Goal: Check status: Check status

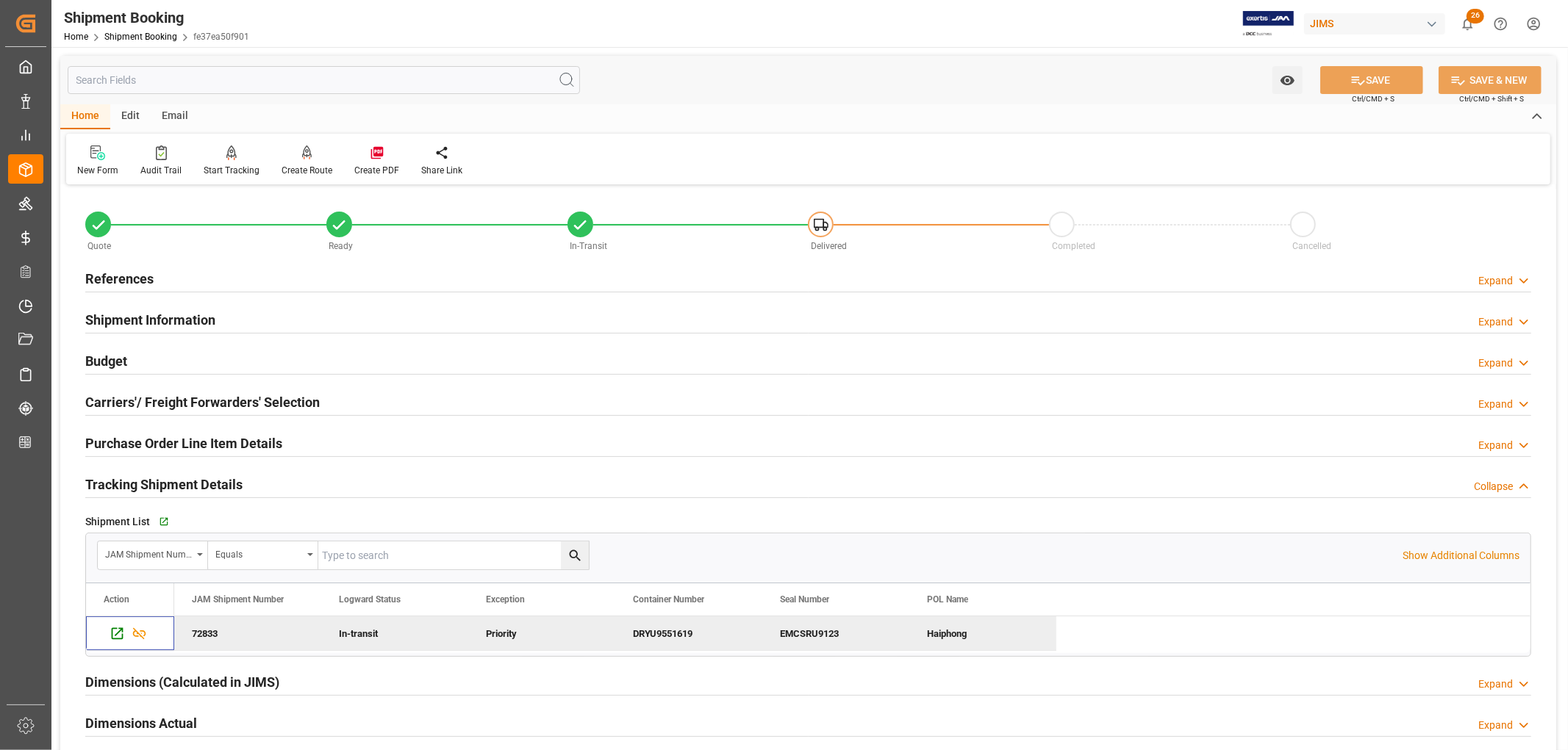
scroll to position [163, 0]
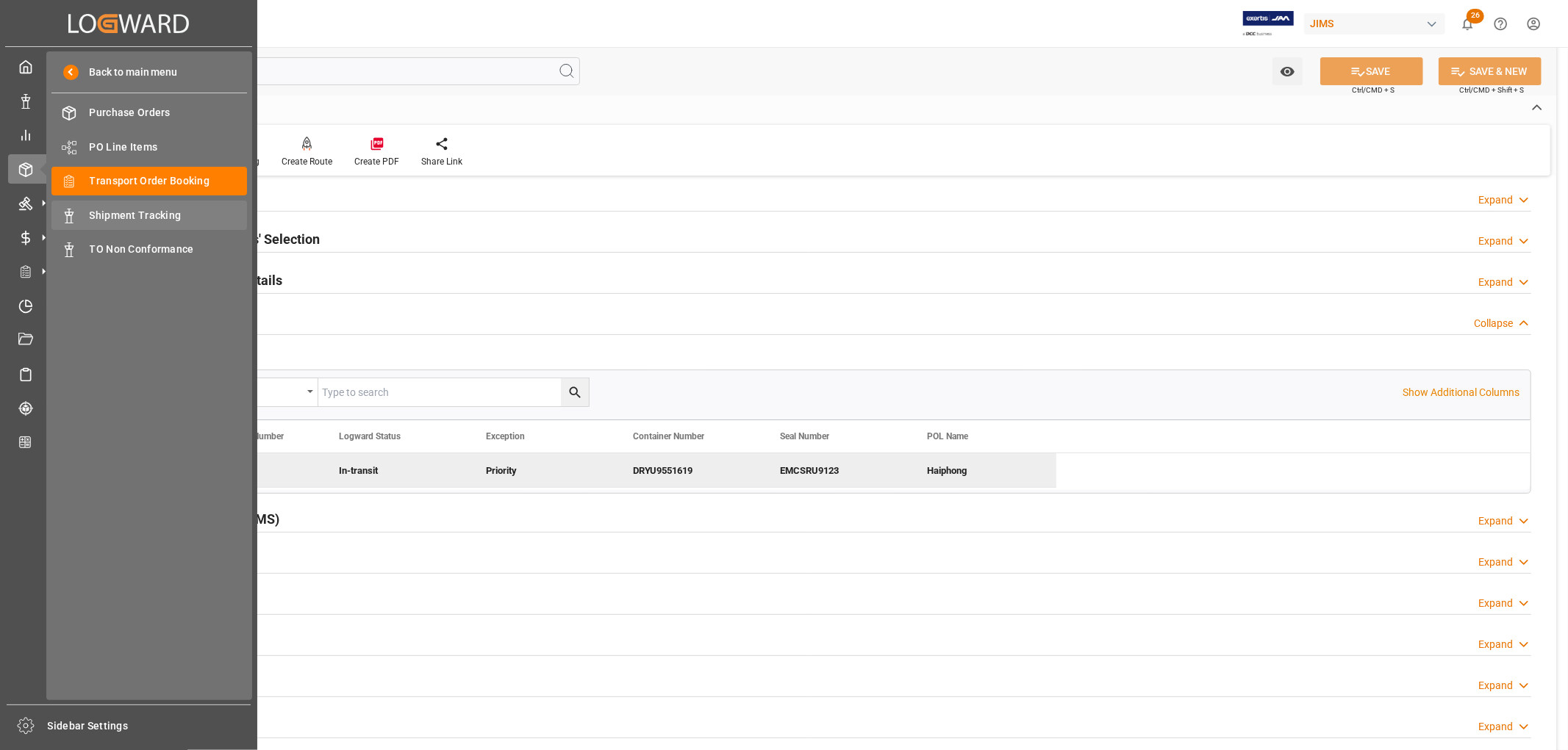
click at [112, 215] on span "Shipment Tracking" at bounding box center [168, 215] width 158 height 15
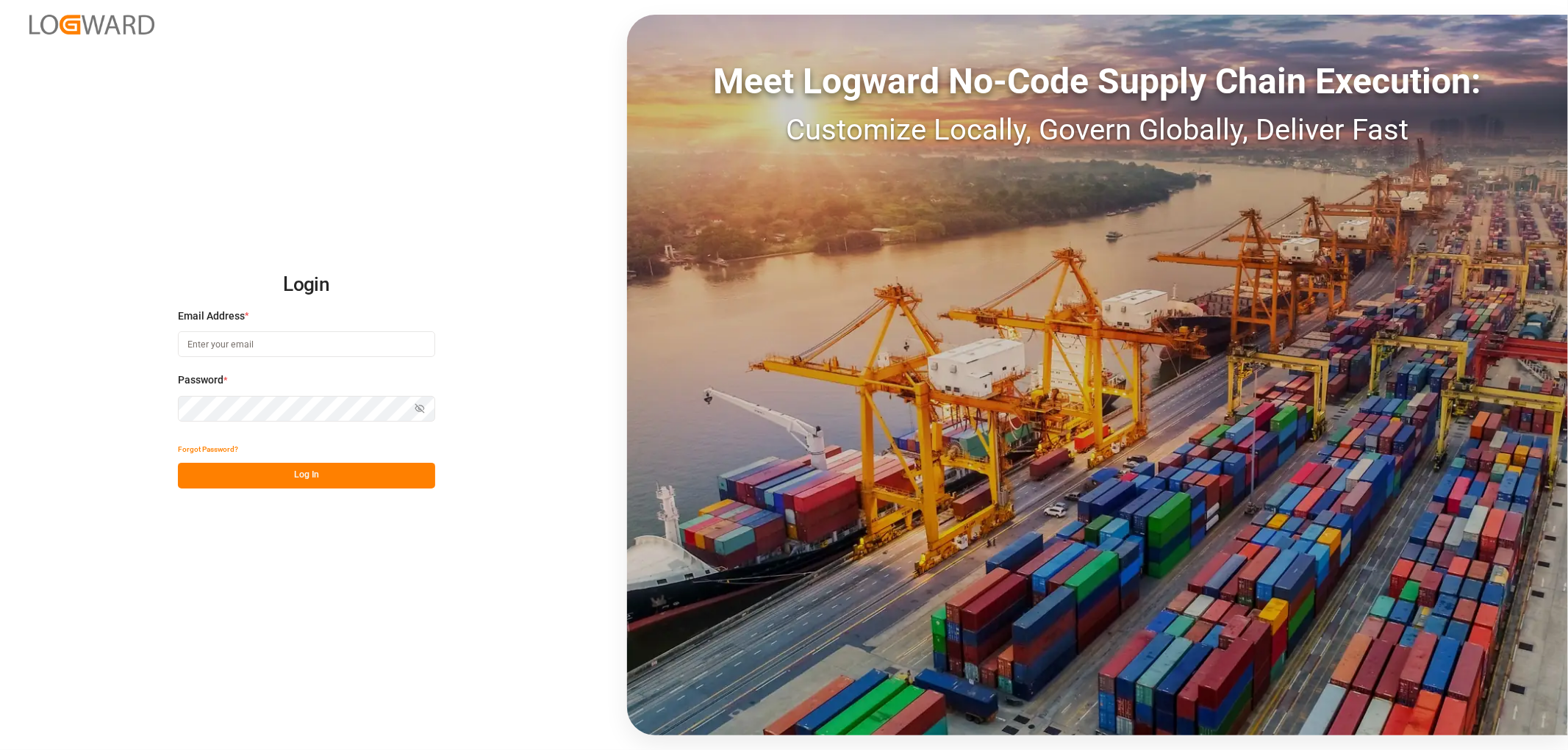
type input "[EMAIL_ADDRESS][DOMAIN_NAME]"
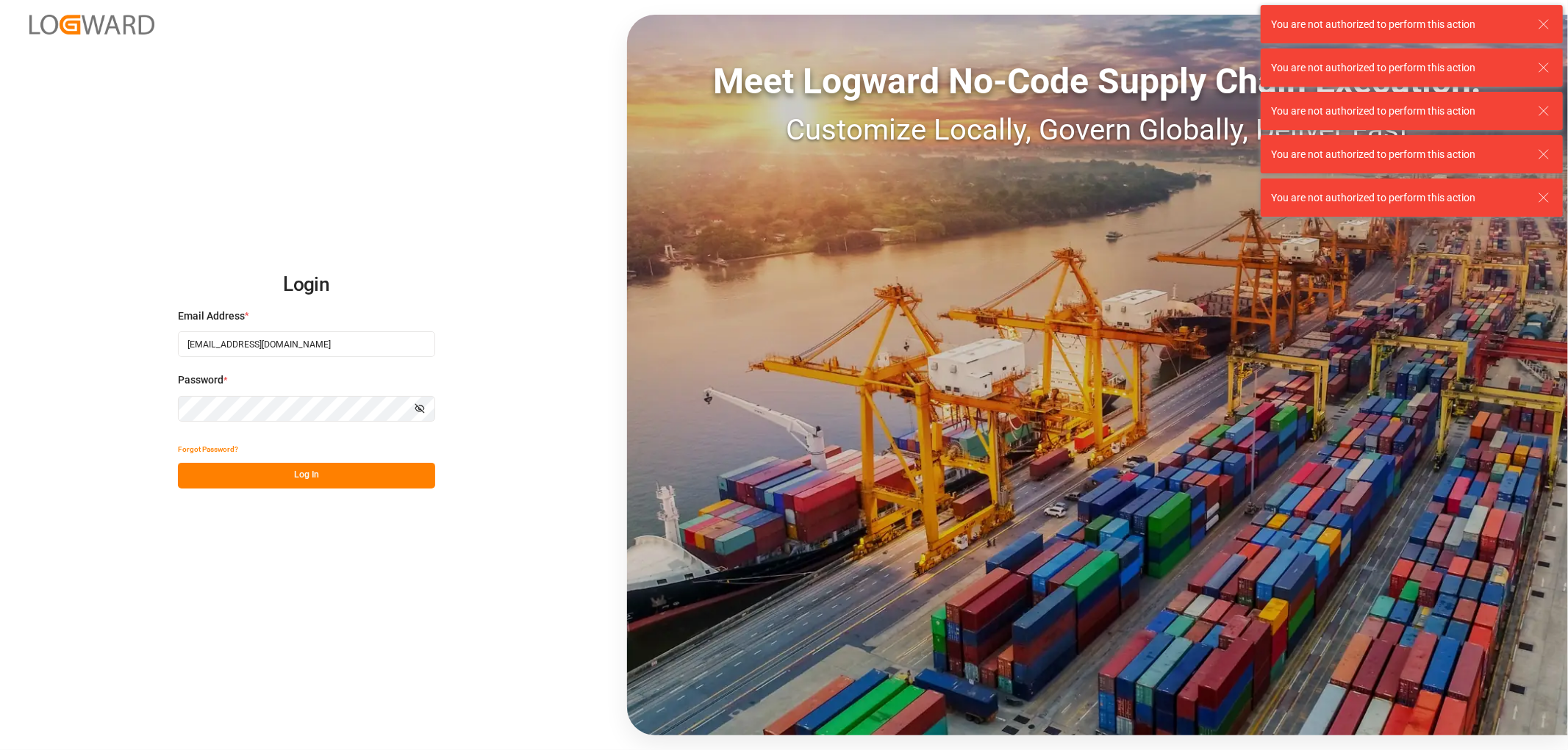
click at [316, 476] on button "Log In" at bounding box center [307, 476] width 257 height 25
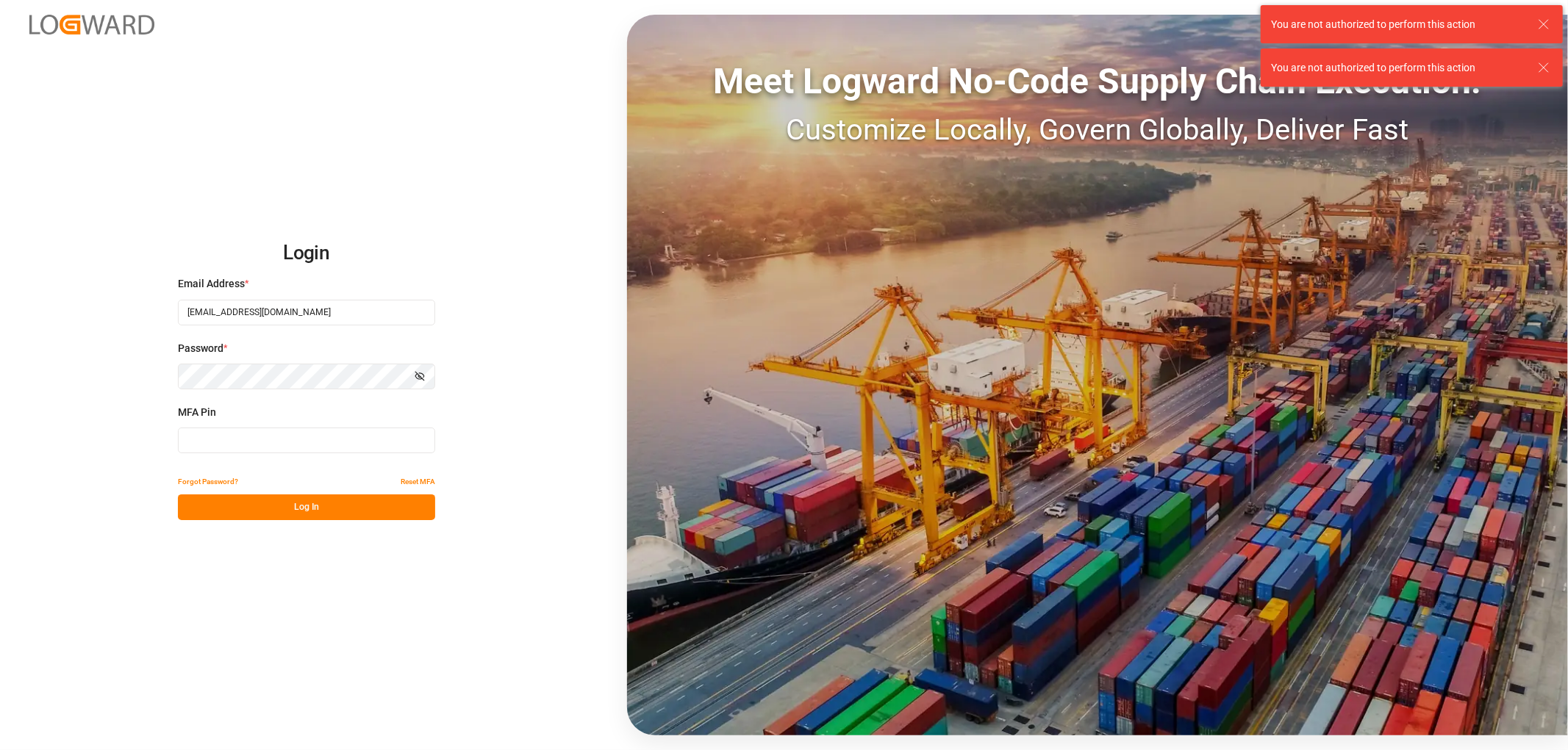
click at [374, 434] on input at bounding box center [307, 440] width 257 height 25
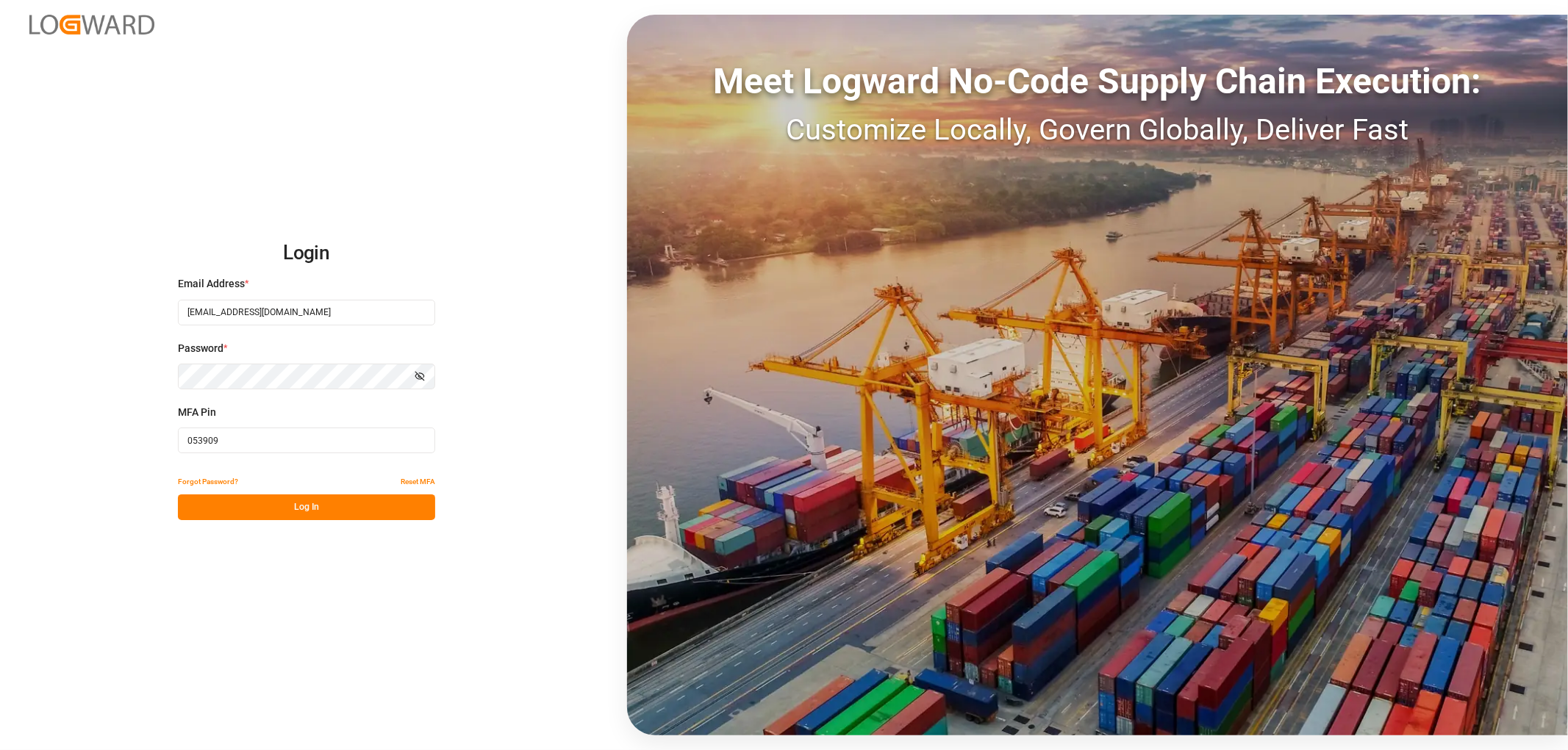
type input "053909"
click at [323, 509] on button "Log In" at bounding box center [307, 507] width 257 height 25
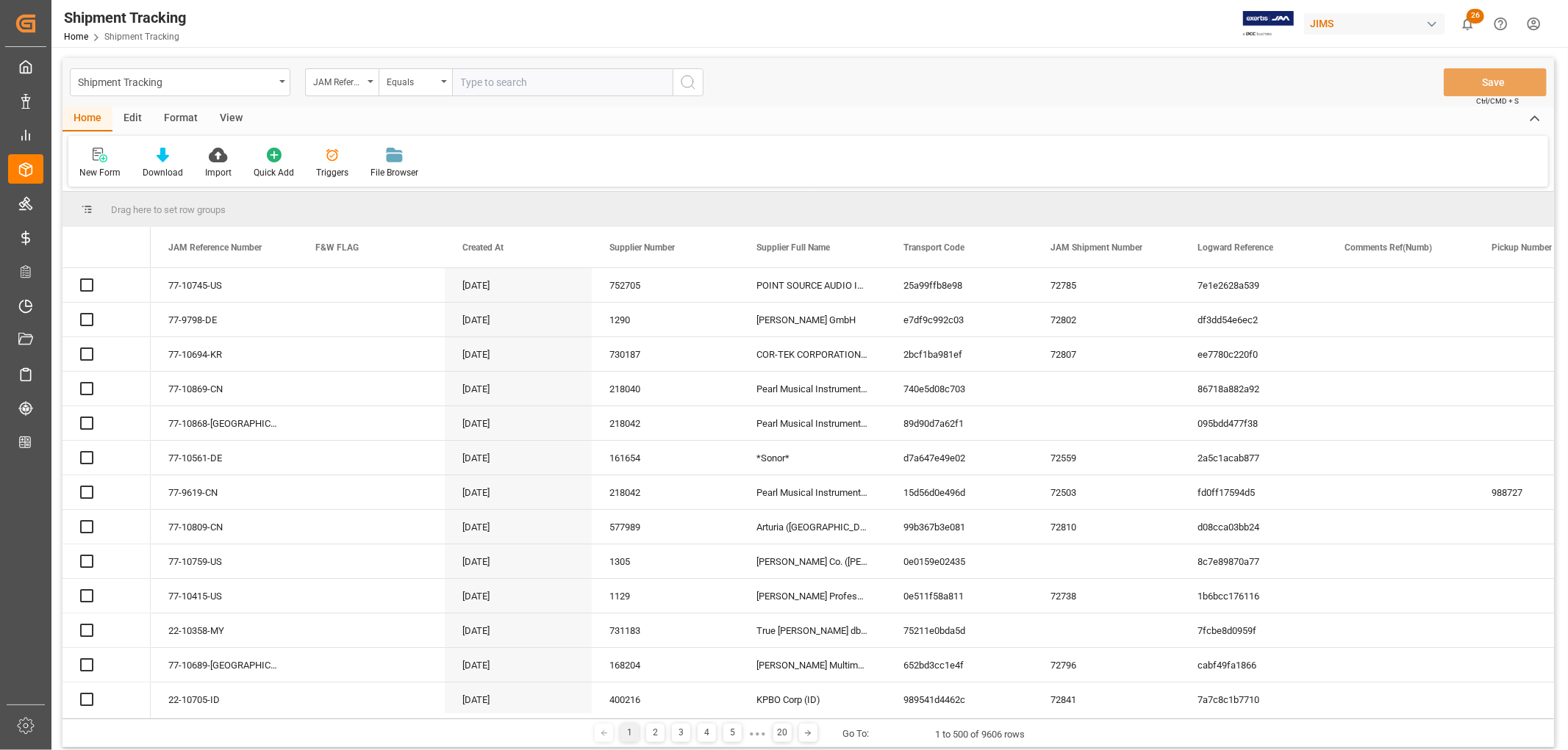
click at [501, 84] on input "text" at bounding box center [562, 82] width 220 height 28
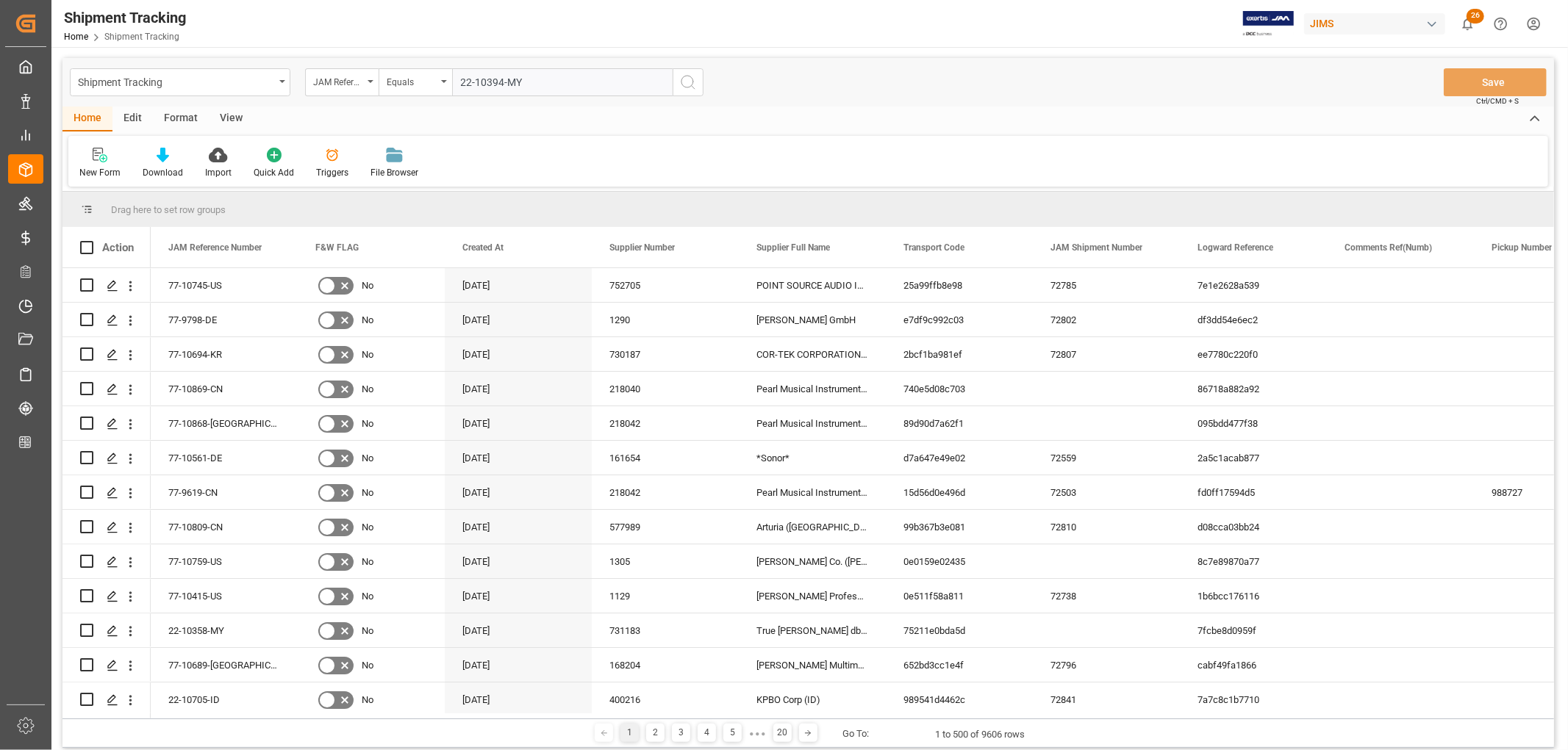
type input "22-10394-MY"
click at [686, 81] on icon "search button" at bounding box center [687, 82] width 17 height 17
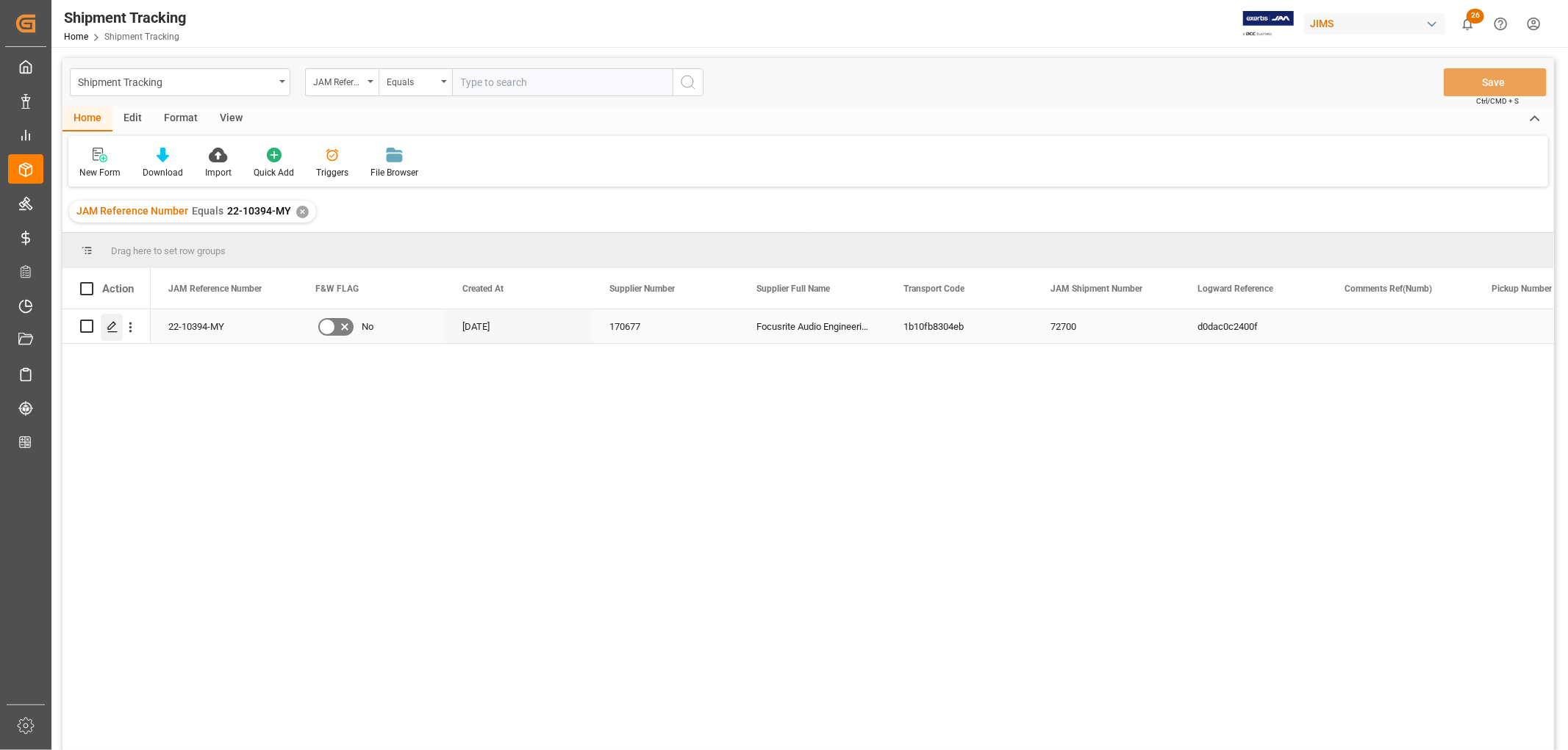
click at [110, 329] on icon "Press SPACE to select this row." at bounding box center [112, 327] width 12 height 12
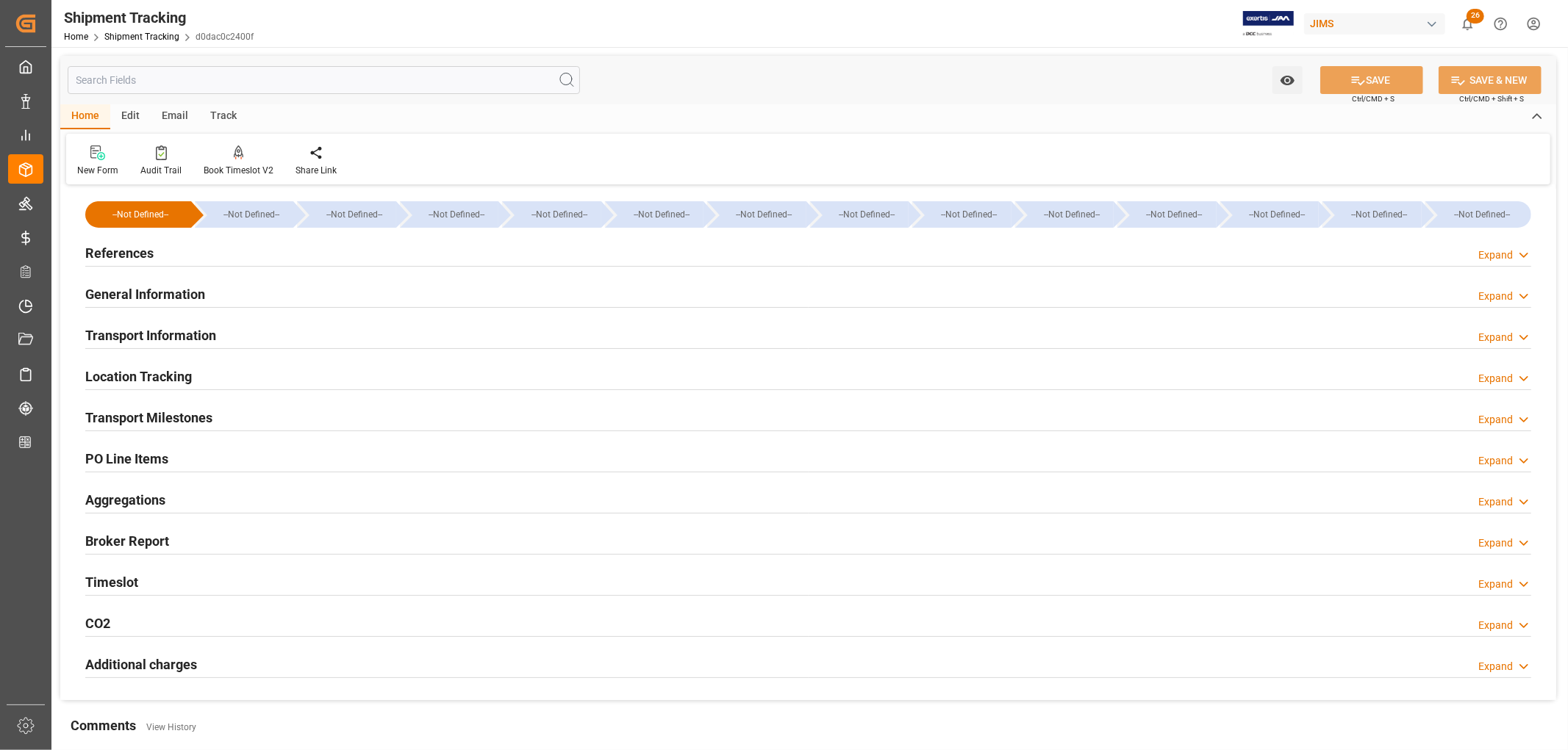
click at [157, 456] on h2 "PO Line Items" at bounding box center [126, 458] width 83 height 20
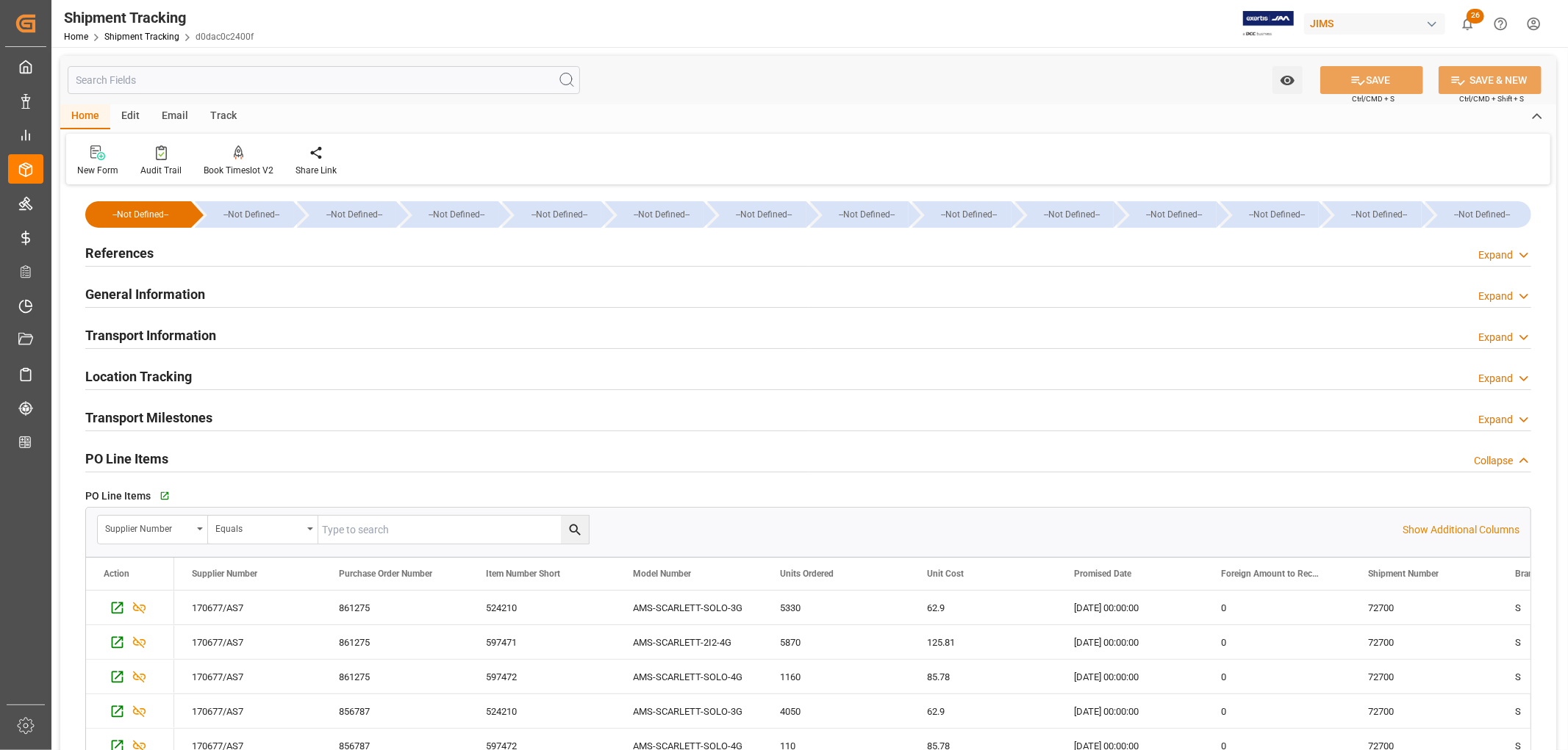
click at [157, 456] on h2 "PO Line Items" at bounding box center [126, 458] width 83 height 20
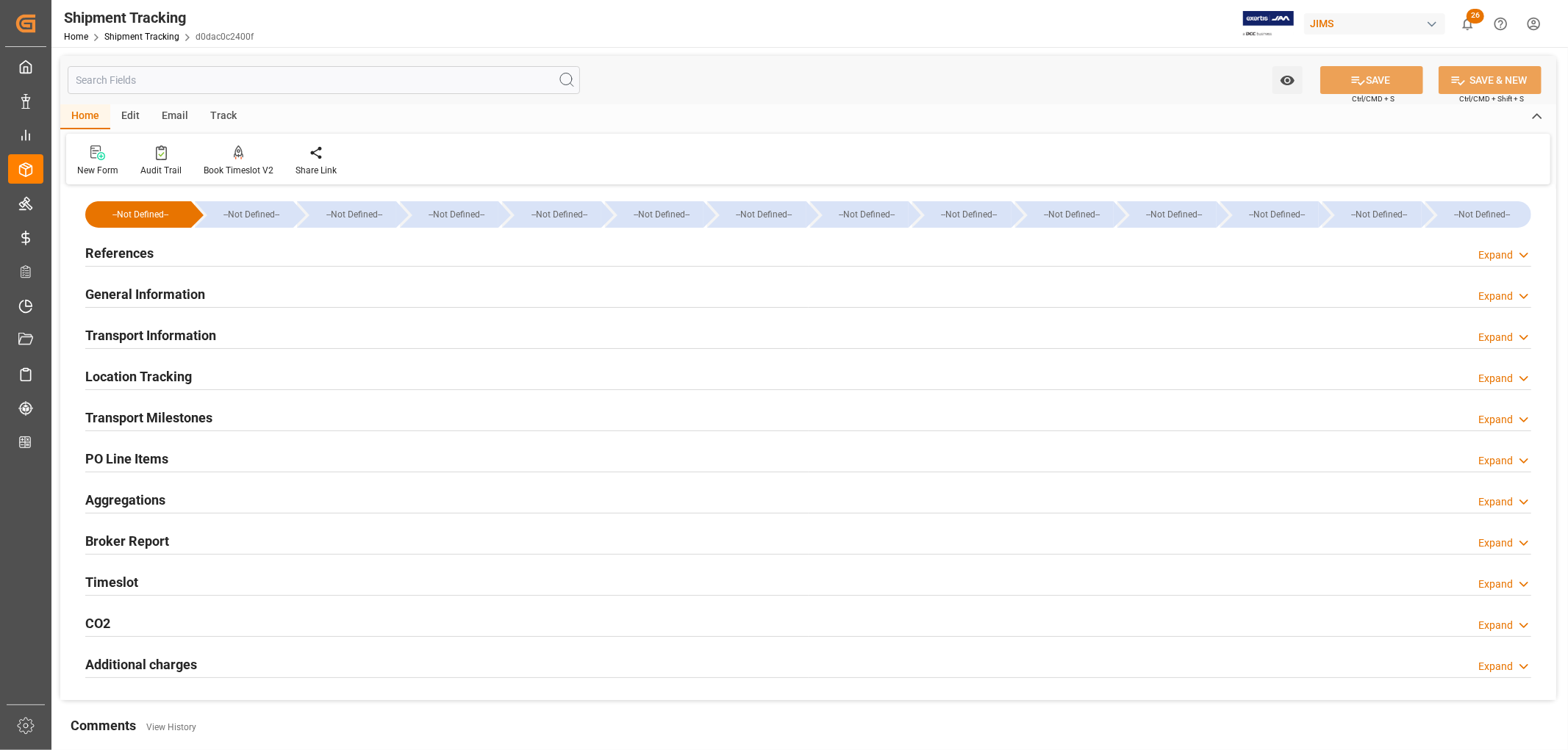
scroll to position [82, 0]
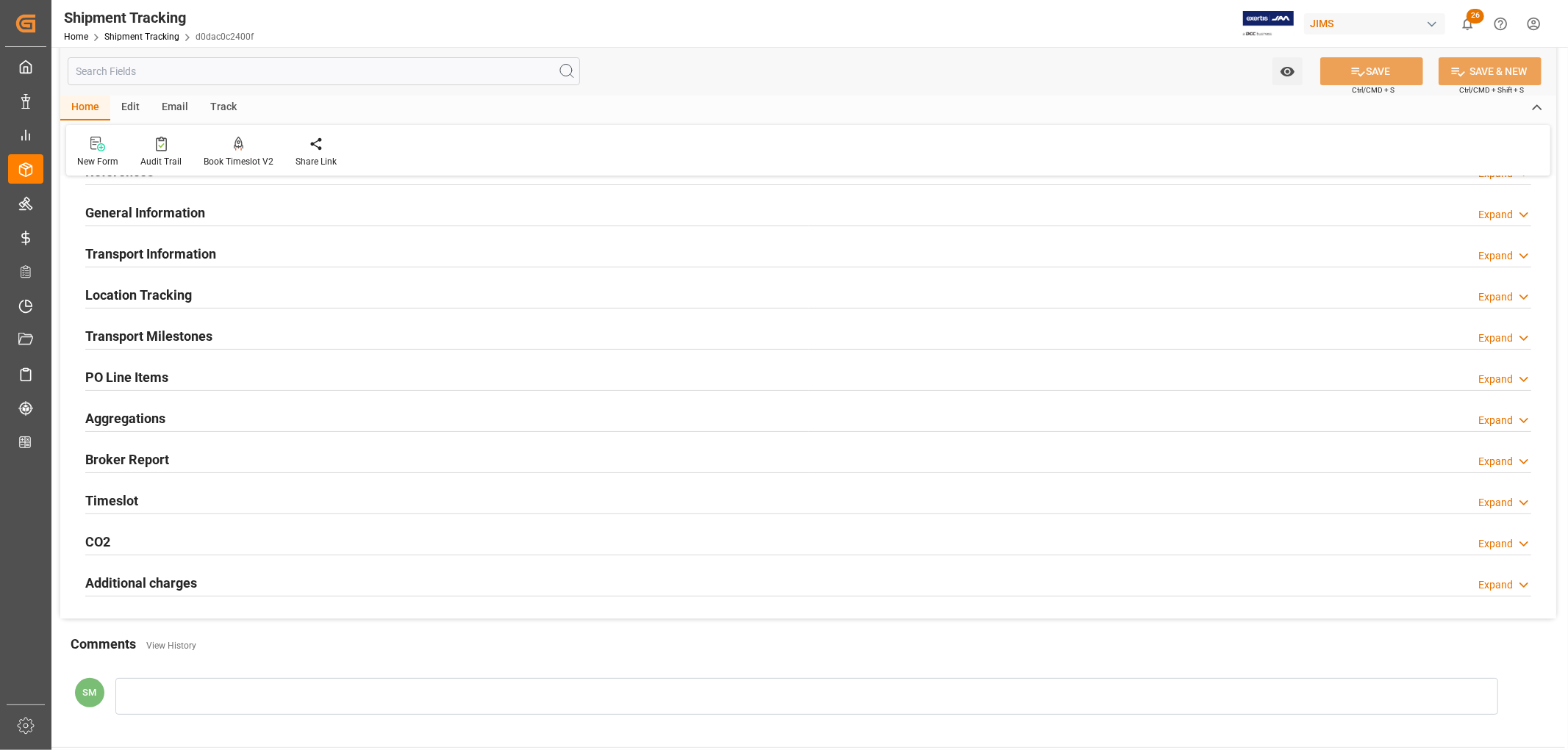
click at [162, 336] on h2 "Transport Milestones" at bounding box center [149, 336] width 127 height 20
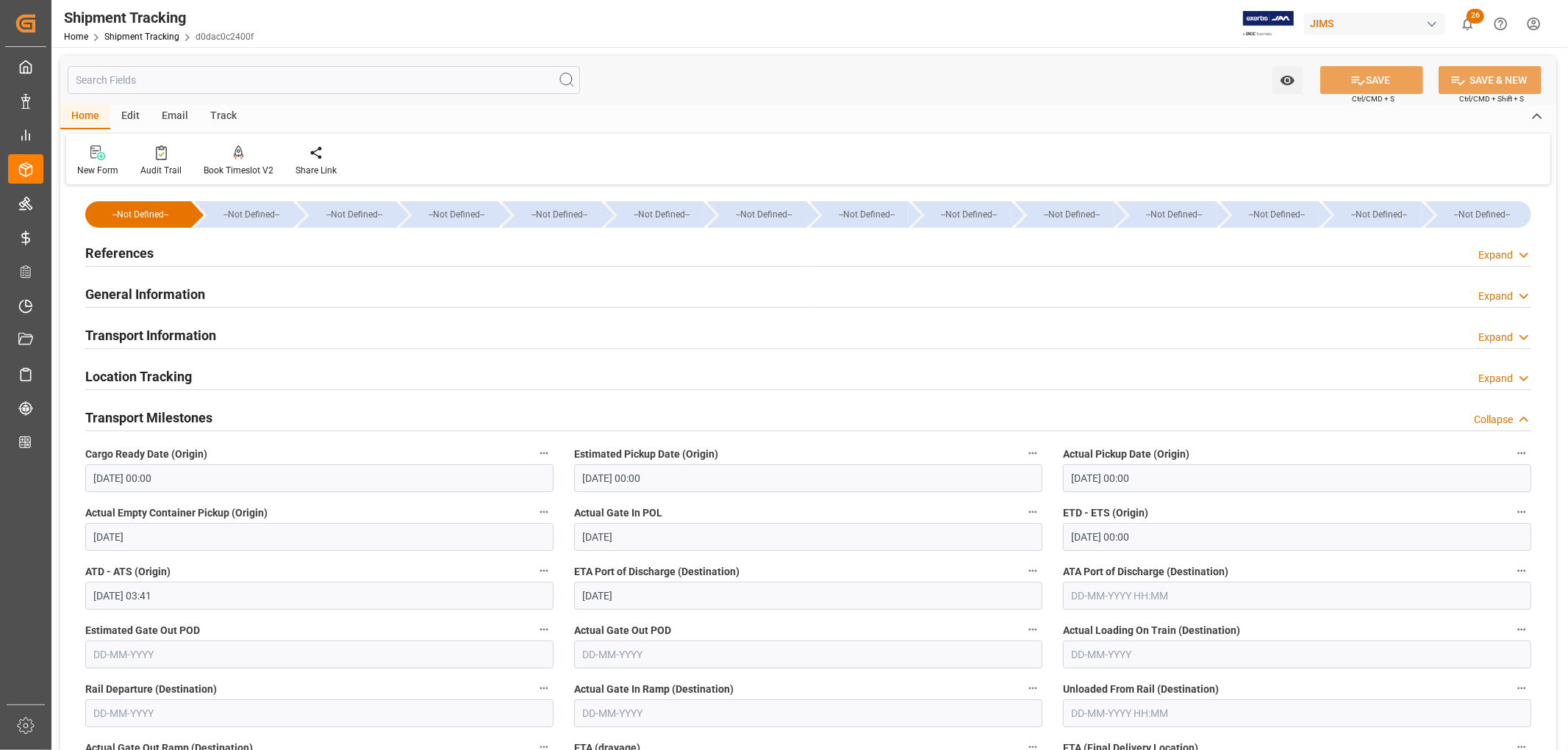
scroll to position [327, 0]
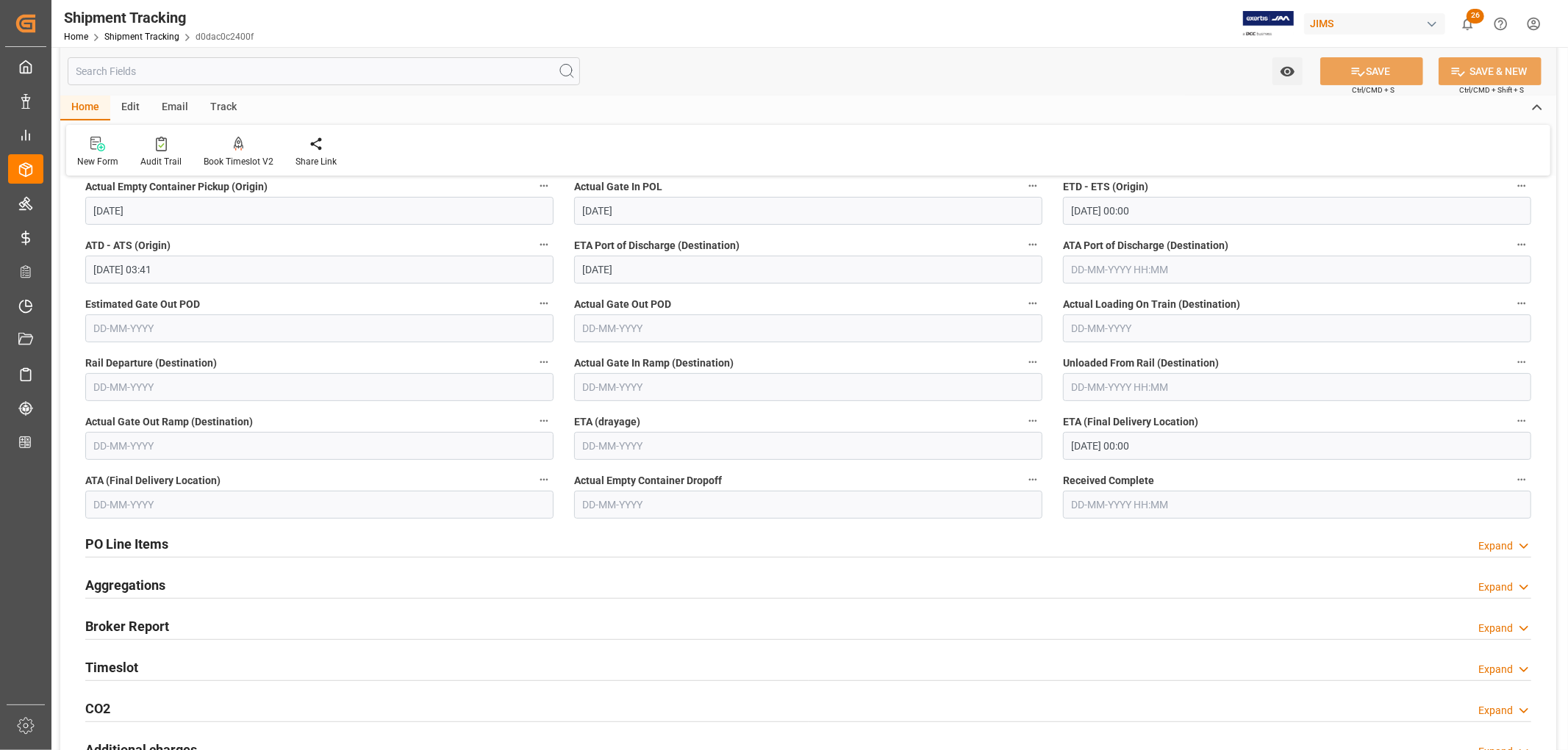
click at [177, 75] on input "text" at bounding box center [323, 71] width 513 height 28
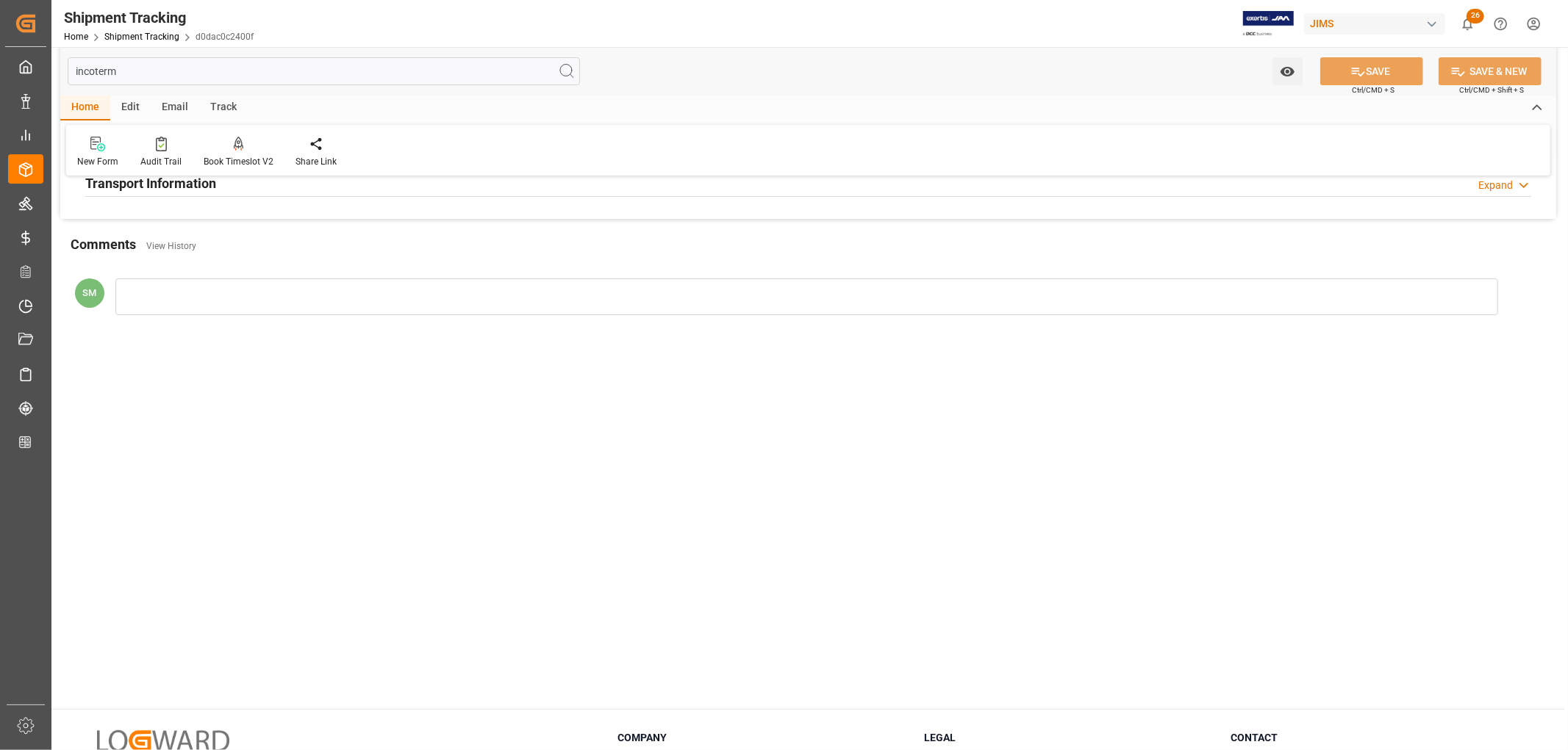
scroll to position [0, 0]
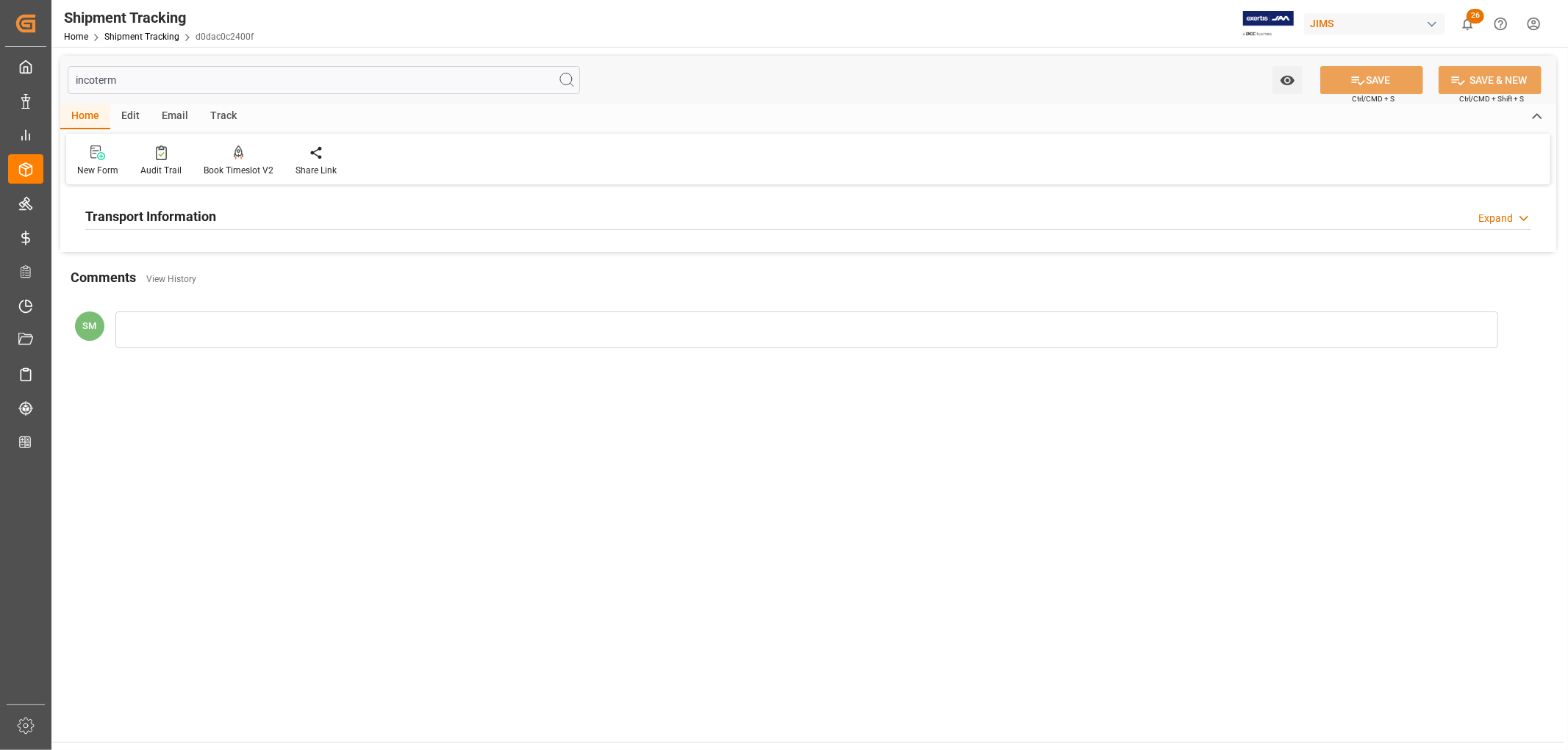
type input "incoterm"
click at [119, 224] on h2 "Transport Information" at bounding box center [150, 216] width 131 height 20
click at [98, 82] on input "incoterm" at bounding box center [323, 79] width 513 height 28
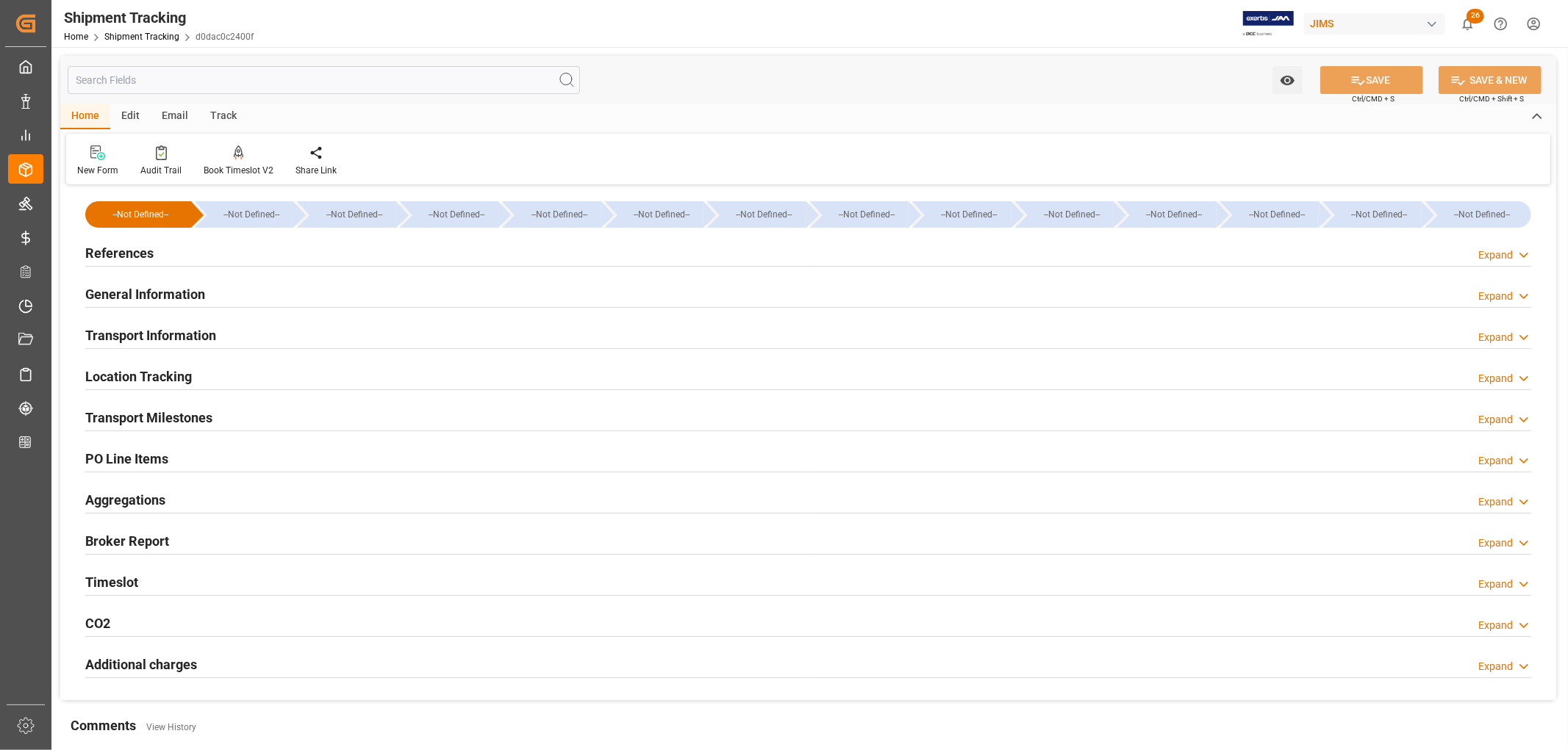
click at [122, 292] on h2 "General Information" at bounding box center [145, 294] width 120 height 20
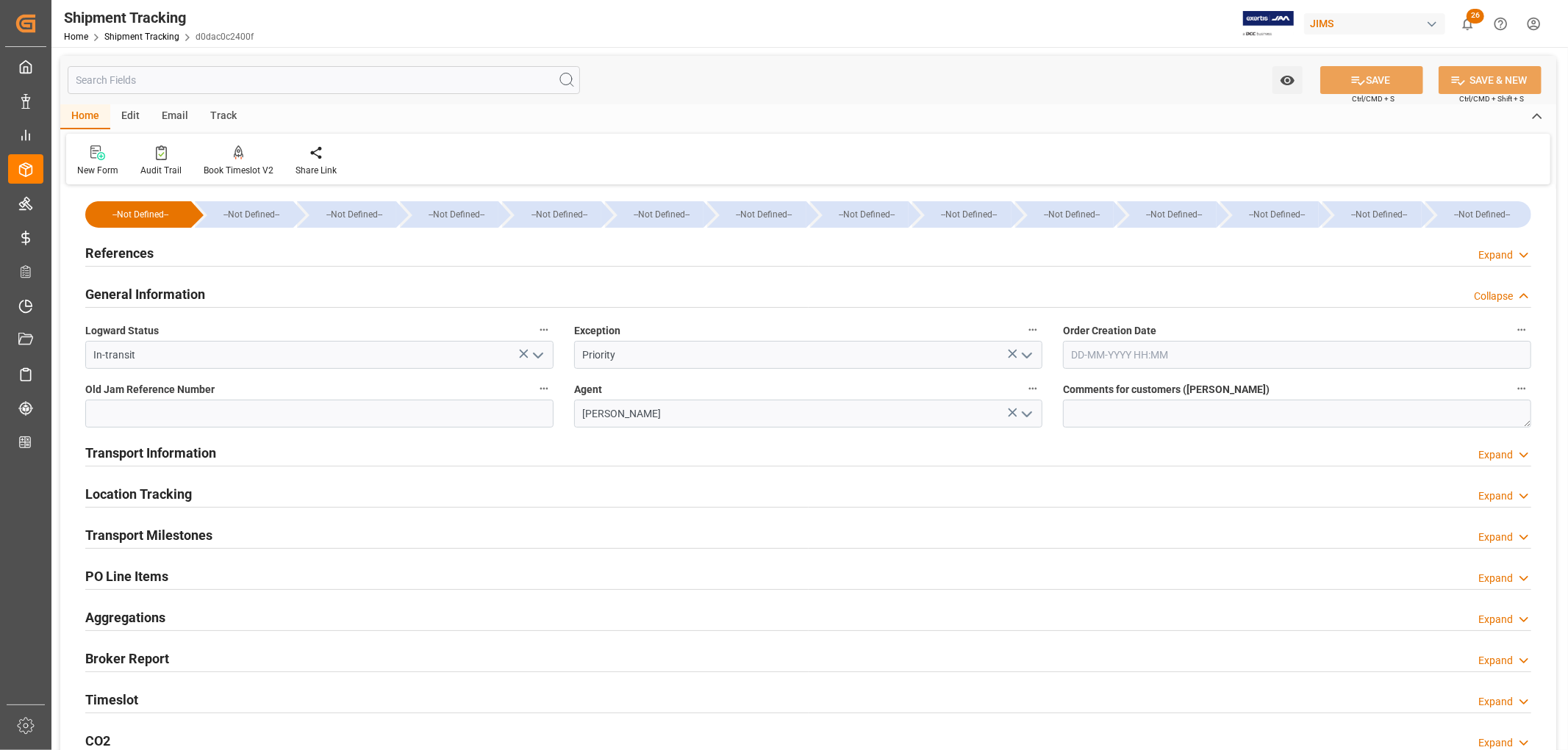
click at [122, 292] on h2 "General Information" at bounding box center [145, 294] width 120 height 20
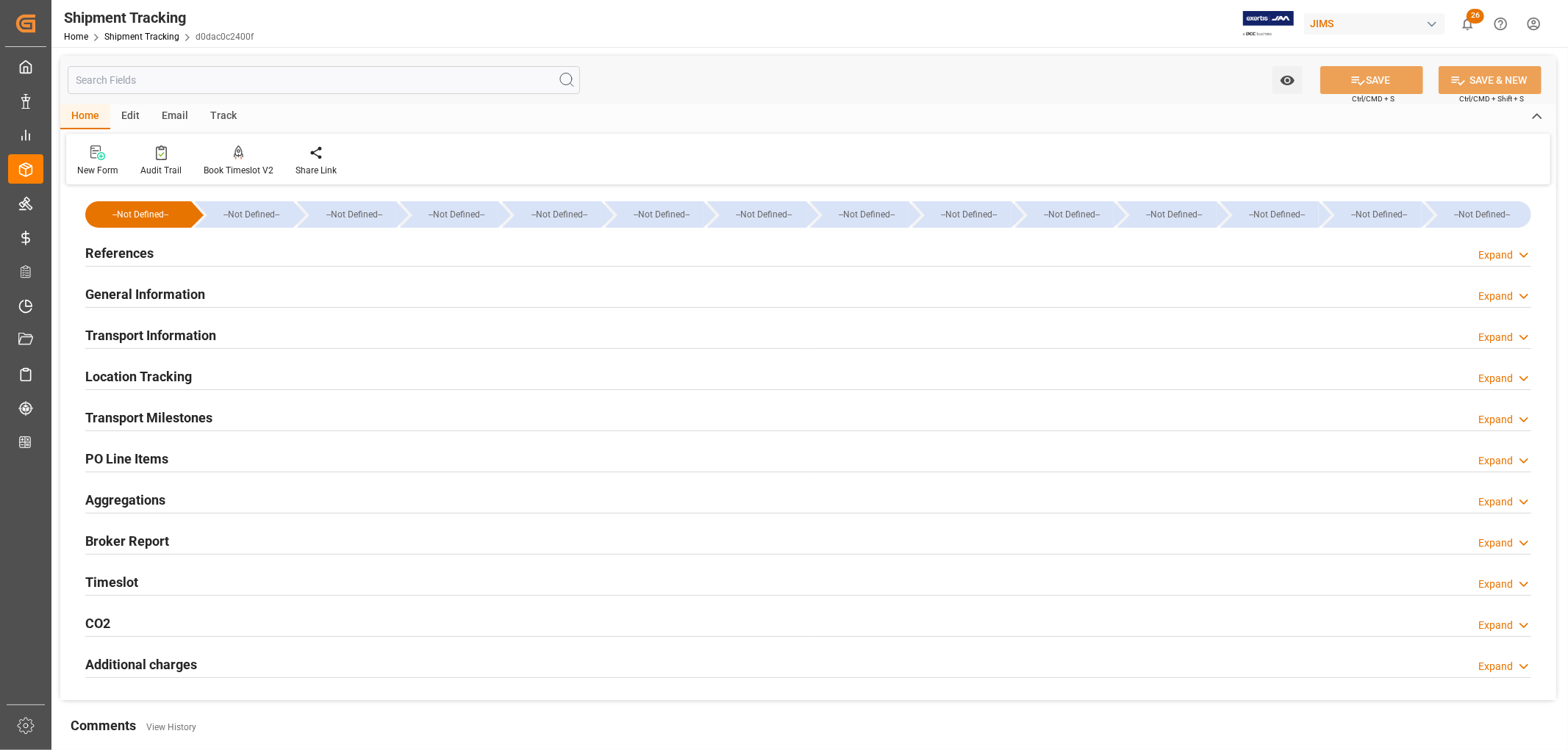
click at [128, 338] on h2 "Transport Information" at bounding box center [150, 335] width 131 height 20
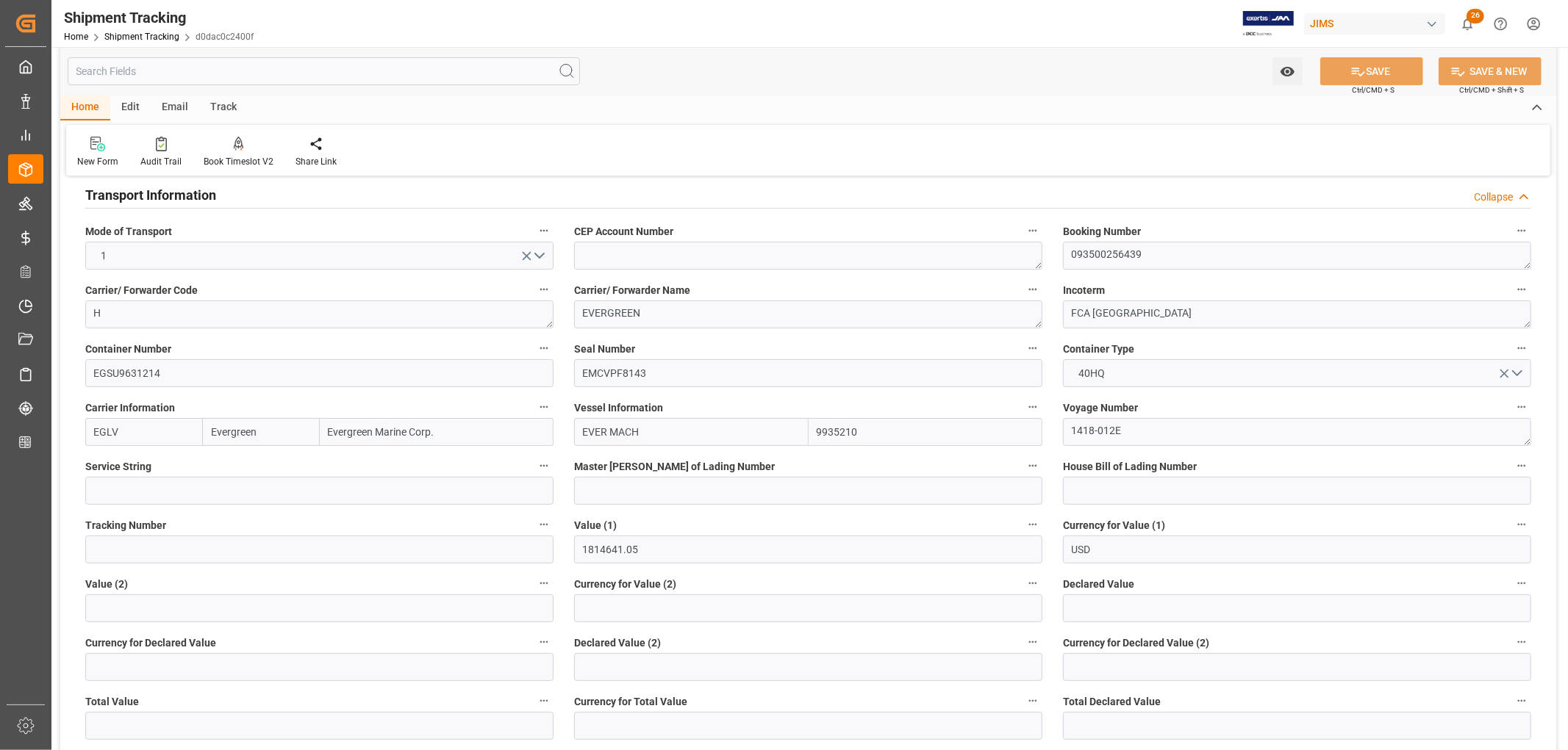
scroll to position [245, 0]
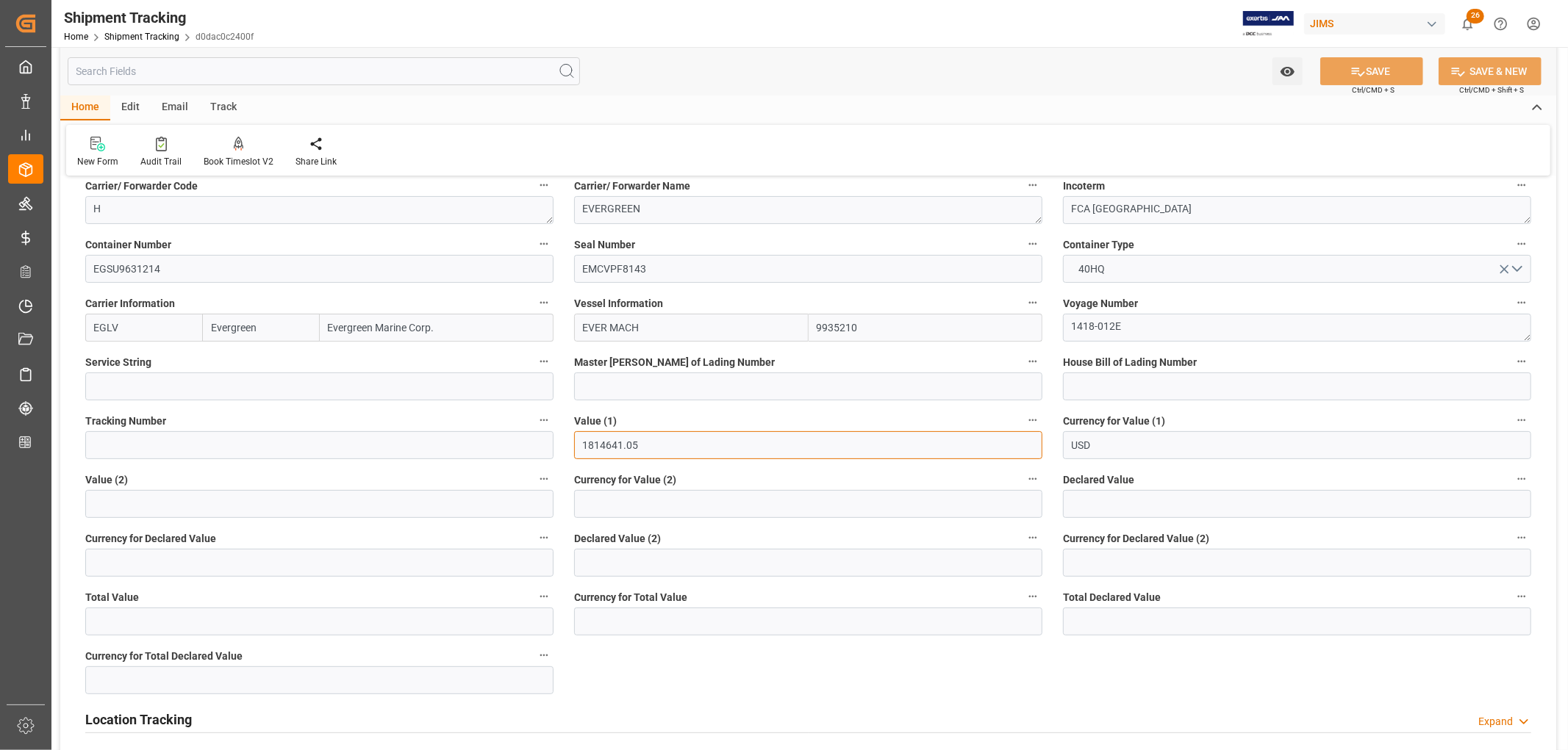
click at [613, 439] on input "1814641.05" at bounding box center [807, 445] width 468 height 28
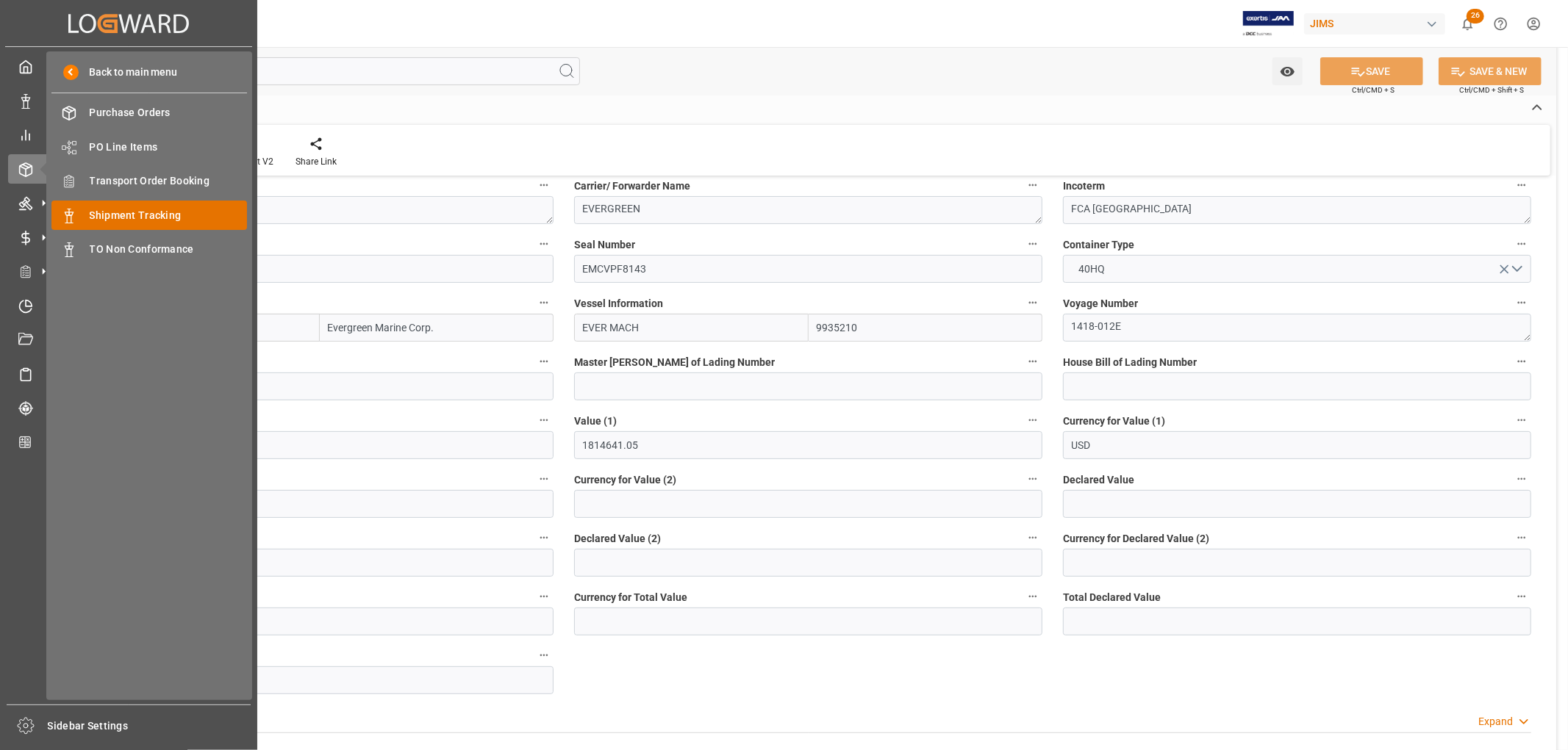
click at [132, 221] on span "Shipment Tracking" at bounding box center [168, 215] width 158 height 15
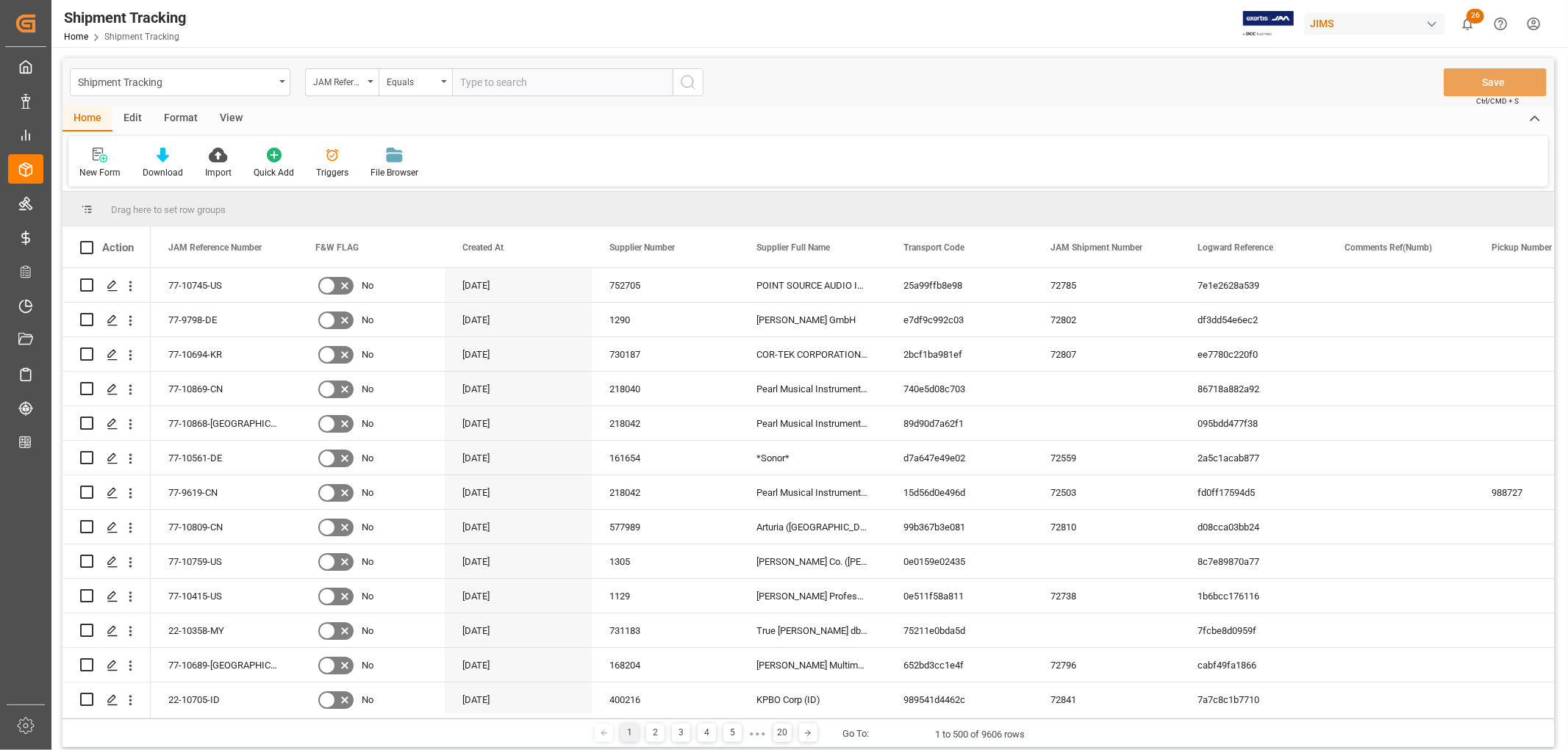
click at [497, 83] on input "text" at bounding box center [562, 82] width 220 height 28
type input "22-10495-DE"
click at [688, 84] on icon "search button" at bounding box center [687, 82] width 17 height 17
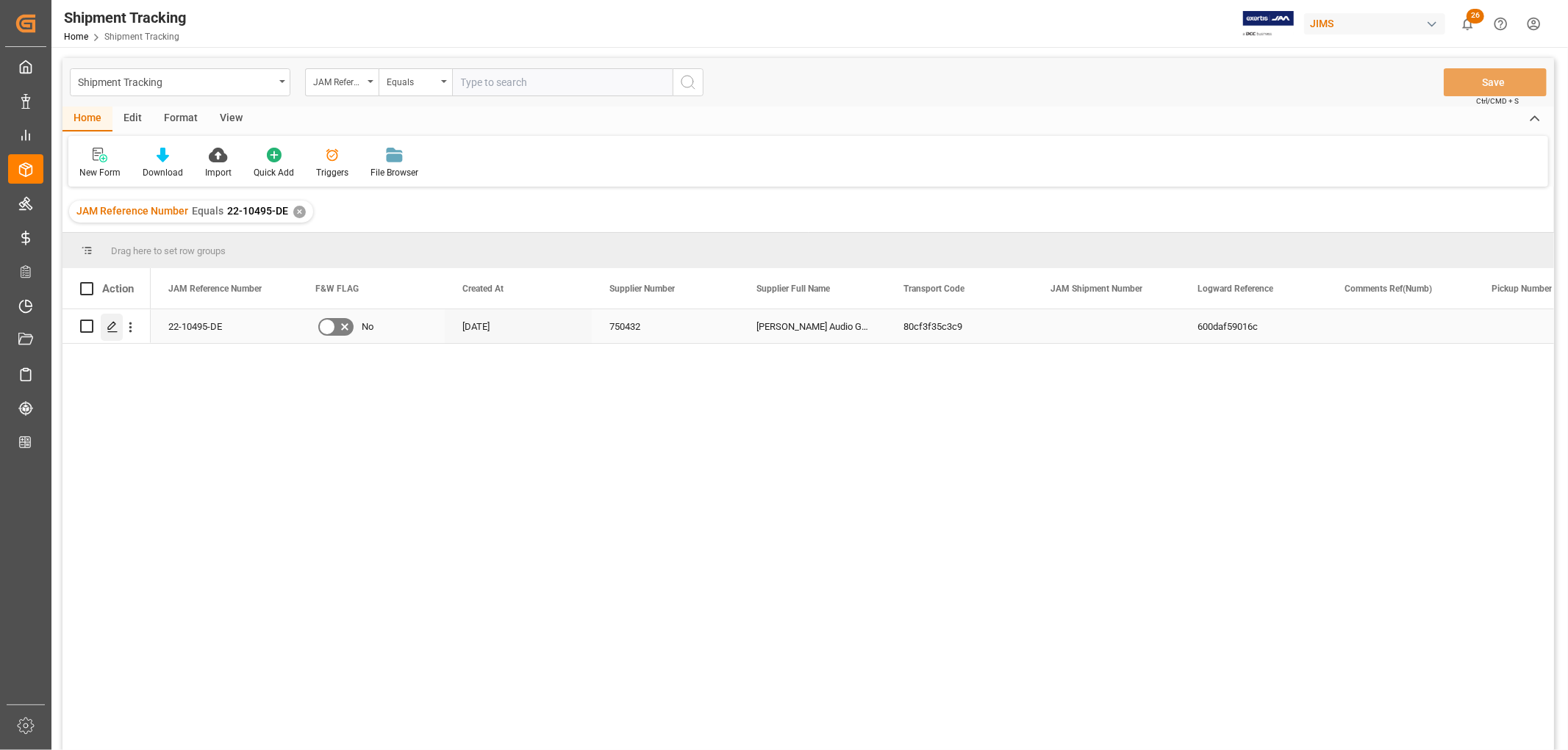
click at [116, 323] on icon "Press SPACE to select this row." at bounding box center [112, 327] width 12 height 12
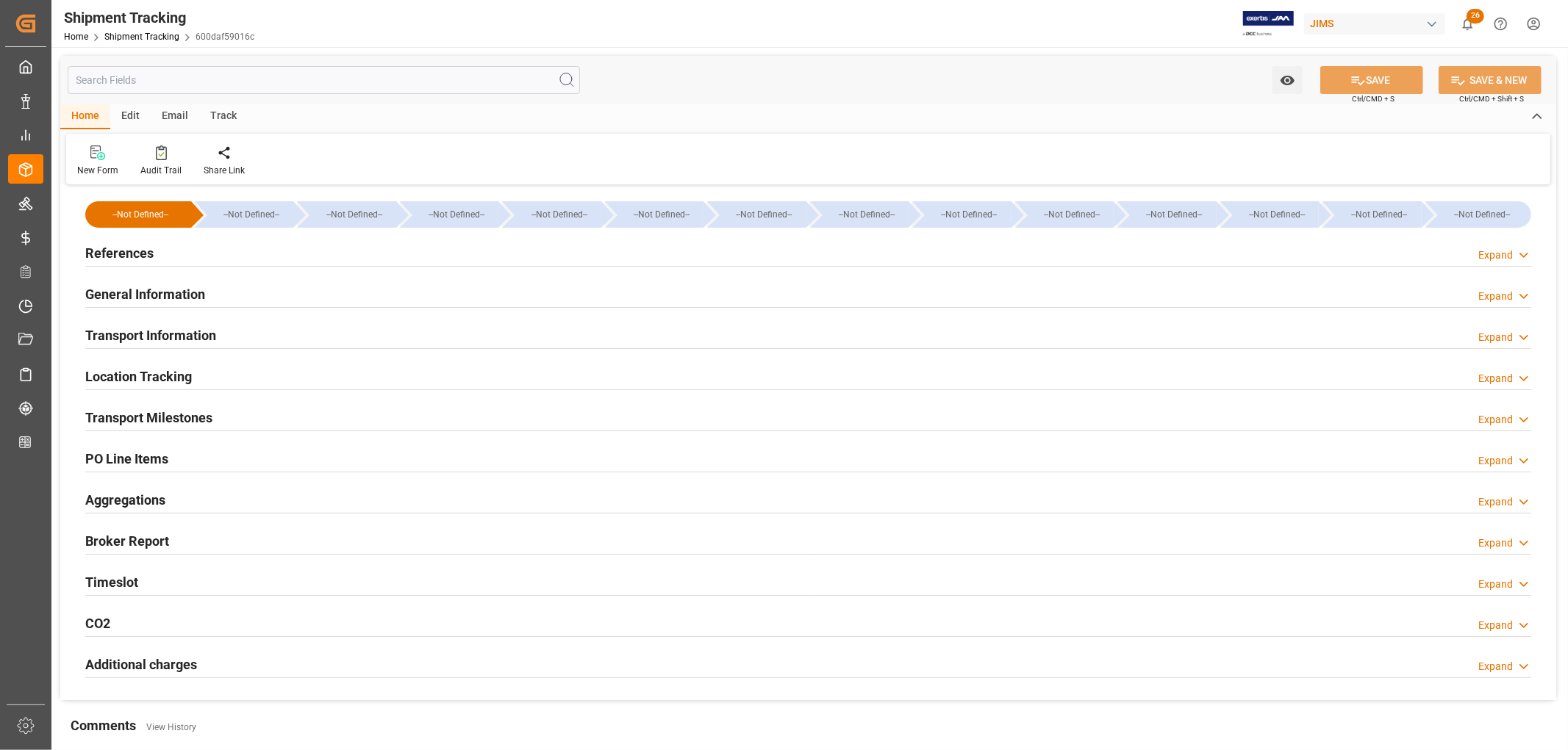
type input "143784.58"
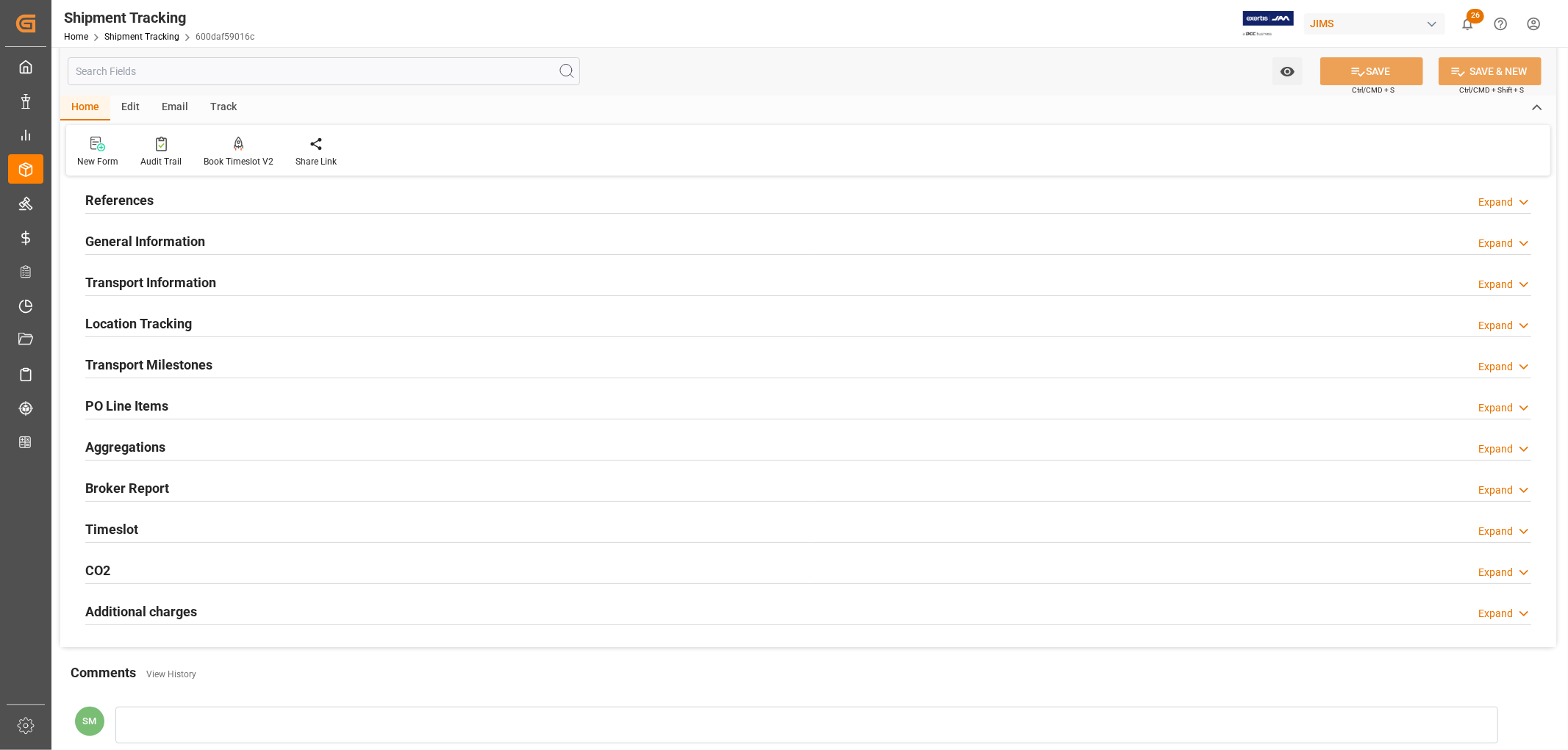
scroll to position [82, 0]
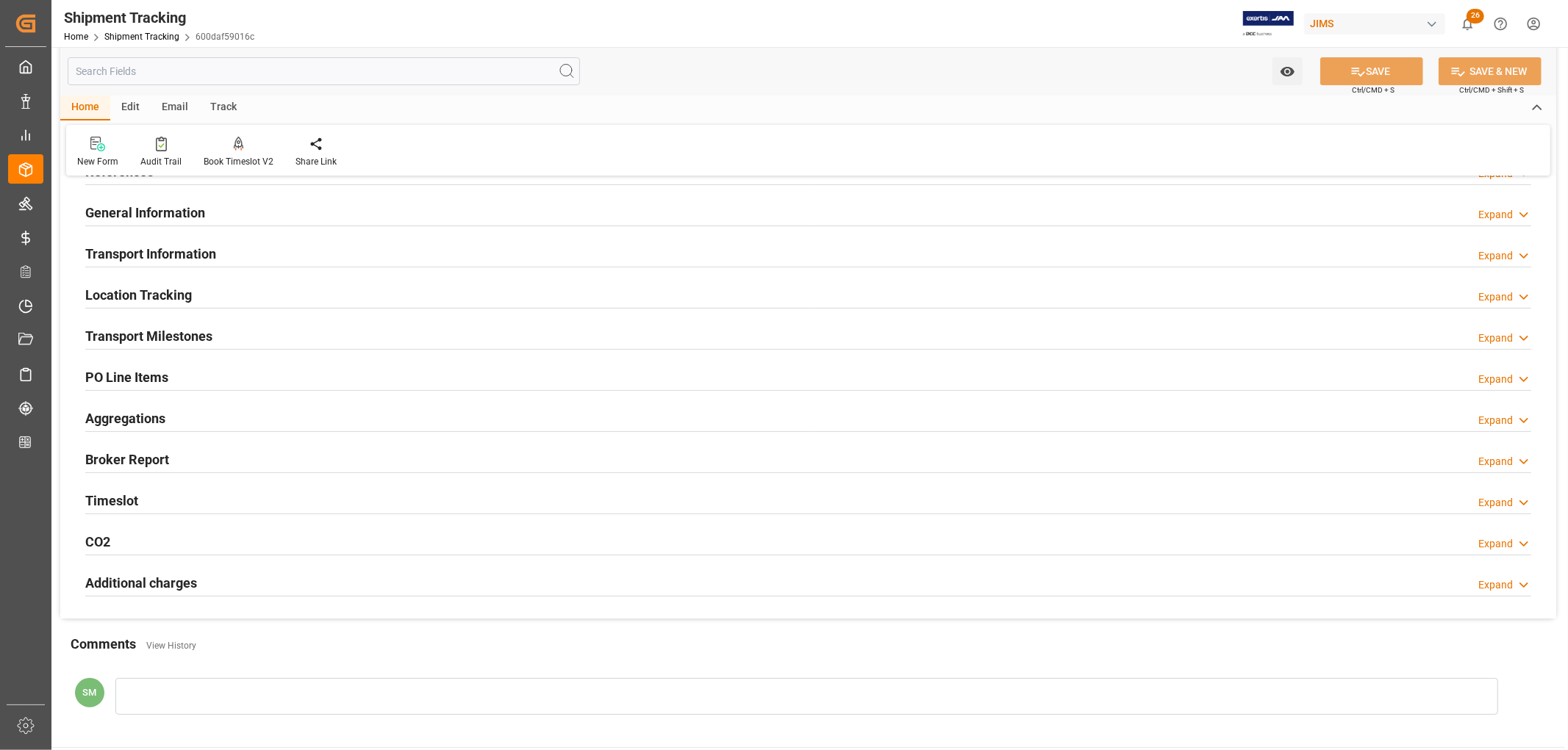
click at [145, 250] on h2 "Transport Information" at bounding box center [150, 253] width 131 height 20
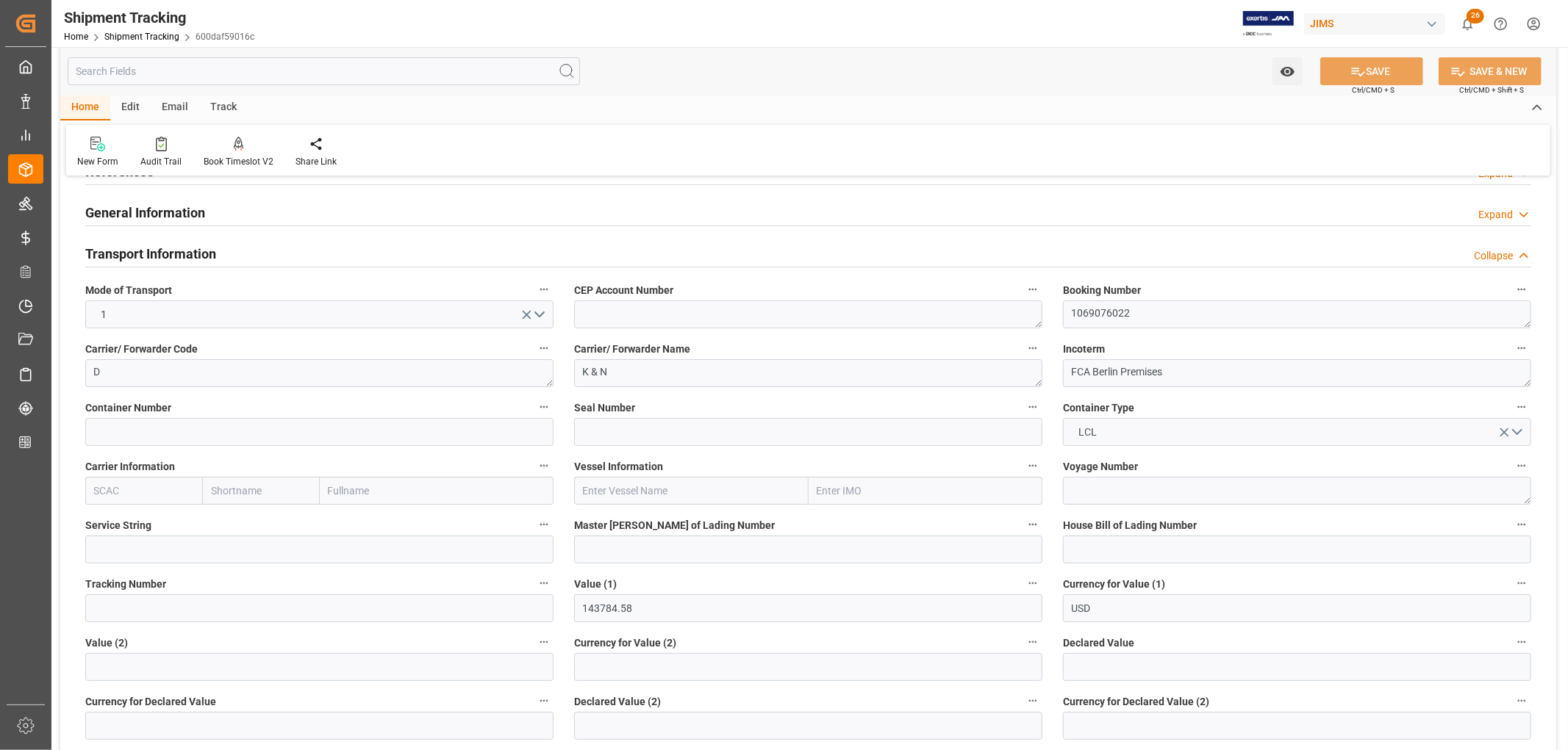
scroll to position [163, 0]
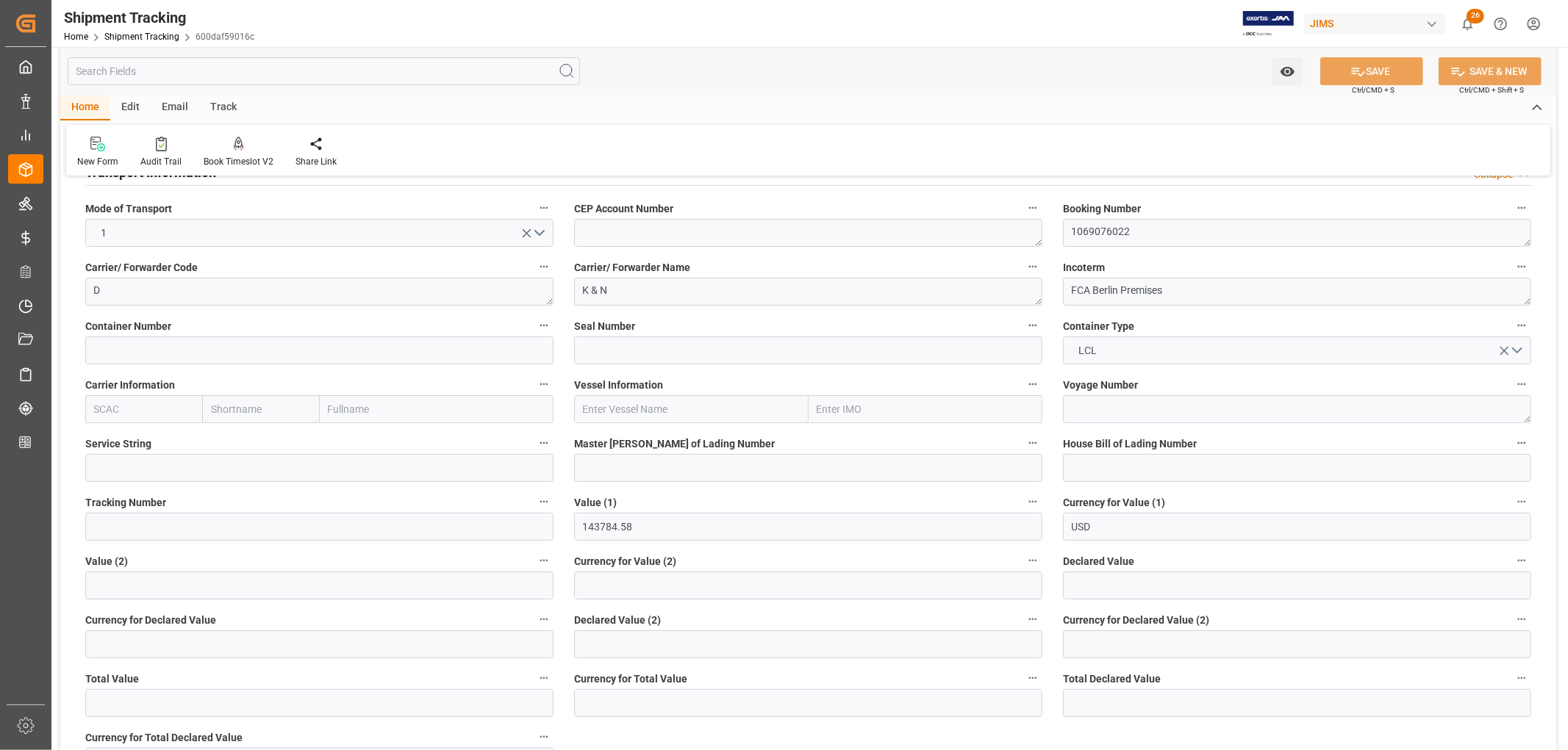
click at [165, 73] on input "text" at bounding box center [323, 71] width 513 height 28
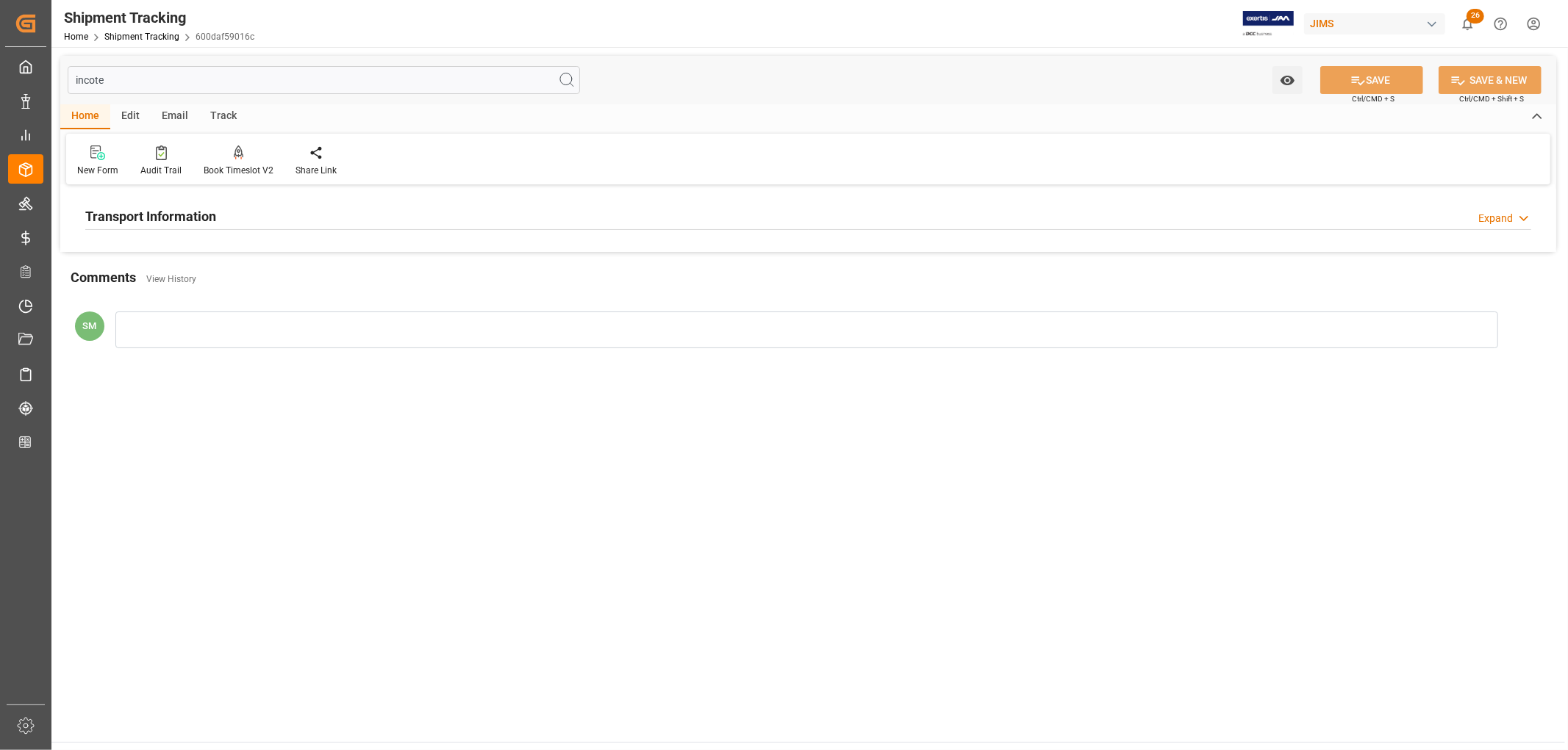
type input "incote"
click at [122, 215] on h2 "Transport Information" at bounding box center [150, 216] width 131 height 20
click at [122, 216] on h2 "Transport Information" at bounding box center [150, 216] width 131 height 20
click at [100, 78] on input "incote" at bounding box center [323, 79] width 513 height 28
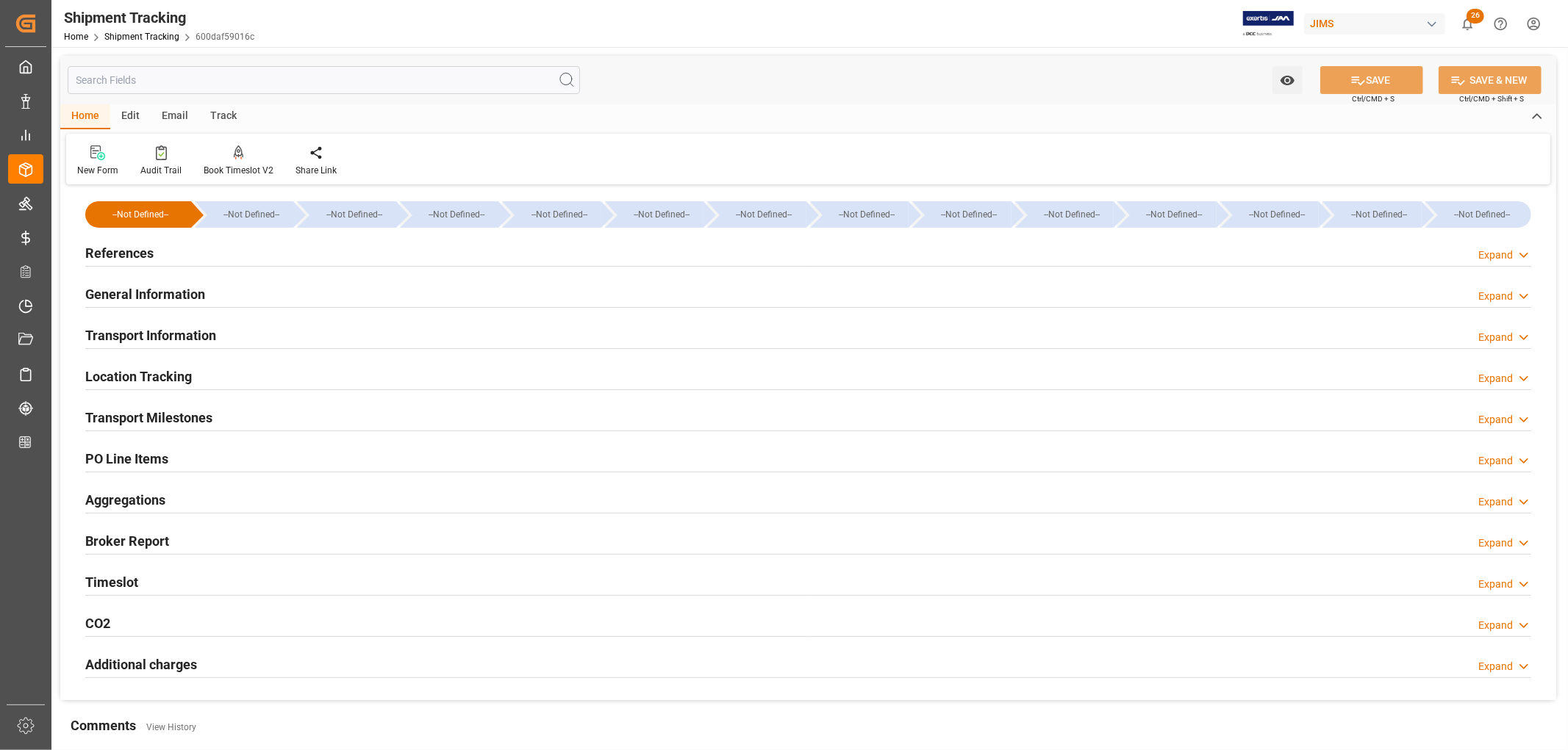
type input "[DATE] 00:00"
type input "[DATE]"
type input "[DATE] 00:00"
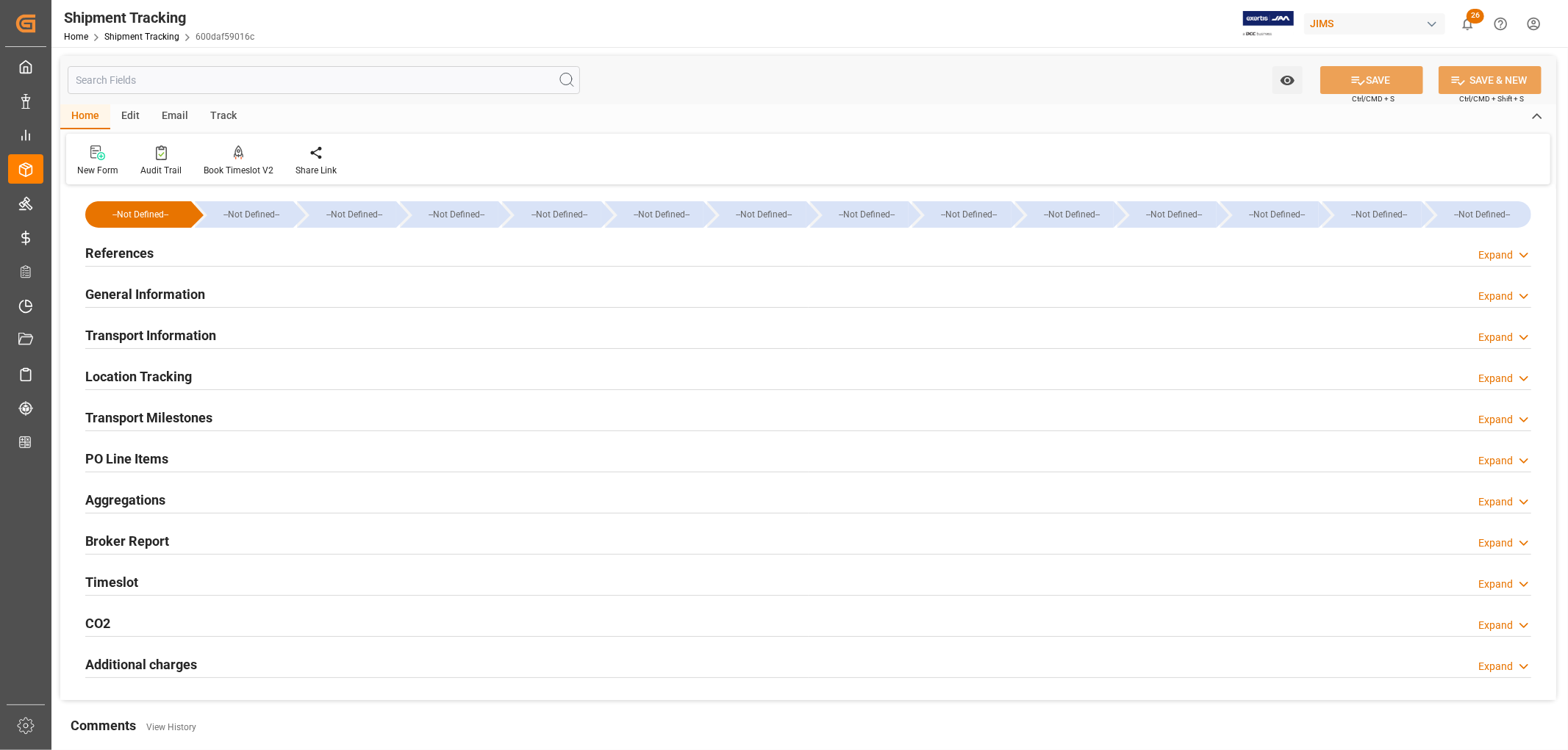
type input "[DATE]"
type input "[DATE] 00:00"
click at [193, 416] on h2 "Transport Milestones" at bounding box center [149, 417] width 127 height 20
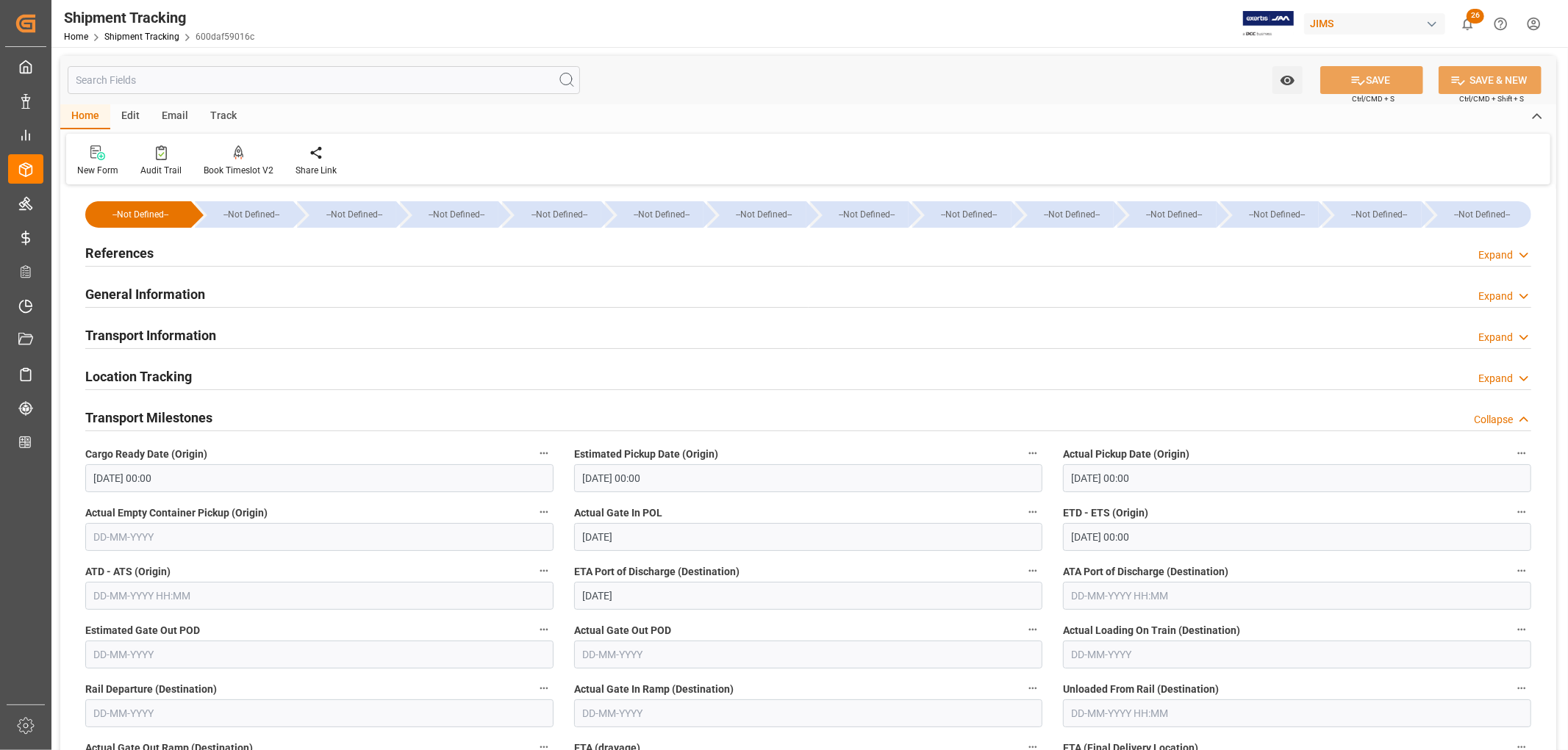
click at [173, 340] on h2 "Transport Information" at bounding box center [150, 335] width 131 height 20
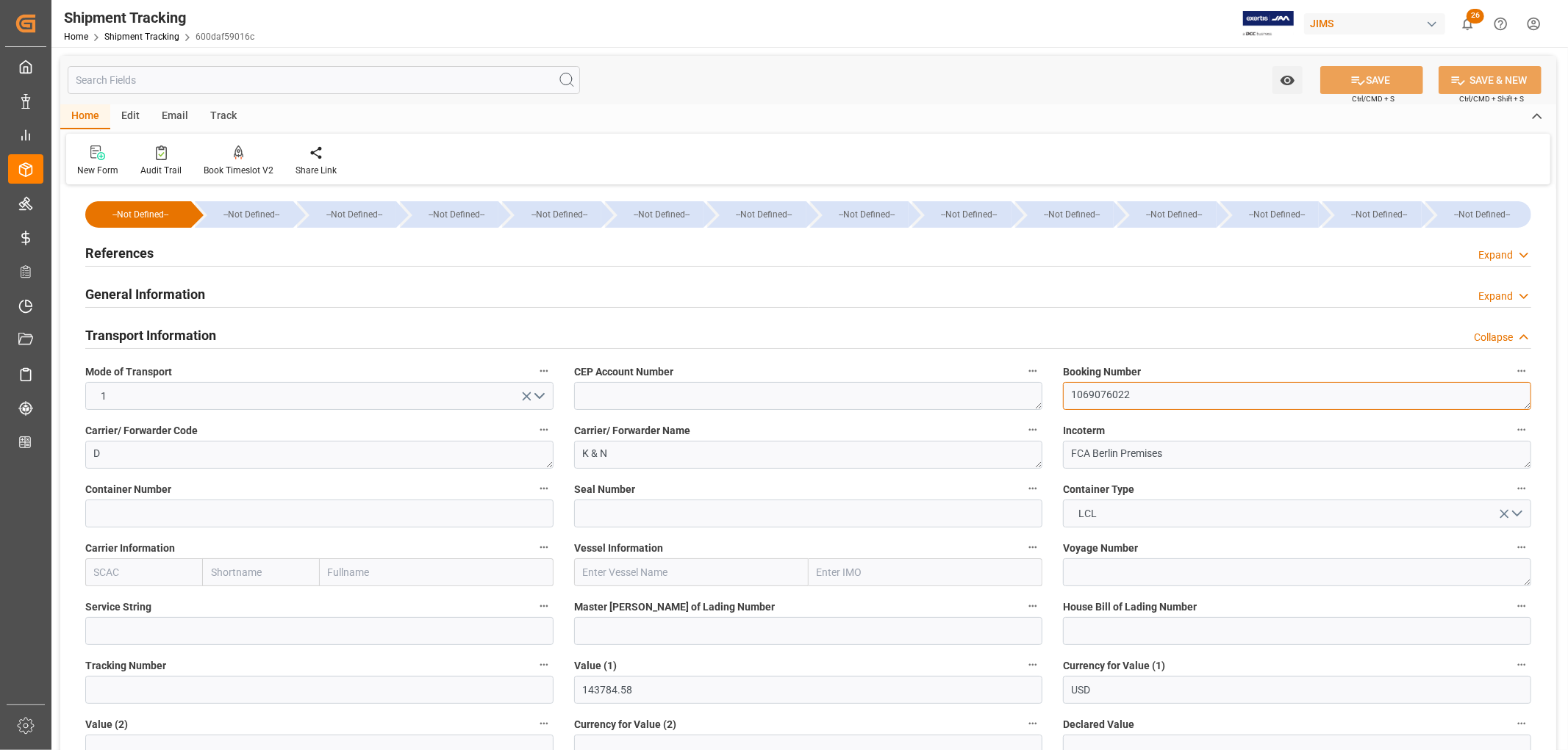
click at [1105, 392] on textarea "1069076022" at bounding box center [1296, 396] width 468 height 28
click at [168, 338] on h2 "Transport Information" at bounding box center [150, 335] width 131 height 20
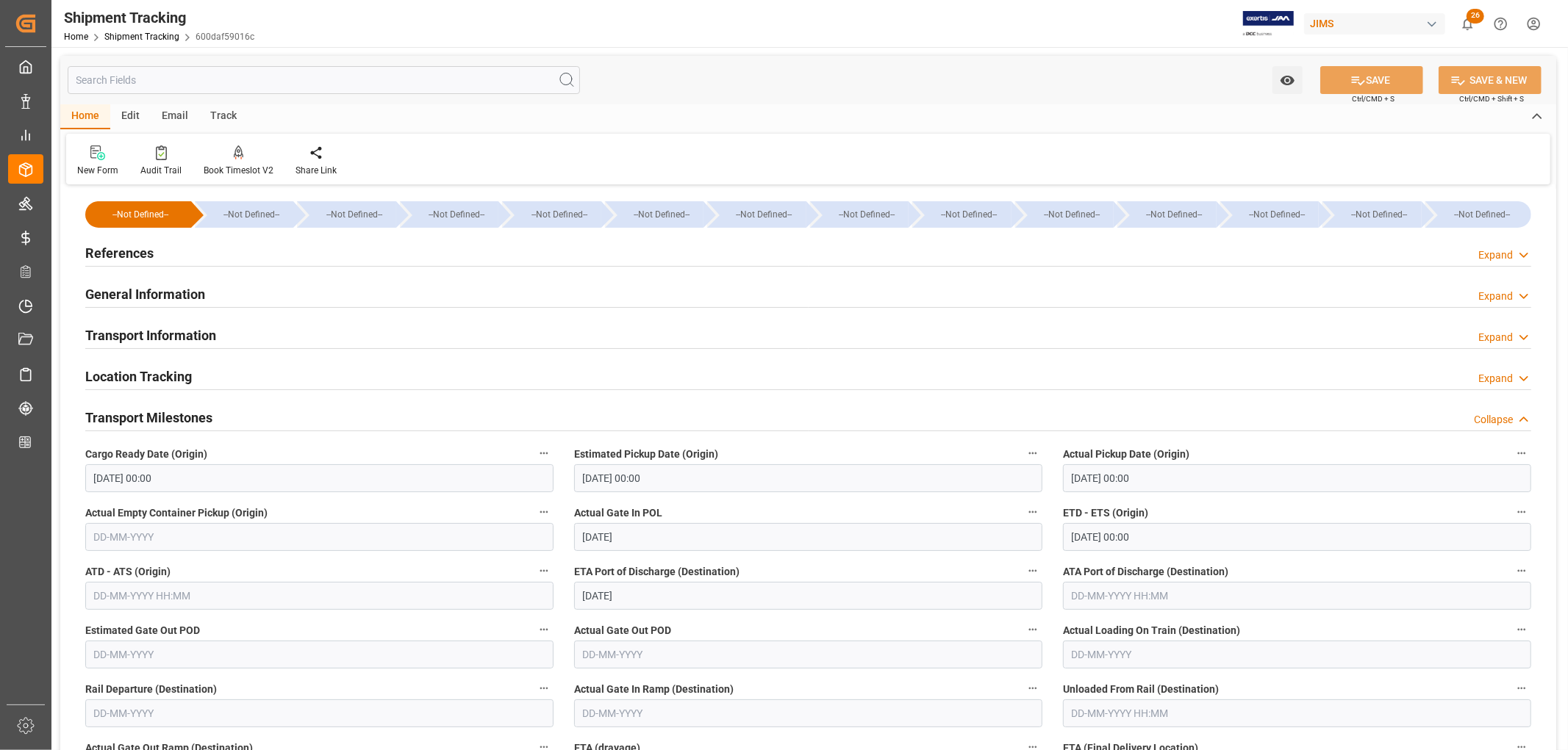
click at [168, 83] on input "text" at bounding box center [323, 79] width 513 height 28
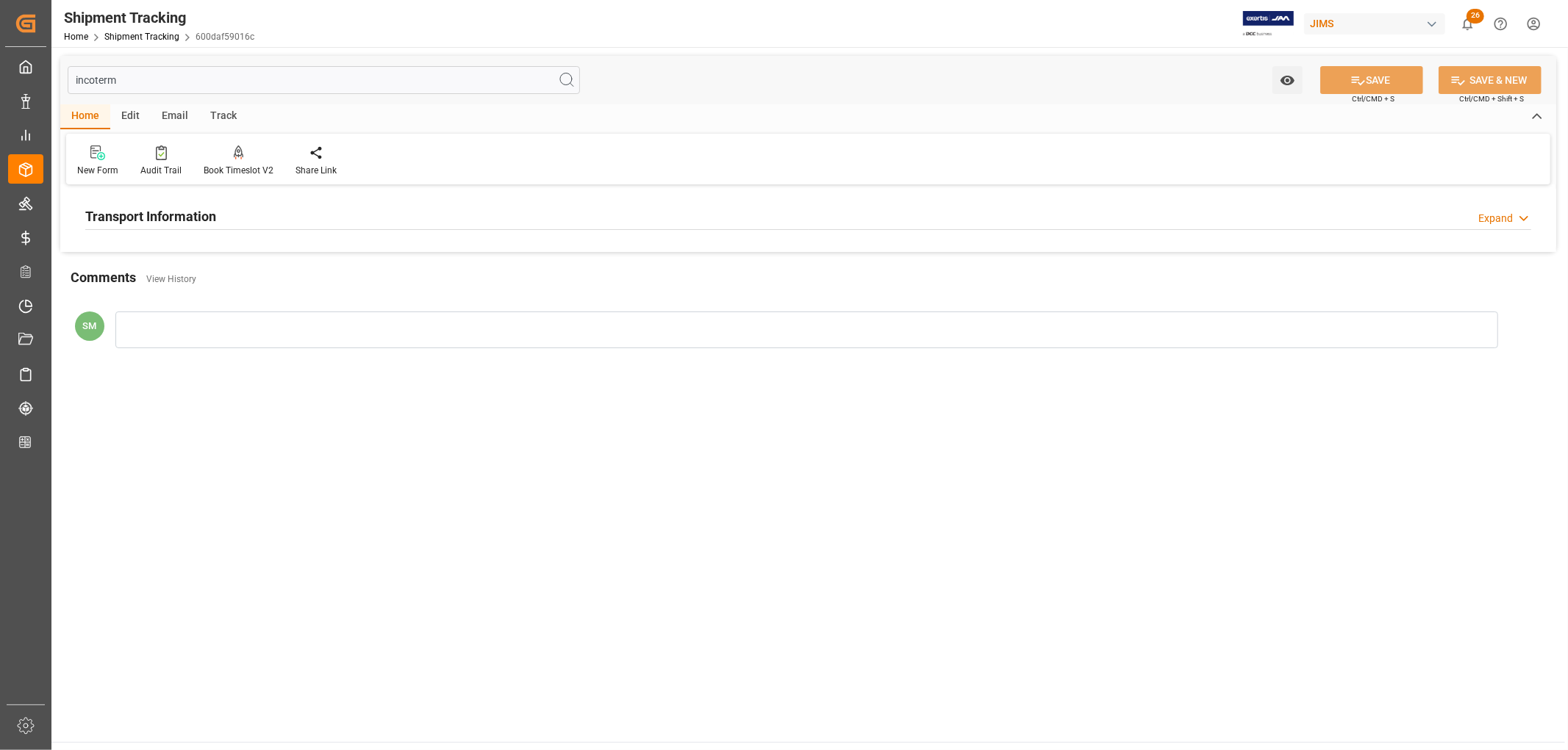
type input "incoterm"
click at [87, 221] on h2 "Transport Information" at bounding box center [150, 216] width 131 height 20
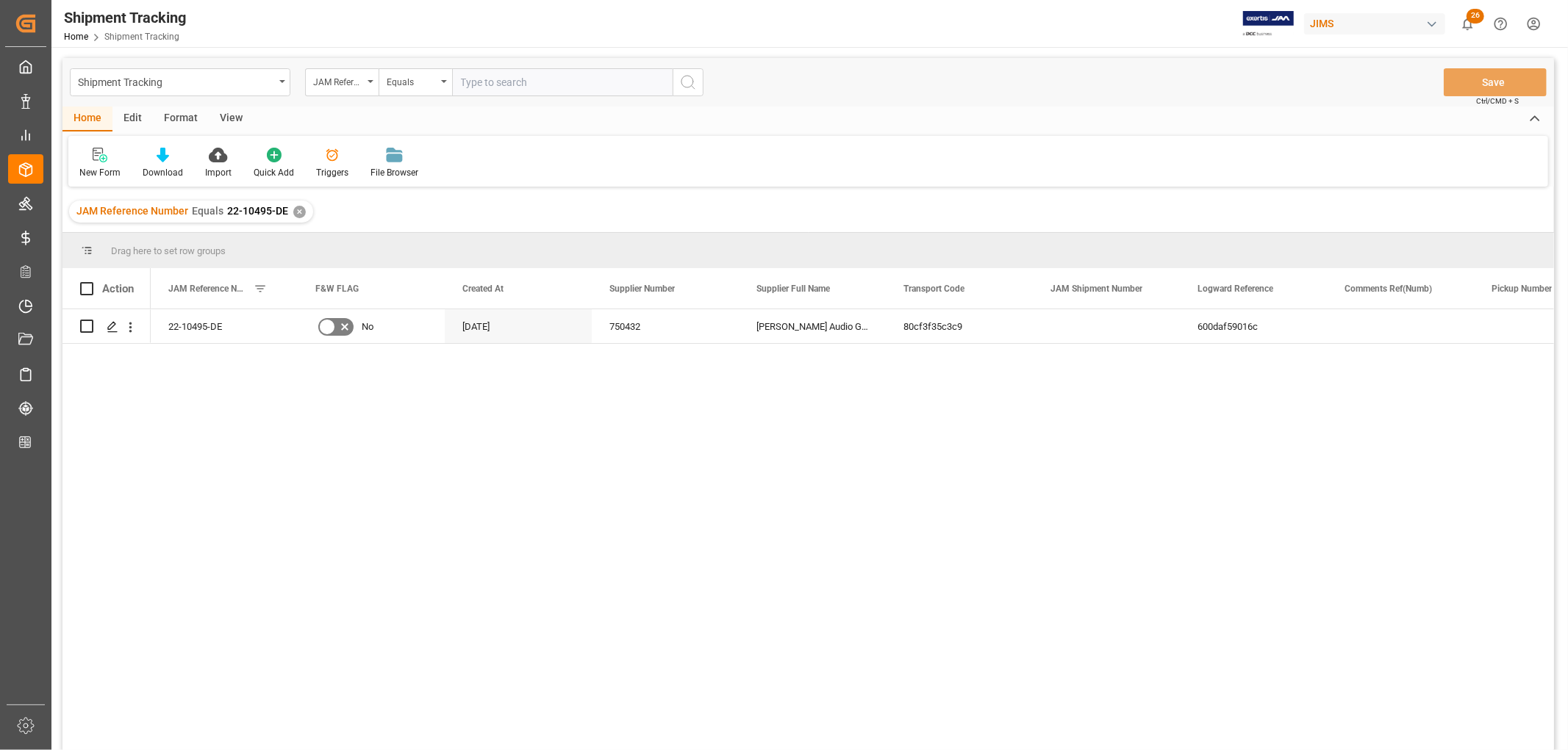
click at [296, 211] on div "✕" at bounding box center [300, 212] width 13 height 13
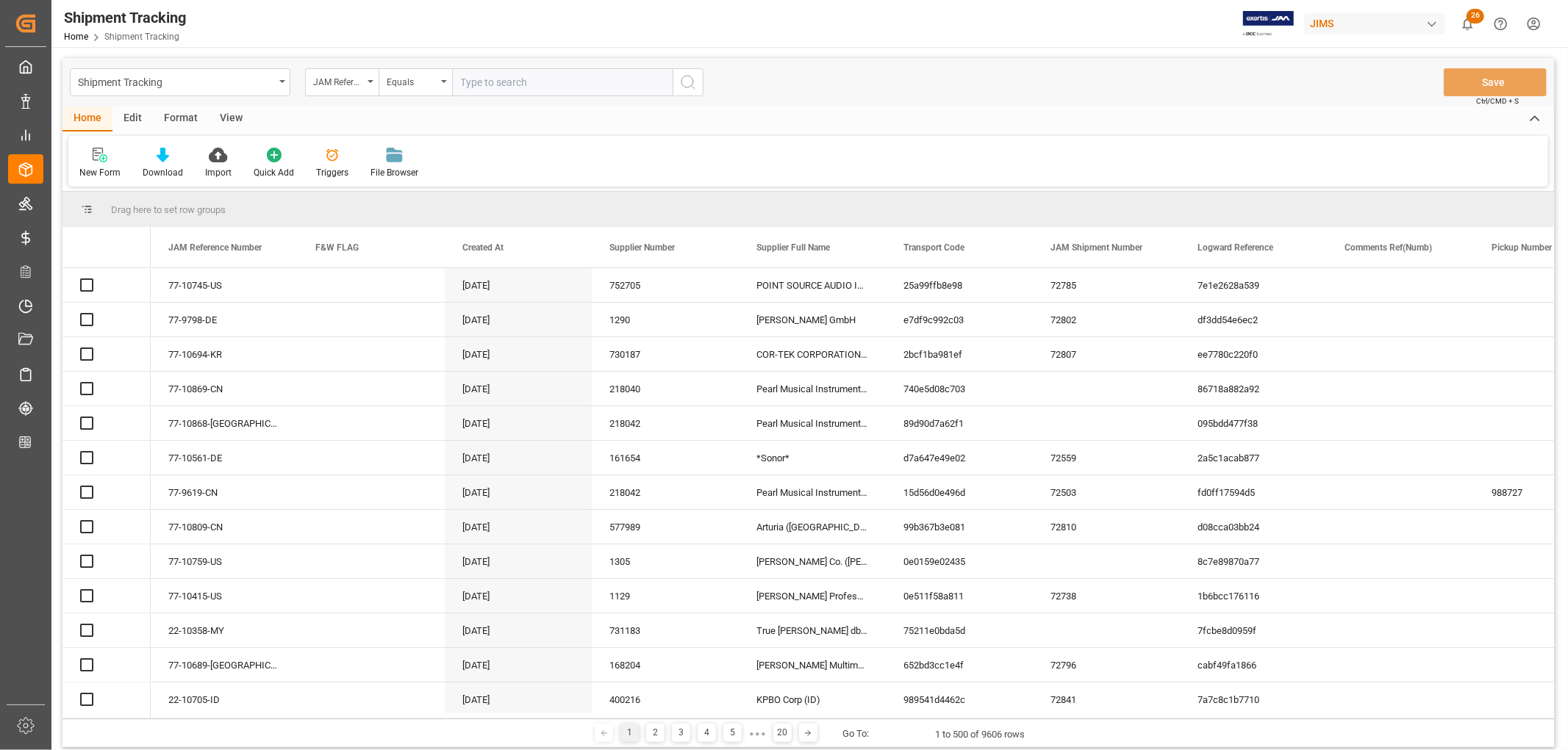
click at [486, 79] on input "text" at bounding box center [562, 82] width 220 height 28
paste input "22-10566-ID"
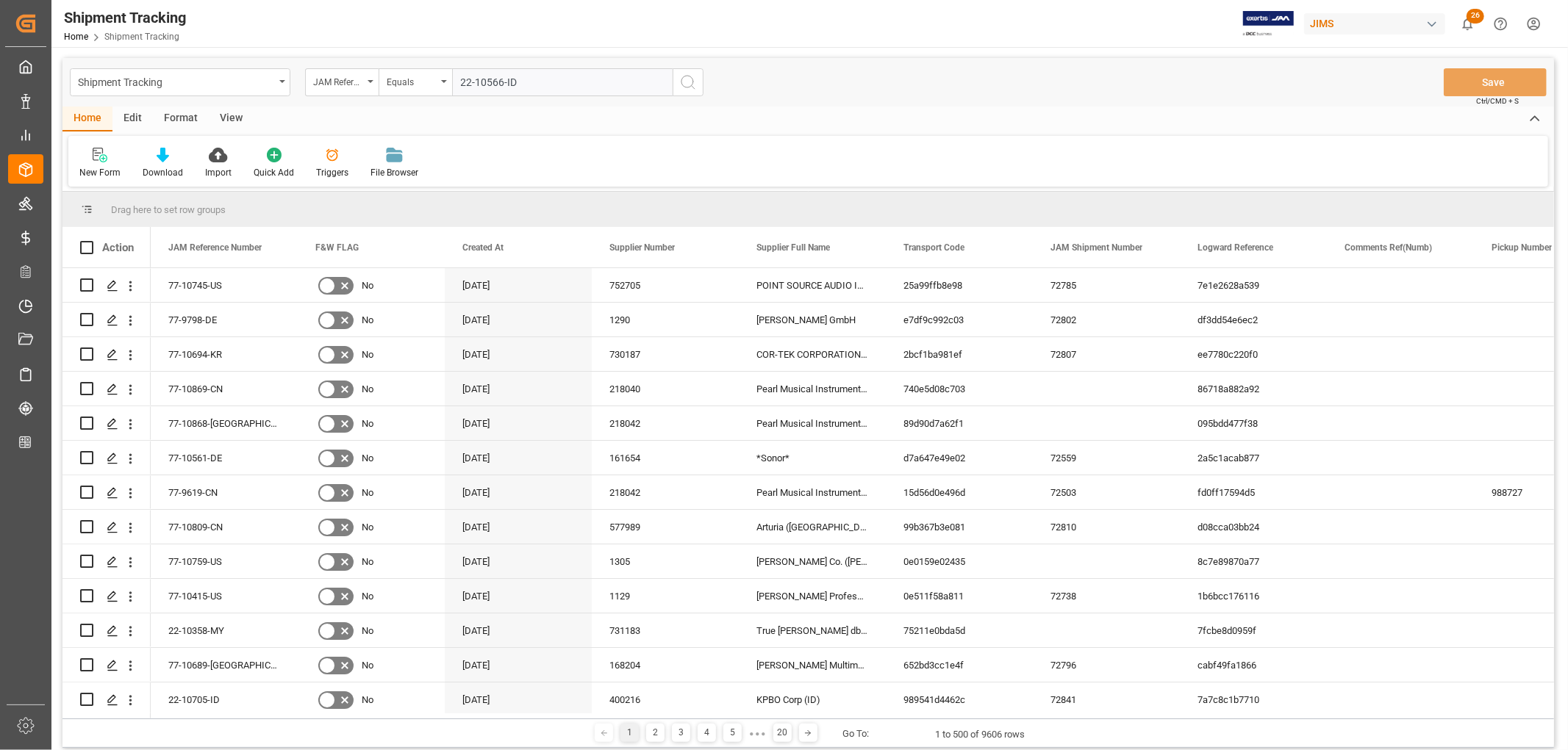
type input "22-10566-ID"
drag, startPoint x: 687, startPoint y: 81, endPoint x: 467, endPoint y: 346, distance: 344.4
click at [687, 79] on icon "search button" at bounding box center [687, 82] width 17 height 17
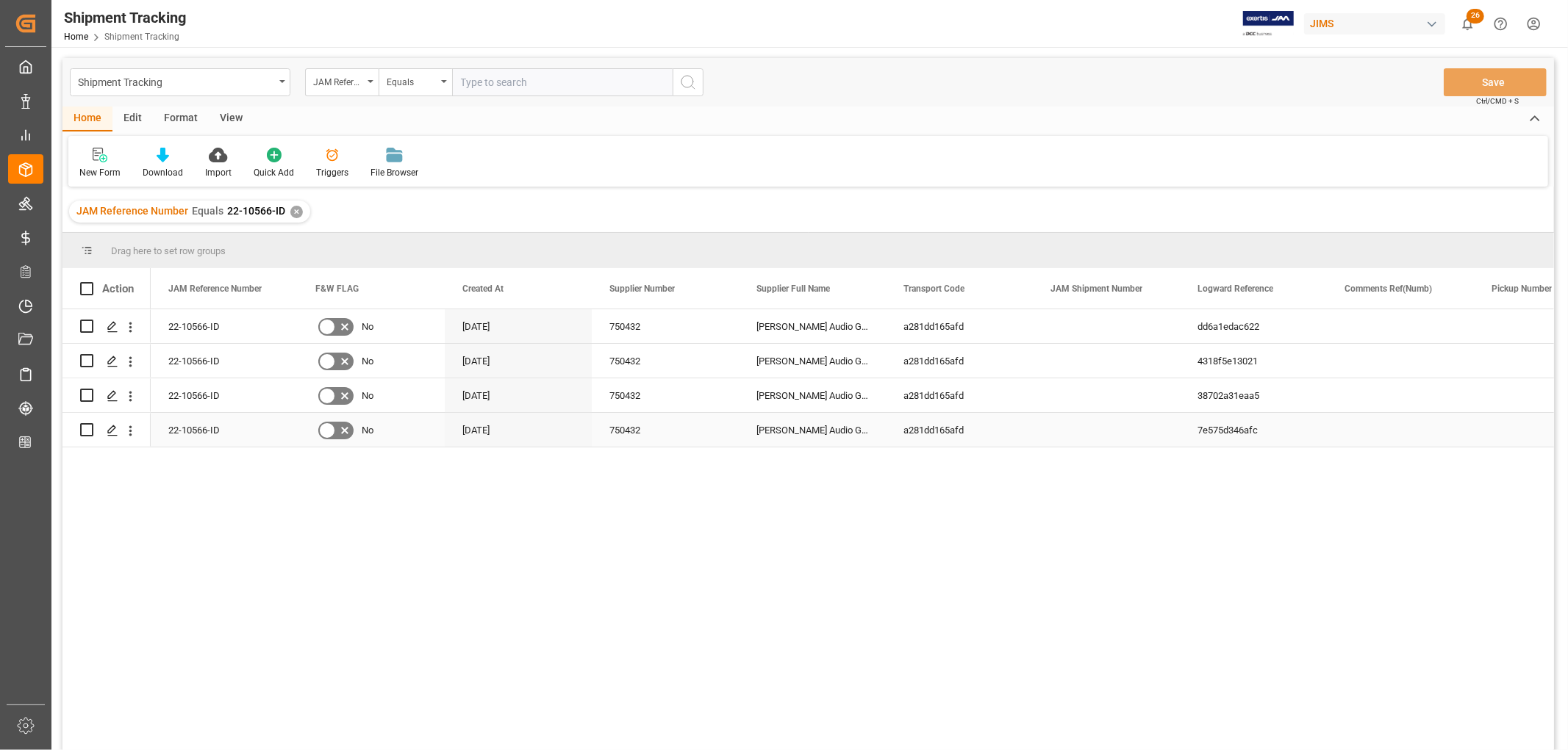
click at [1224, 436] on div "7e575d346afc" at bounding box center [1252, 430] width 147 height 34
click at [862, 285] on span at bounding box center [861, 288] width 14 height 14
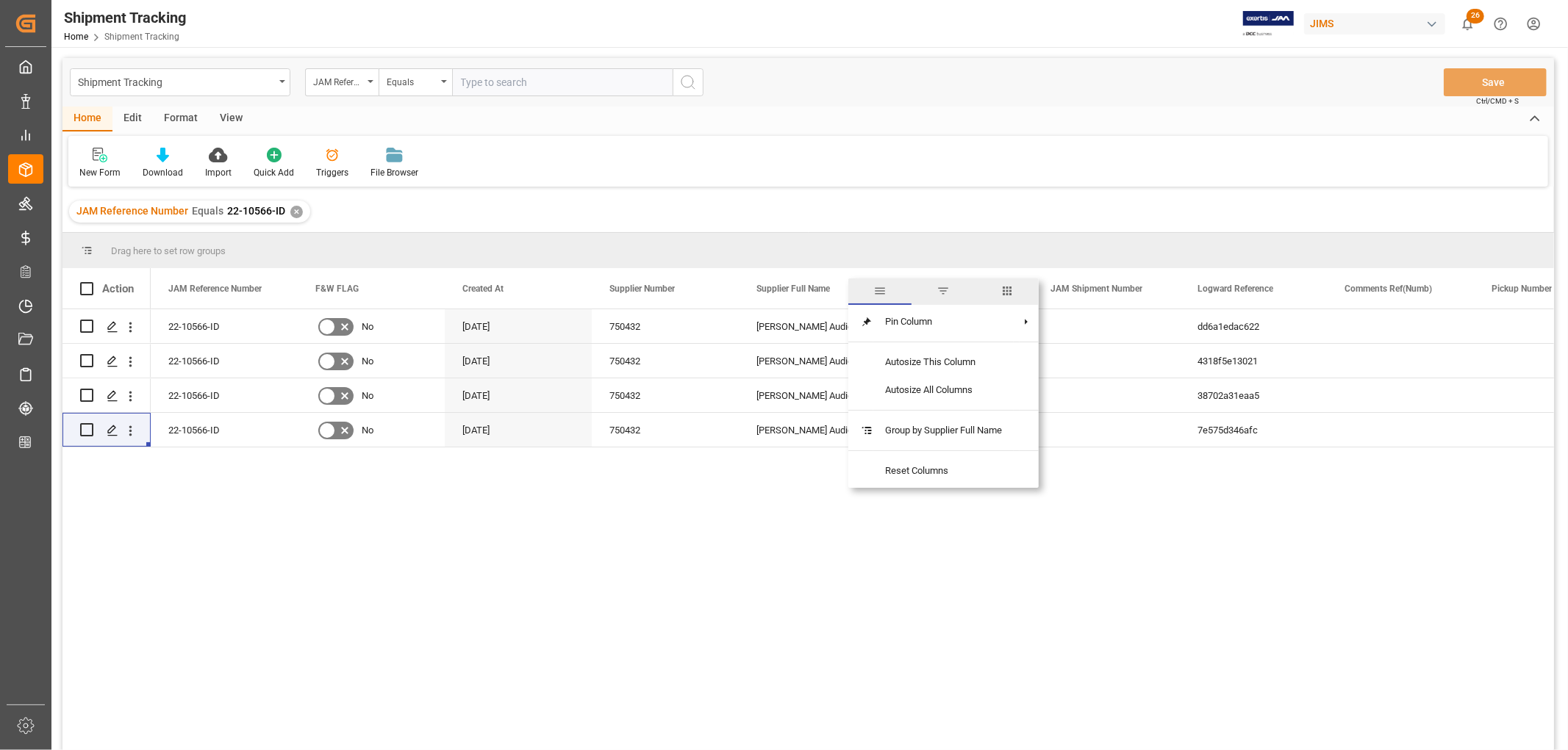
click at [1009, 285] on span "columns" at bounding box center [1007, 291] width 14 height 14
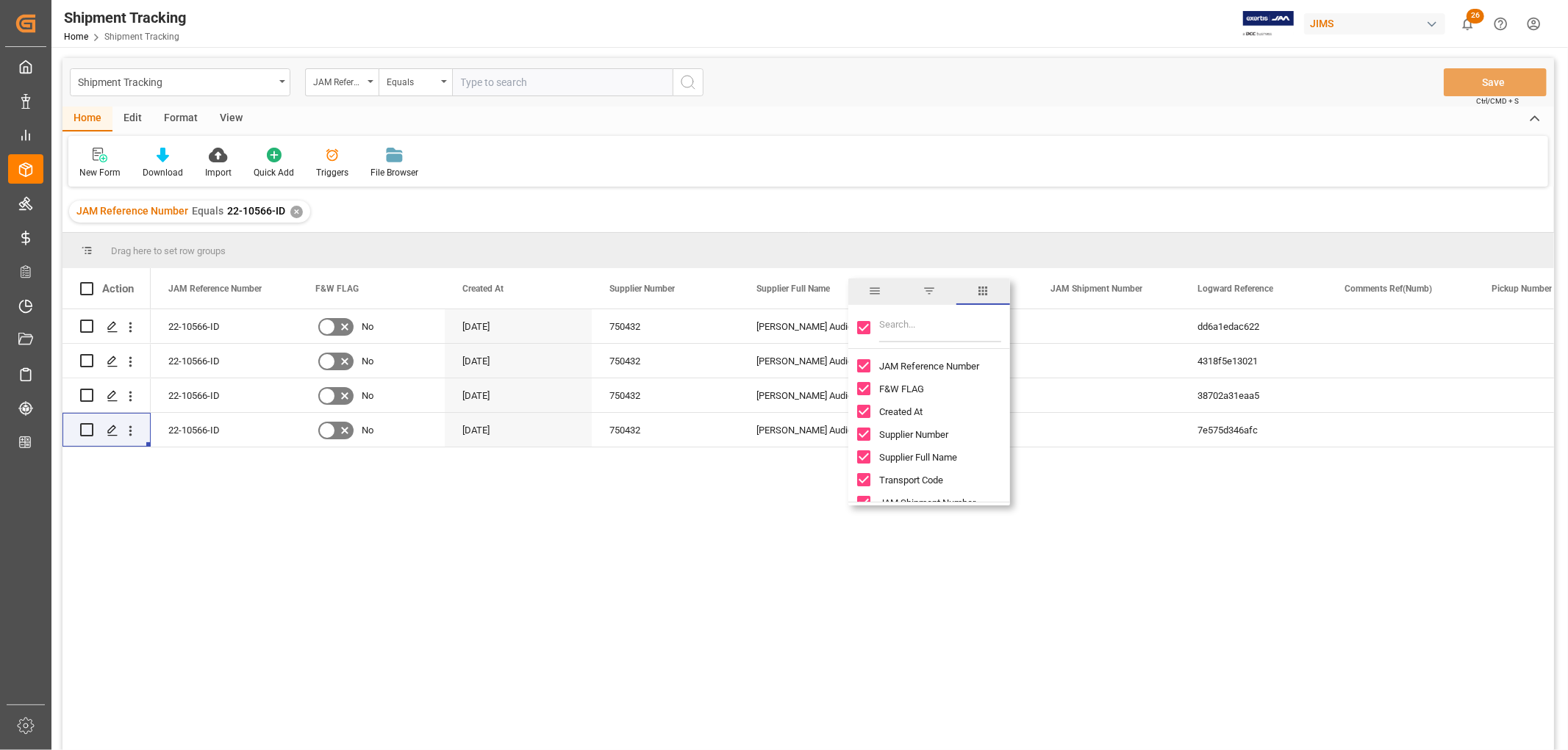
click at [869, 327] on input "Toggle Select All Columns" at bounding box center [863, 327] width 14 height 14
checkbox input "false"
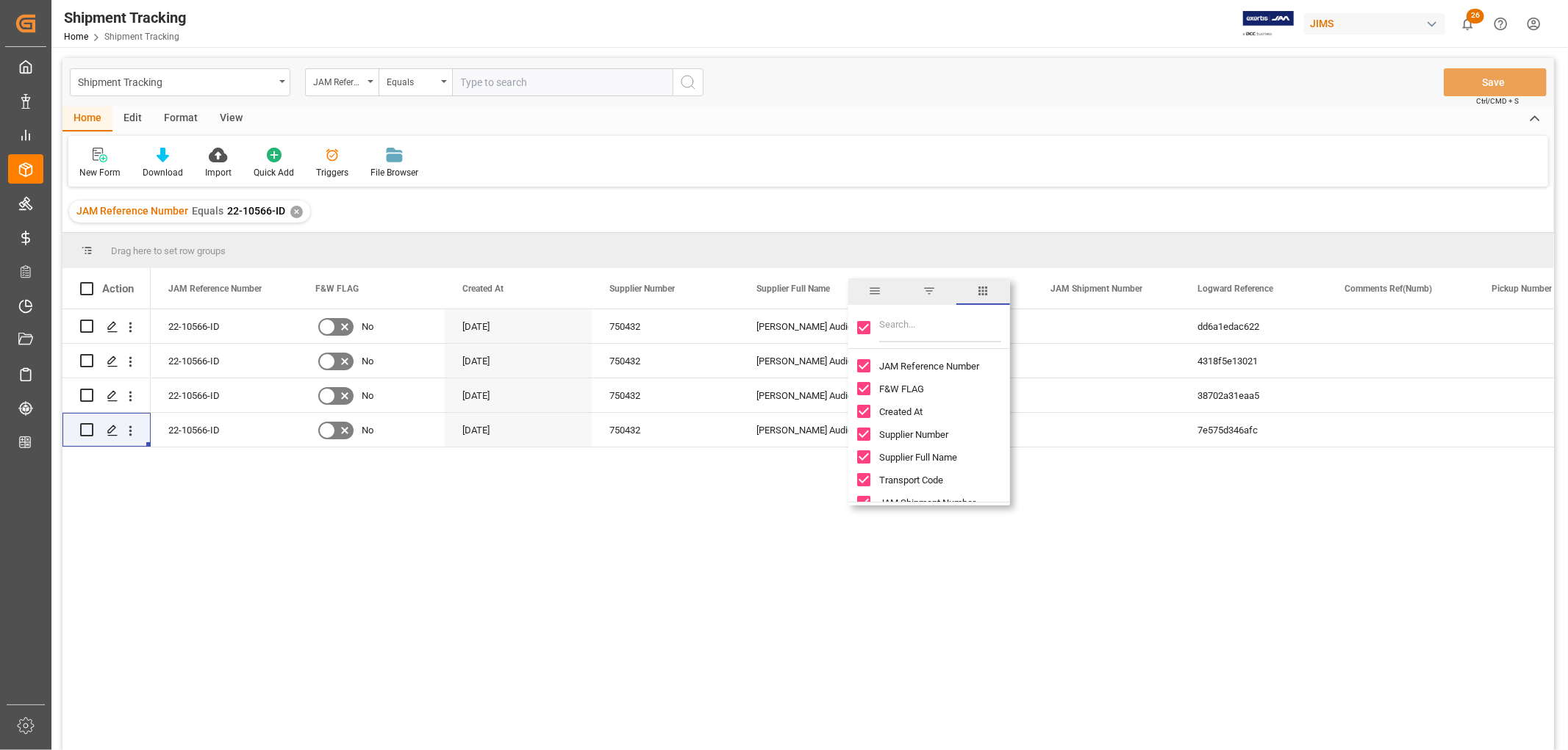
checkbox input "false"
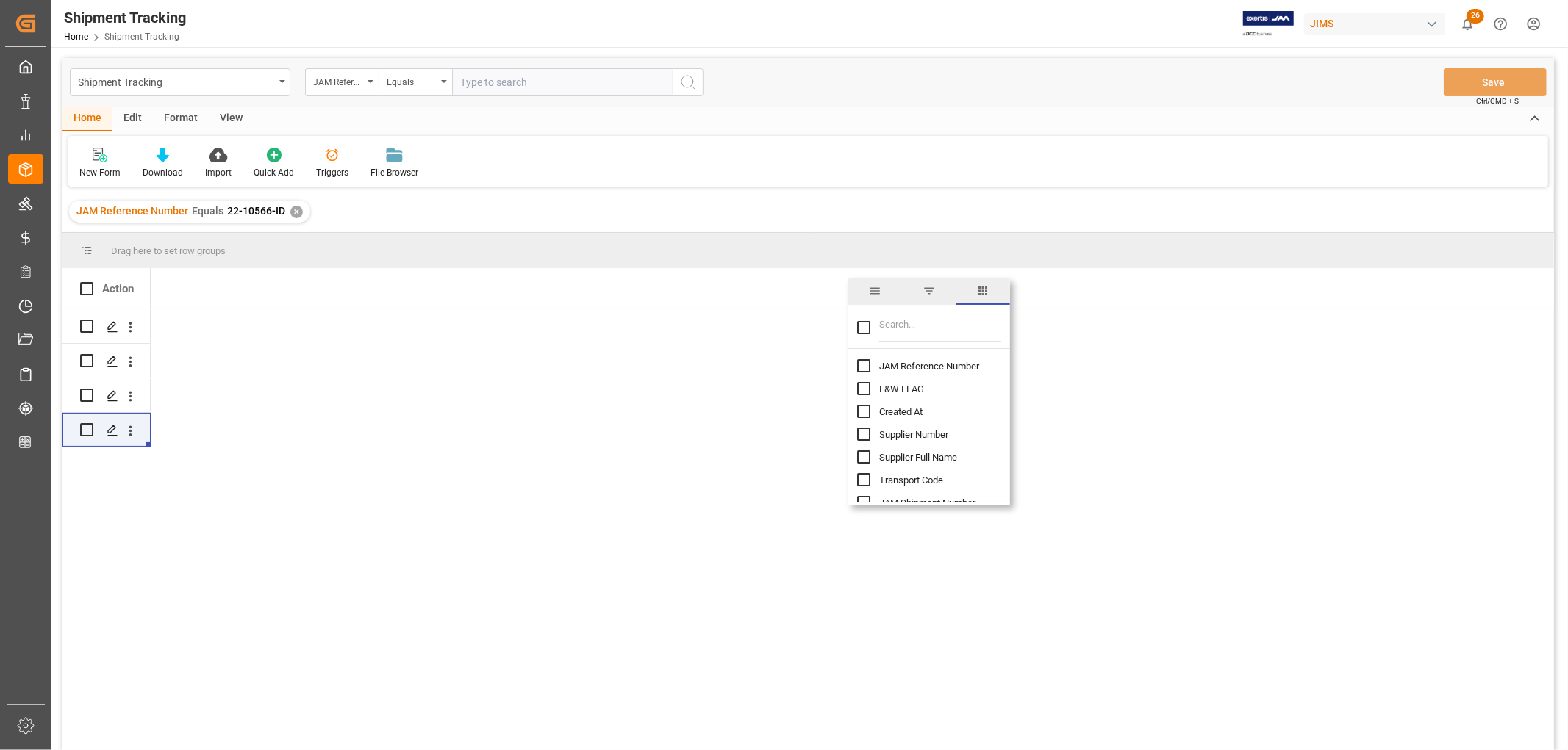
click at [863, 365] on input "JAM Reference Number column toggle visibility (hidden)" at bounding box center [863, 365] width 14 height 14
checkbox input "true"
checkbox input "false"
click at [902, 324] on input "Filter Columns Input" at bounding box center [940, 327] width 122 height 29
type input "value"
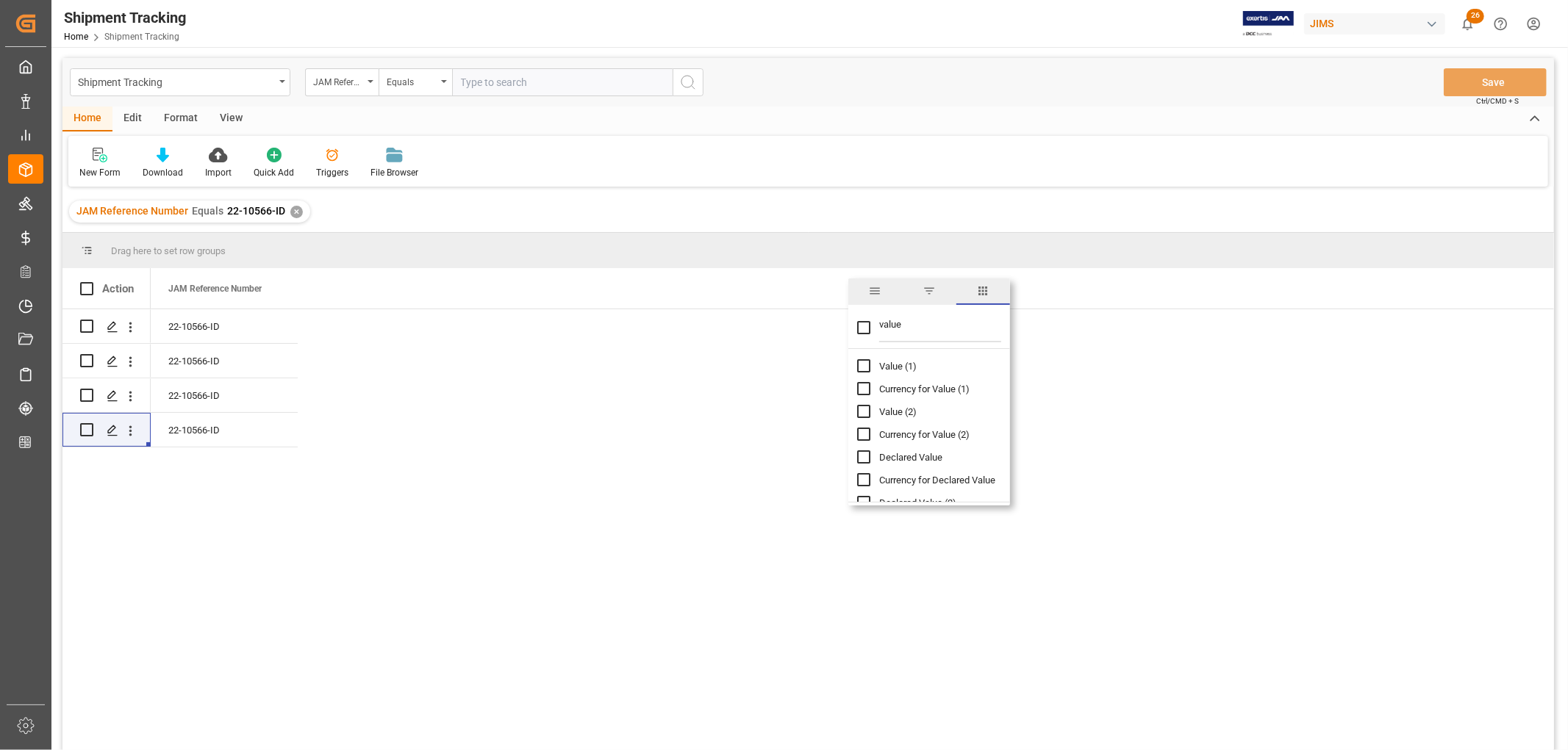
click at [867, 366] on input "Value (1) column toggle visibility (hidden)" at bounding box center [863, 365] width 14 height 14
checkbox input "true"
checkbox input "false"
click at [672, 178] on div "New Form Download Import Quick Add Triggers File Browser" at bounding box center [808, 161] width 1480 height 51
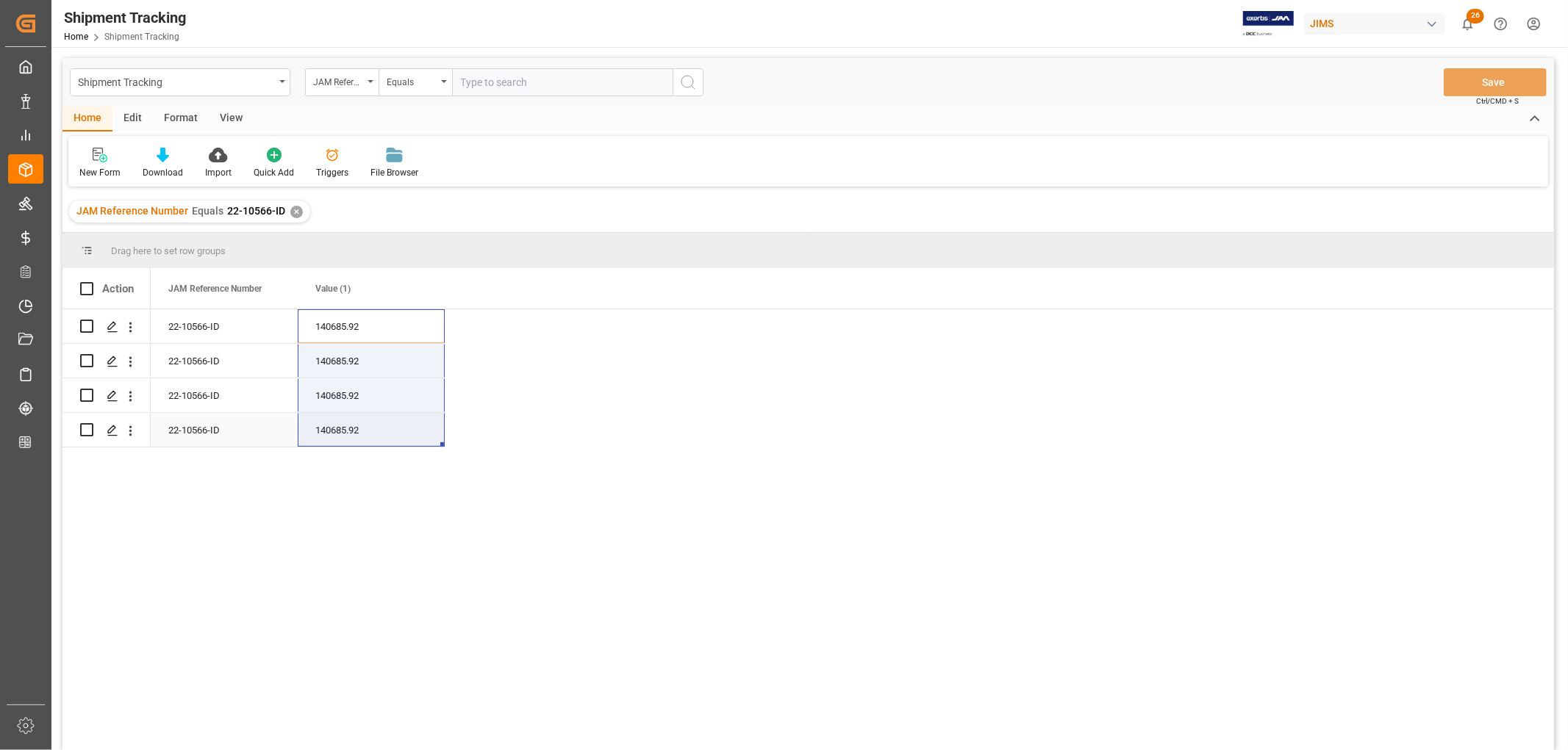
drag, startPoint x: 339, startPoint y: 317, endPoint x: 331, endPoint y: 425, distance: 108.3
click at [331, 425] on div "22-10566-ID 140685.92 22-10566-ID 140685.92 22-10566-ID 140685.92 22-10566-ID 1…" at bounding box center [298, 378] width 294 height 138
click at [420, 288] on span at bounding box center [420, 288] width 14 height 14
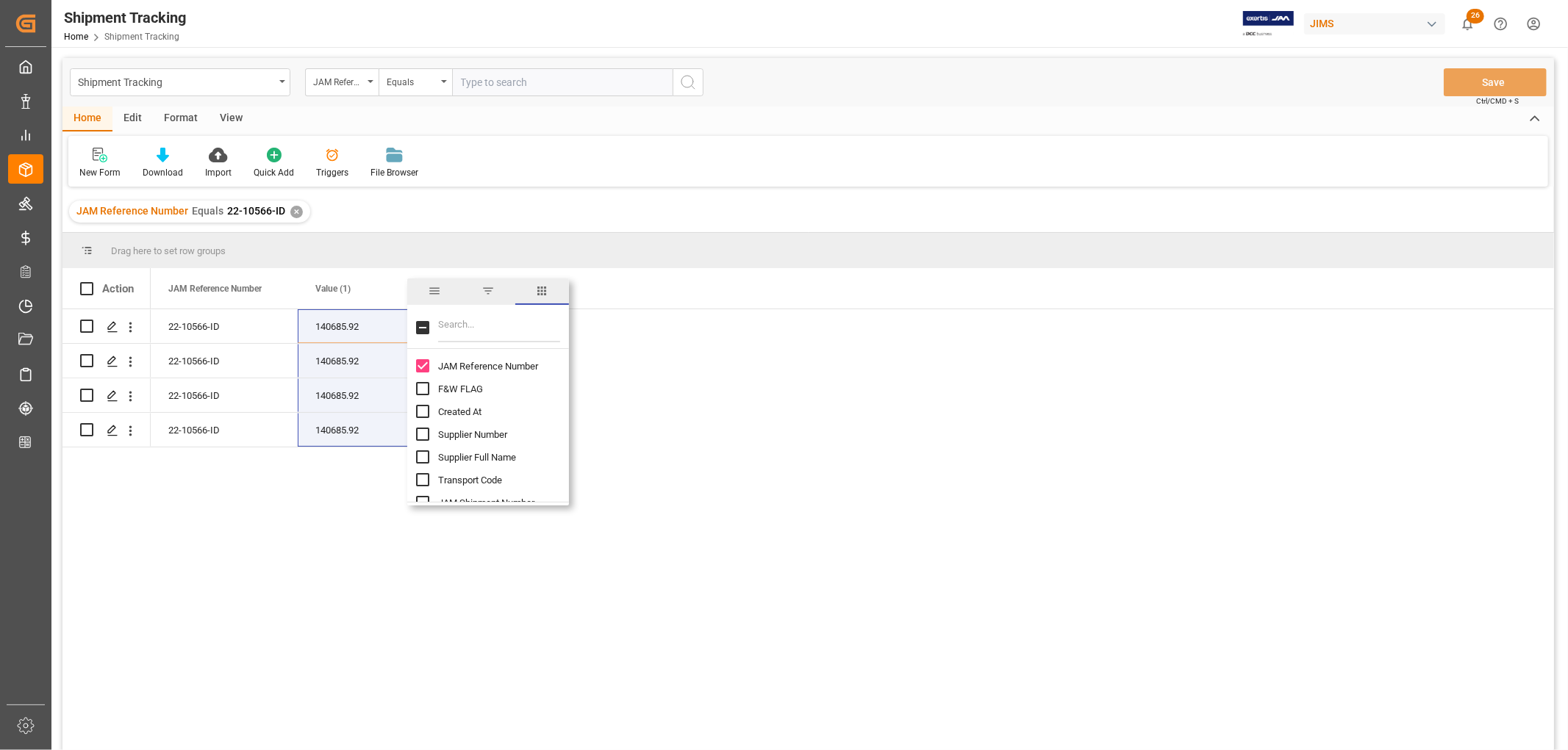
click at [464, 327] on input "Filter Columns Input" at bounding box center [499, 327] width 122 height 29
type input "sta"
click at [422, 365] on input "Logward Status column toggle visibility (hidden)" at bounding box center [422, 365] width 14 height 14
checkbox input "true"
checkbox input "false"
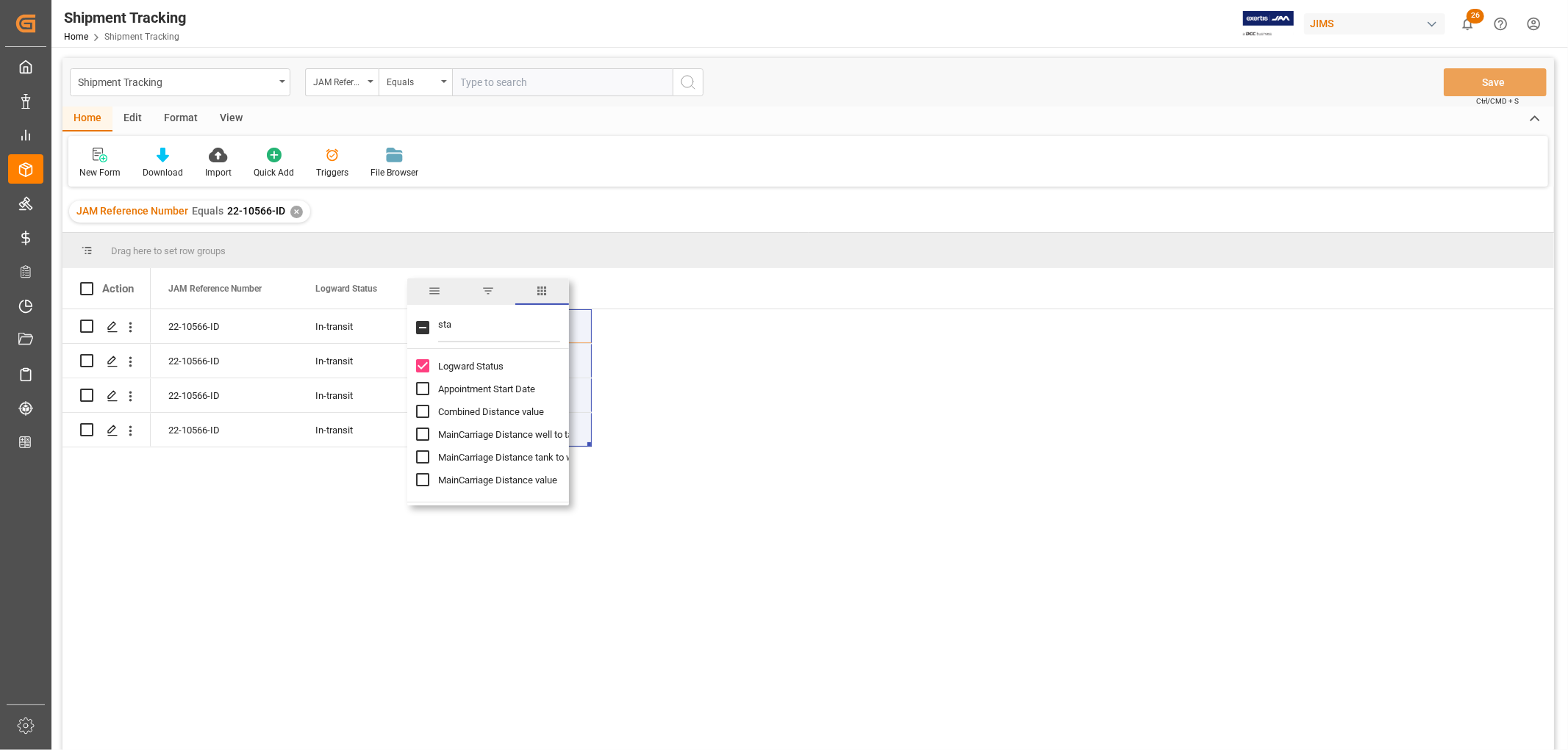
click at [454, 324] on input "sta" at bounding box center [499, 327] width 122 height 29
click at [799, 478] on div "22-10566-ID 140685.92 In-transit 22-10566-ID 140685.92 In-transit 22-10566-ID 1…" at bounding box center [852, 534] width 1403 height 450
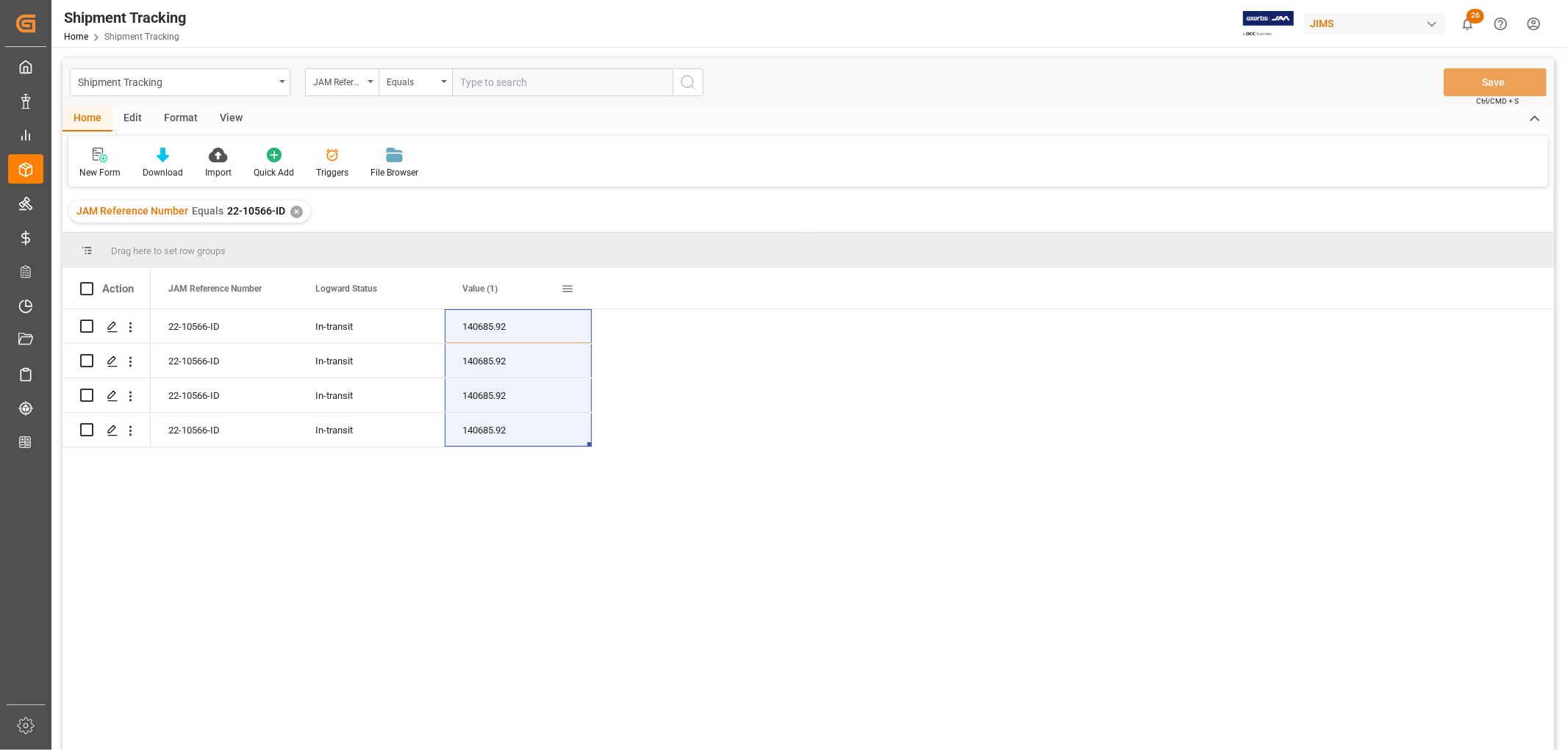
click at [567, 287] on span at bounding box center [567, 288] width 14 height 14
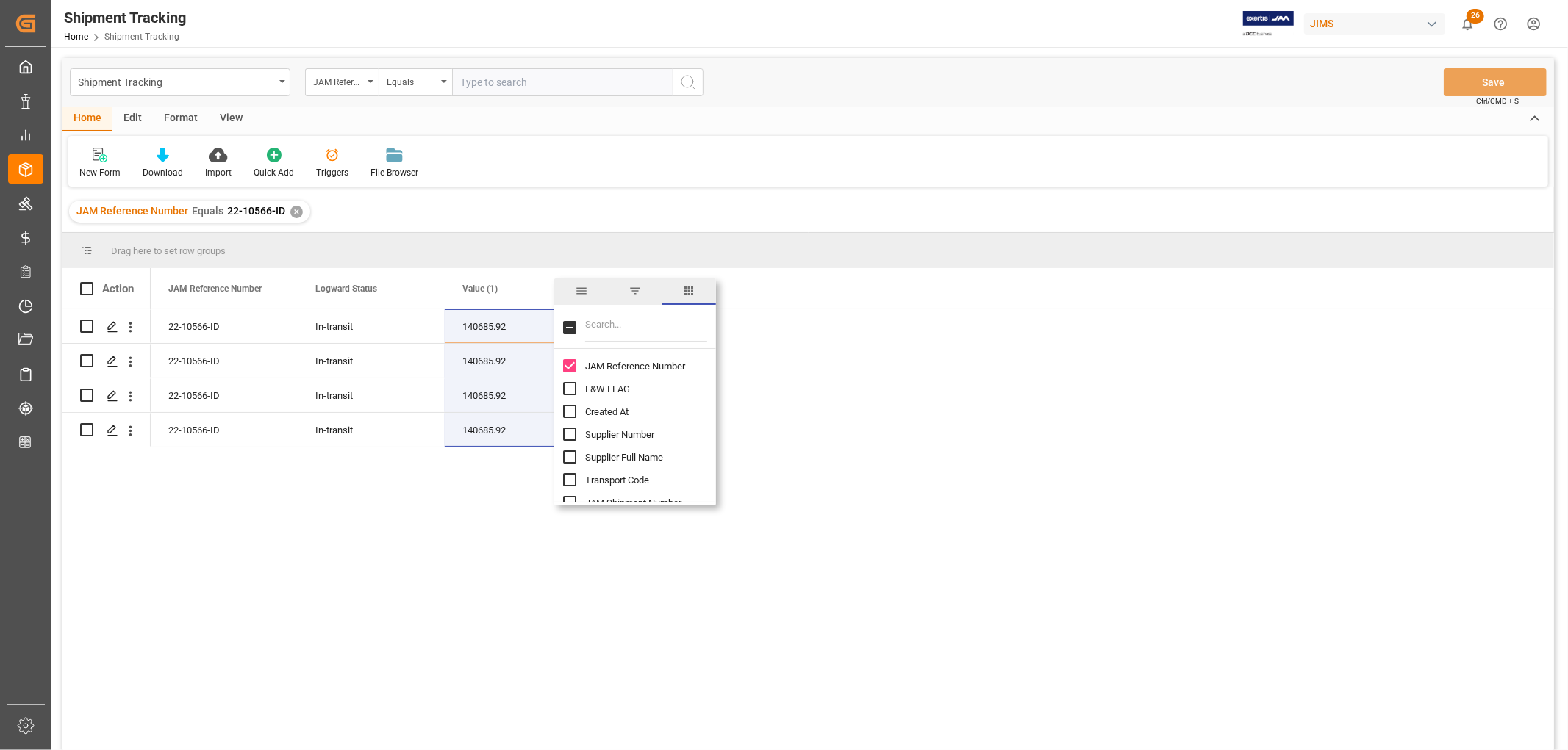
click at [614, 327] on input "Filter Columns Input" at bounding box center [646, 327] width 122 height 29
type input "booking"
click at [567, 362] on input "Booking Number column toggle visibility (hidden)" at bounding box center [569, 365] width 14 height 14
checkbox input "true"
checkbox input "false"
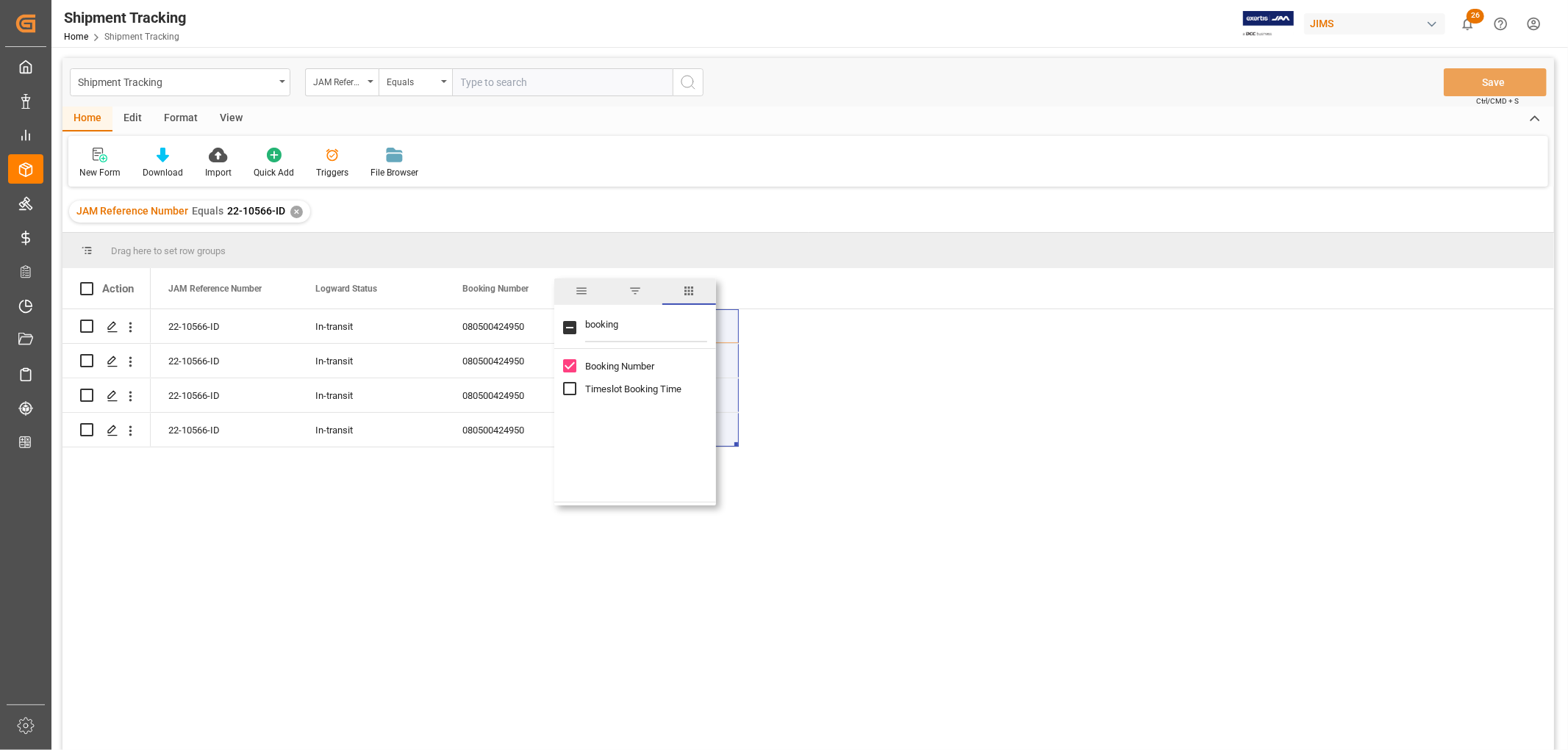
click at [739, 153] on div "New Form Download Import Quick Add Triggers File Browser" at bounding box center [808, 161] width 1480 height 51
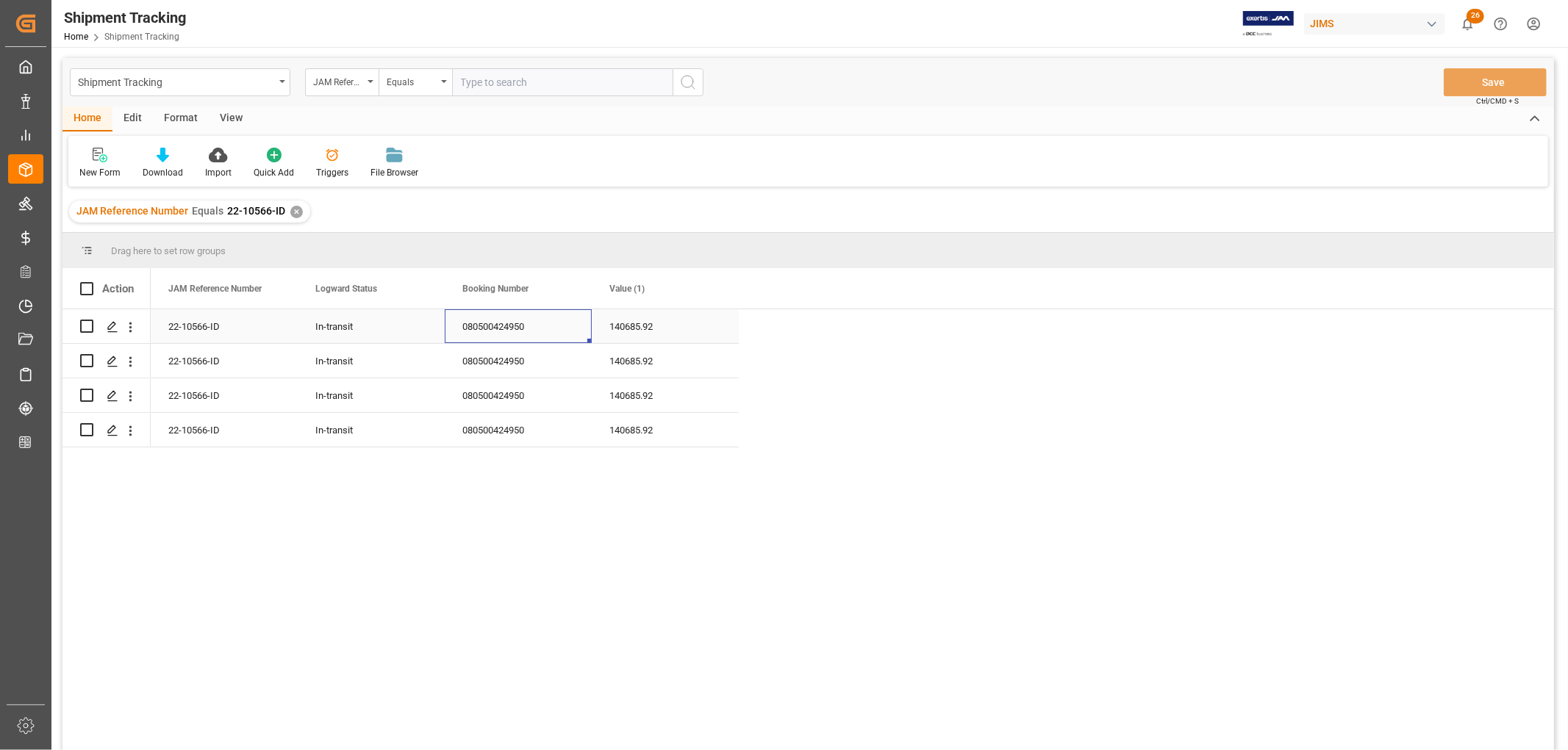
click at [490, 320] on div "080500424950" at bounding box center [517, 326] width 147 height 34
click at [714, 288] on span at bounding box center [714, 288] width 14 height 14
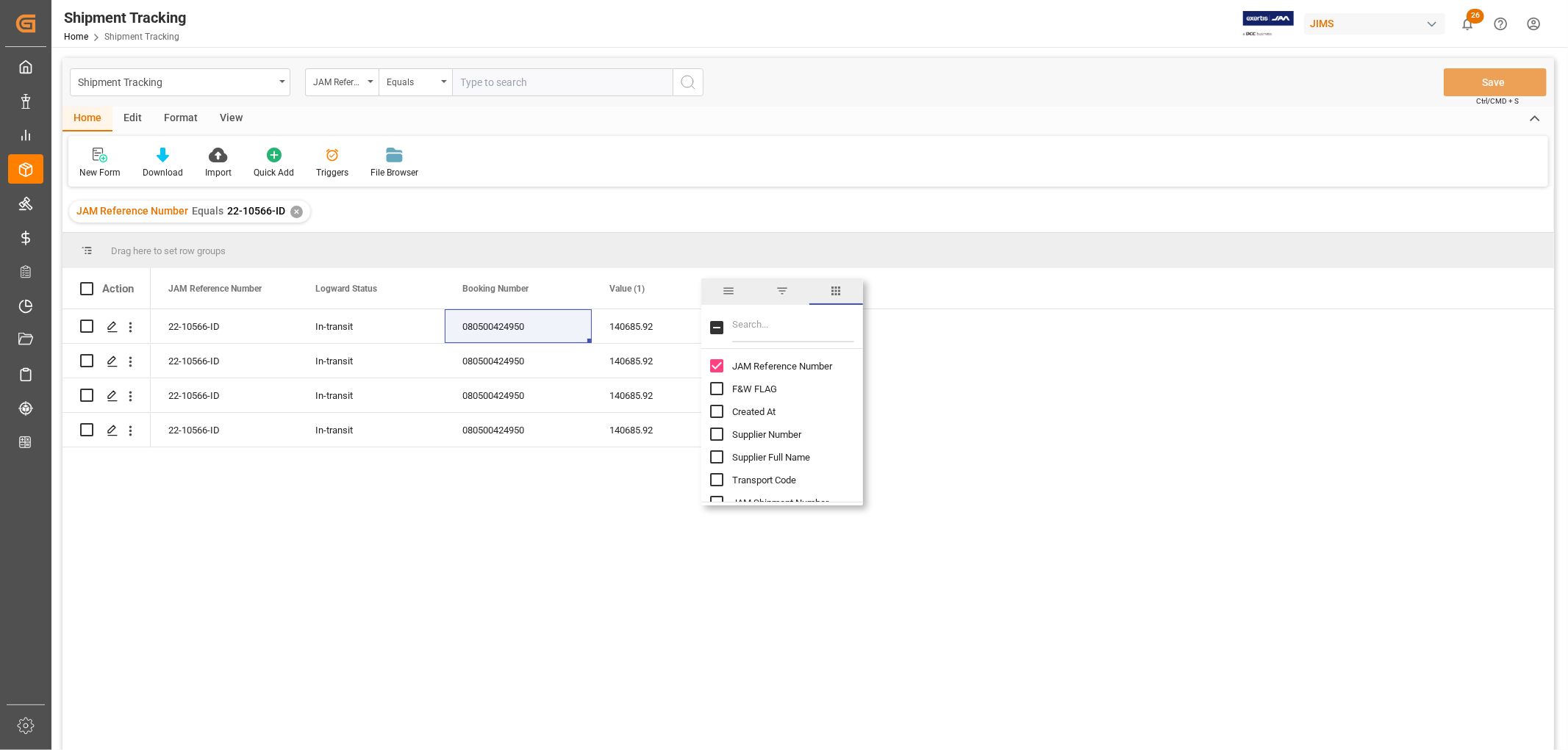
click at [743, 326] on input "Filter Columns Input" at bounding box center [793, 327] width 122 height 29
type input "incoter"
click at [711, 369] on input "Incoterm column toggle visibility (hidden)" at bounding box center [716, 365] width 14 height 14
checkbox input "true"
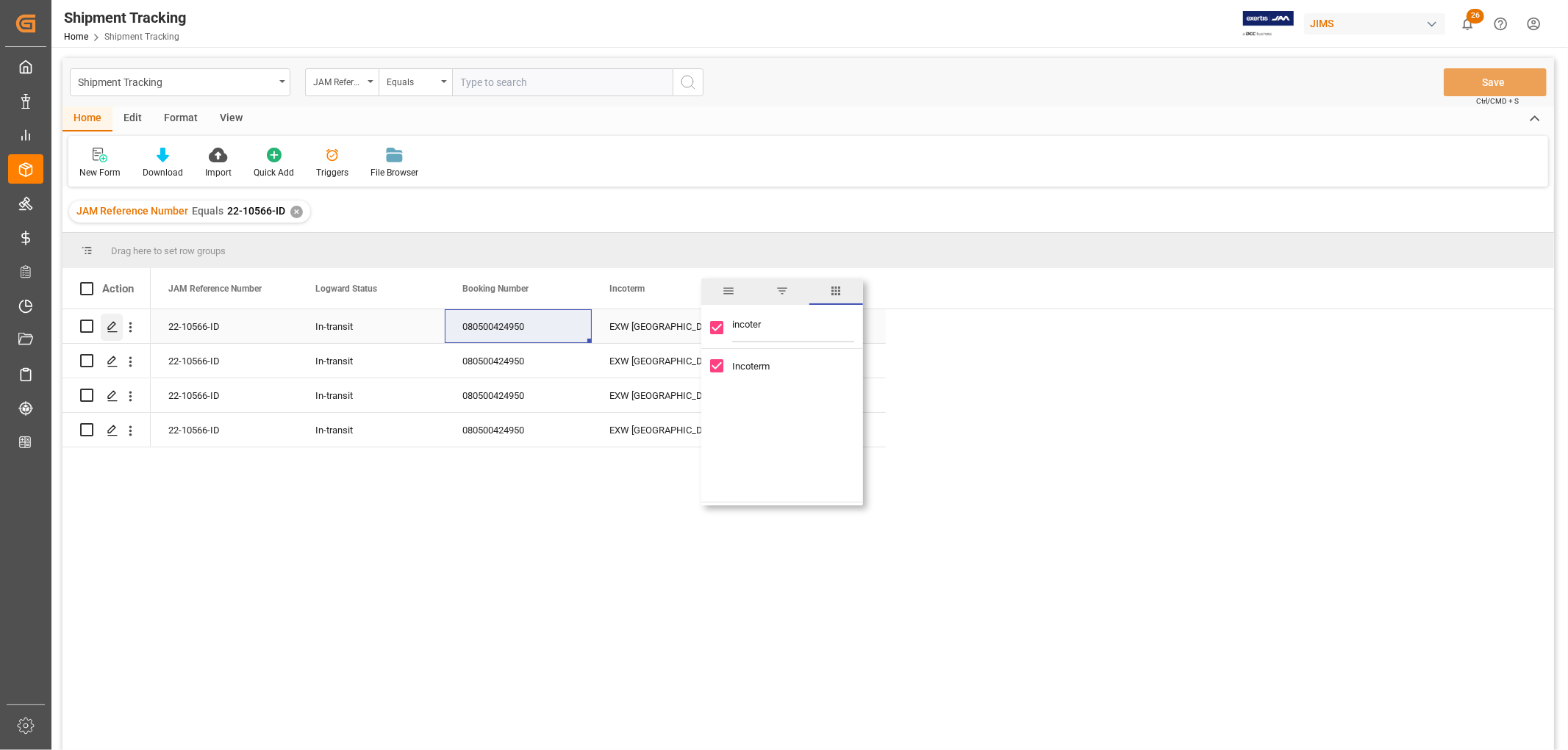
click at [114, 327] on icon "Press SPACE to select this row." at bounding box center [112, 327] width 12 height 12
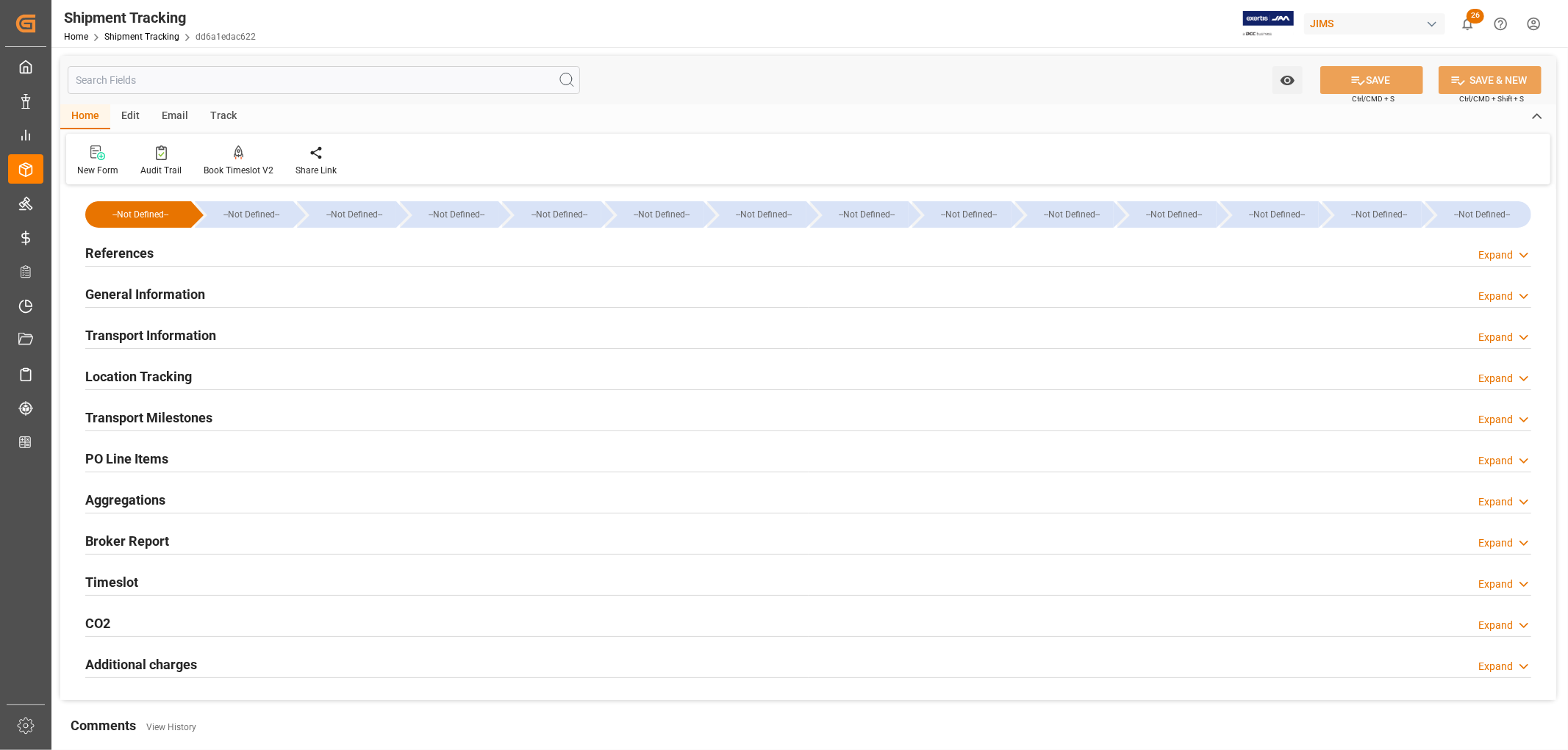
type input "[DATE] 00:00"
type input "[DATE]"
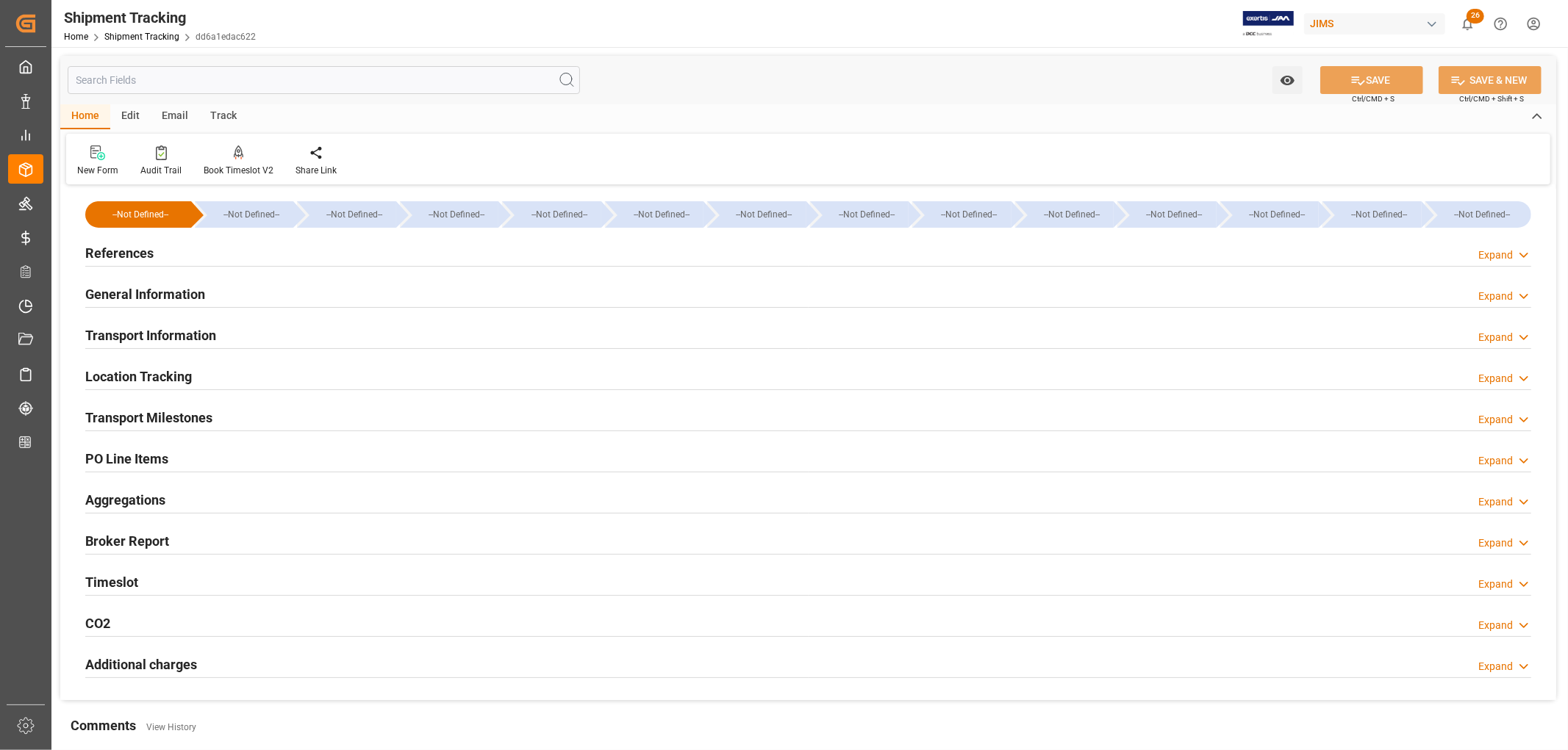
type input "[DATE] 00:00"
type input "[DATE] 07:00"
type input "[DATE]"
type input "[DATE] 00:00"
drag, startPoint x: 189, startPoint y: 423, endPoint x: 201, endPoint y: 423, distance: 12.0
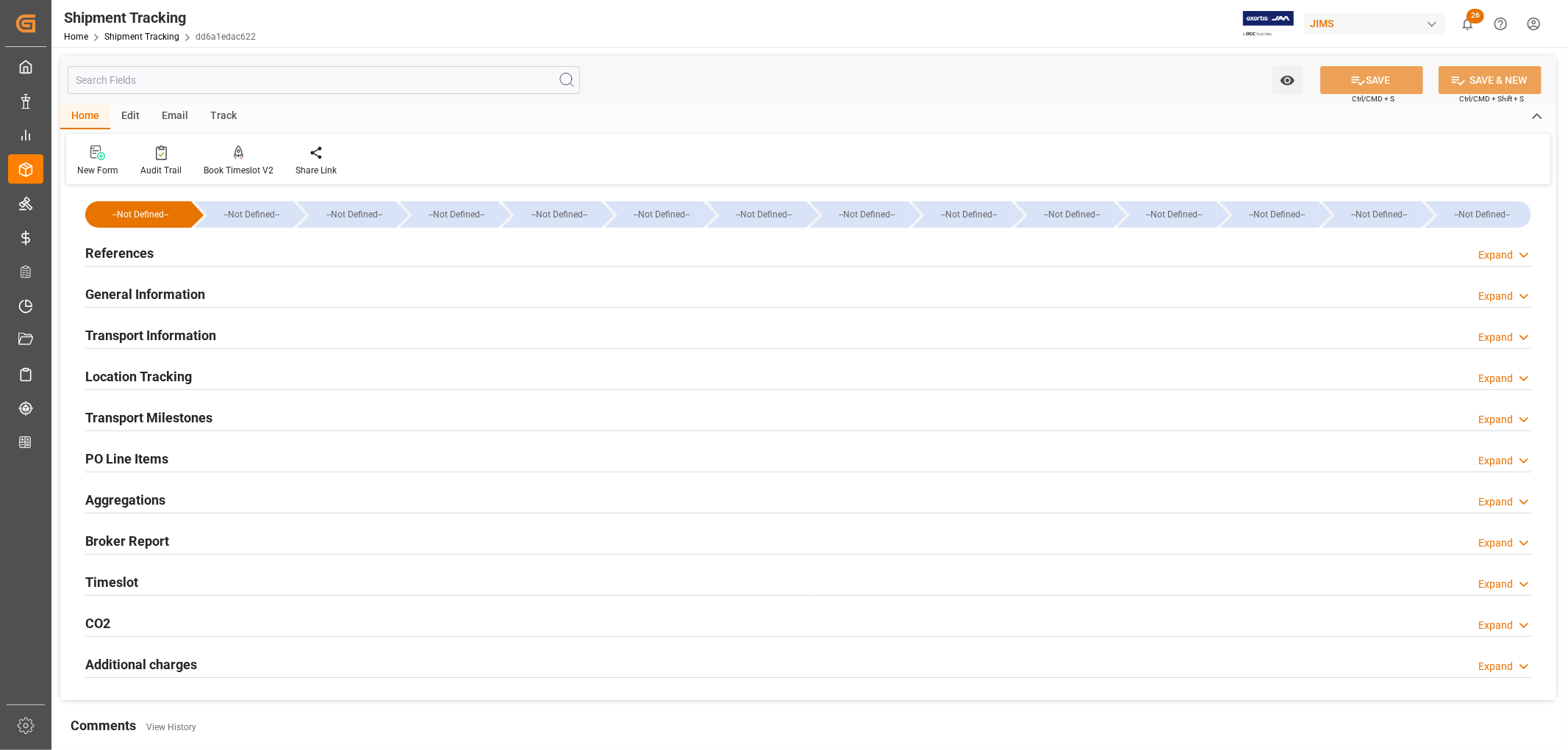
click at [189, 423] on h2 "Transport Milestones" at bounding box center [149, 417] width 127 height 20
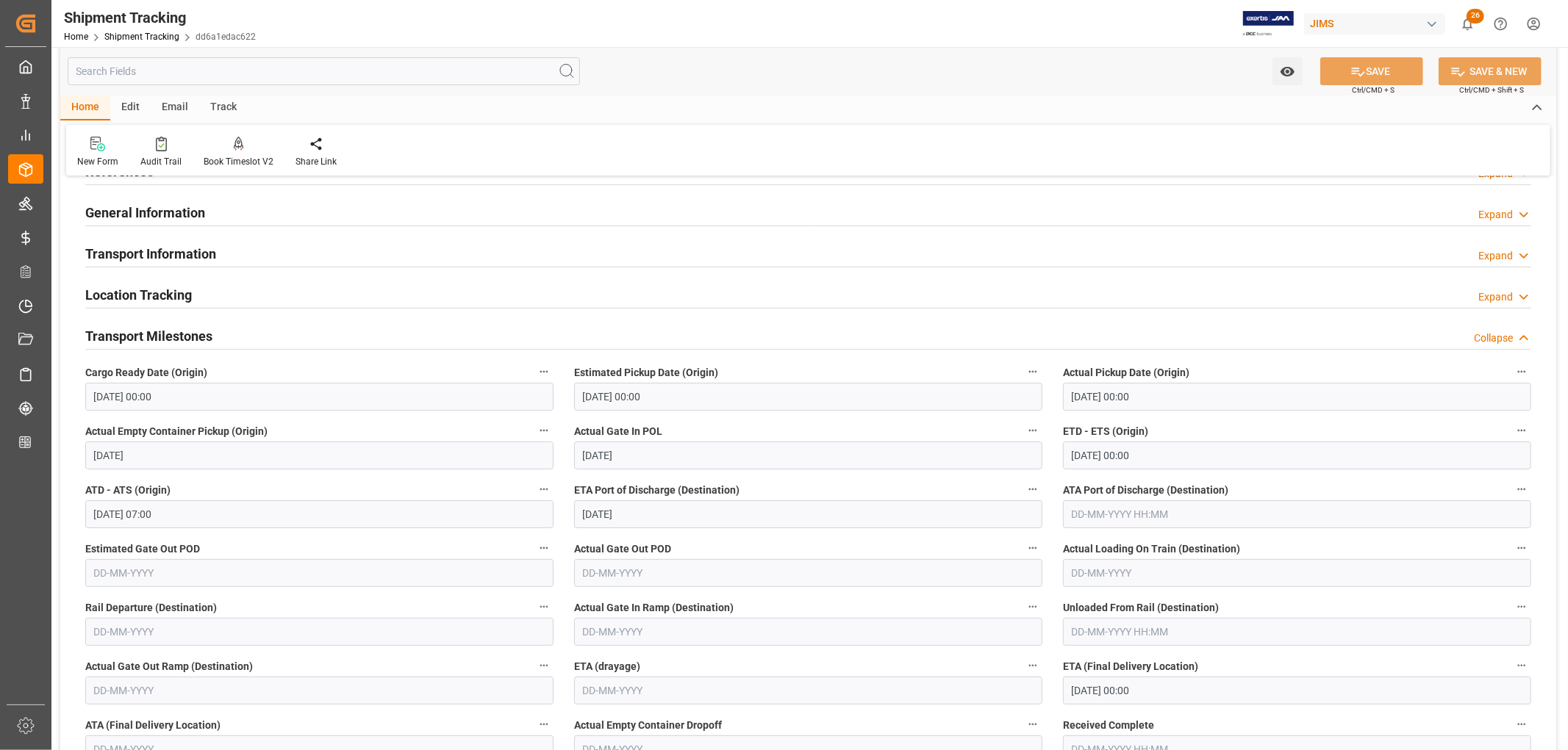
scroll to position [163, 0]
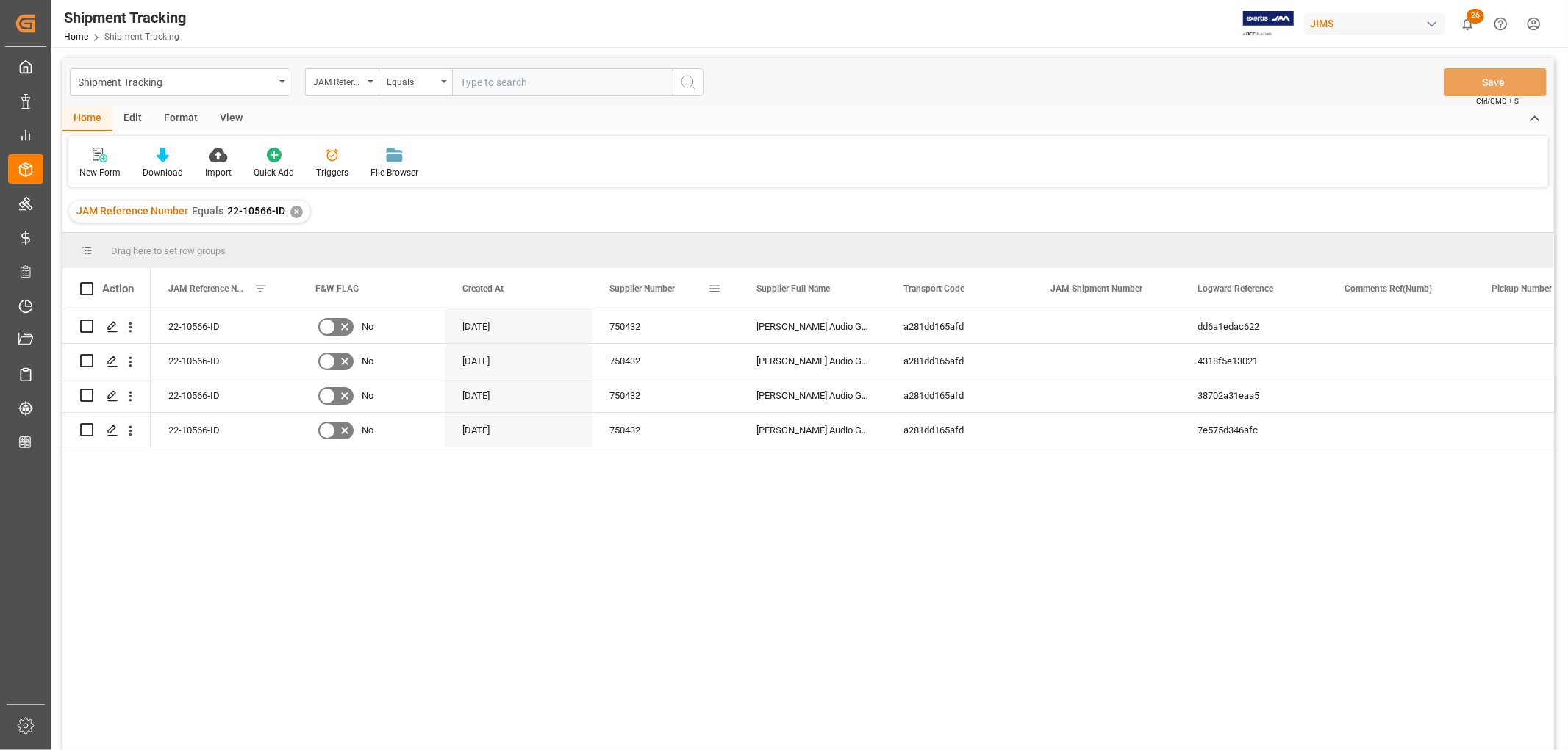
click at [718, 289] on span at bounding box center [714, 288] width 14 height 14
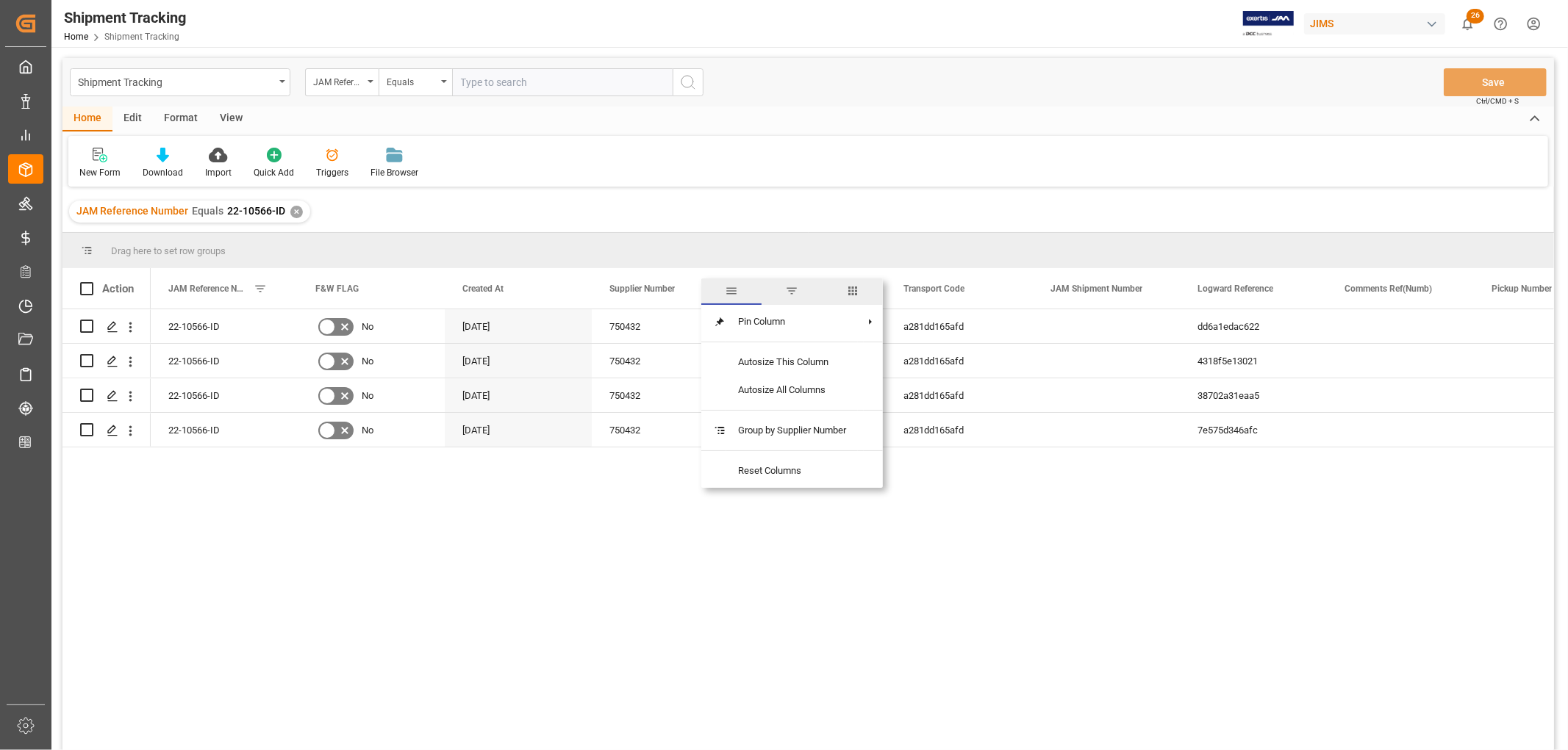
click at [854, 290] on span "columns" at bounding box center [852, 291] width 14 height 14
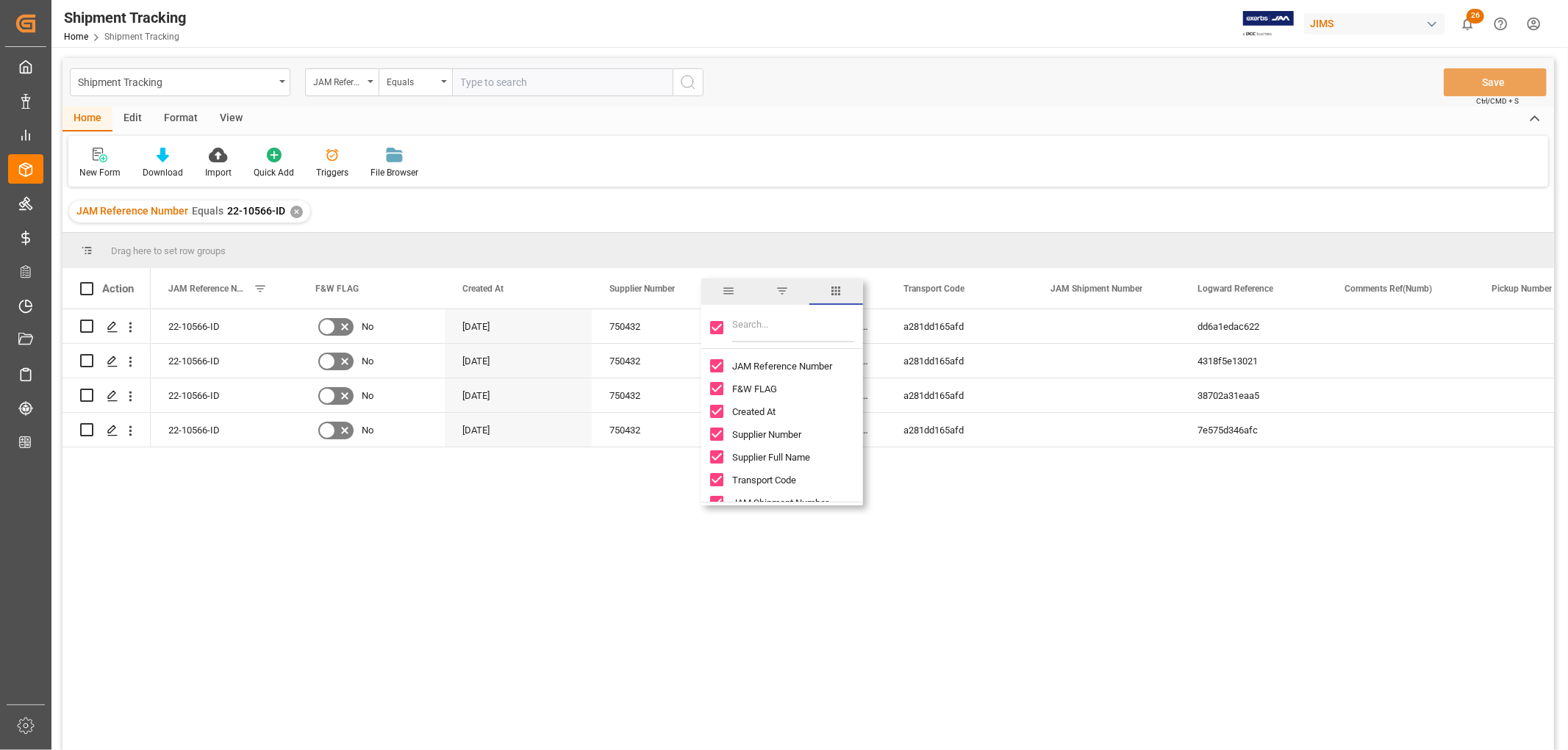
click at [714, 327] on input "Toggle Select All Columns" at bounding box center [716, 327] width 14 height 14
checkbox input "false"
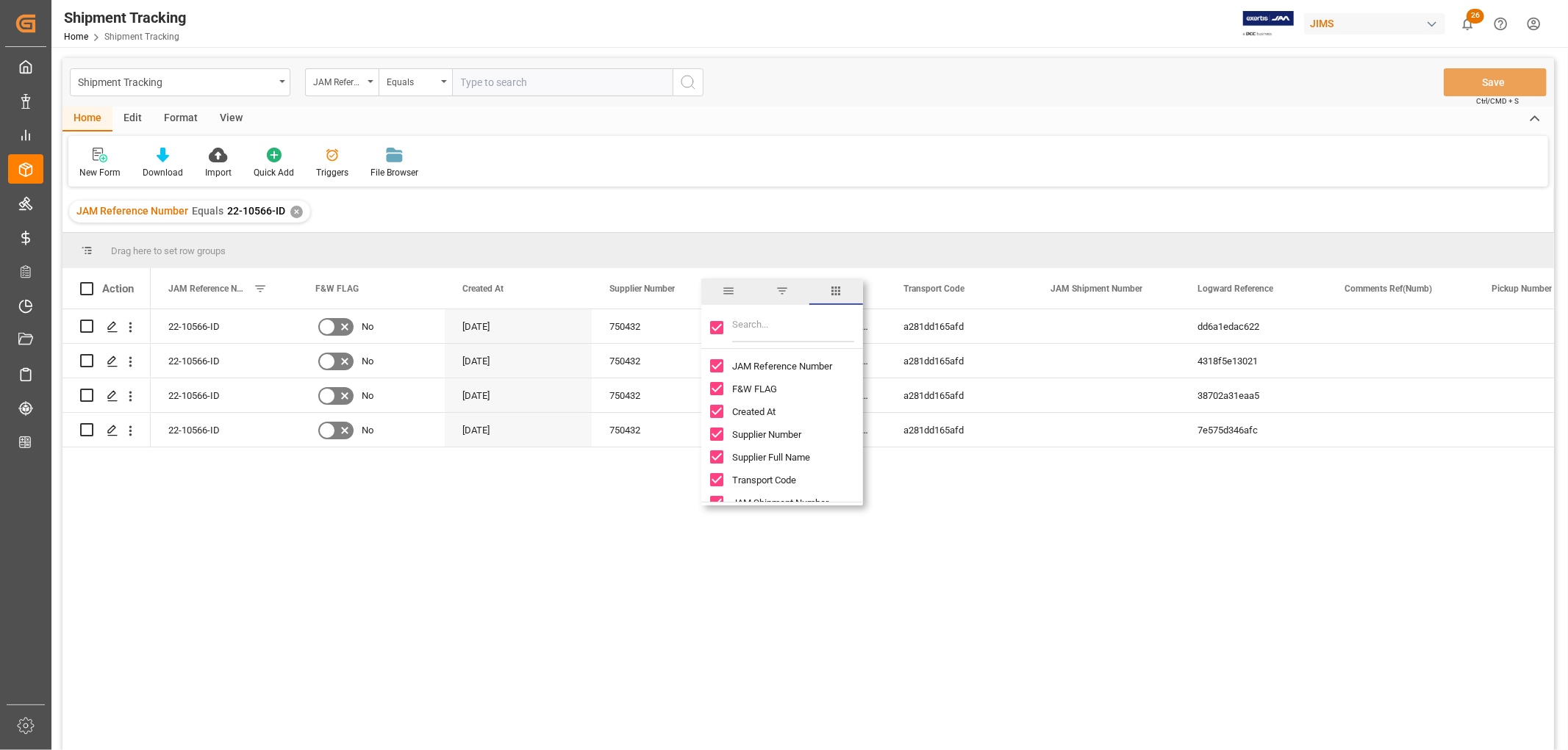
checkbox input "false"
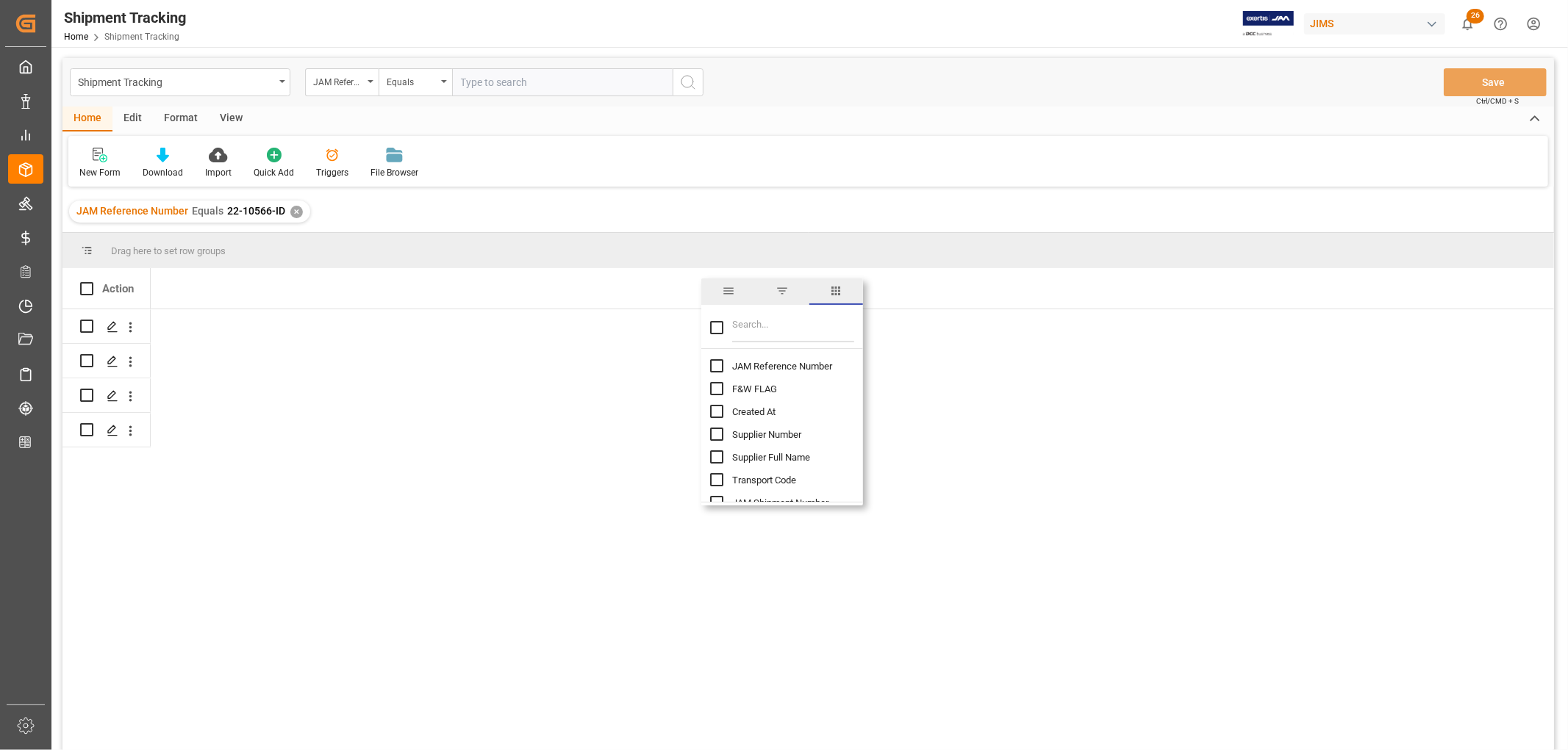
click at [710, 364] on input "JAM Reference Number column toggle visibility (hidden)" at bounding box center [716, 365] width 14 height 14
checkbox input "true"
checkbox input "false"
click at [757, 331] on input "Filter Columns Input" at bounding box center [793, 327] width 122 height 29
type input "valu"
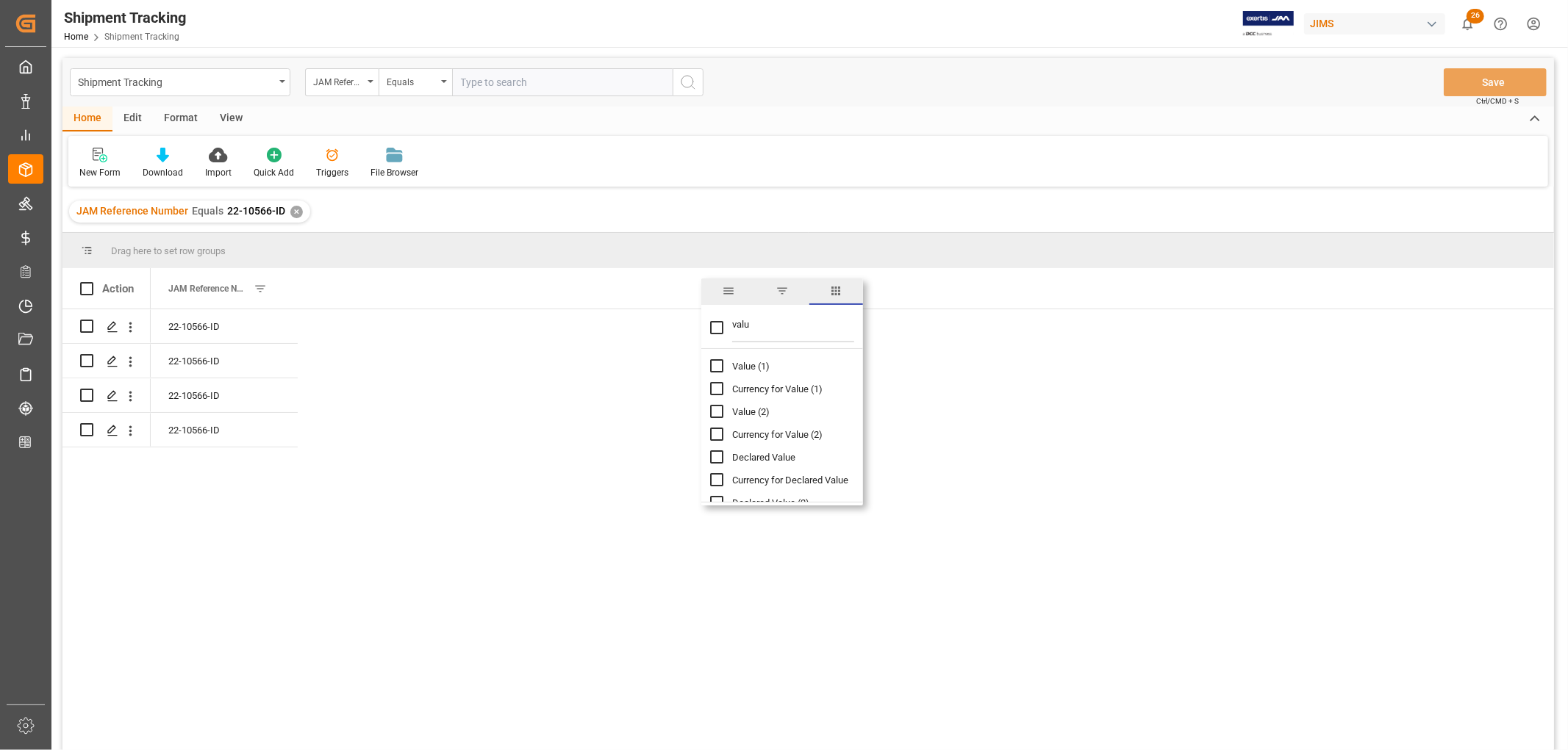
click at [714, 364] on input "Value (1) column toggle visibility (hidden)" at bounding box center [716, 365] width 14 height 14
checkbox input "true"
checkbox input "false"
click at [743, 327] on input "valu" at bounding box center [793, 327] width 122 height 29
click at [743, 326] on input "valu" at bounding box center [793, 327] width 122 height 29
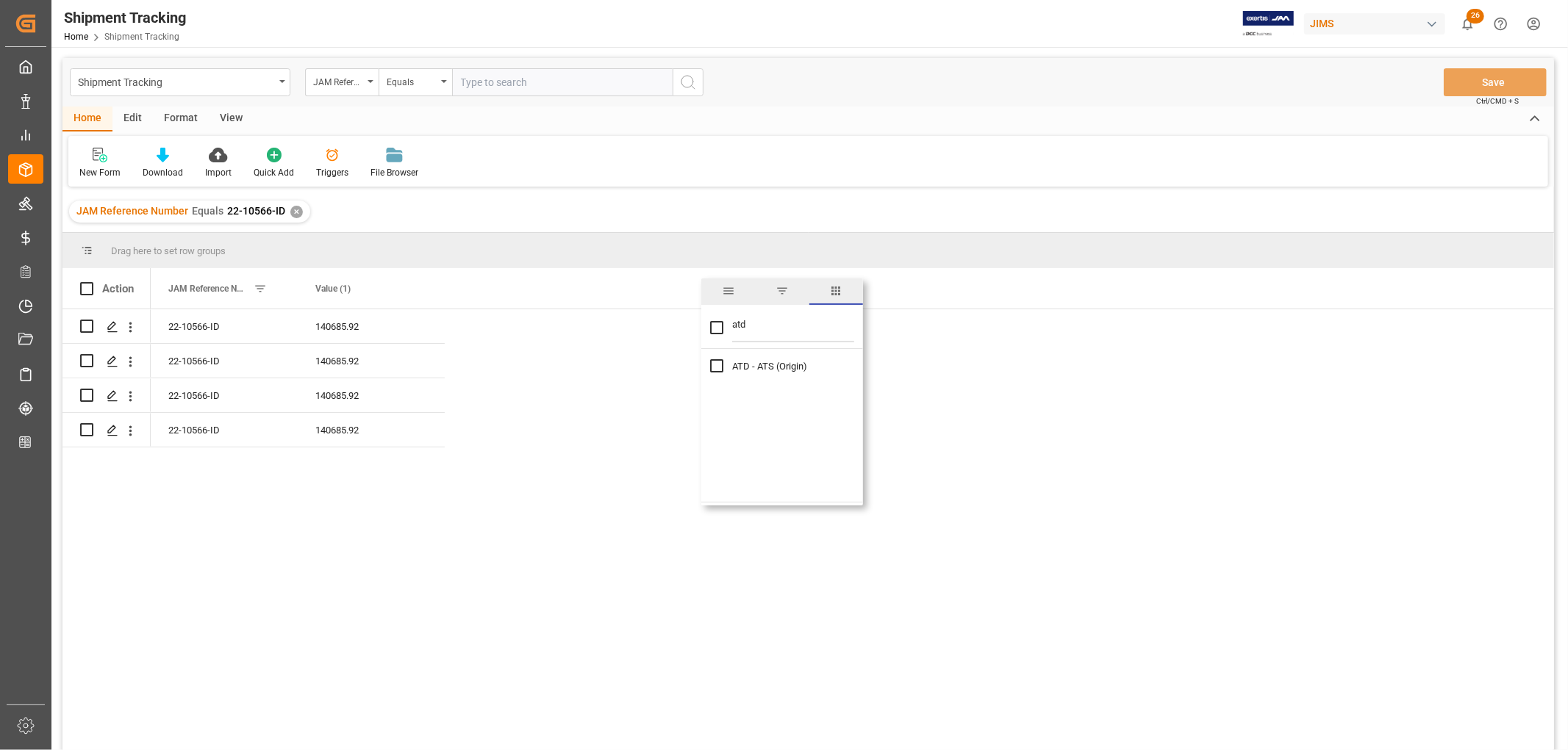
type input "atd"
click at [715, 368] on input "ATD - ATS (Origin) column toggle visibility (hidden)" at bounding box center [716, 365] width 14 height 14
checkbox input "true"
click at [912, 191] on div "JAM Reference Number Equals 22-10566-ID ✕" at bounding box center [808, 211] width 1491 height 41
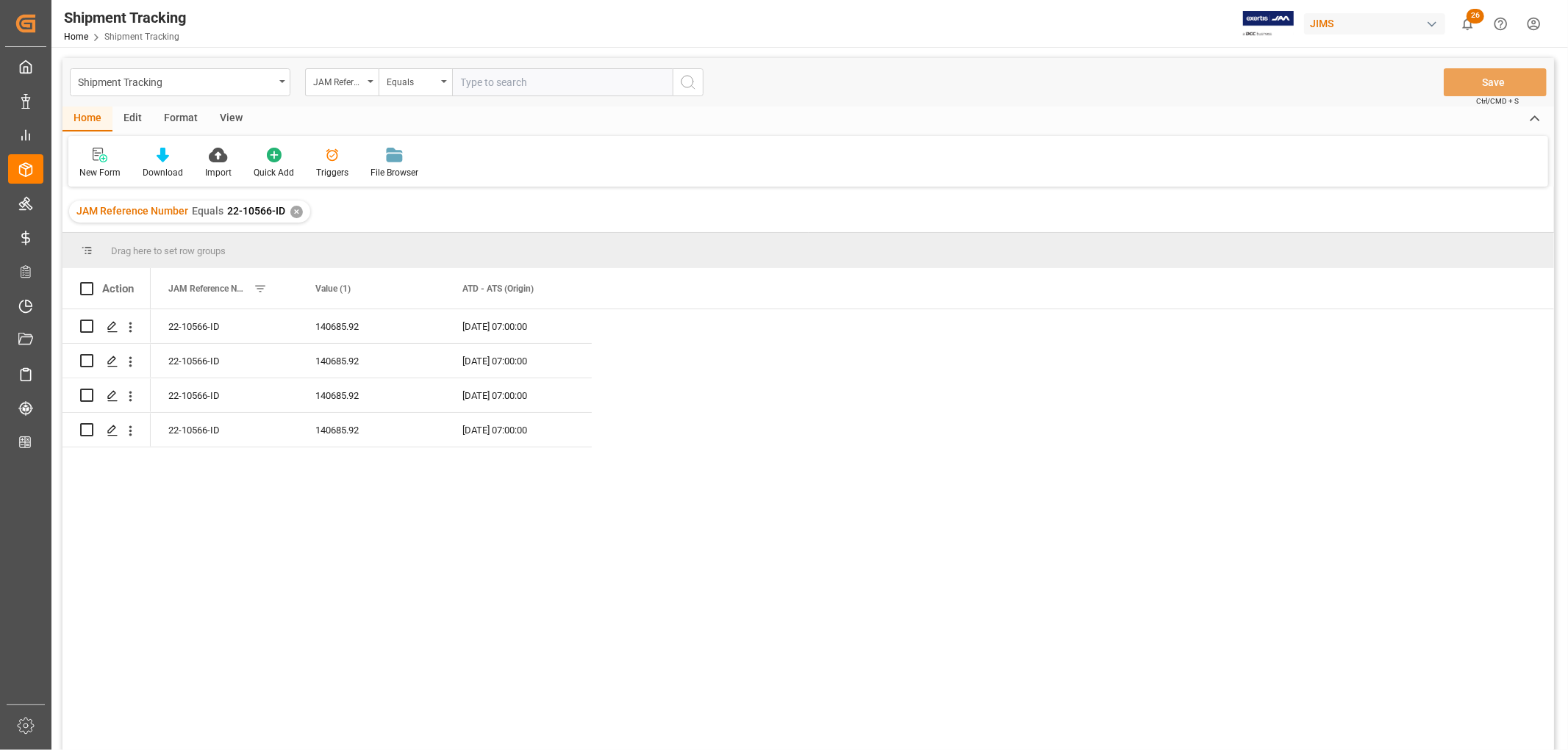
click at [292, 213] on div "✕" at bounding box center [296, 212] width 13 height 13
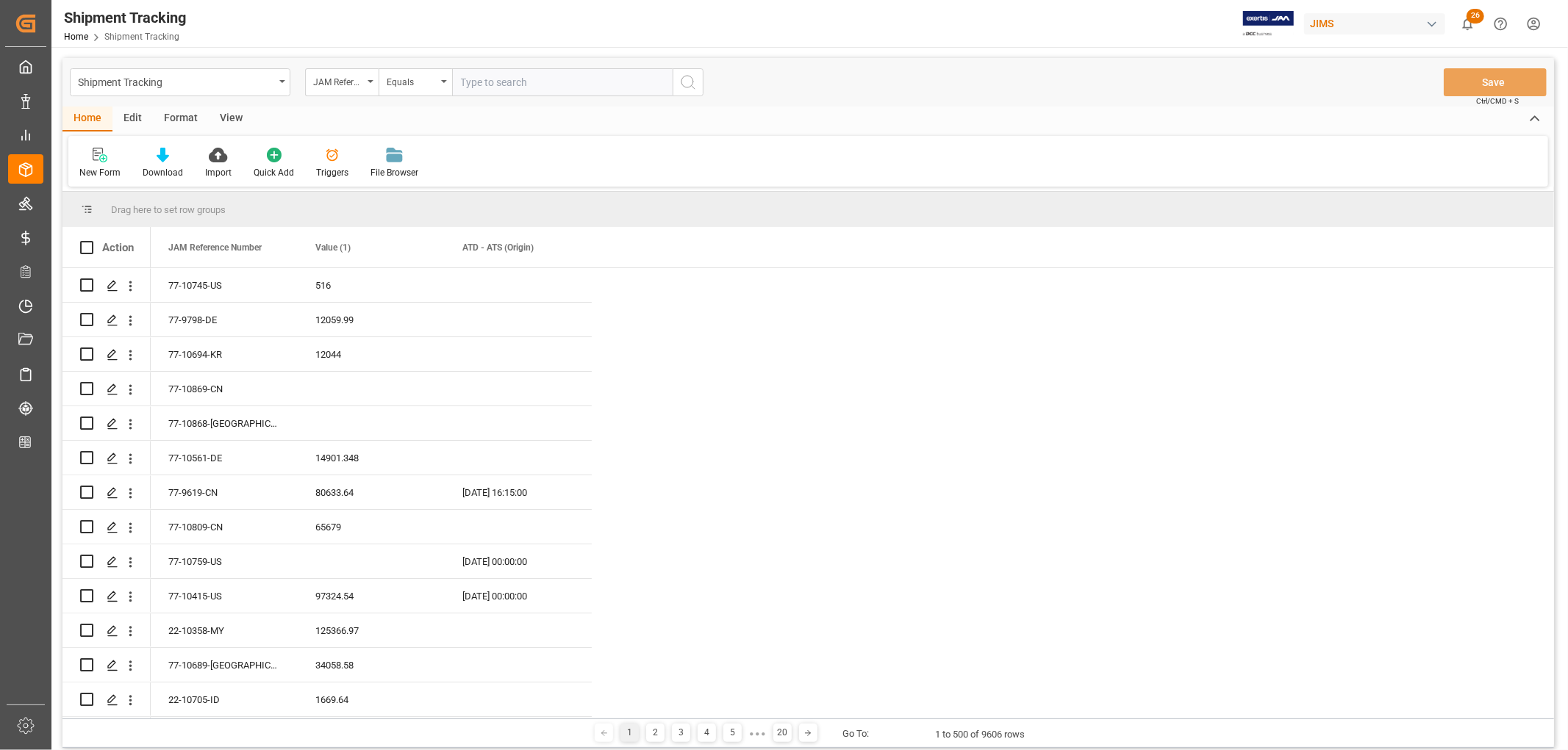
click at [489, 84] on input "text" at bounding box center [562, 82] width 220 height 28
paste input "22-10626-CN"
type input "22-10626-CN"
click at [685, 84] on icon "search button" at bounding box center [687, 82] width 17 height 17
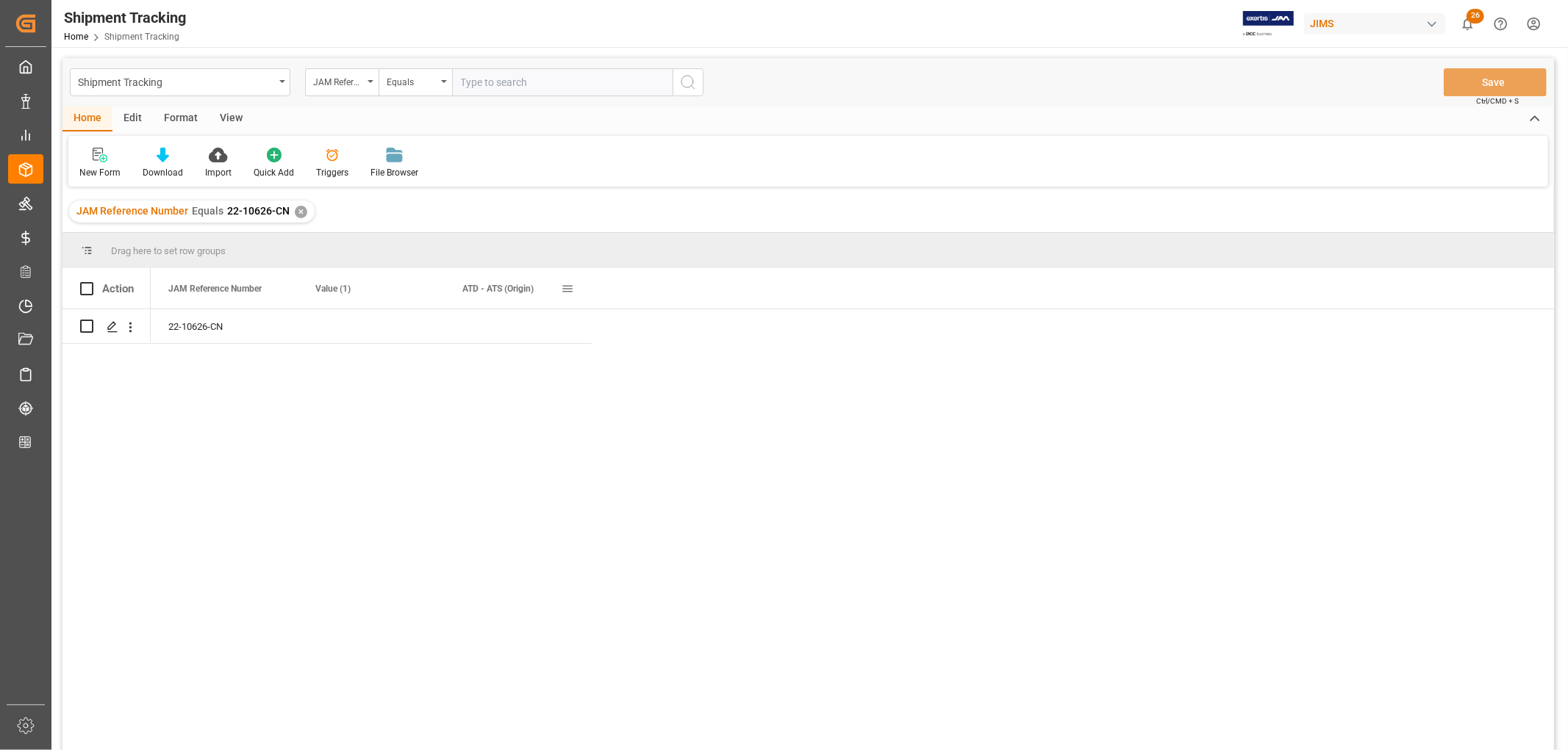
click at [569, 288] on span at bounding box center [567, 288] width 14 height 14
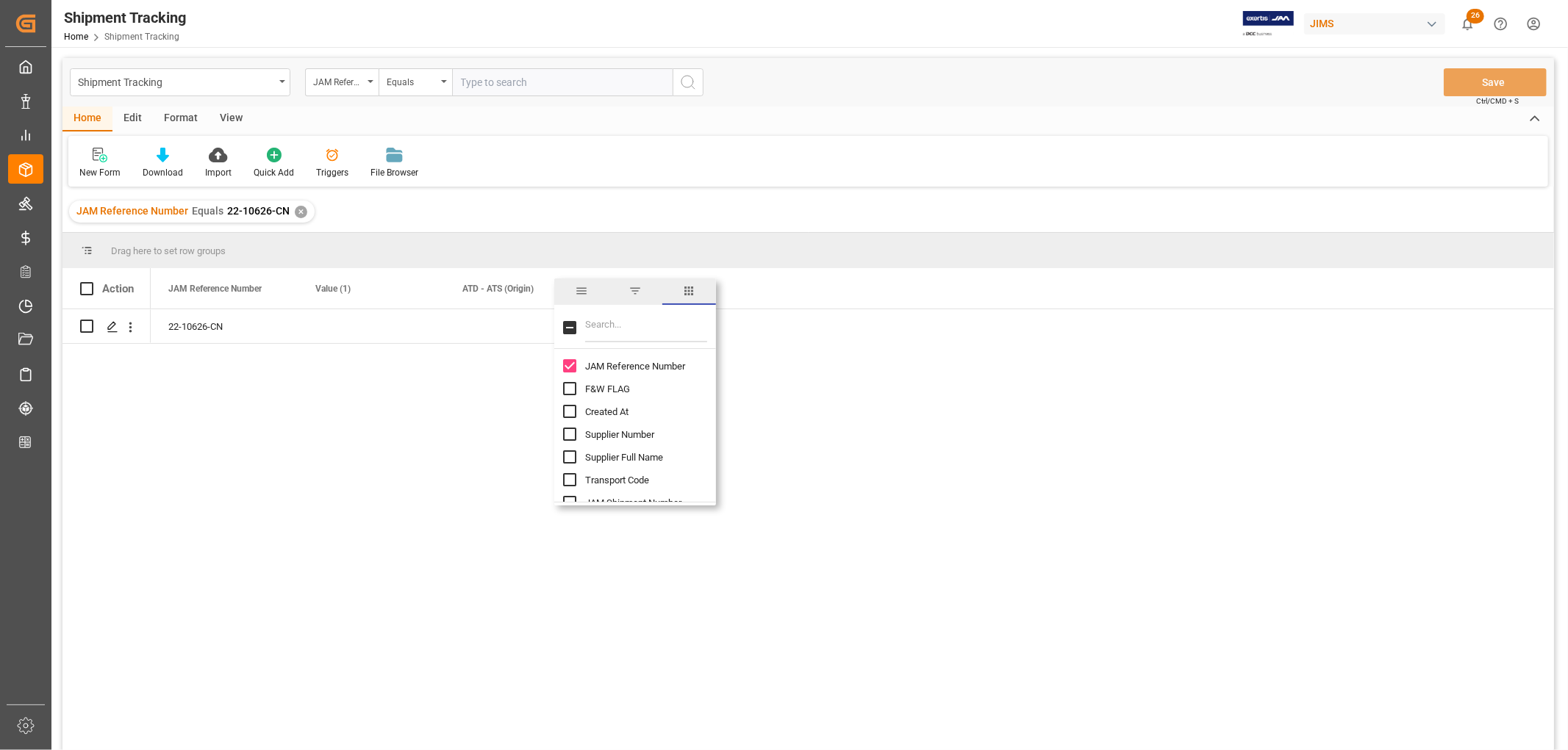
click at [616, 327] on input "Filter Columns Input" at bounding box center [646, 327] width 122 height 29
type input "book"
click at [570, 362] on input "Booking Number column toggle visibility (hidden)" at bounding box center [569, 365] width 14 height 14
checkbox input "true"
checkbox input "false"
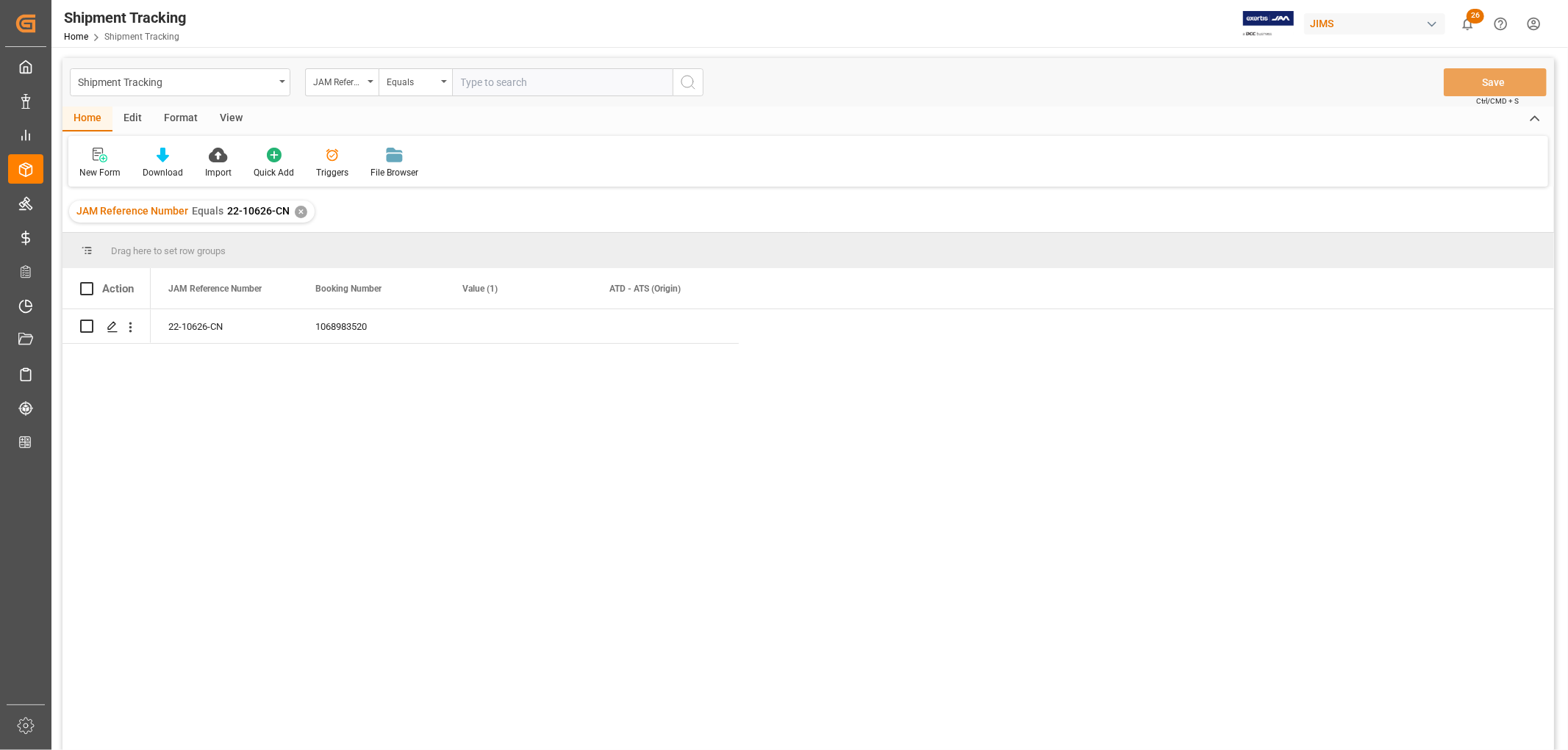
click at [799, 152] on div "New Form Download Import Quick Add Triggers File Browser" at bounding box center [808, 161] width 1480 height 51
click at [360, 324] on div "1068983520" at bounding box center [371, 326] width 147 height 34
click at [114, 325] on polygon "Press SPACE to select this row." at bounding box center [111, 325] width 7 height 7
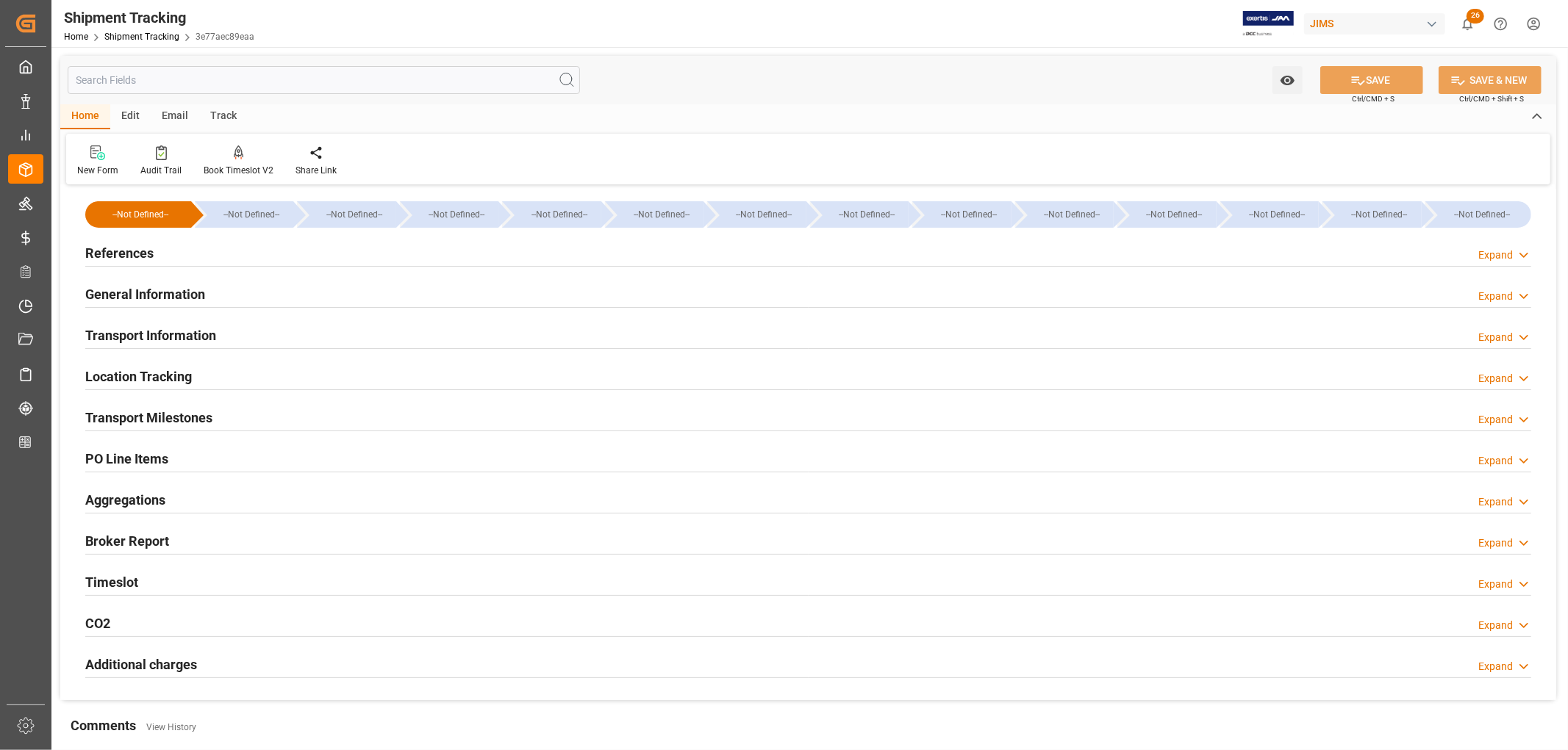
click at [165, 419] on h2 "Transport Milestones" at bounding box center [149, 417] width 127 height 20
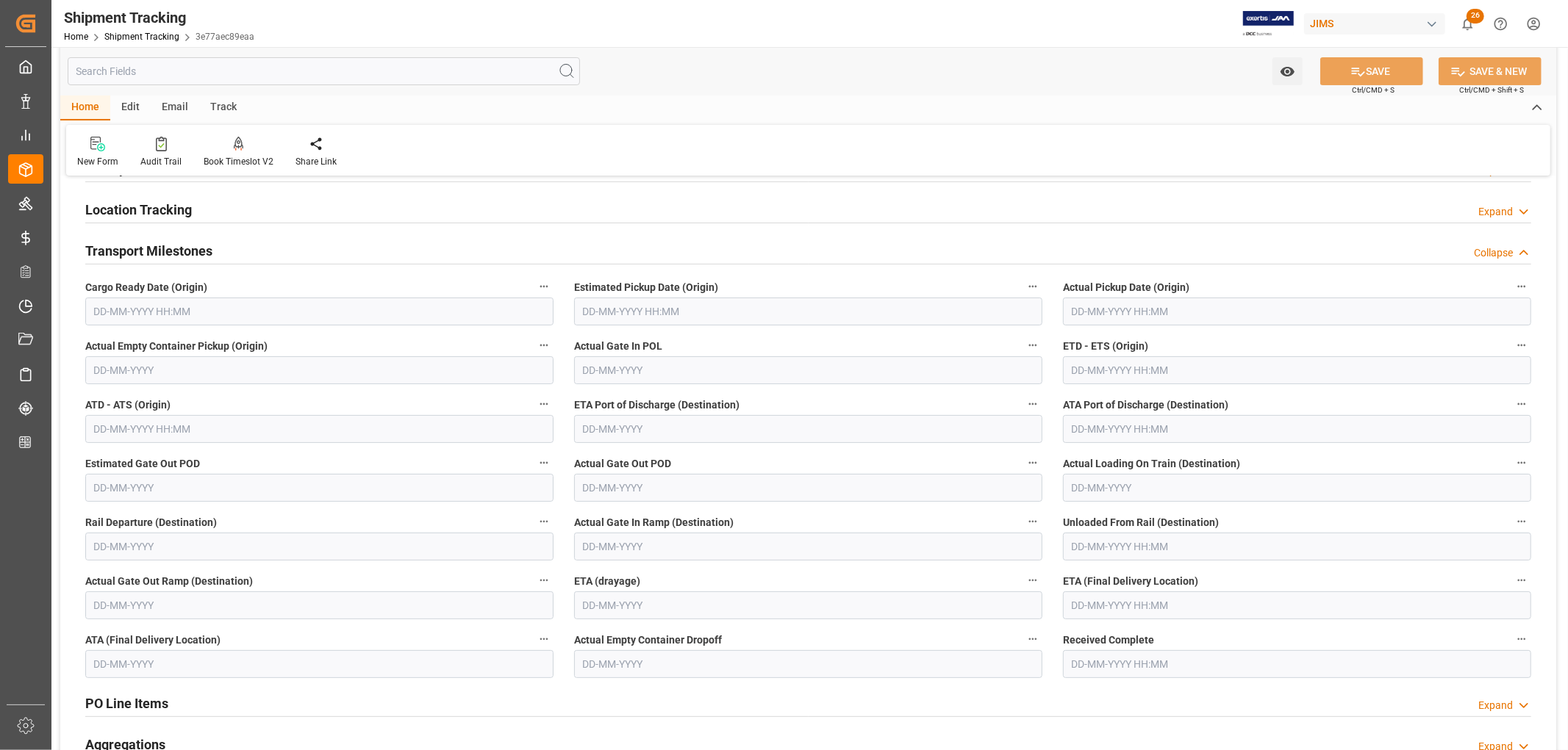
scroll to position [163, 0]
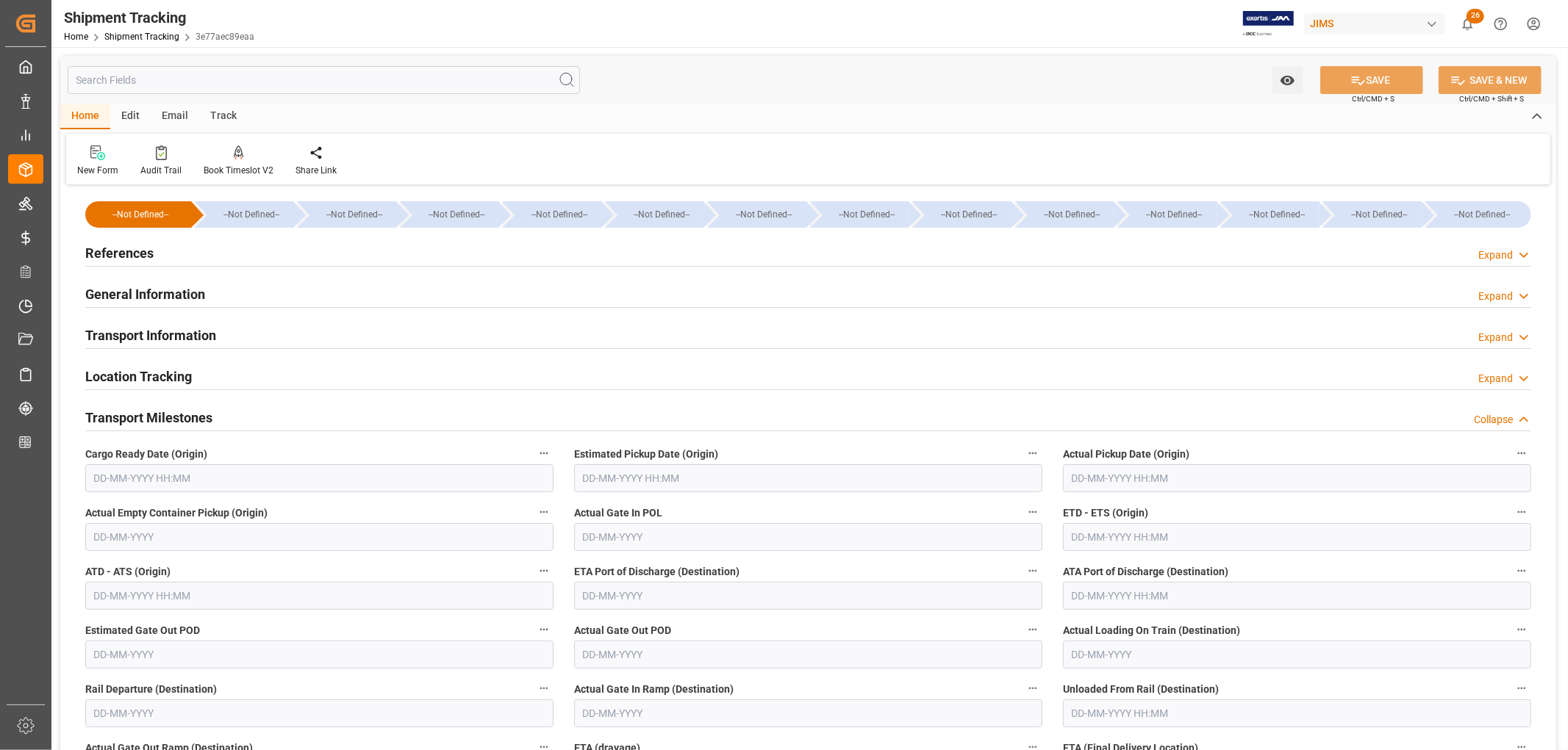
click at [118, 251] on h2 "References" at bounding box center [119, 253] width 68 height 20
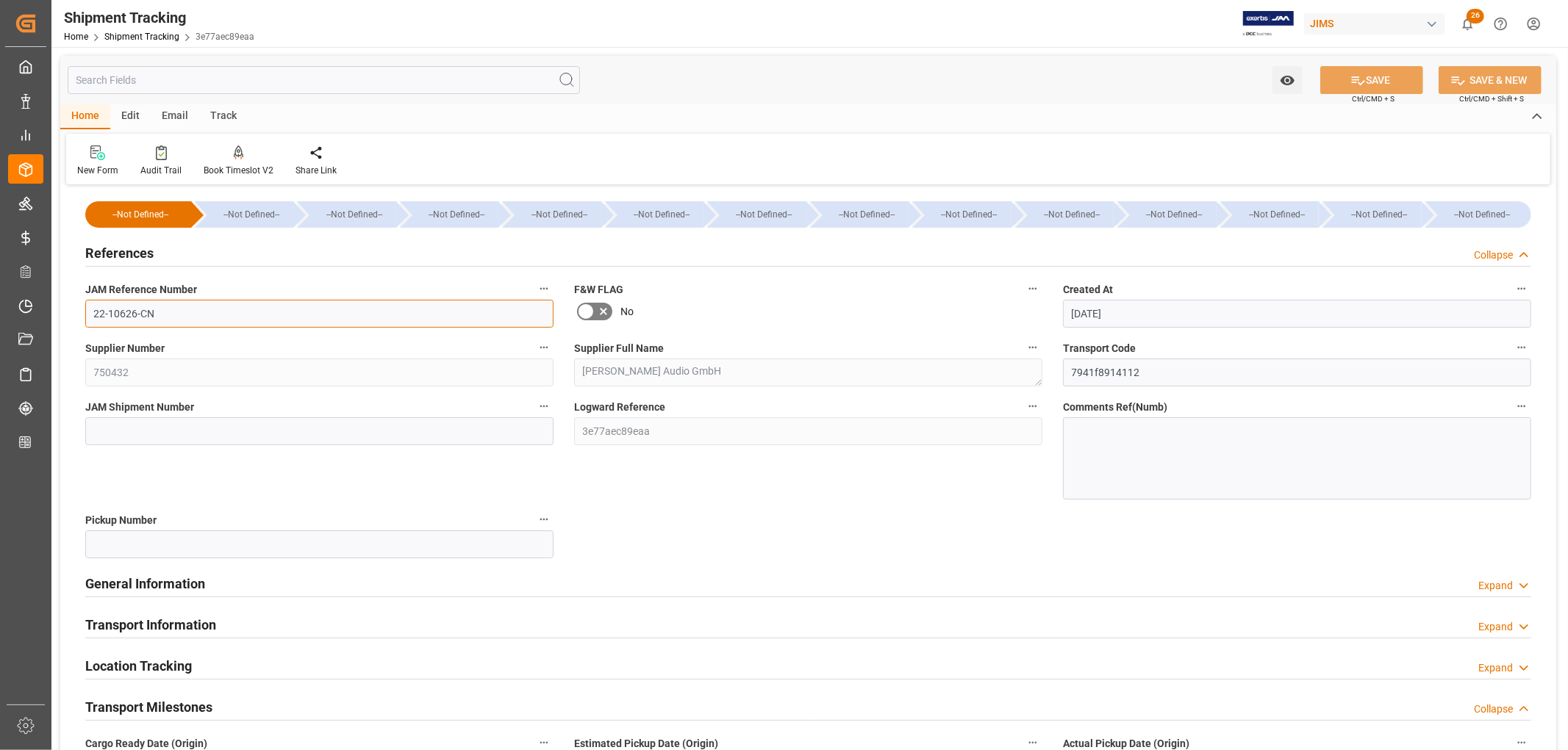
drag, startPoint x: 189, startPoint y: 319, endPoint x: 59, endPoint y: 319, distance: 130.0
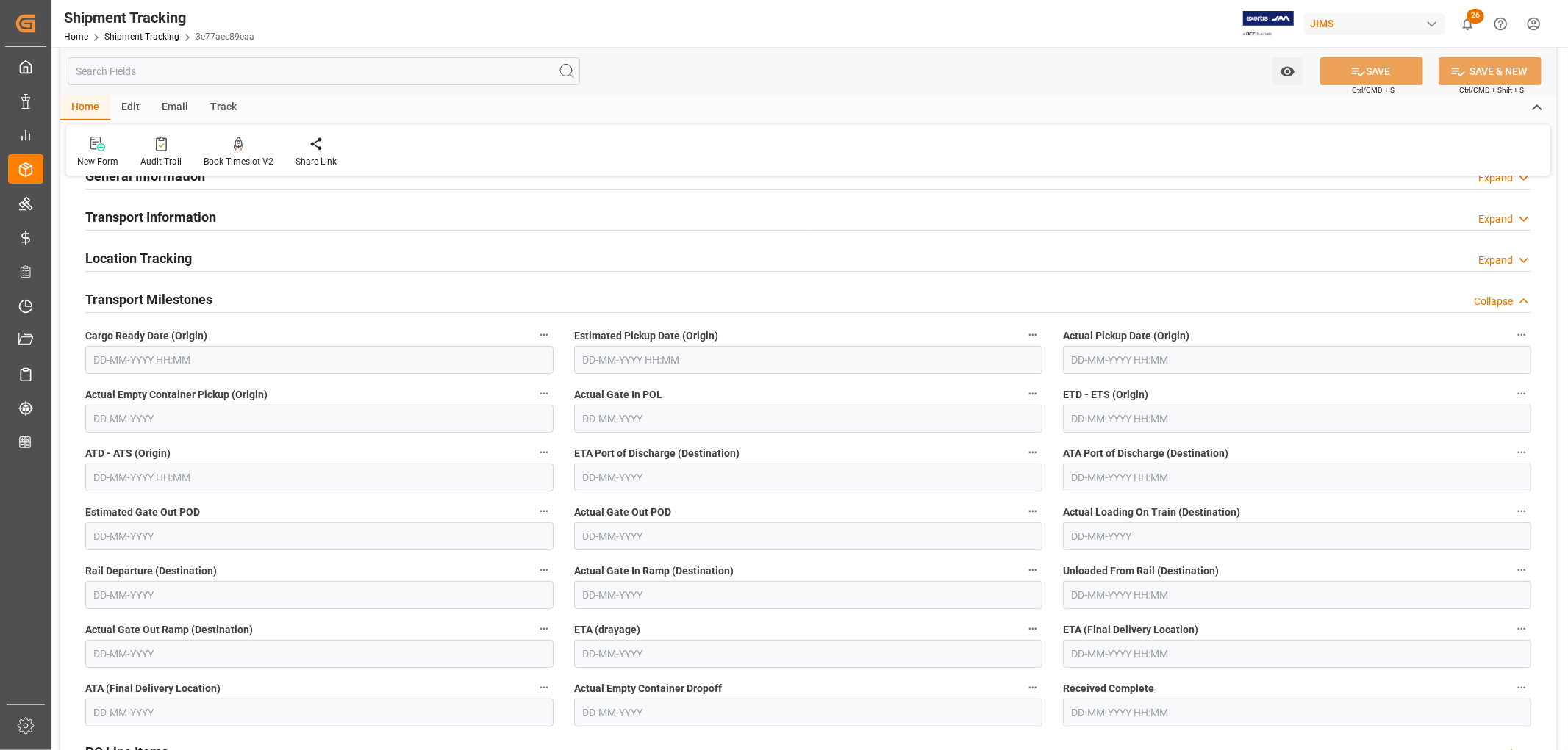
scroll to position [489, 0]
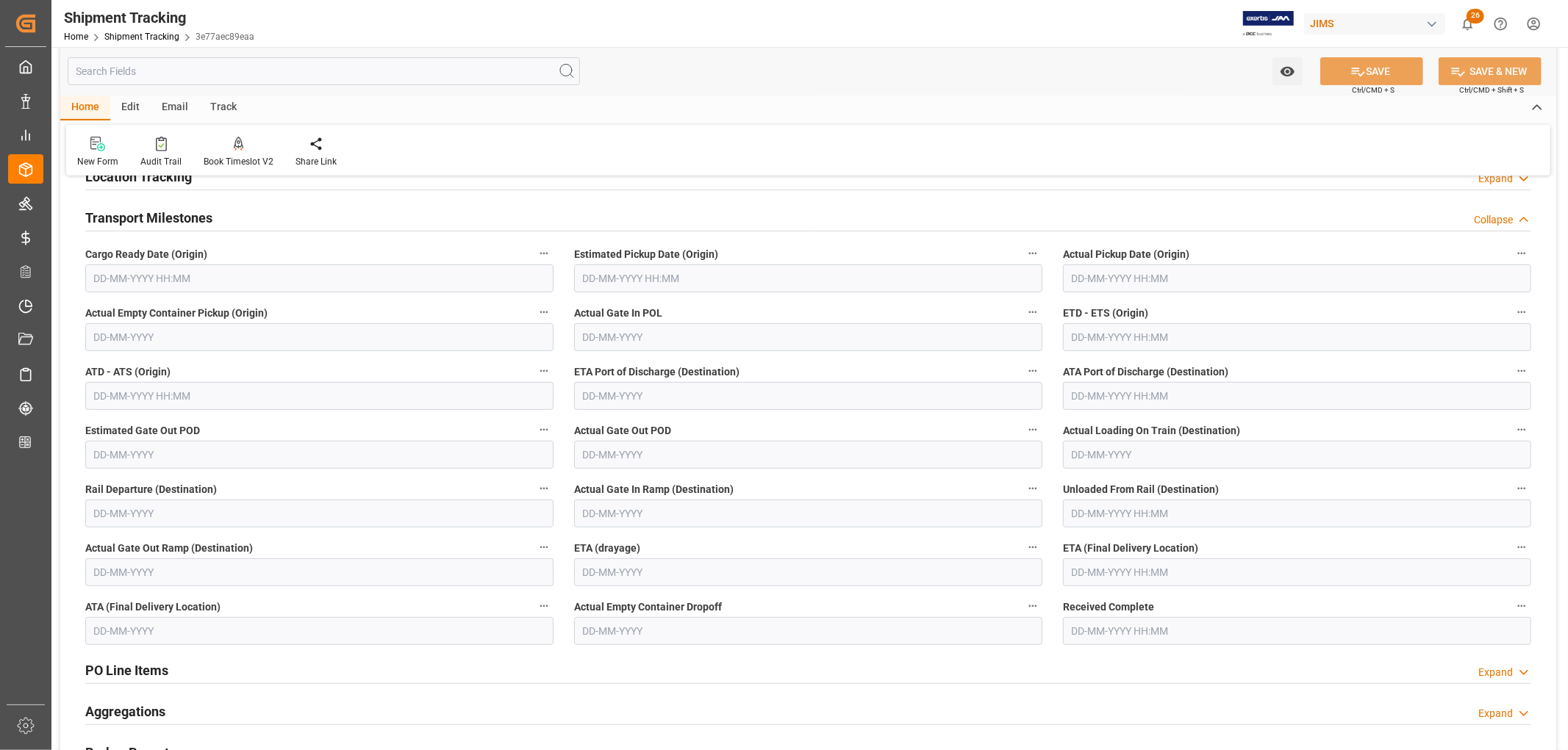
click at [168, 281] on input "text" at bounding box center [319, 278] width 468 height 28
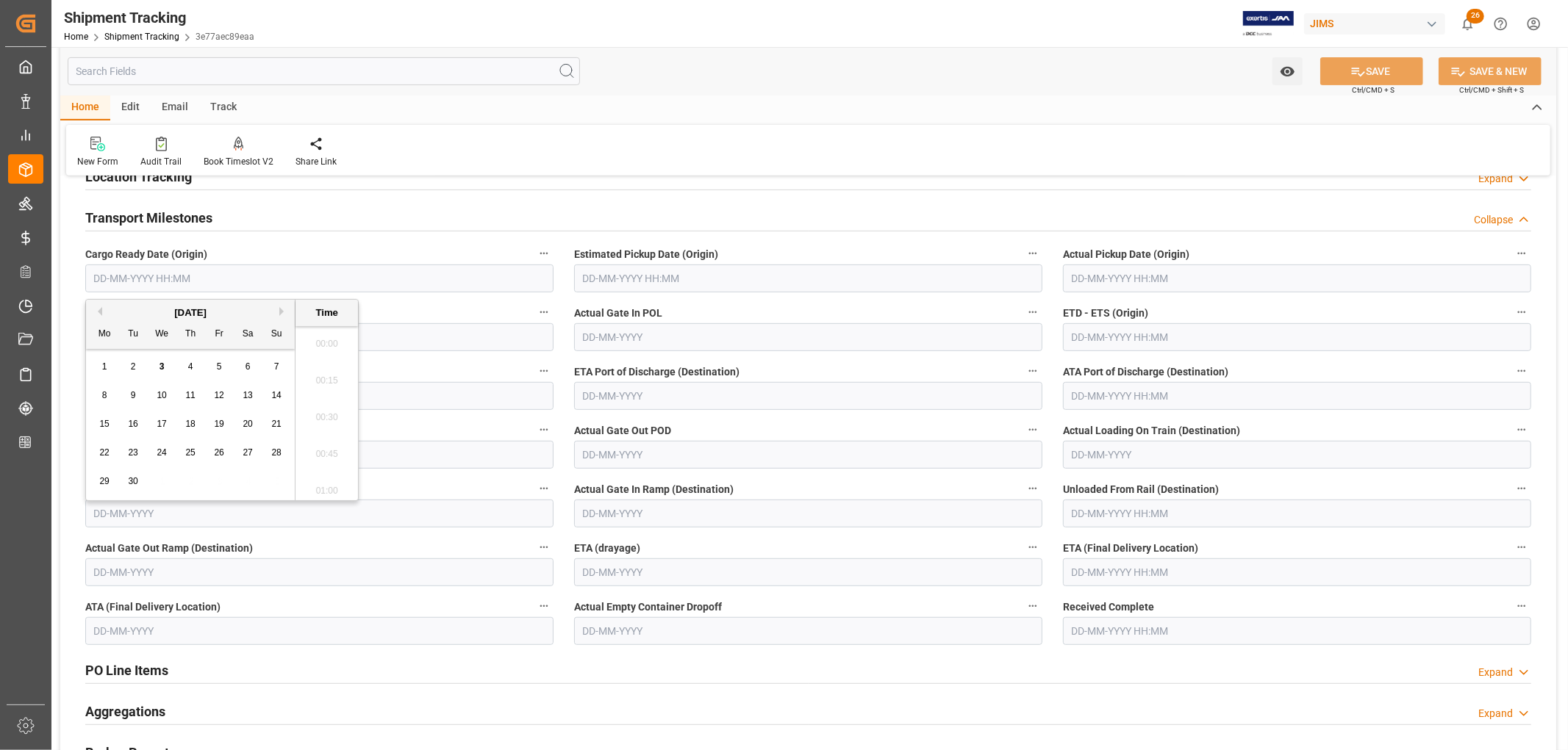
scroll to position [3091, 0]
click at [102, 312] on div "September 2025" at bounding box center [190, 313] width 209 height 14
click at [276, 423] on span "21" at bounding box center [276, 423] width 10 height 10
click at [101, 312] on button "Previous Month" at bounding box center [97, 311] width 9 height 9
click at [188, 451] on span "21" at bounding box center [190, 452] width 10 height 10
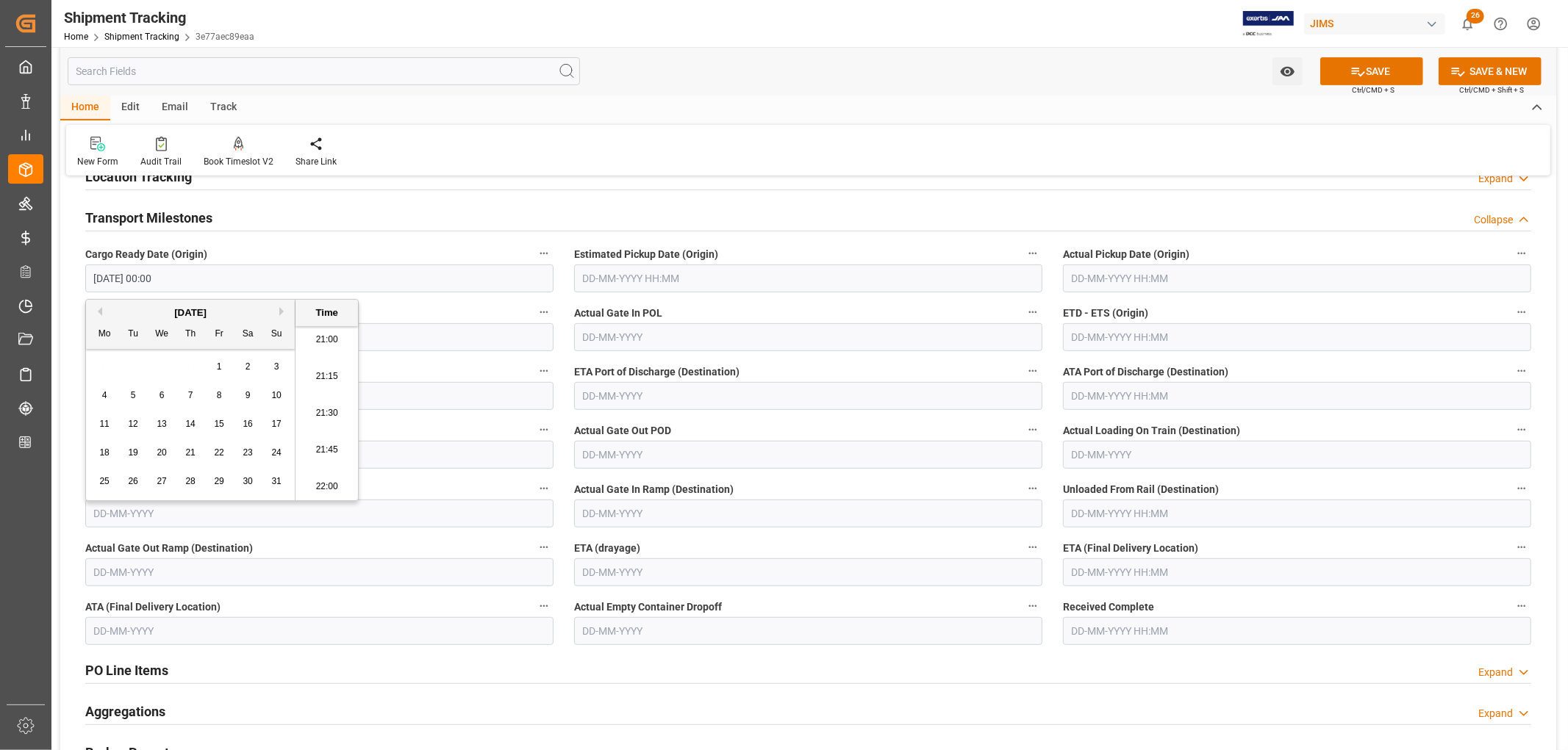
type input "21-08-2025 00:00"
click at [642, 122] on div "Home Edit Email Track New Form Audit Trail Book Timeslot V2 Book a Timeslot for…" at bounding box center [808, 135] width 1496 height 80
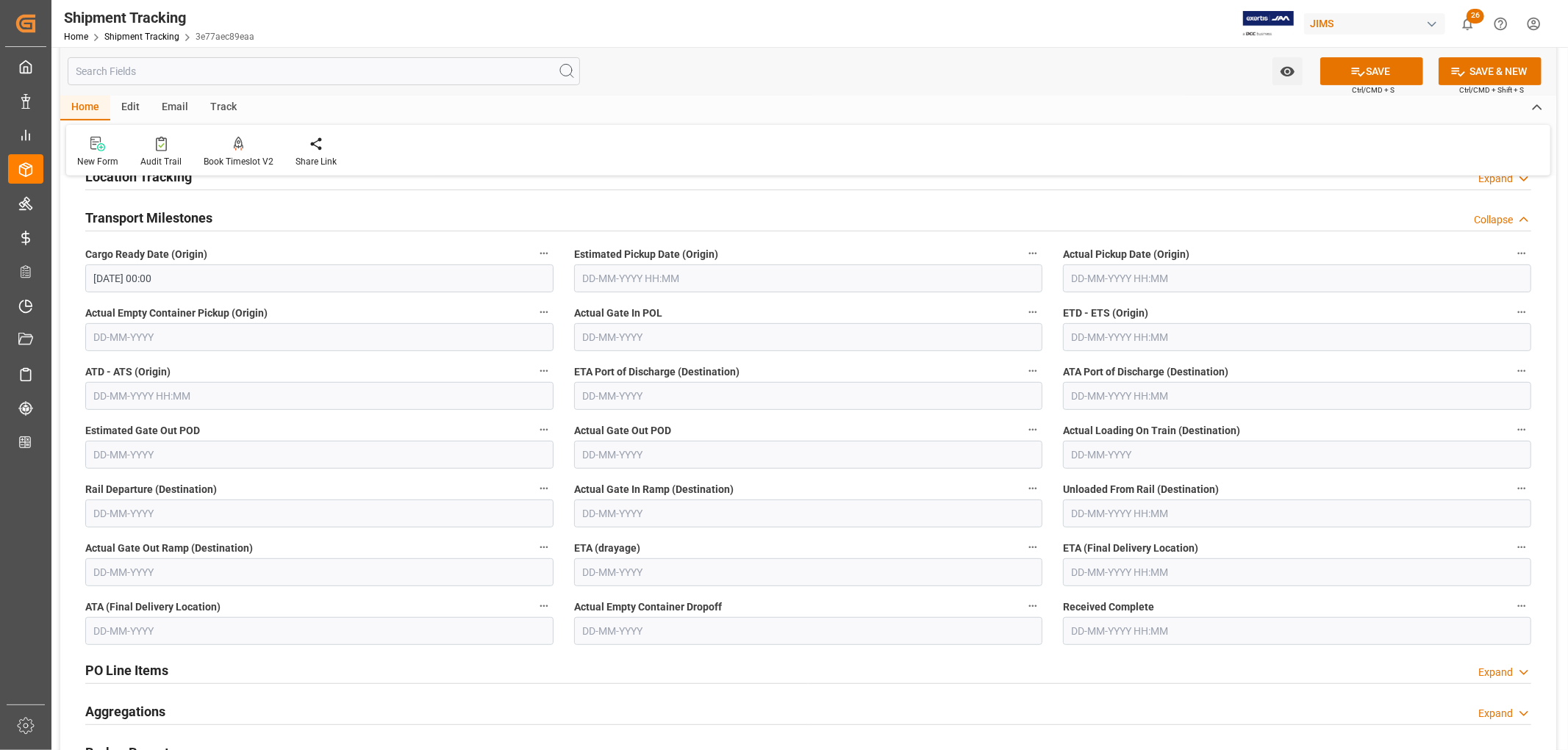
click at [613, 331] on input "text" at bounding box center [807, 337] width 468 height 28
click at [584, 369] on button "Previous Month" at bounding box center [586, 370] width 9 height 9
click at [627, 542] on div "26" at bounding box center [621, 541] width 18 height 17
click at [603, 341] on input "[DATE]" at bounding box center [807, 337] width 468 height 28
click at [676, 541] on span "28" at bounding box center [679, 539] width 10 height 10
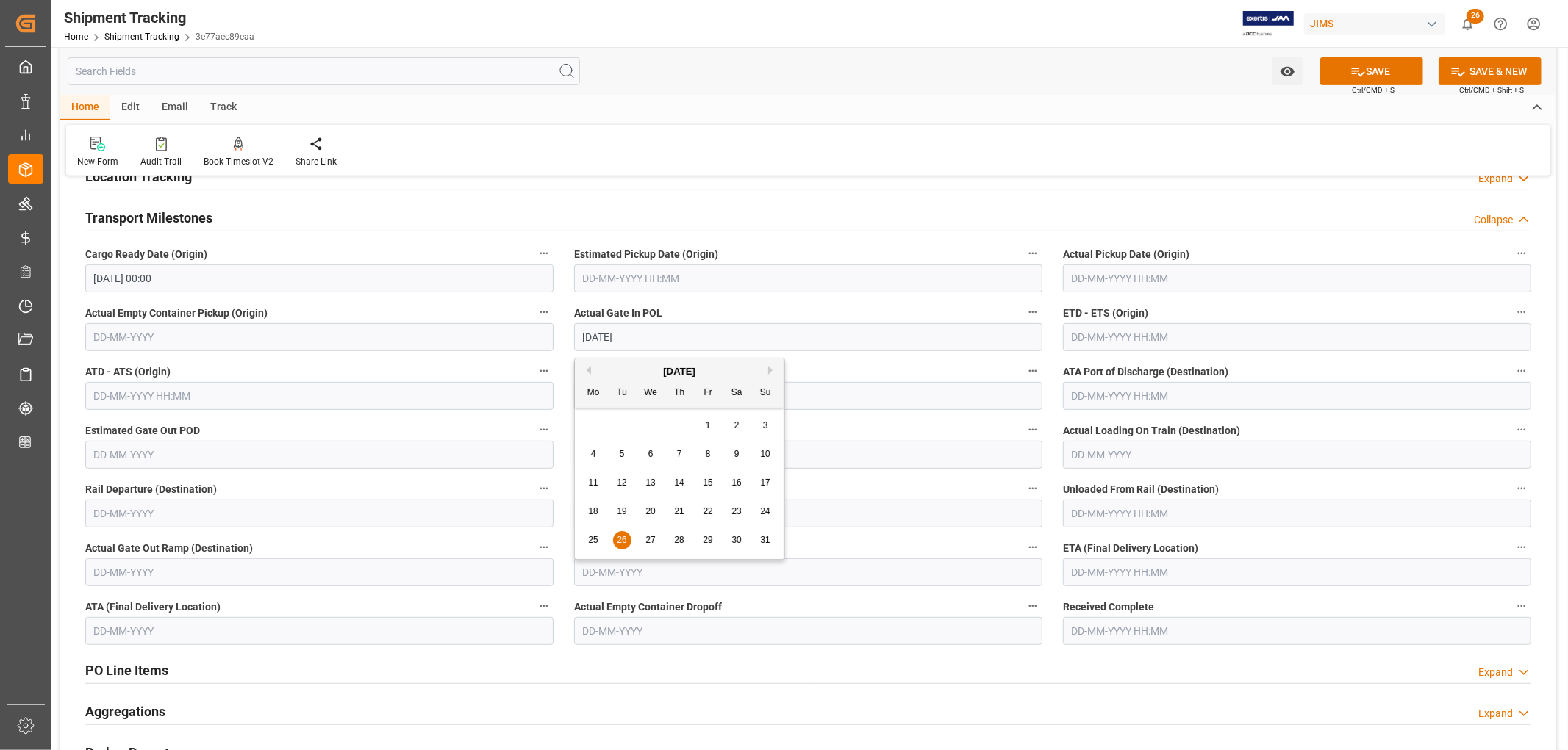
type input "[DATE]"
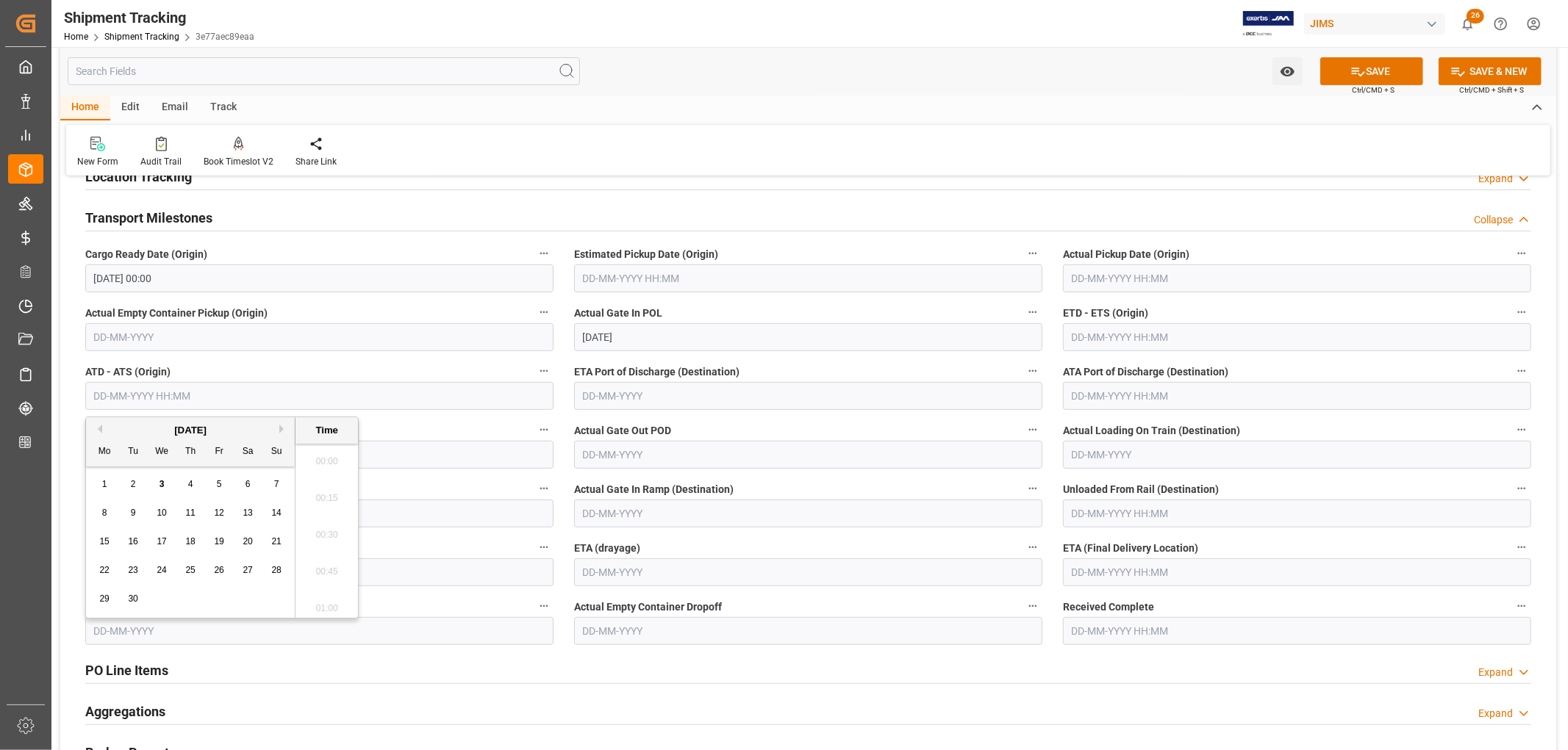
click at [121, 396] on input "text" at bounding box center [319, 396] width 468 height 28
click at [103, 488] on span "1" at bounding box center [105, 484] width 5 height 10
type input "01-09-2025 00:00"
click at [1090, 337] on input "text" at bounding box center [1296, 337] width 468 height 28
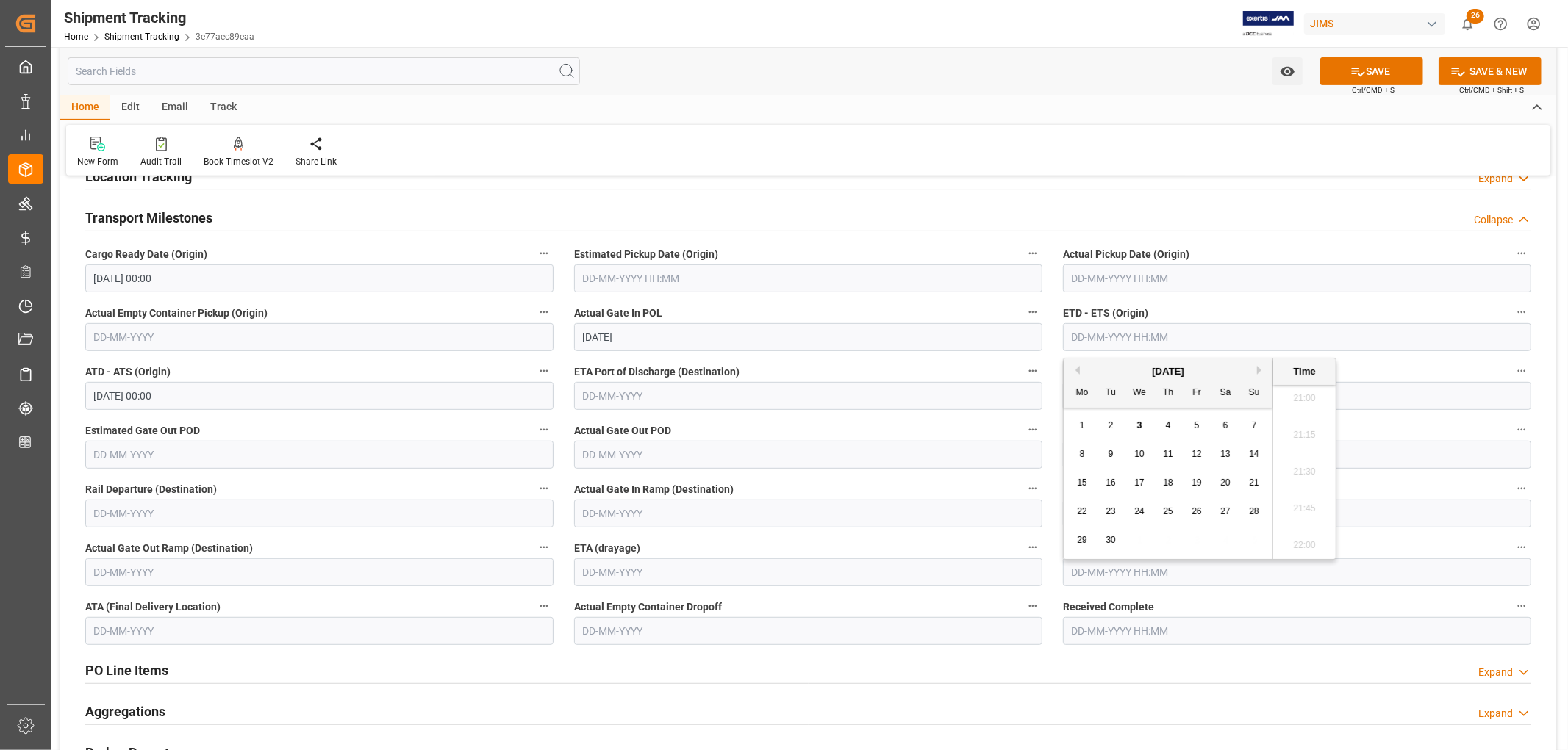
click at [1081, 425] on span "1" at bounding box center [1082, 425] width 5 height 10
type input "01-09-2025 00:00"
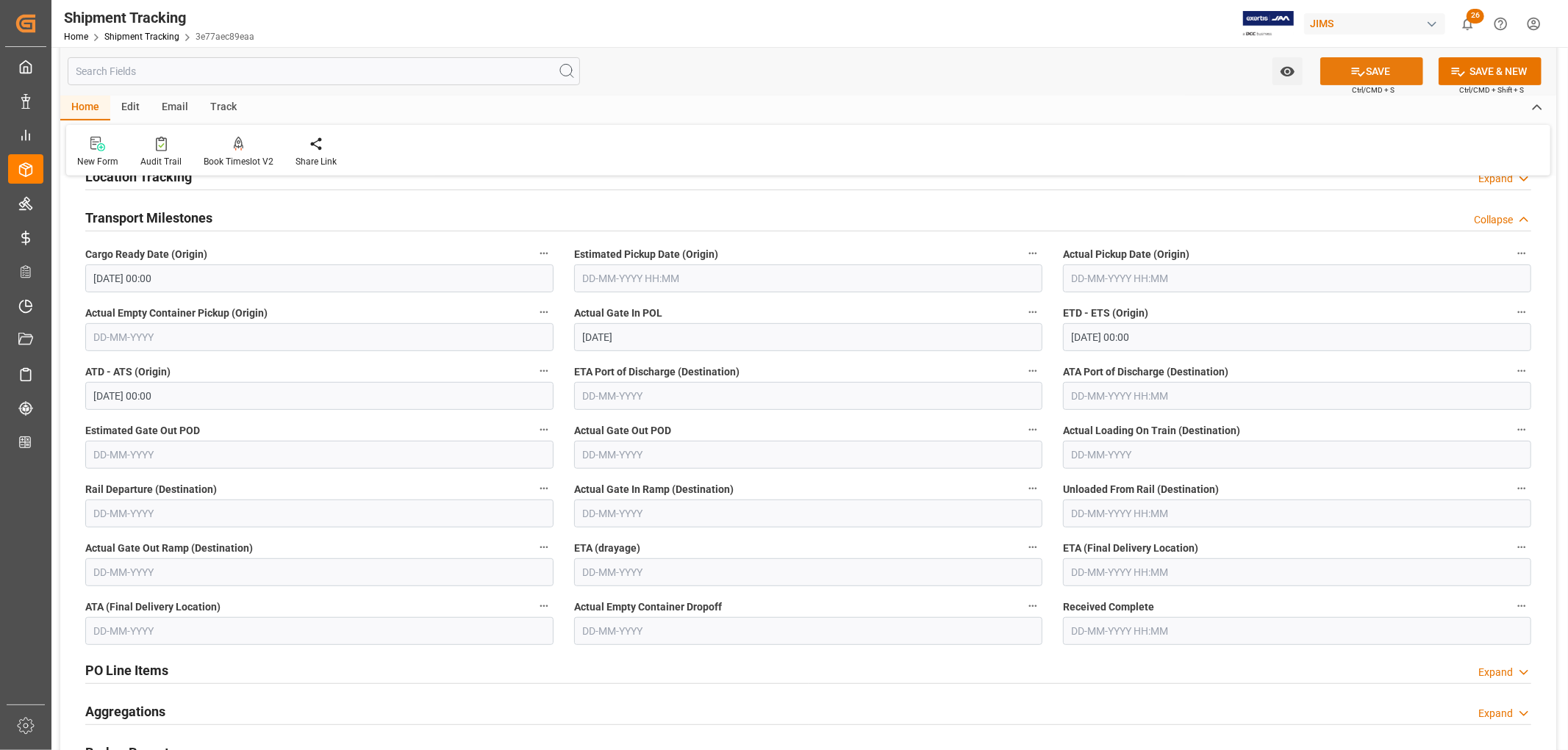
click at [1371, 72] on button "SAVE" at bounding box center [1371, 71] width 103 height 28
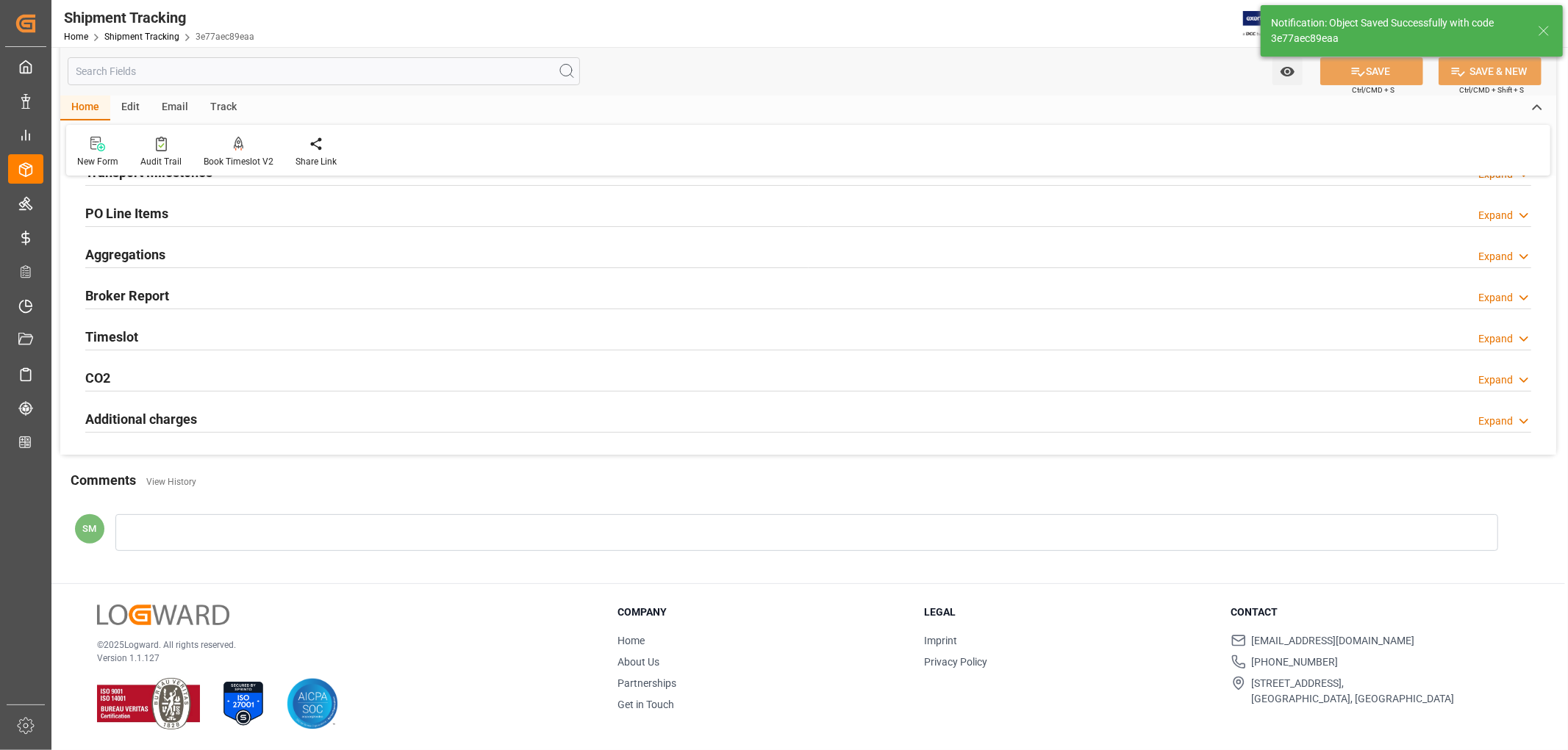
scroll to position [200, 0]
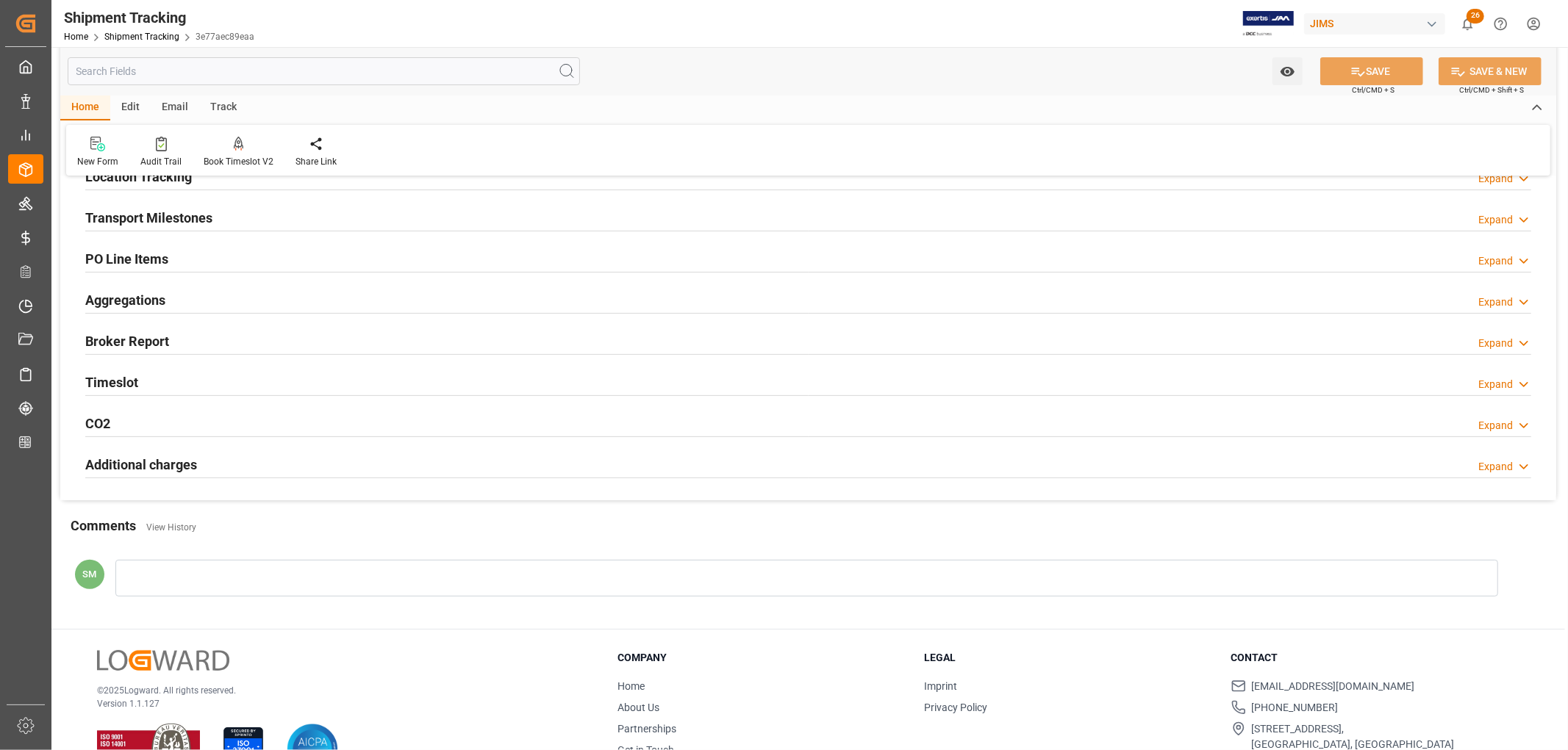
click at [168, 221] on h2 "Transport Milestones" at bounding box center [149, 218] width 127 height 20
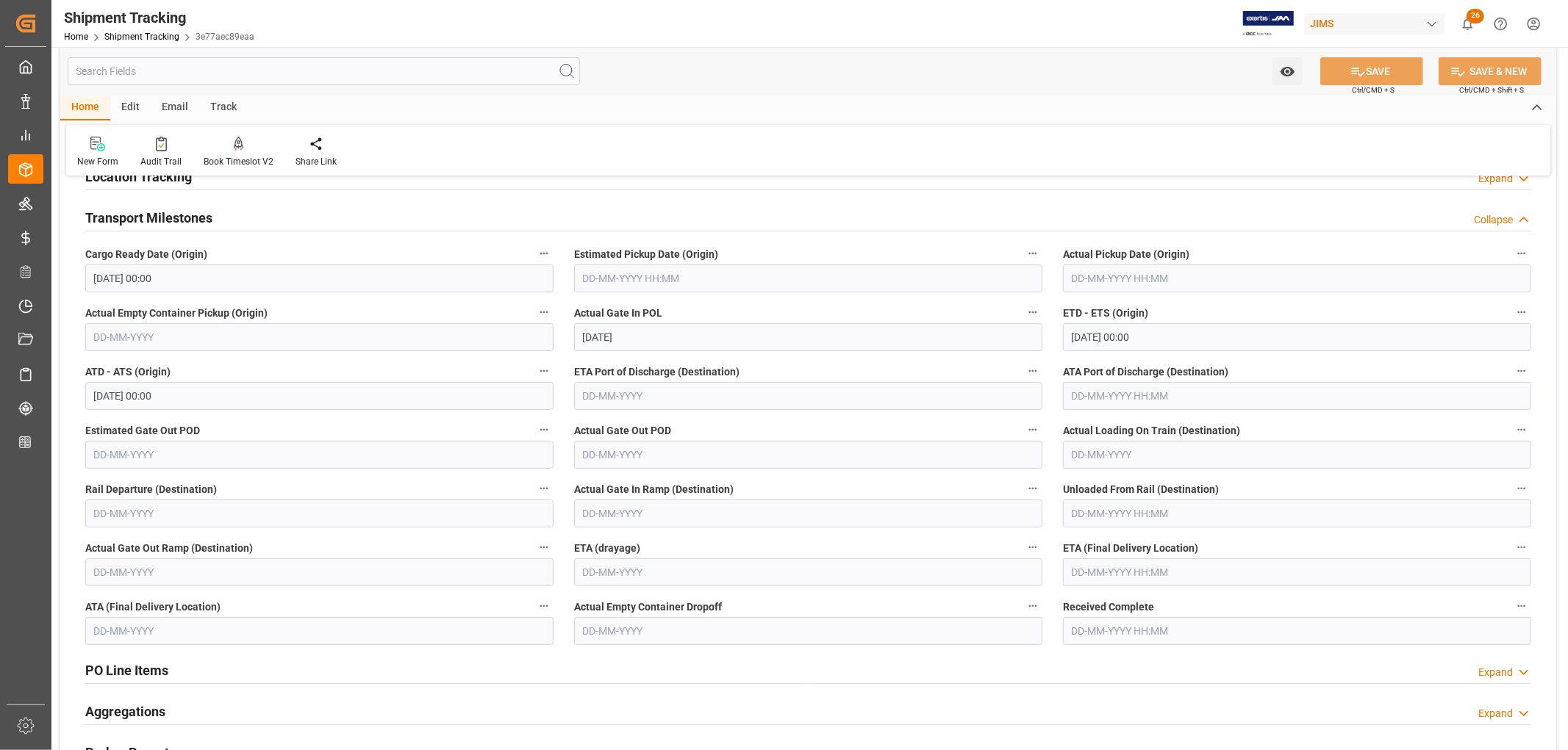
click at [602, 391] on input "text" at bounding box center [807, 396] width 468 height 28
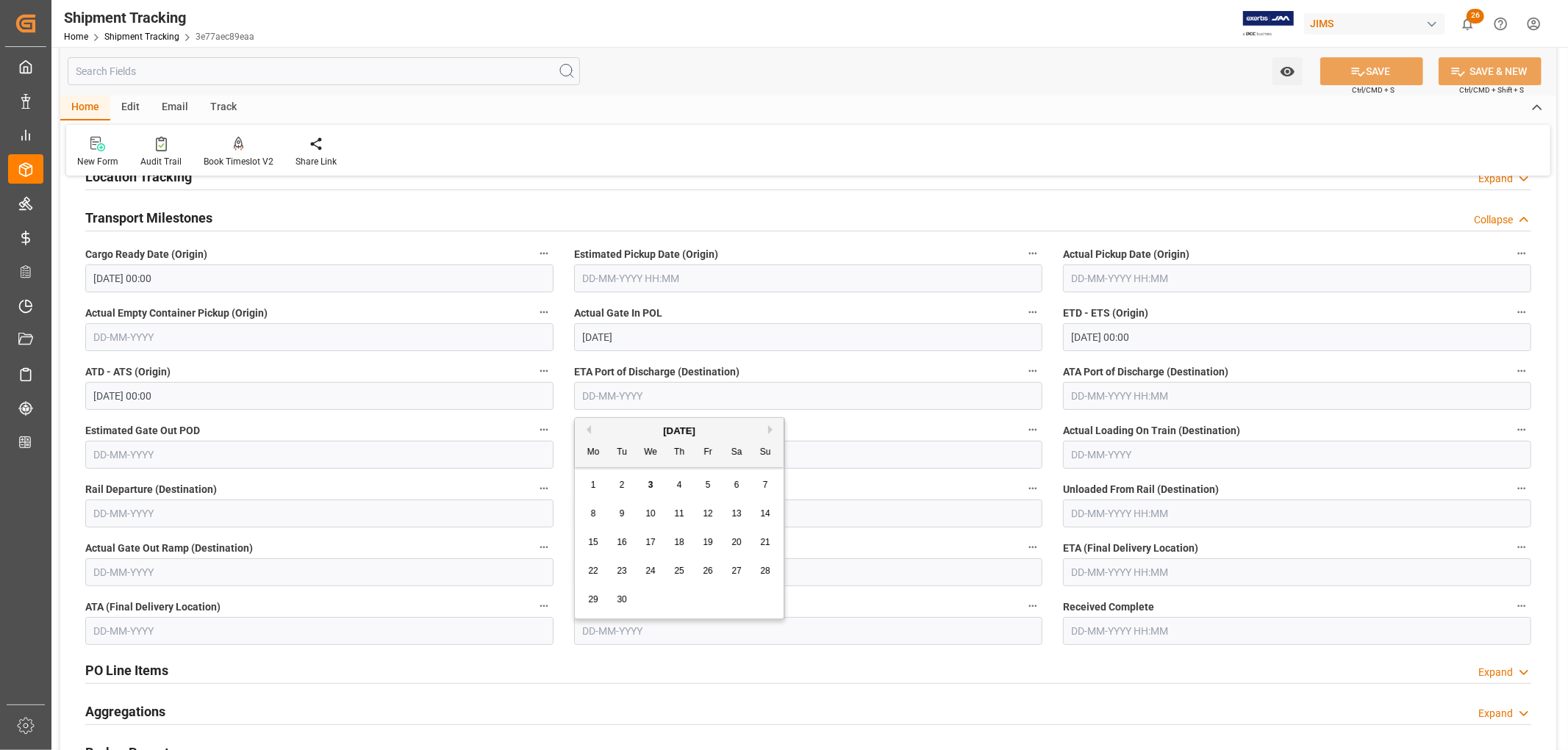
click at [684, 546] on div "18" at bounding box center [679, 543] width 18 height 17
type input "18-09-2025"
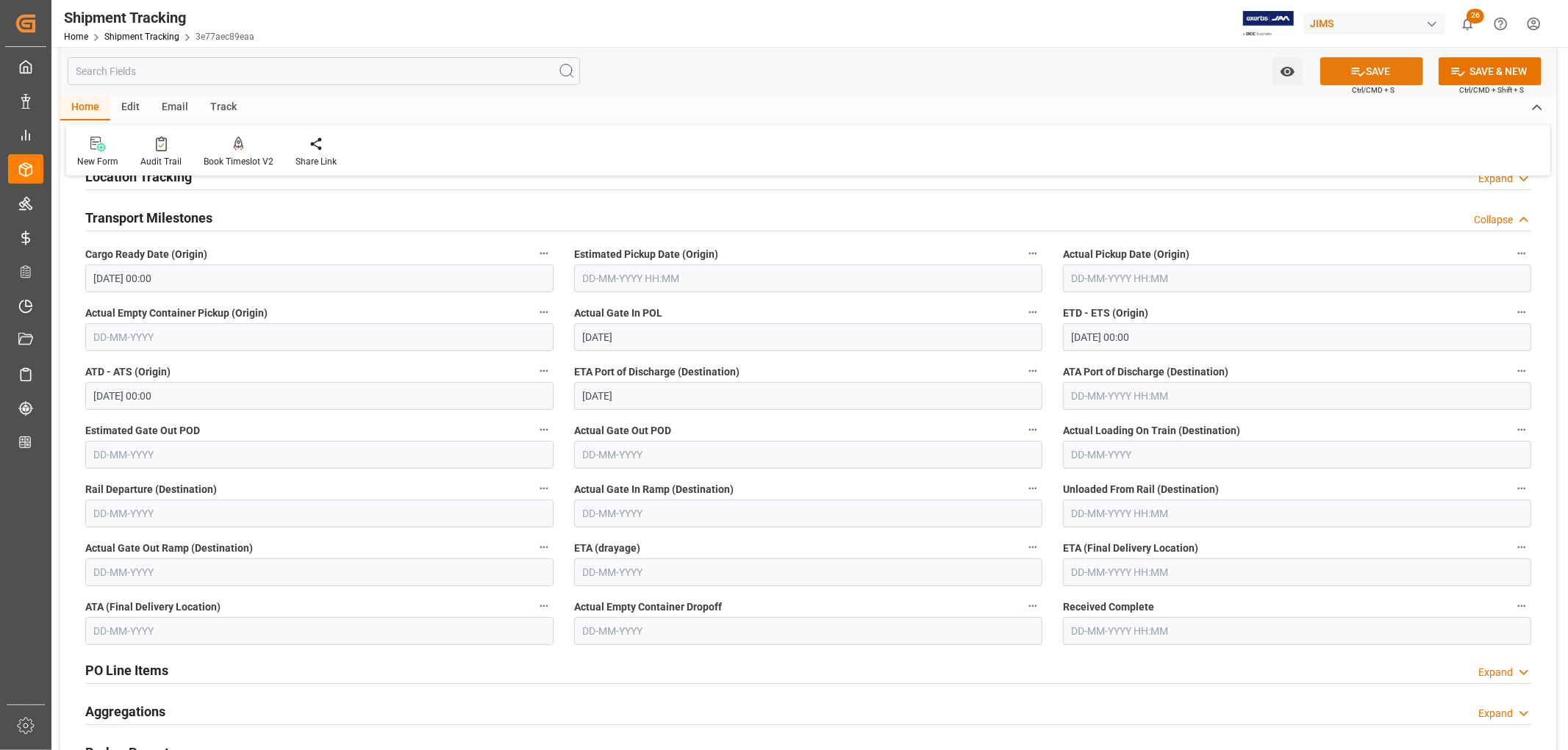
click at [1372, 69] on button "SAVE" at bounding box center [1371, 71] width 103 height 28
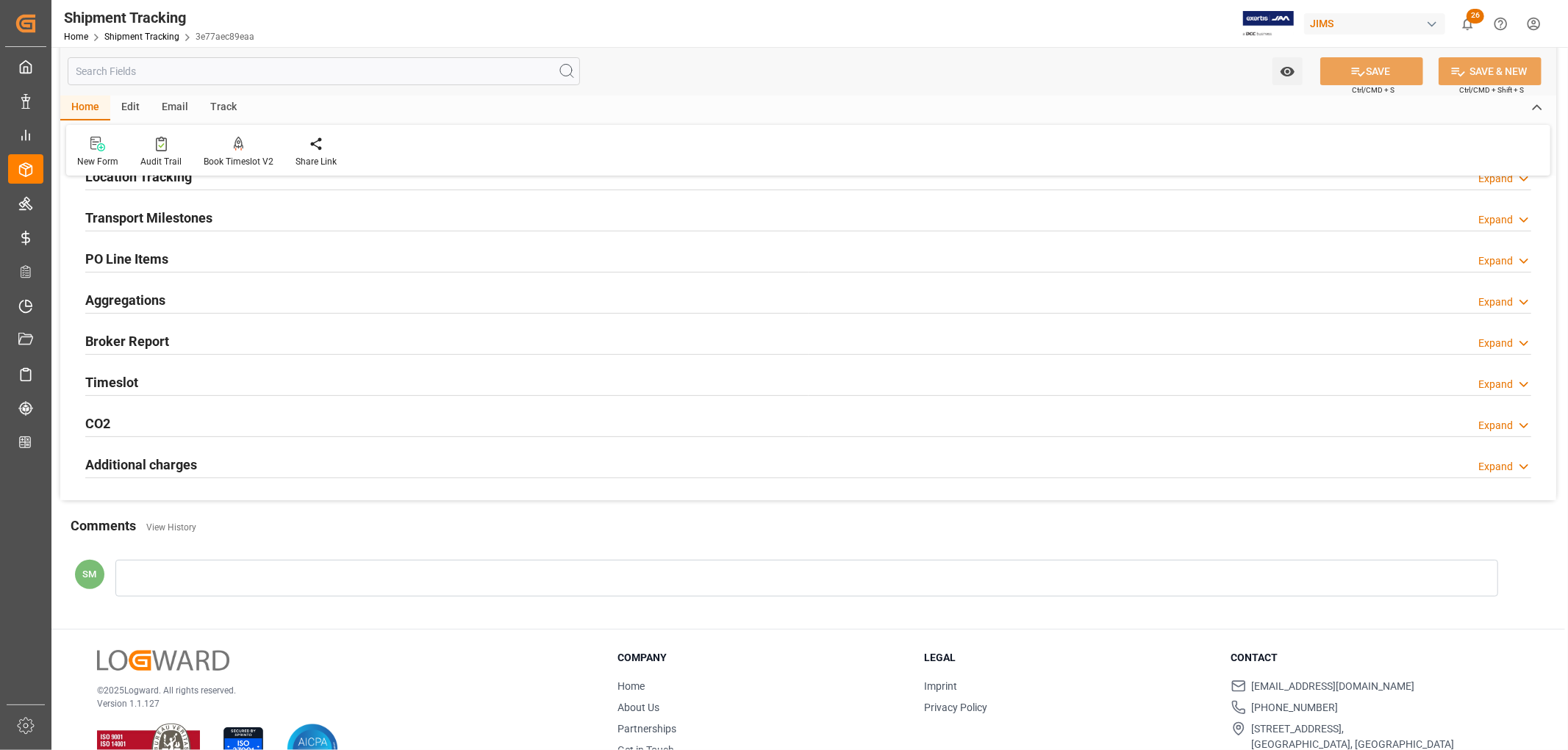
click at [148, 219] on h2 "Transport Milestones" at bounding box center [149, 218] width 127 height 20
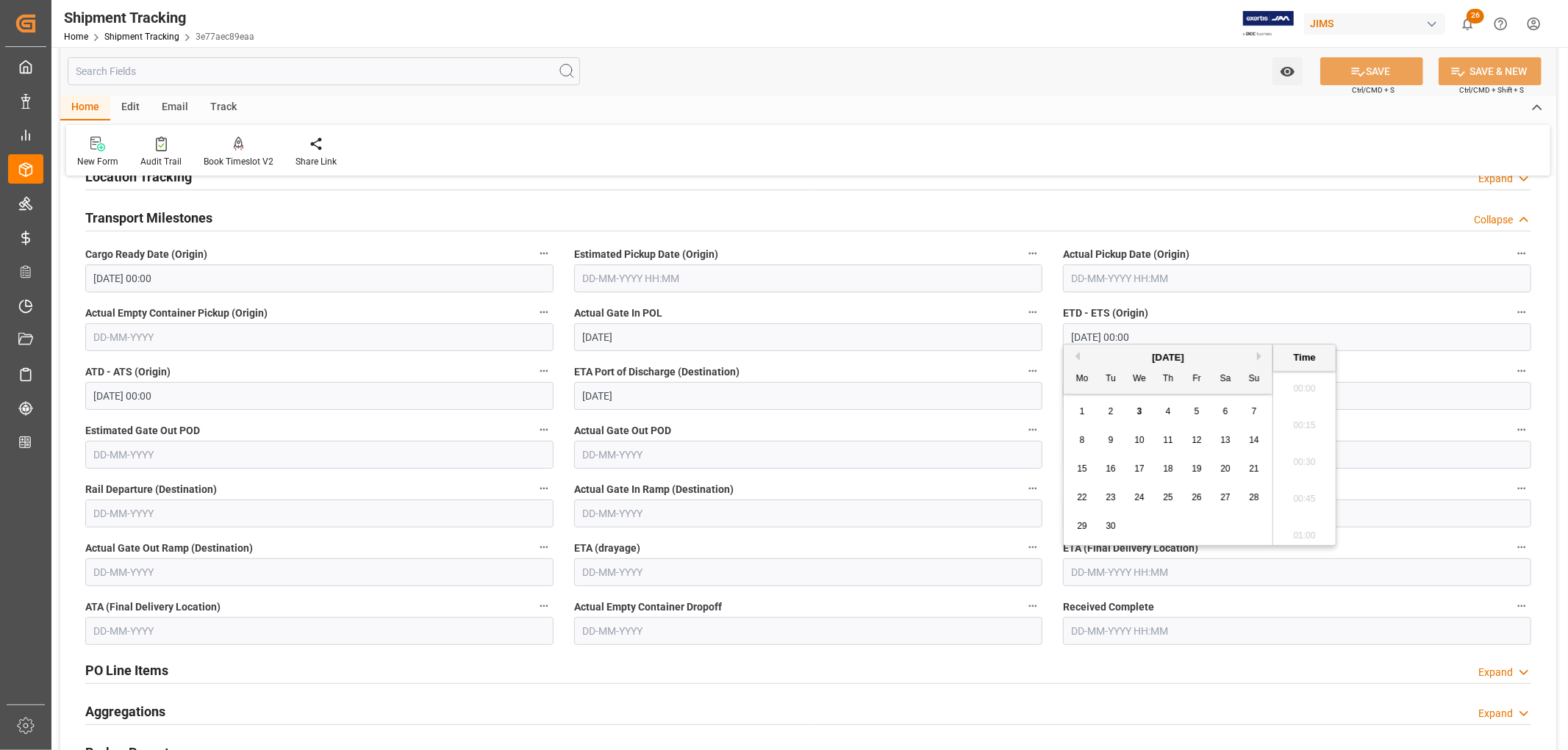
click at [1091, 571] on input "text" at bounding box center [1296, 572] width 468 height 28
click at [1078, 527] on span "29" at bounding box center [1082, 526] width 10 height 10
type input "29-09-2025 00:00"
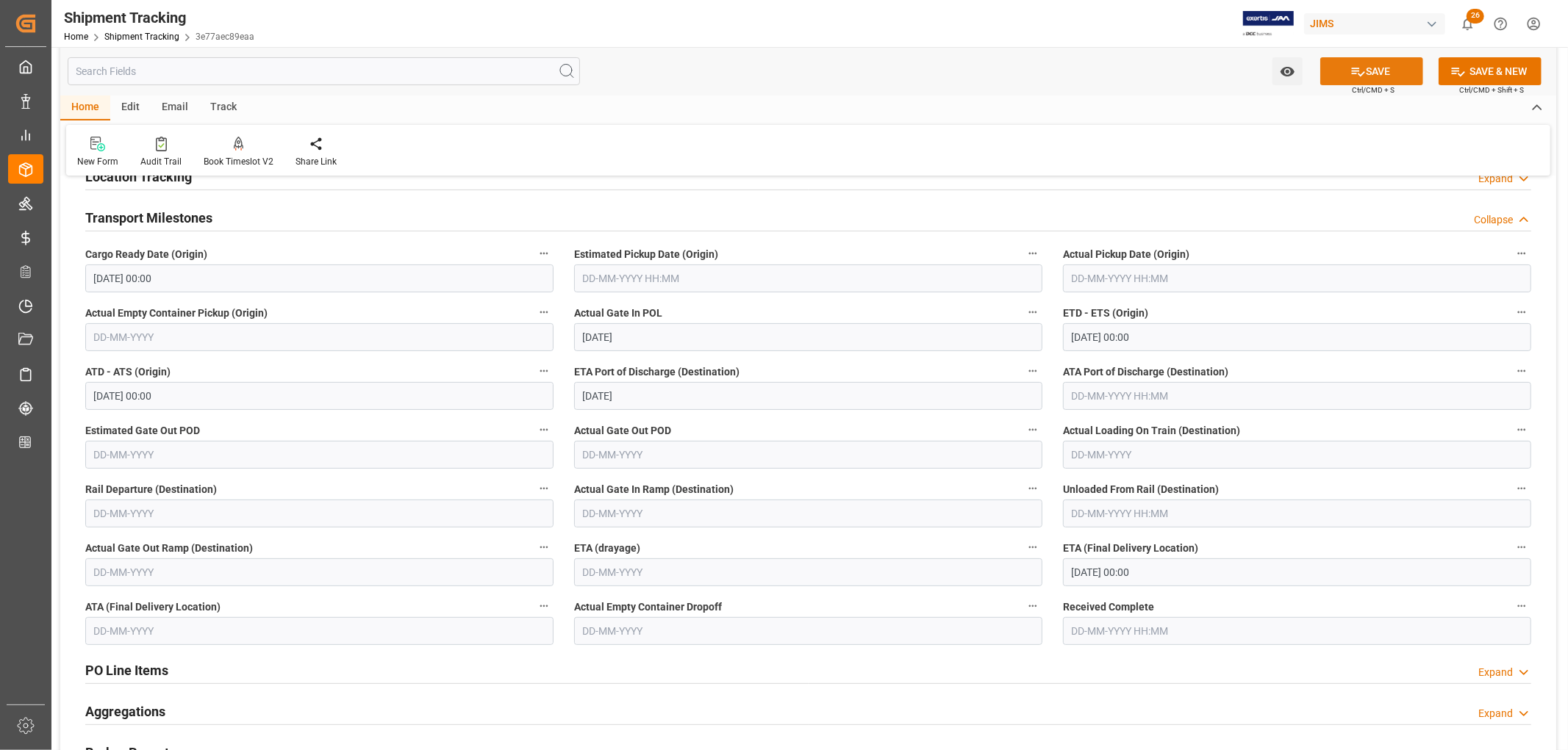
click at [1369, 68] on button "SAVE" at bounding box center [1371, 71] width 103 height 28
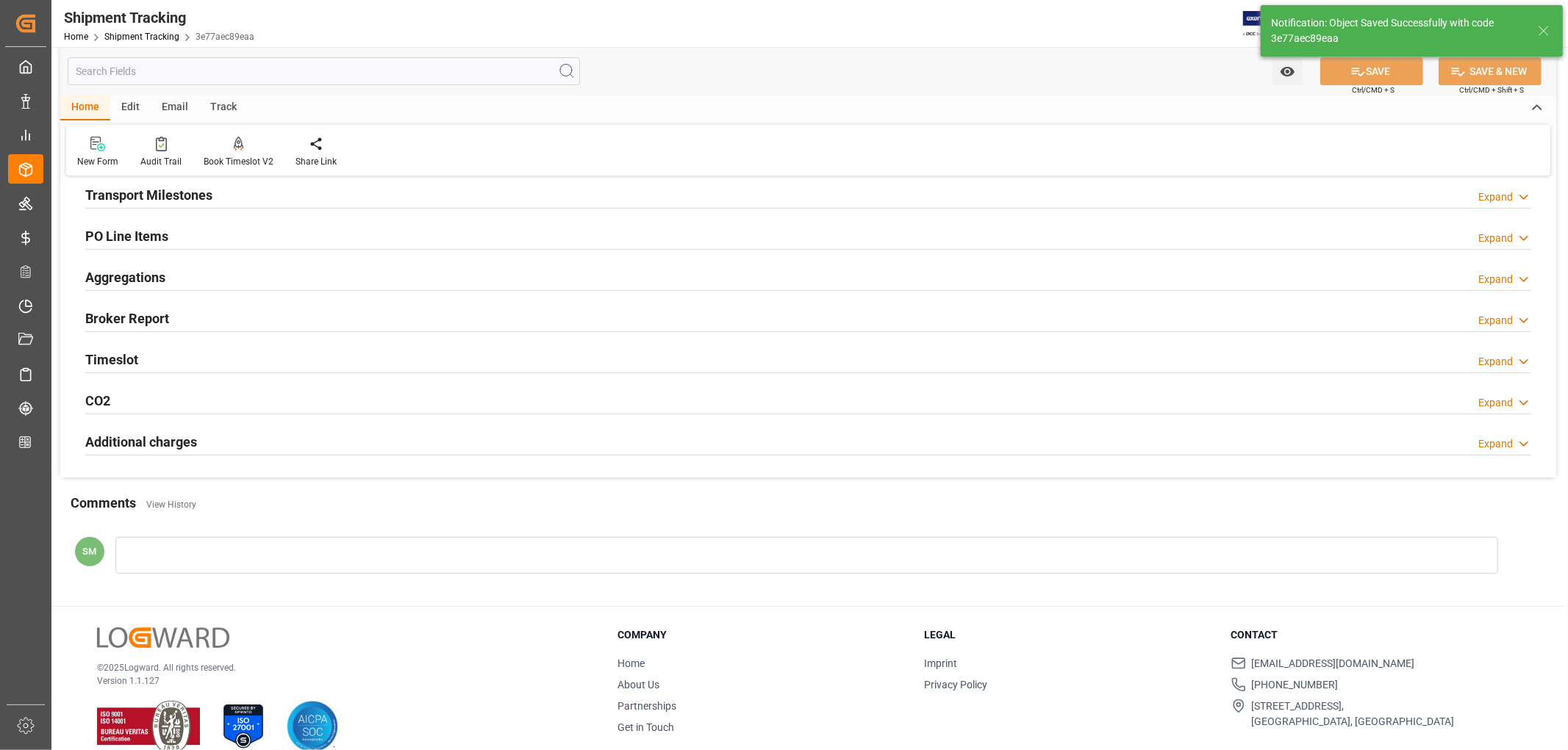
scroll to position [245, 0]
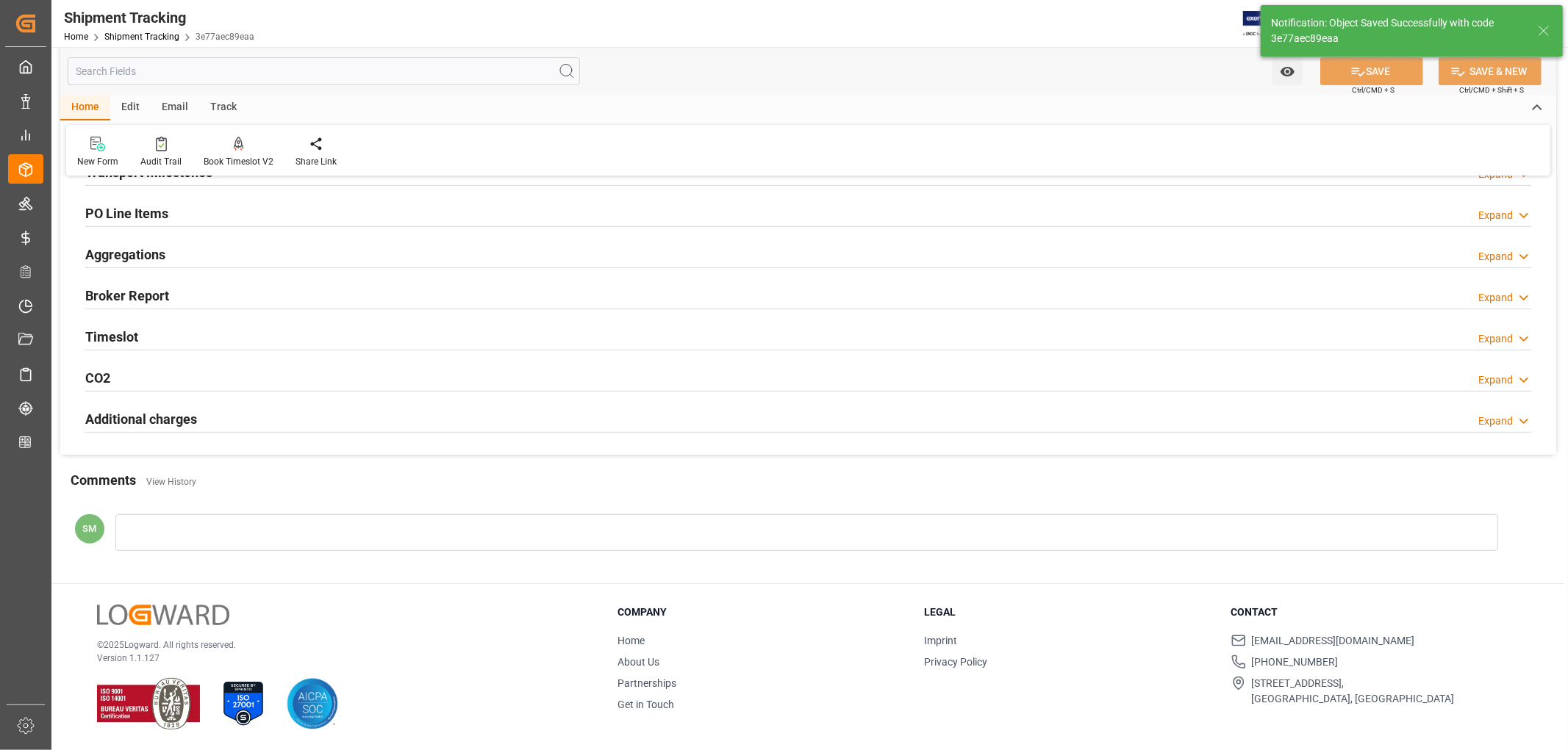
click at [141, 215] on h2 "PO Line Items" at bounding box center [126, 213] width 83 height 20
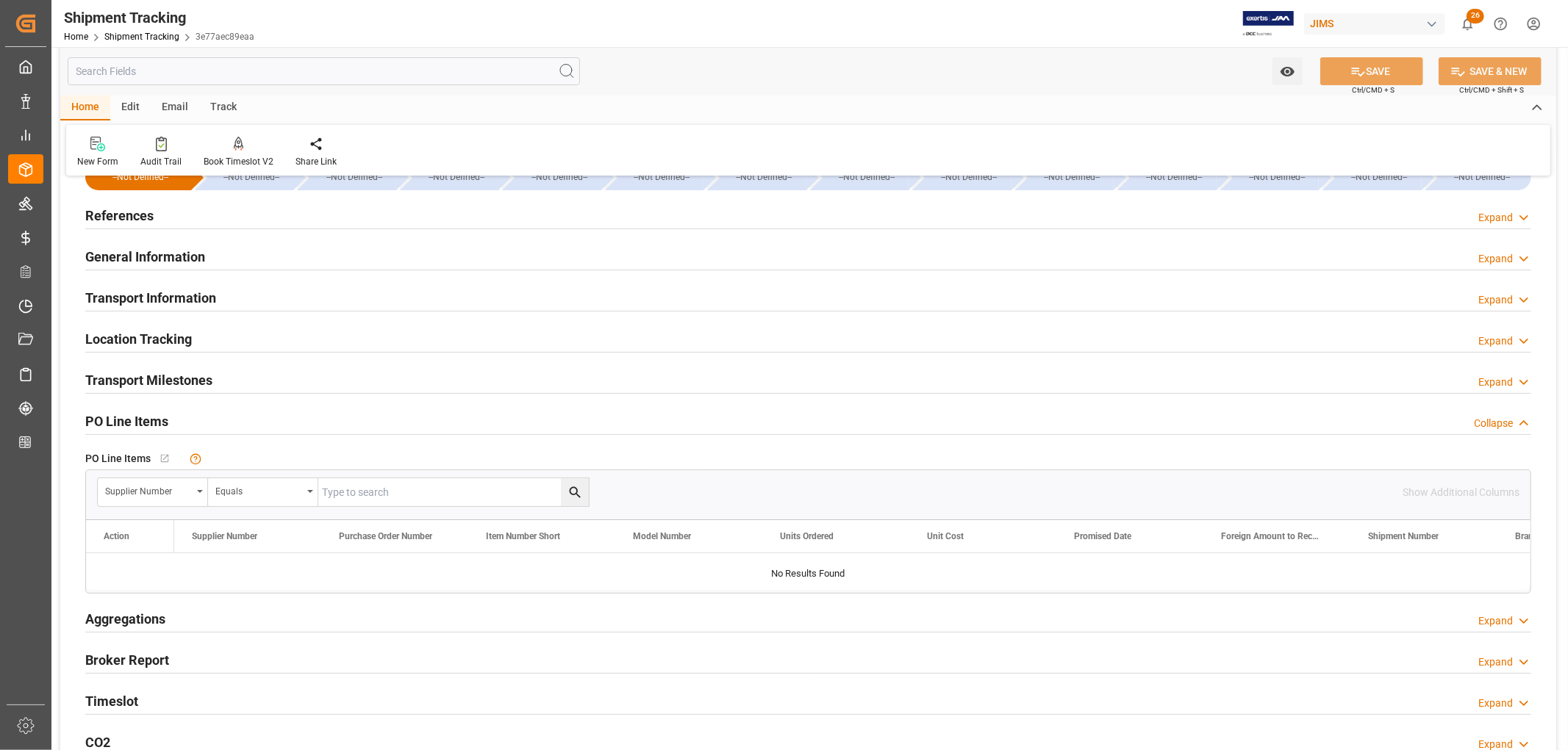
scroll to position [0, 0]
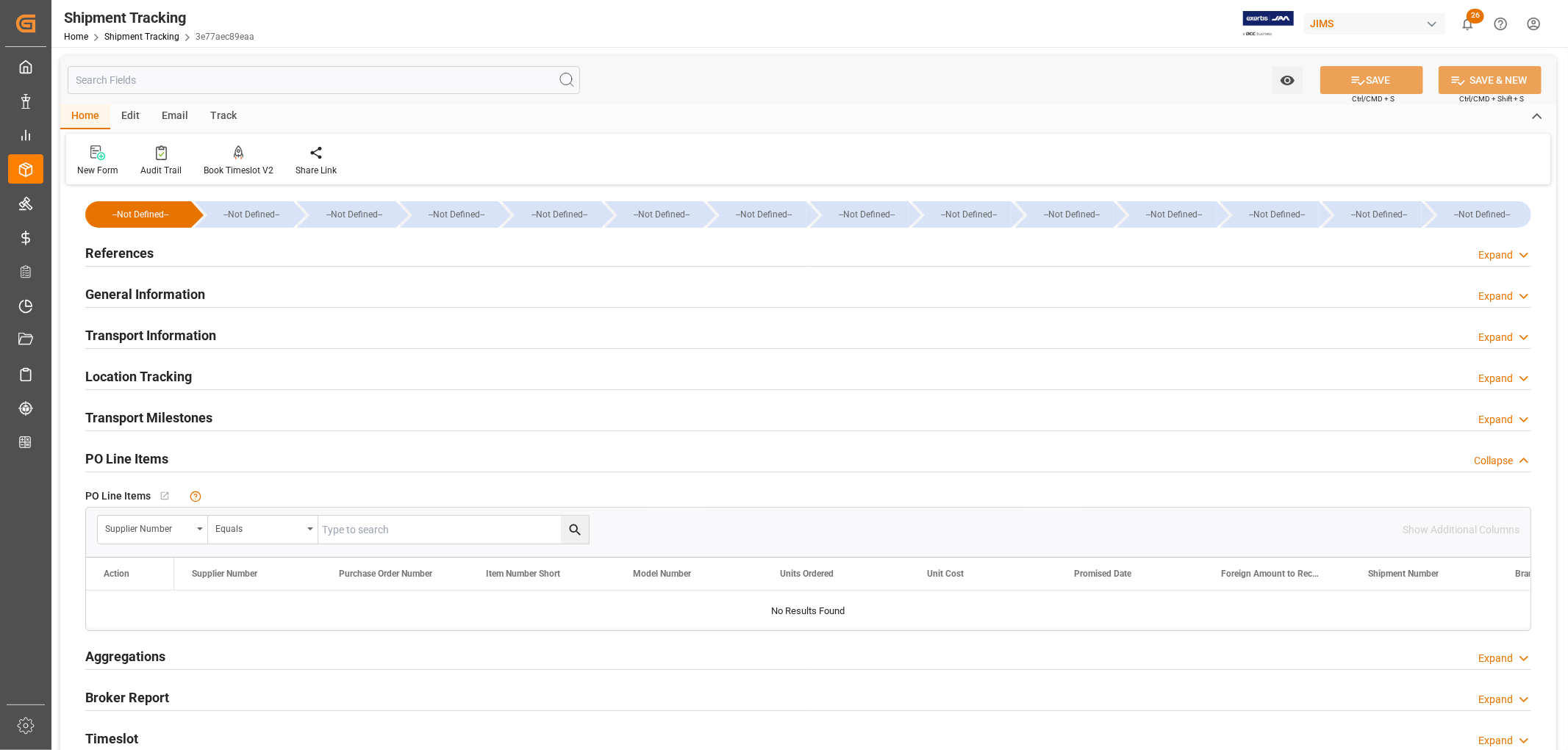
click at [112, 244] on h2 "References" at bounding box center [119, 253] width 68 height 20
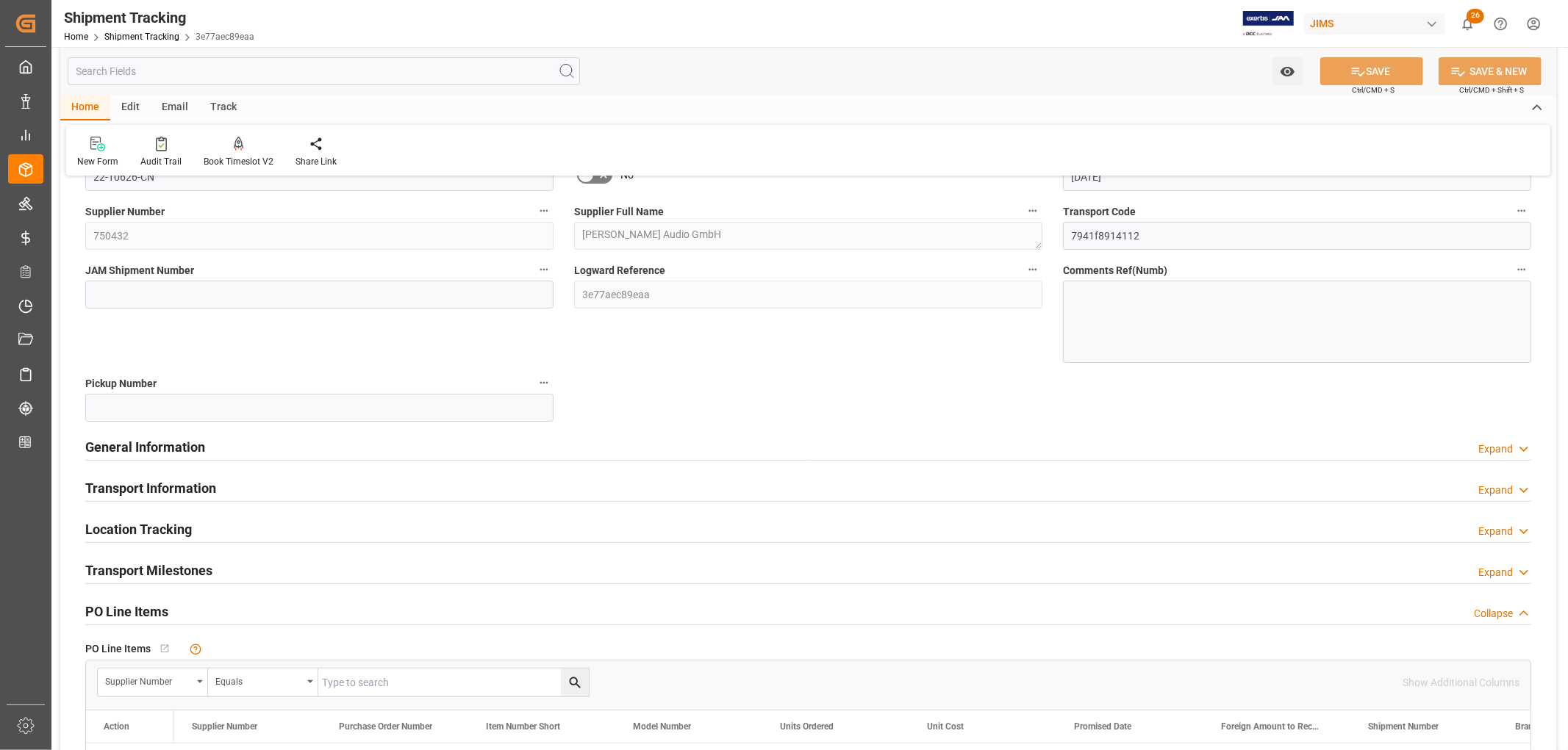
scroll to position [245, 0]
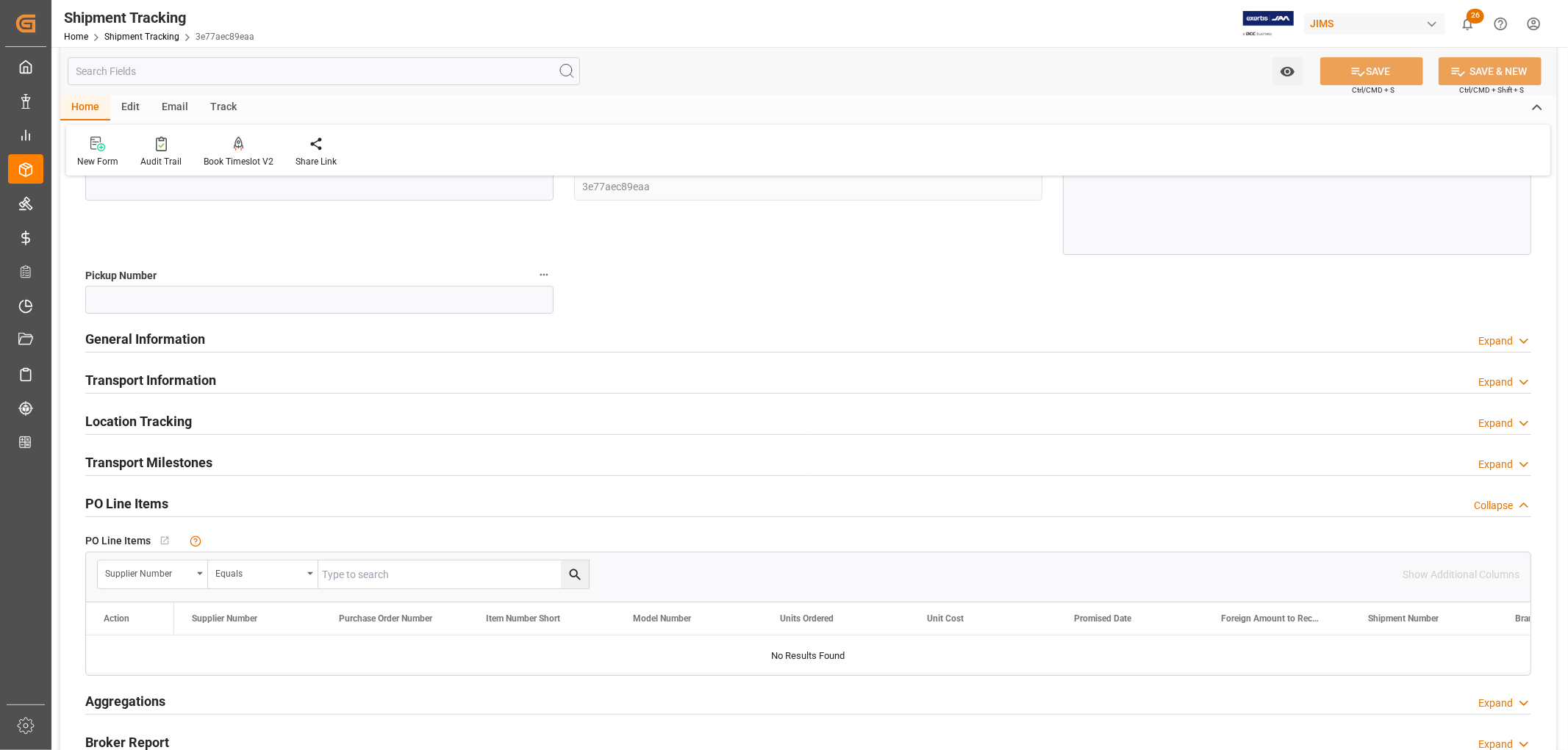
click at [138, 382] on h2 "Transport Information" at bounding box center [150, 380] width 131 height 20
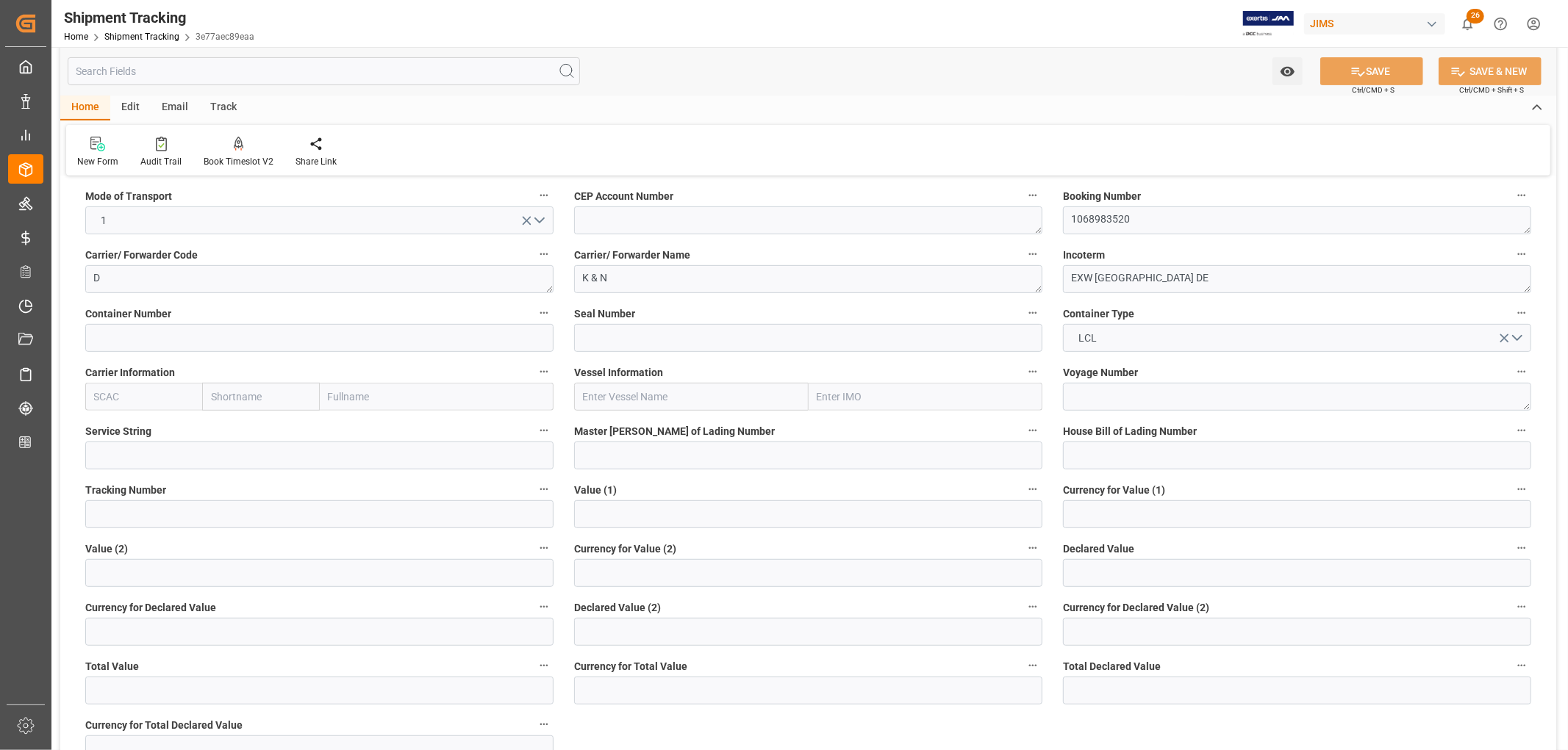
scroll to position [489, 0]
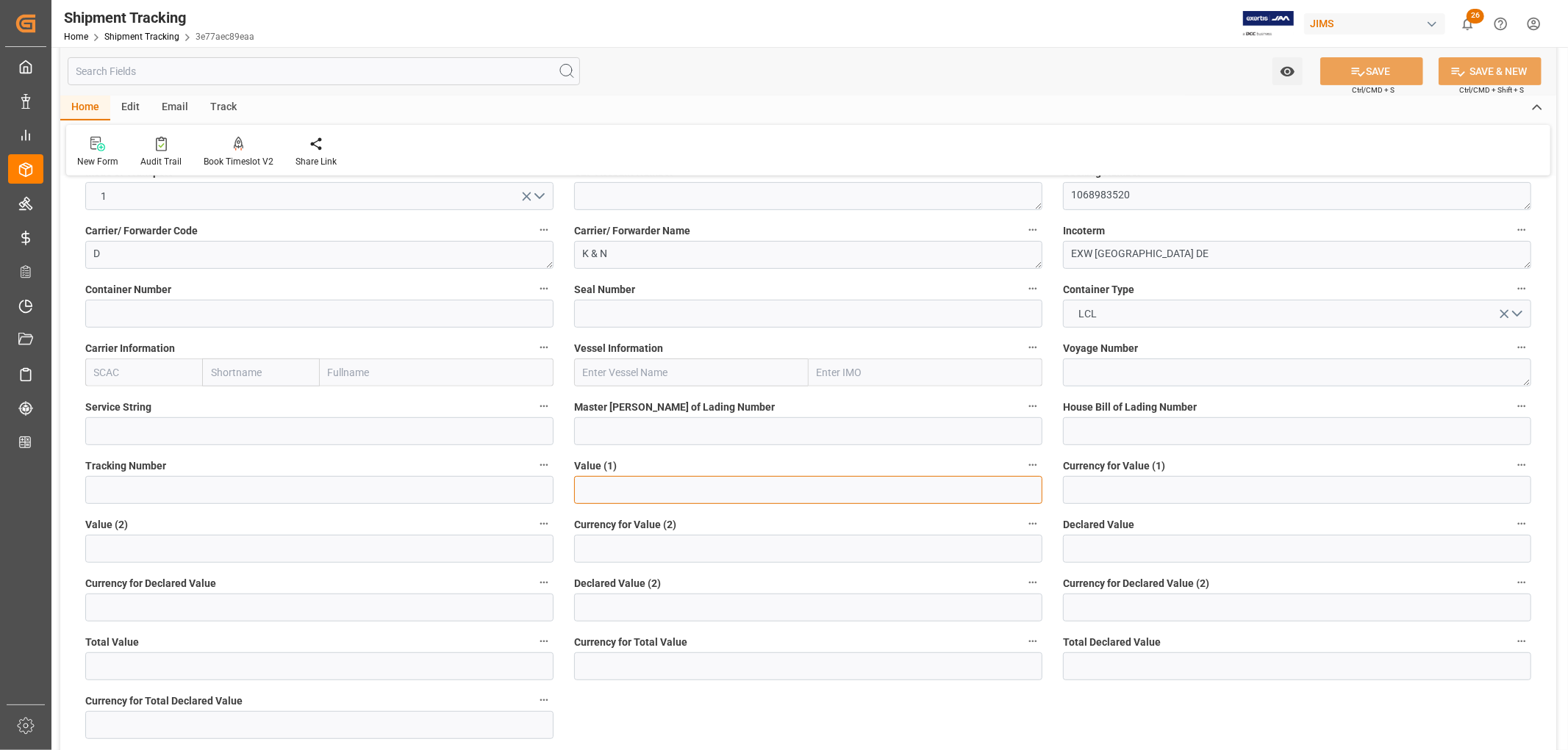
click at [611, 489] on input "text" at bounding box center [807, 489] width 468 height 28
paste input "27687.64"
type input "27687.64"
click at [1071, 495] on input at bounding box center [1296, 489] width 468 height 28
type input "USD"
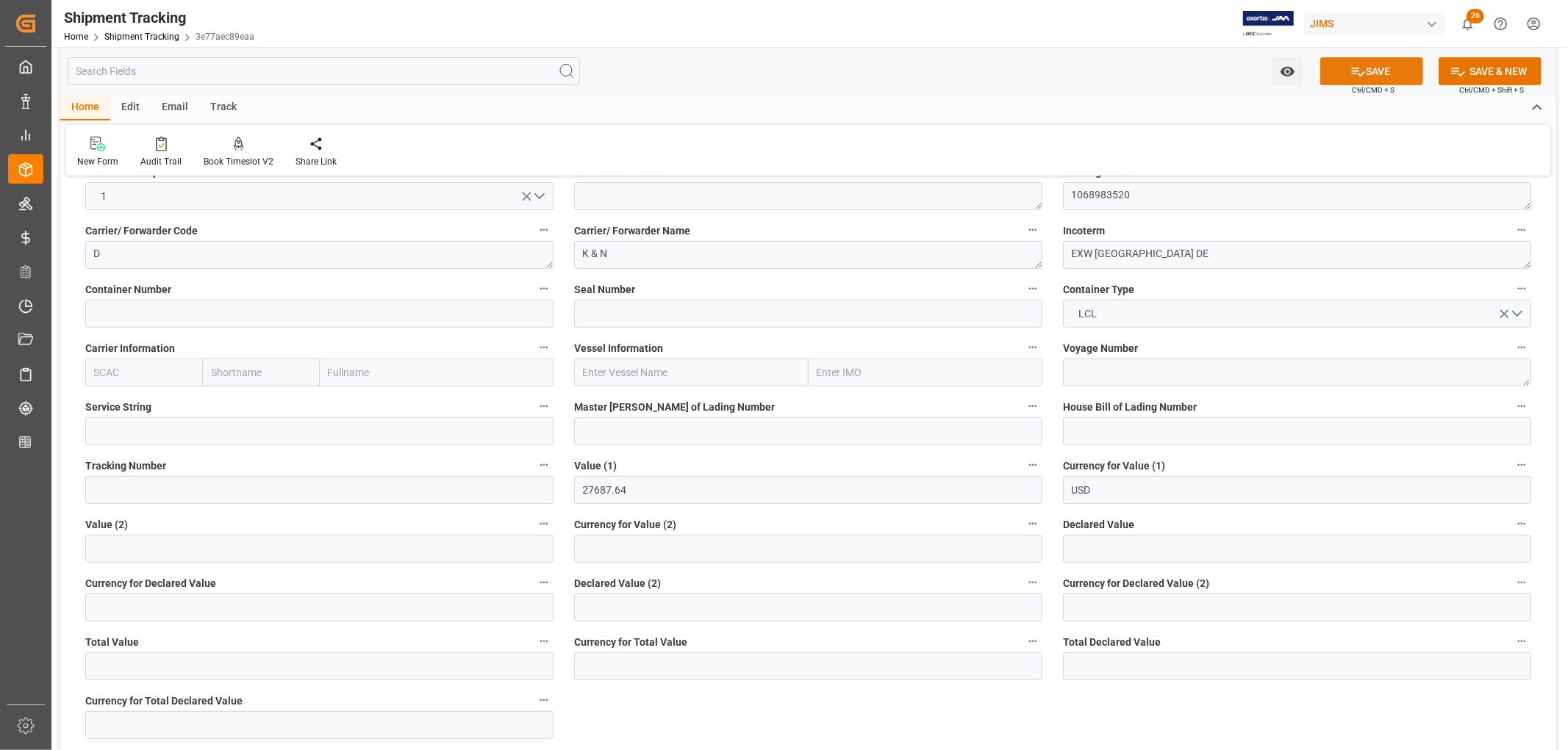
click at [1363, 74] on button "SAVE" at bounding box center [1371, 71] width 103 height 28
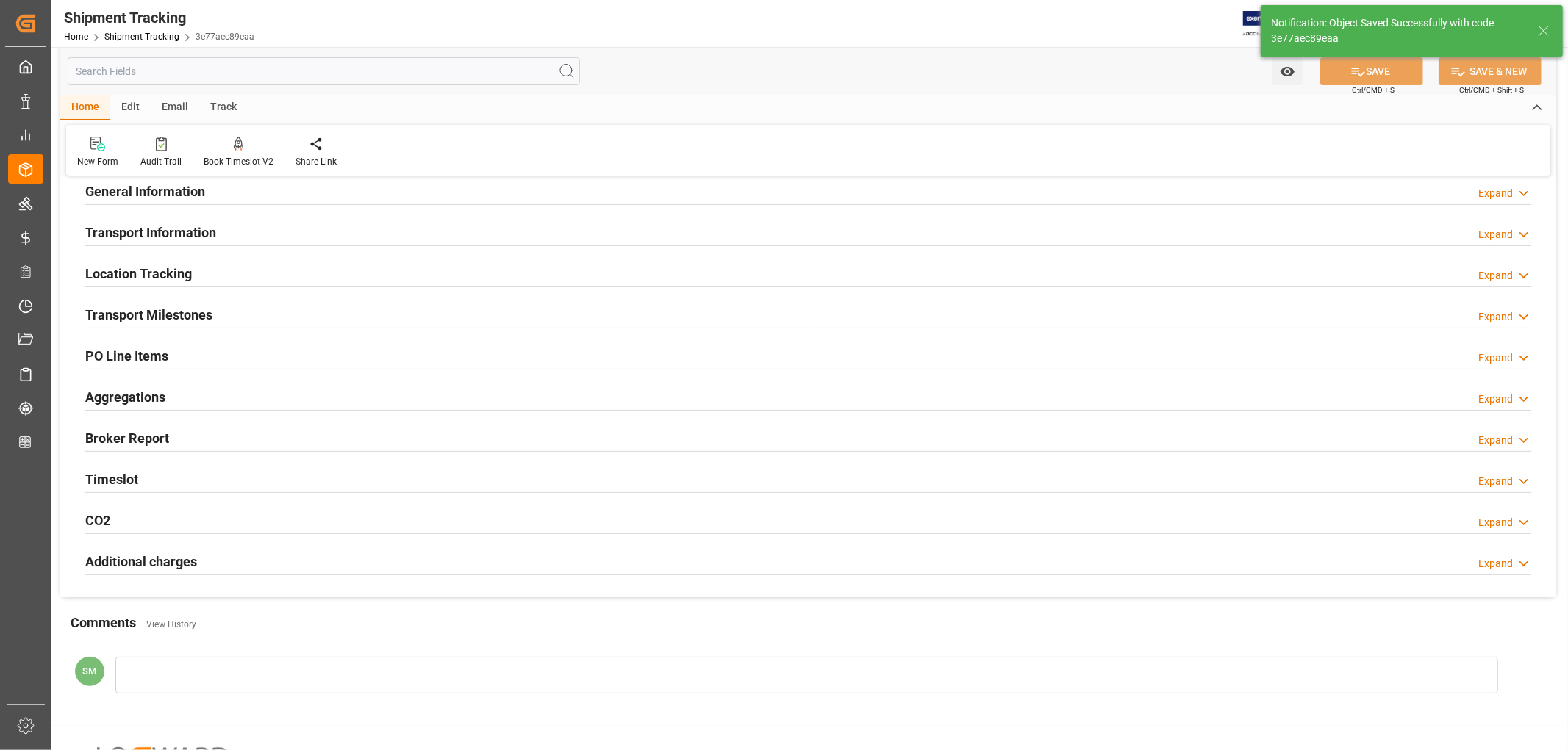
scroll to position [0, 0]
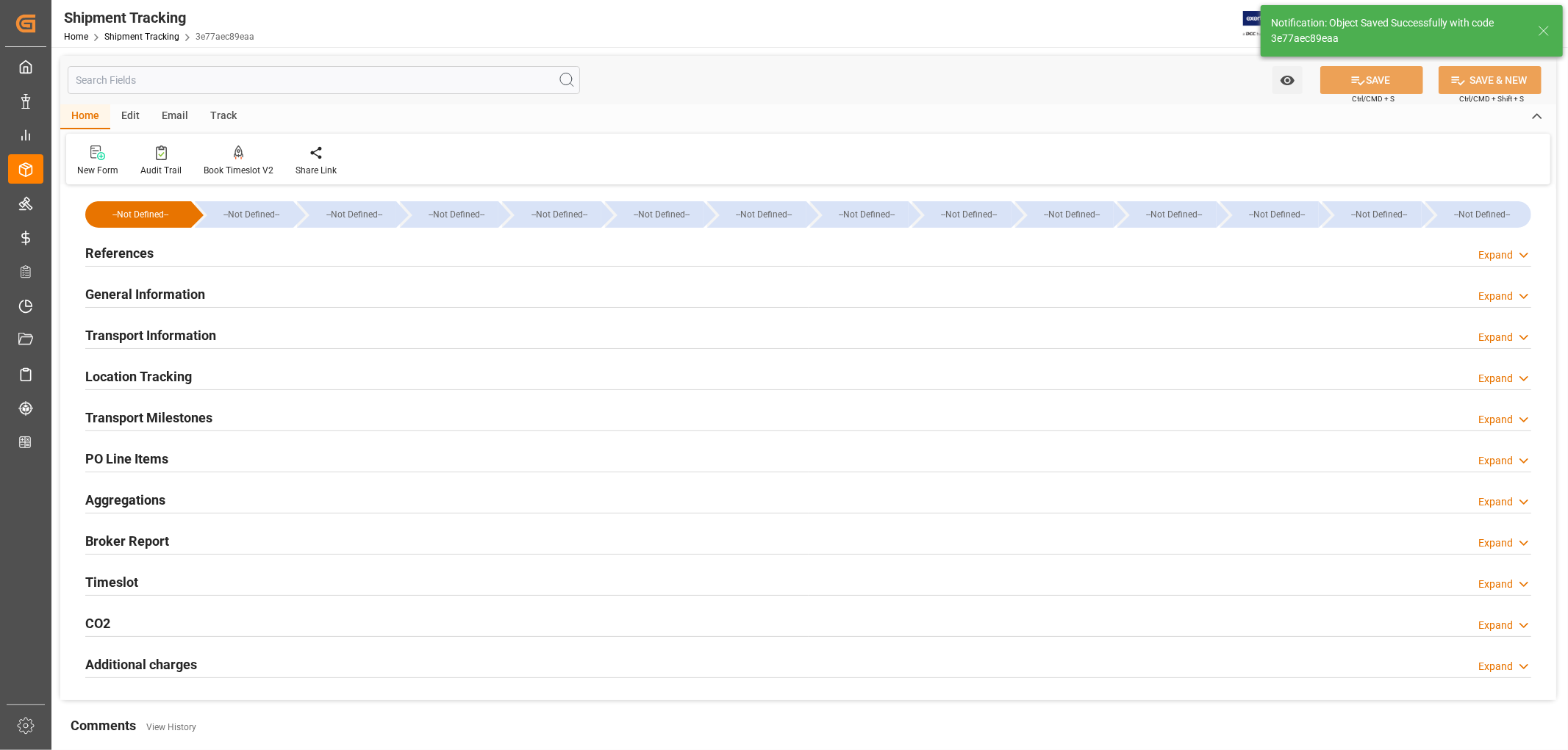
click at [108, 251] on h2 "References" at bounding box center [119, 253] width 68 height 20
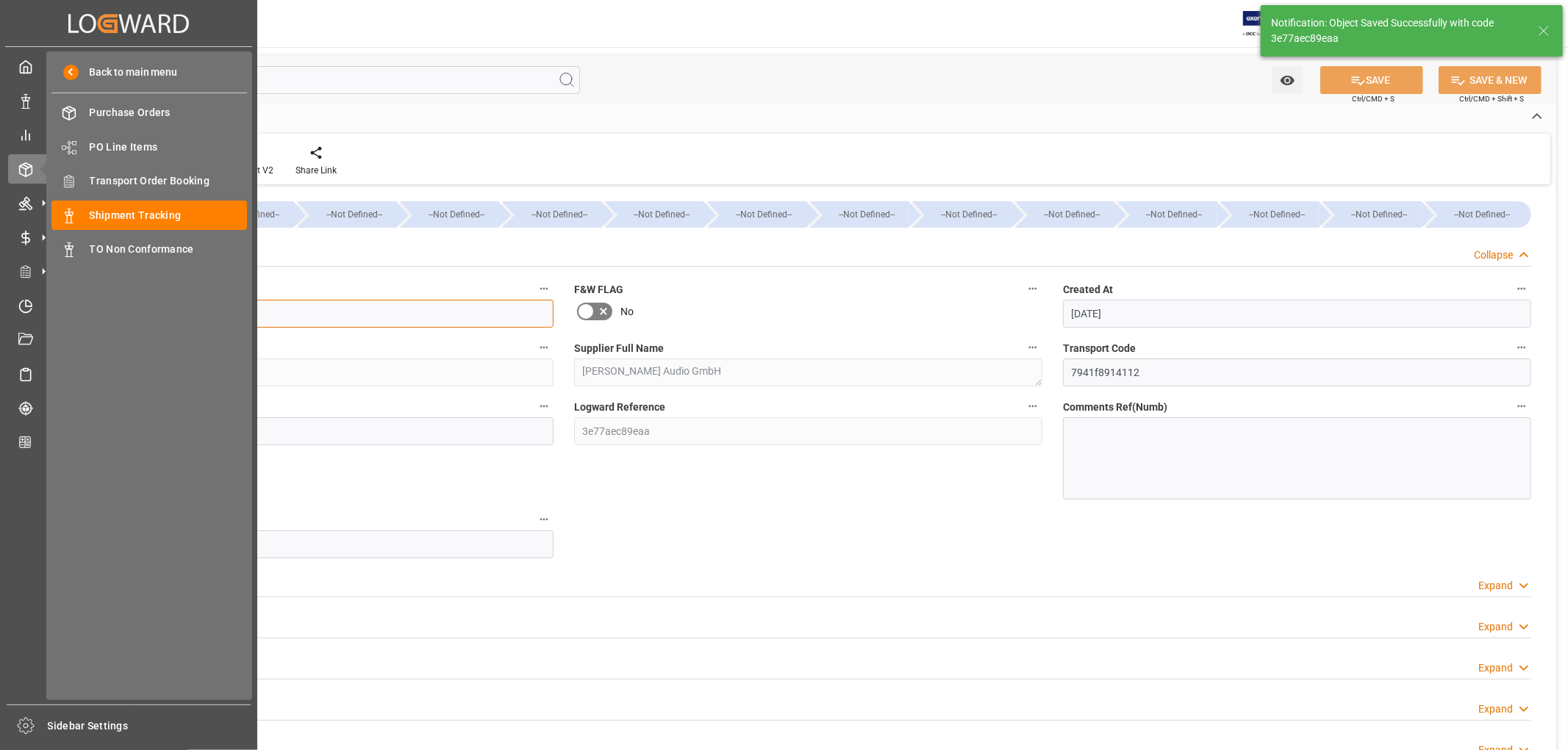
drag, startPoint x: 172, startPoint y: 316, endPoint x: 39, endPoint y: 322, distance: 133.1
click at [39, 322] on div "Created by potrace 1.15, written by Peter Selinger 2001-2017 Created by potrace…" at bounding box center [784, 375] width 1568 height 750
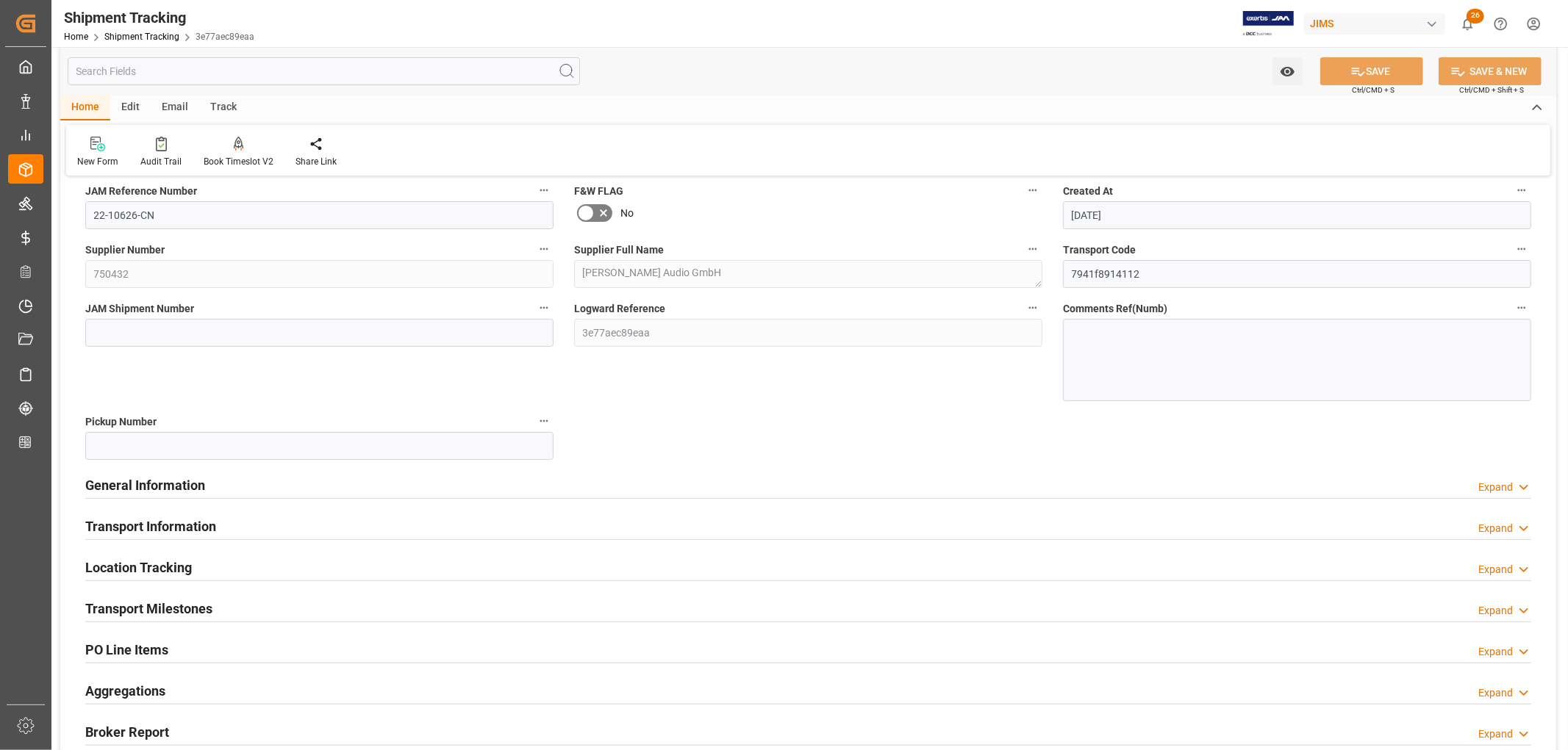
scroll to position [245, 0]
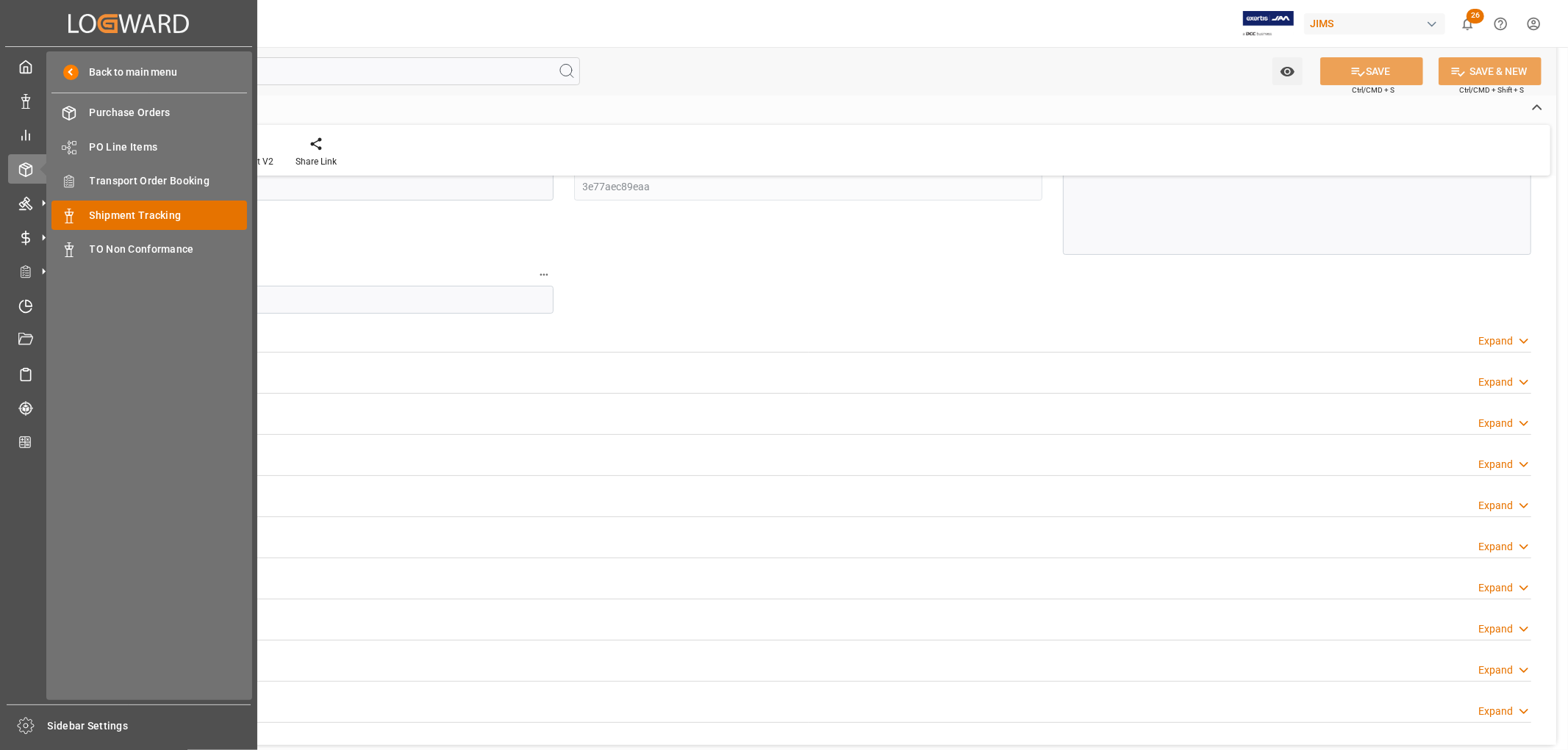
click at [165, 214] on span "Shipment Tracking" at bounding box center [168, 215] width 158 height 15
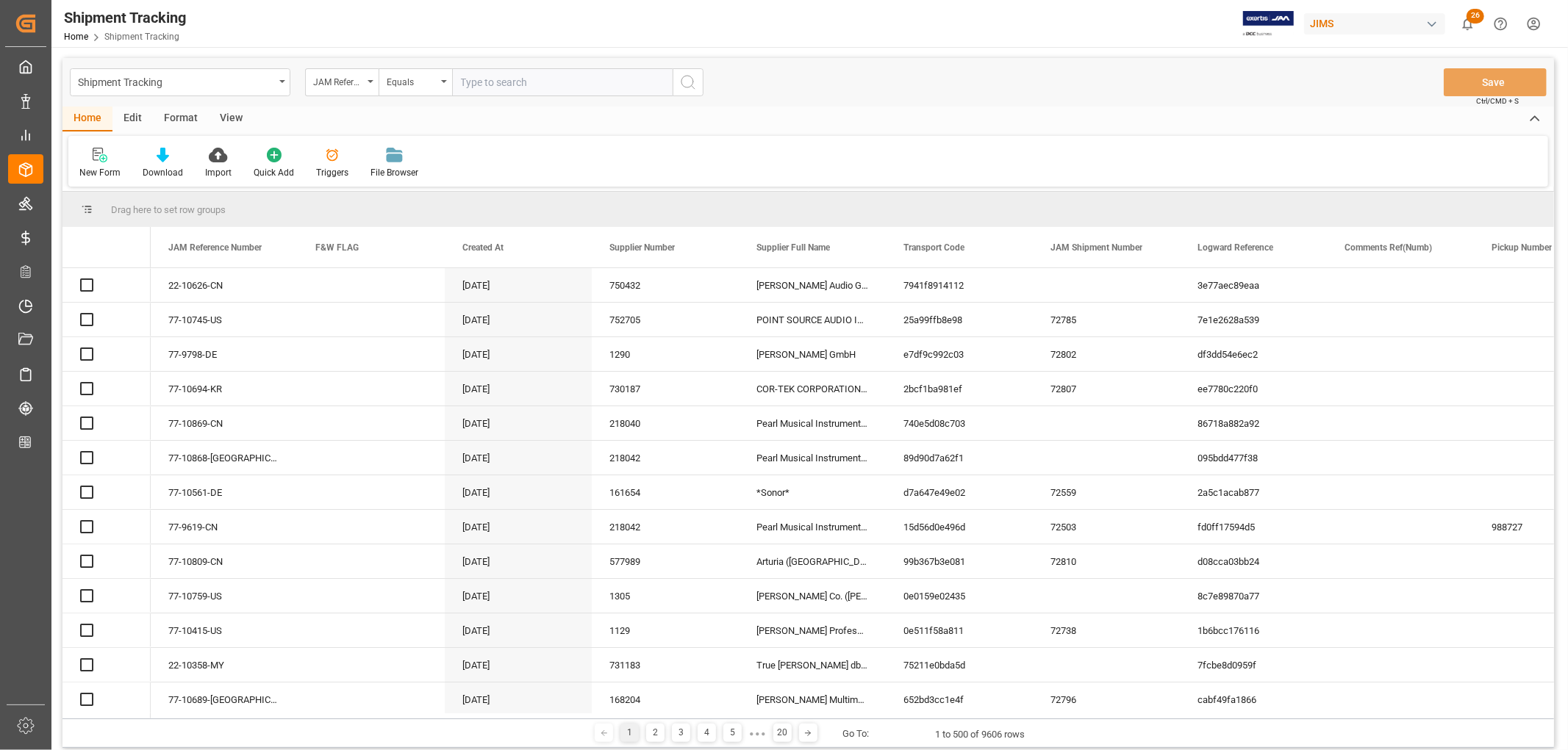
click at [486, 84] on input "text" at bounding box center [562, 82] width 220 height 28
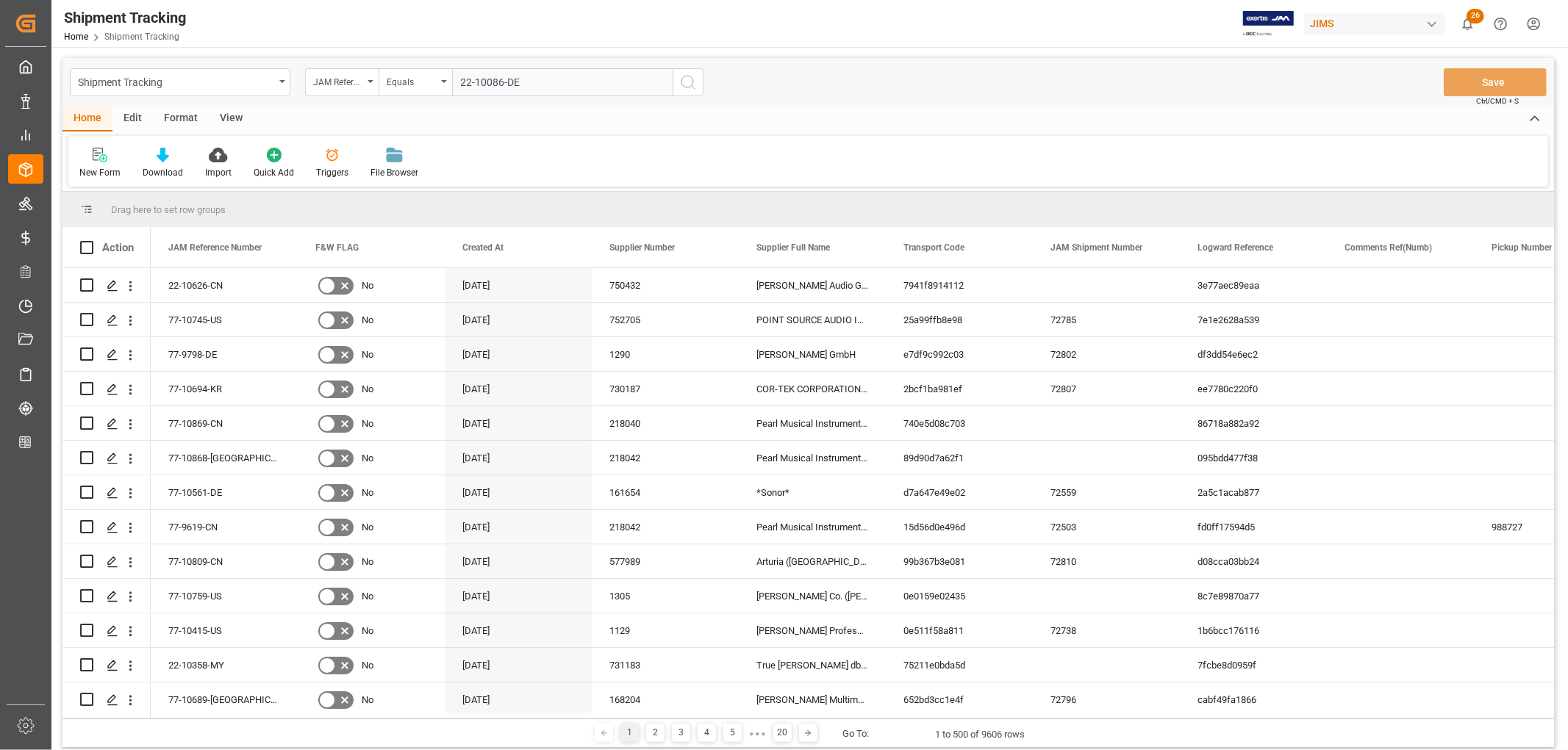
type input "22-10086-DE"
click at [682, 83] on icon "search button" at bounding box center [687, 82] width 17 height 17
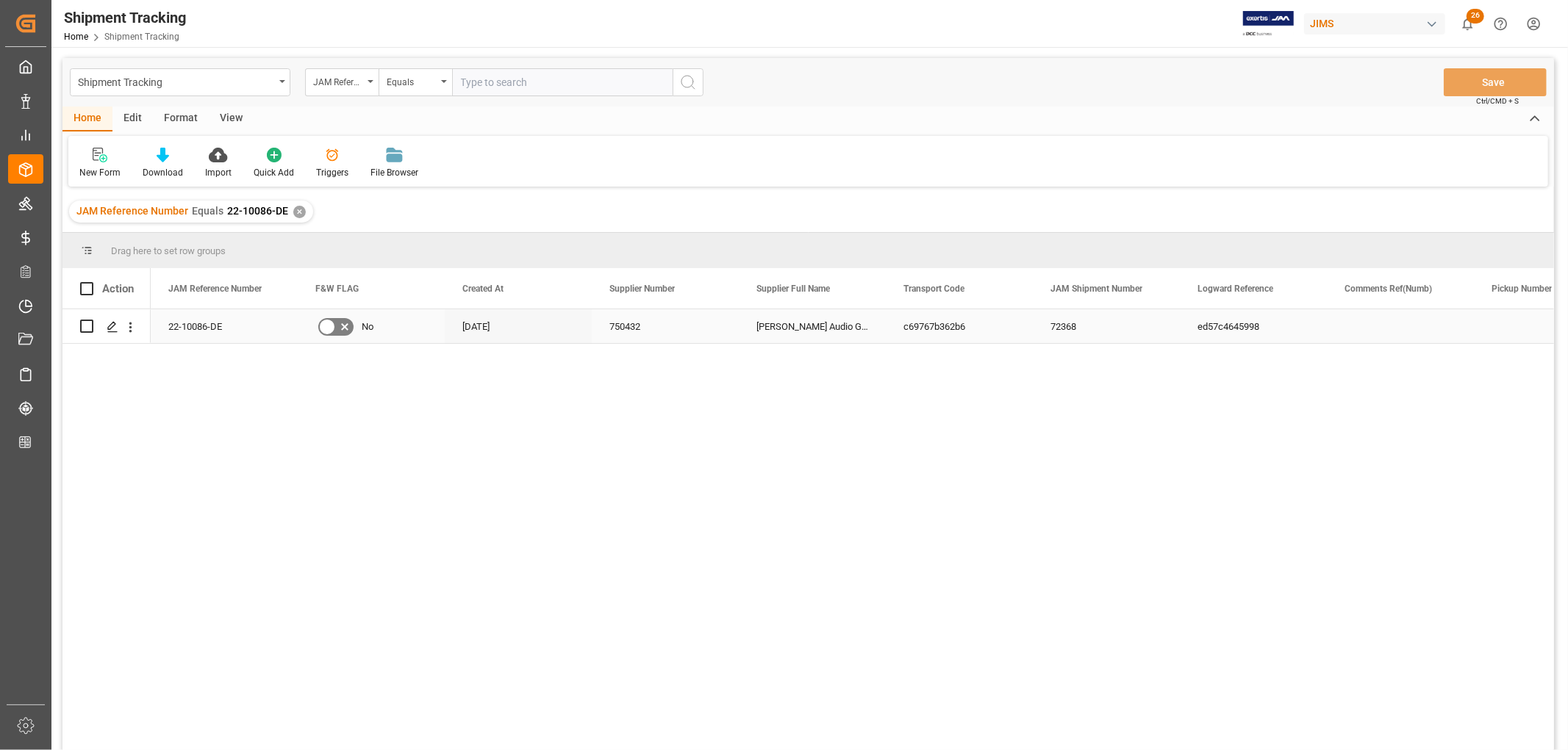
click at [1243, 331] on div "ed57c4645998" at bounding box center [1252, 326] width 147 height 34
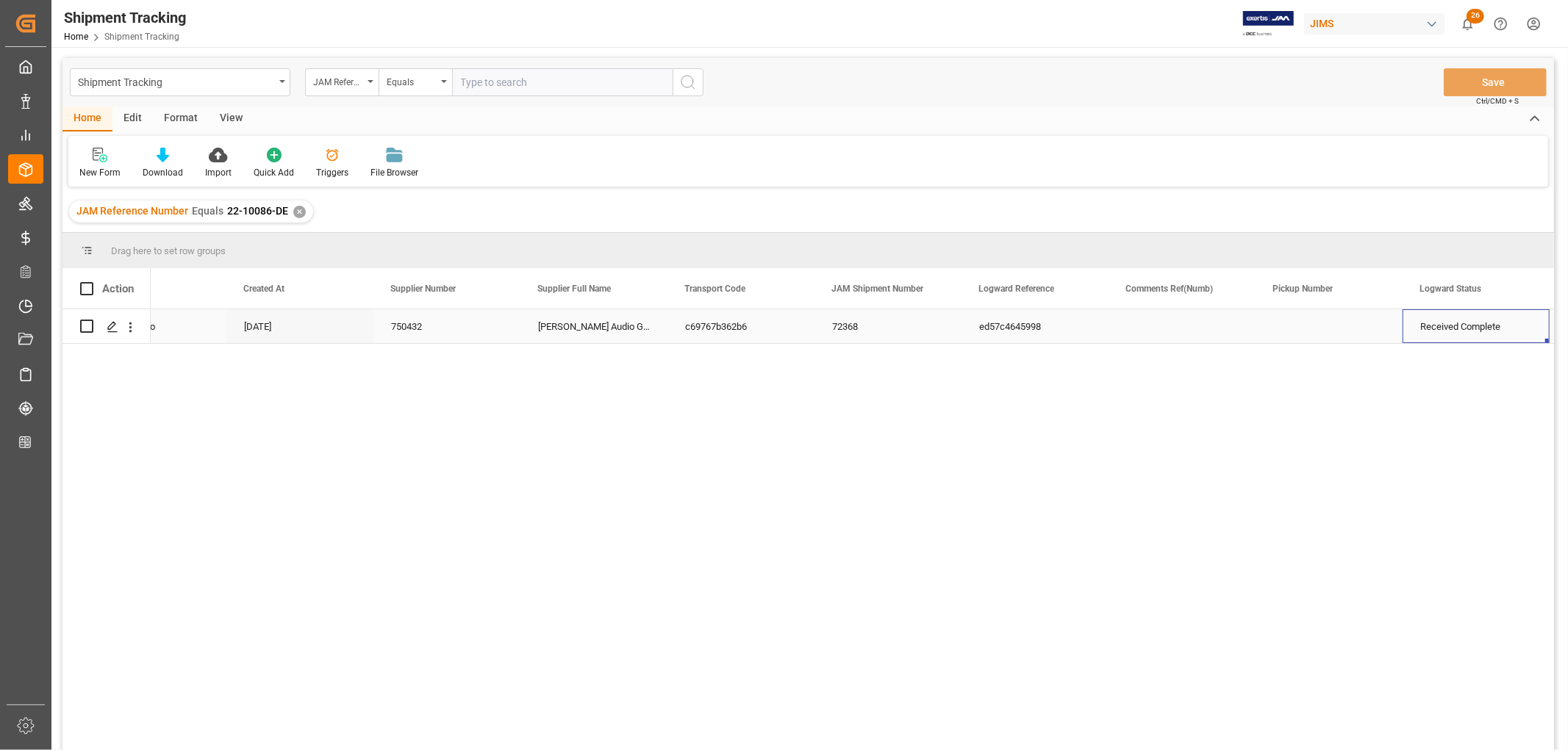
scroll to position [0, 366]
click at [1531, 25] on html "Created by potrace 1.15, written by Peter Selinger 2001-2017 Created by potrace…" at bounding box center [784, 375] width 1568 height 750
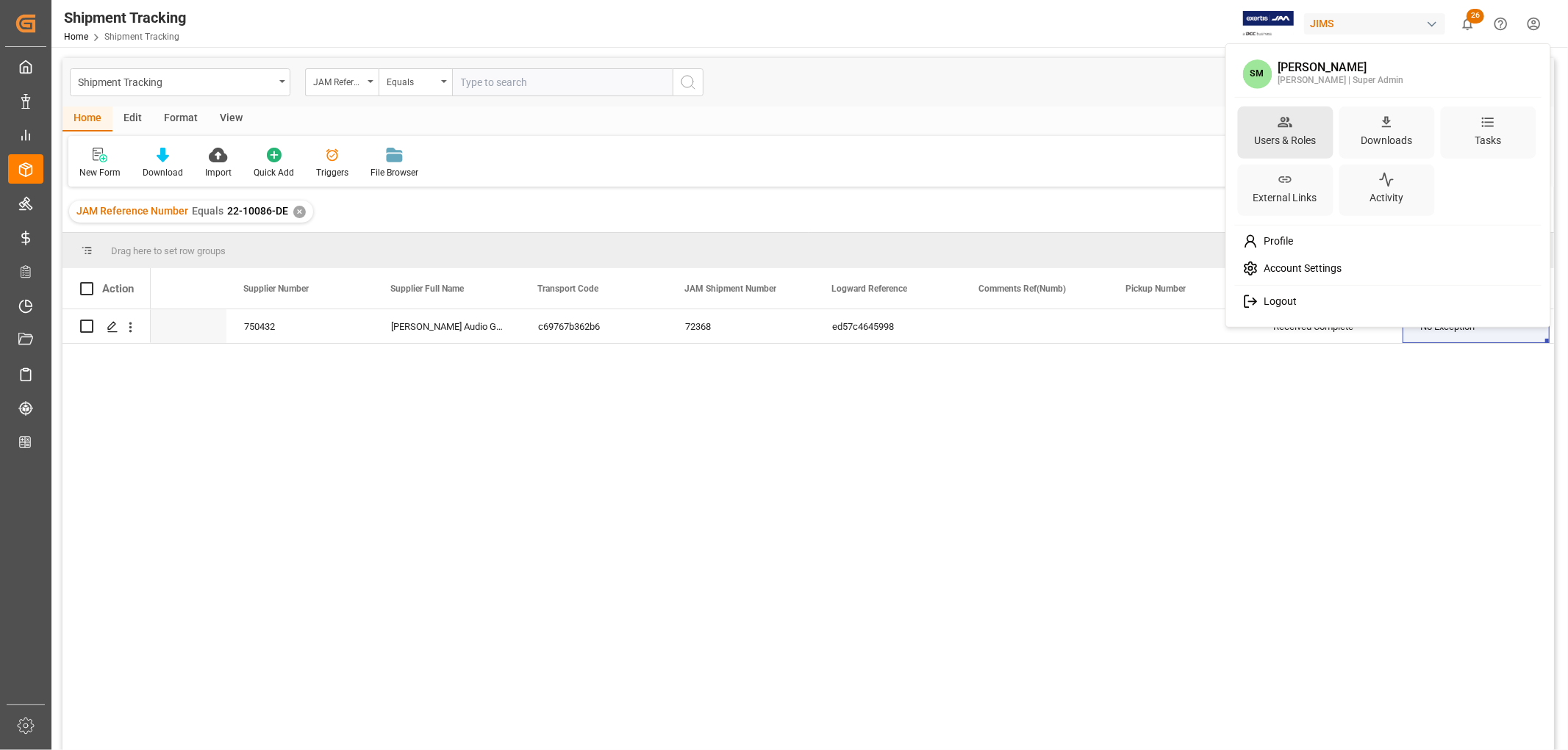
click at [1299, 136] on div "Users & Roles" at bounding box center [1284, 140] width 68 height 21
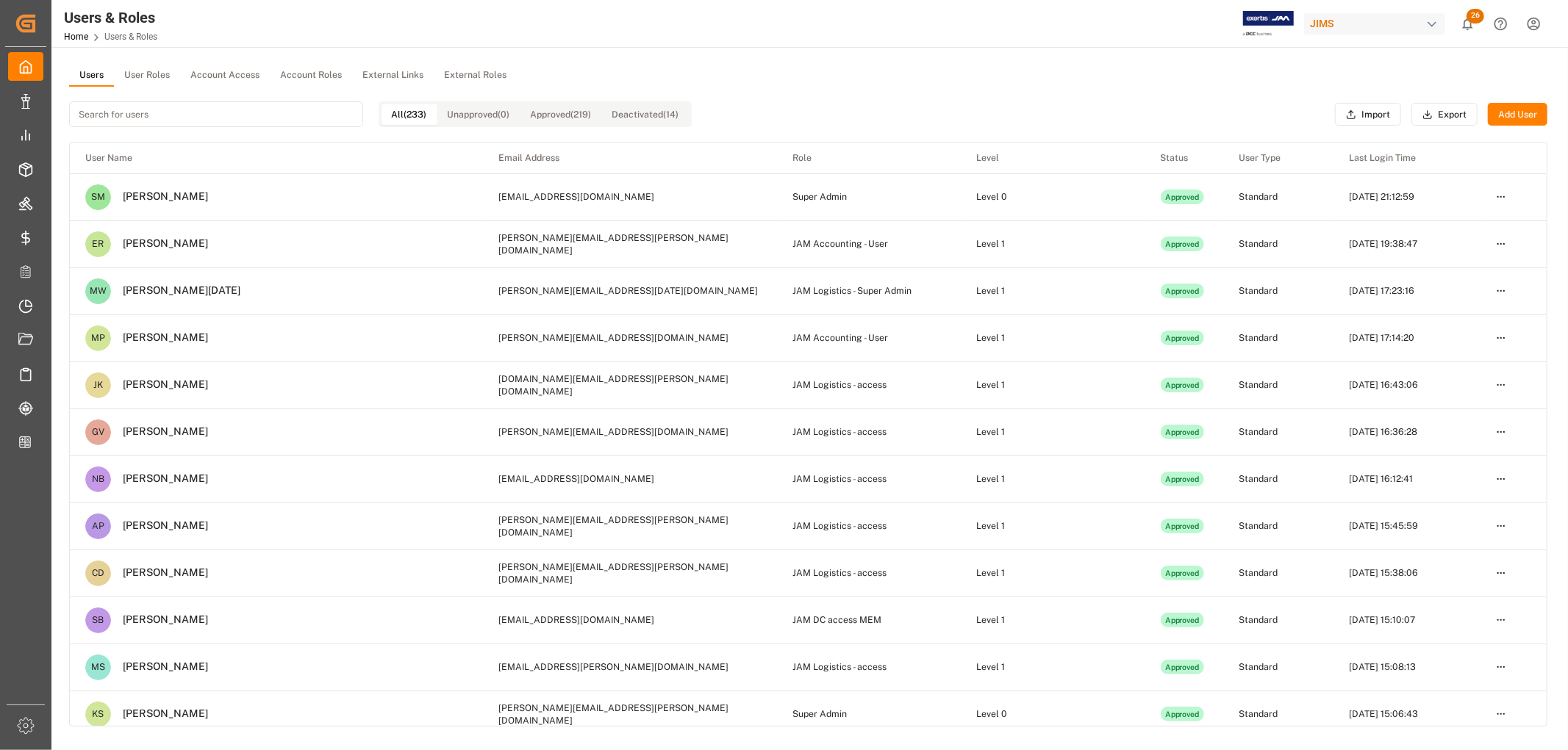
click at [182, 113] on input at bounding box center [216, 114] width 294 height 25
paste input "brittney.young@fedex.com"
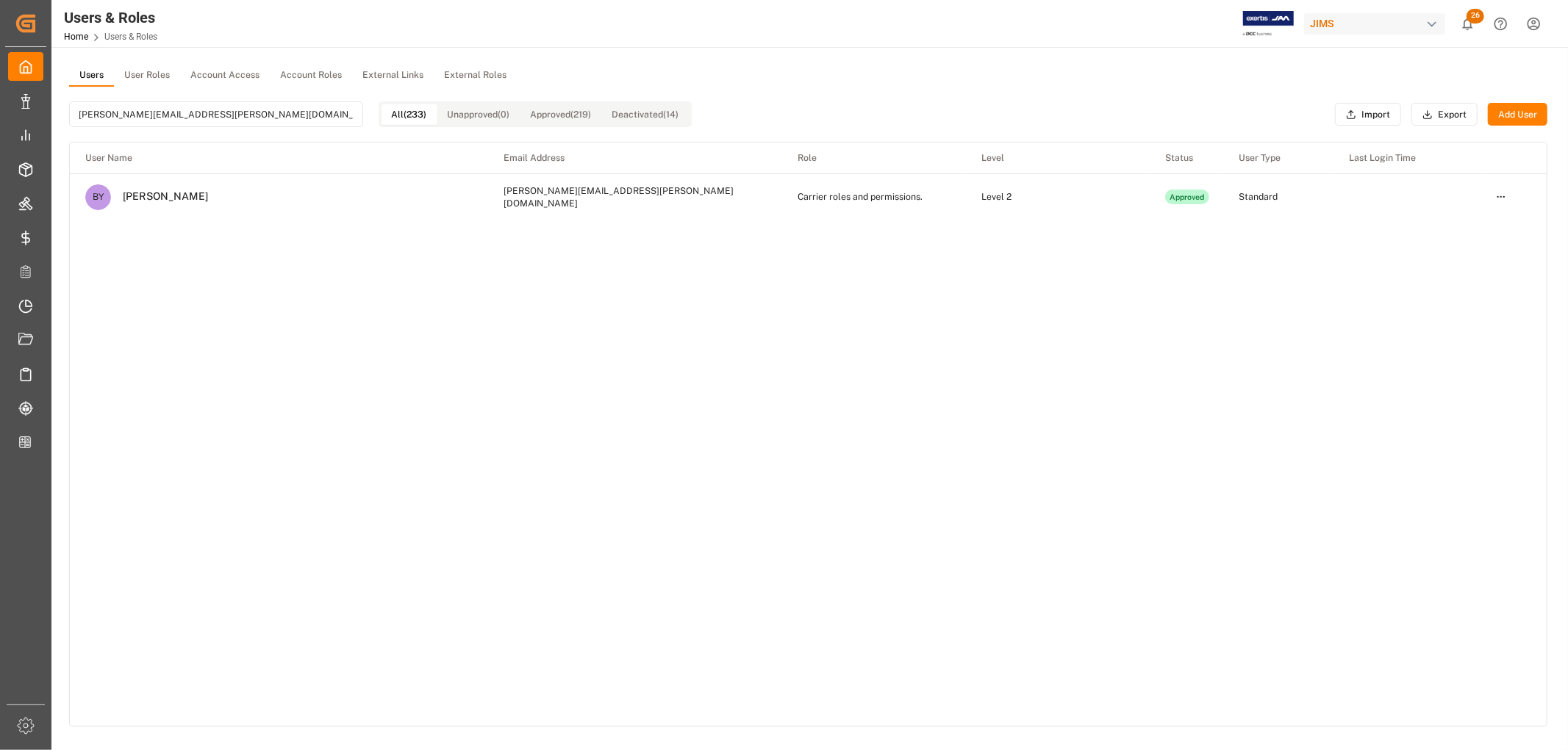
type input "brittney.young@fedex.com"
click at [1500, 194] on html "Created by potrace 1.15, written by Peter Selinger 2001-2017 Created by potrace…" at bounding box center [784, 375] width 1568 height 750
click at [20, 200] on html "Created by potrace 1.15, written by Peter Selinger 2001-2017 Created by potrace…" at bounding box center [784, 375] width 1568 height 750
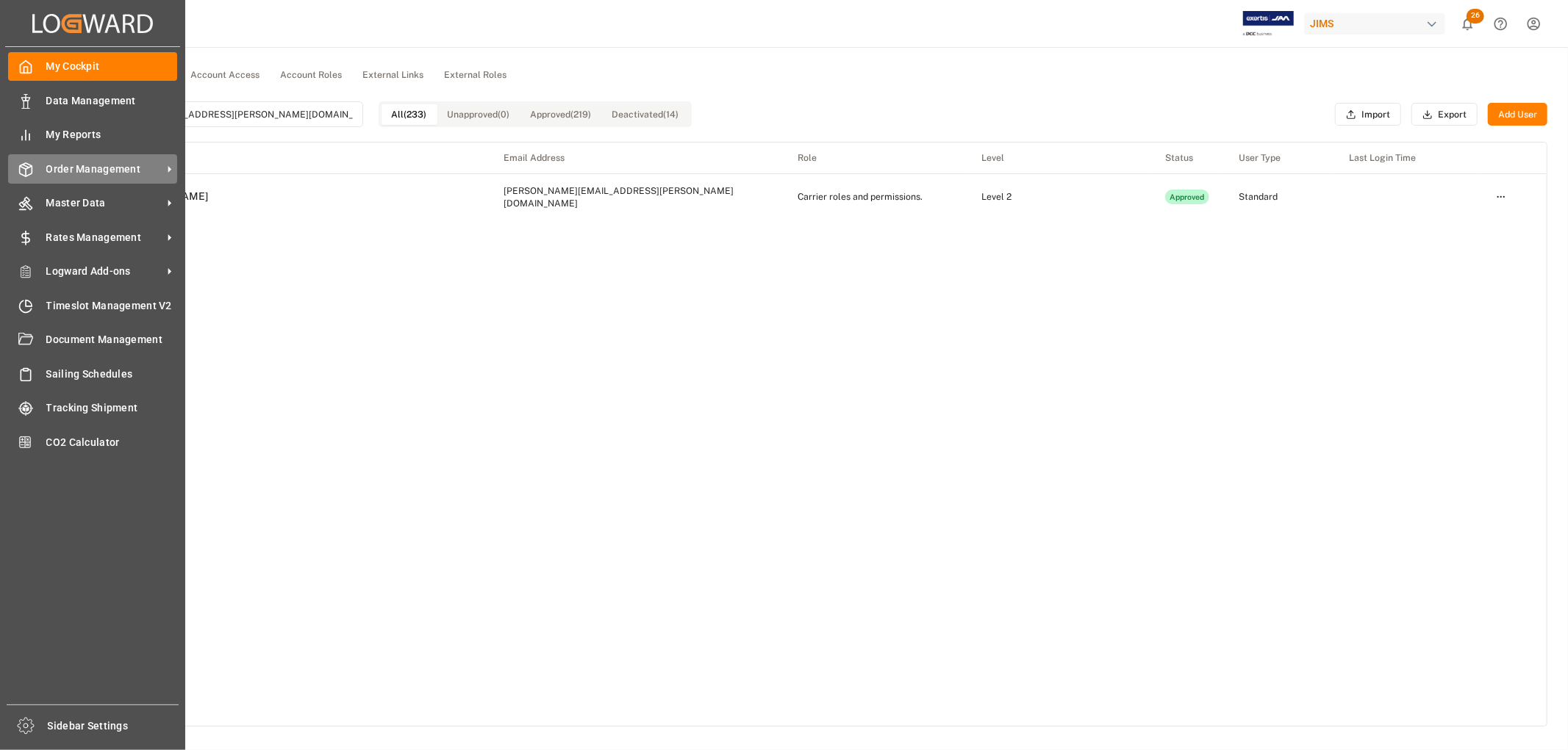
click at [84, 162] on span "Order Management" at bounding box center [104, 168] width 116 height 15
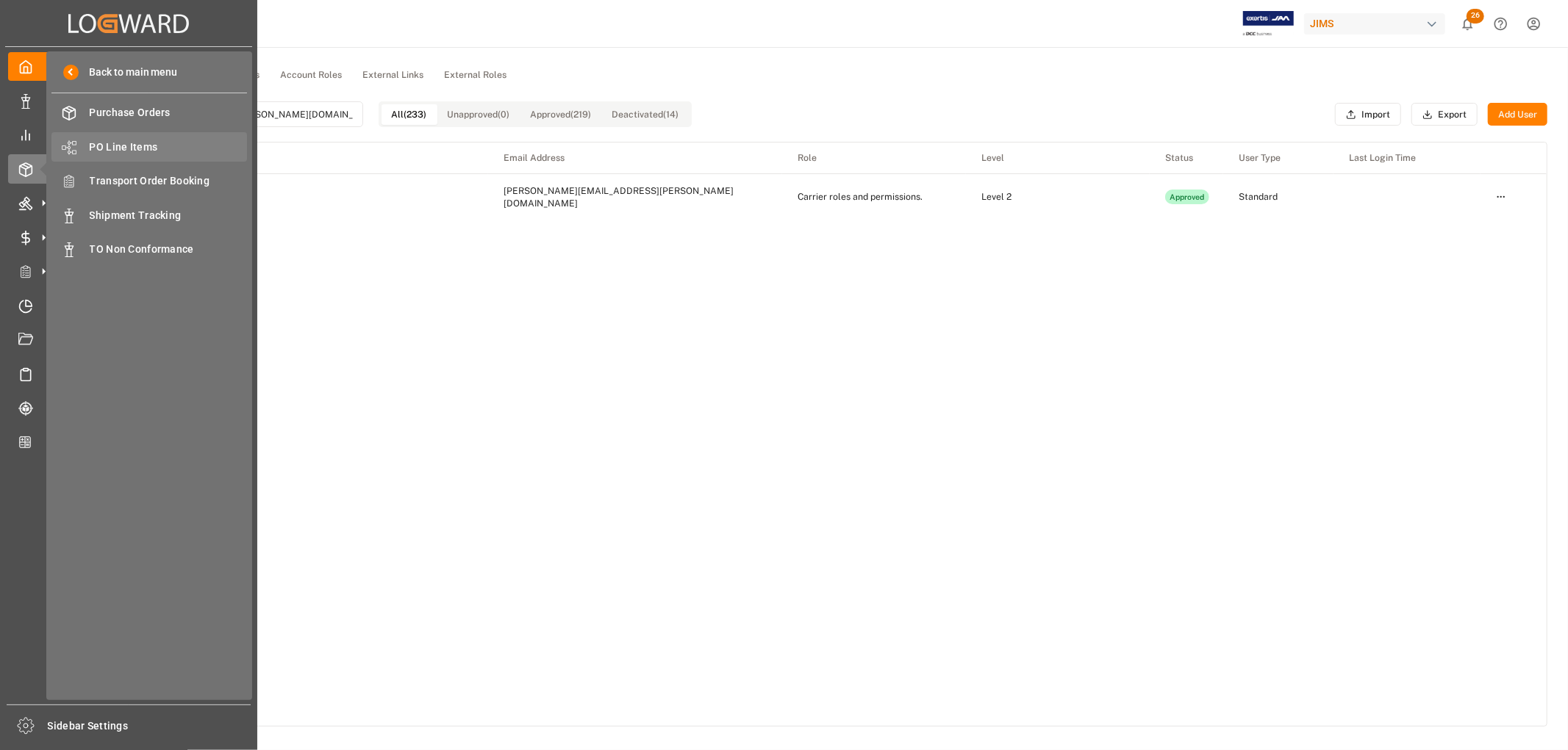
click at [121, 149] on span "PO Line Items" at bounding box center [168, 147] width 158 height 15
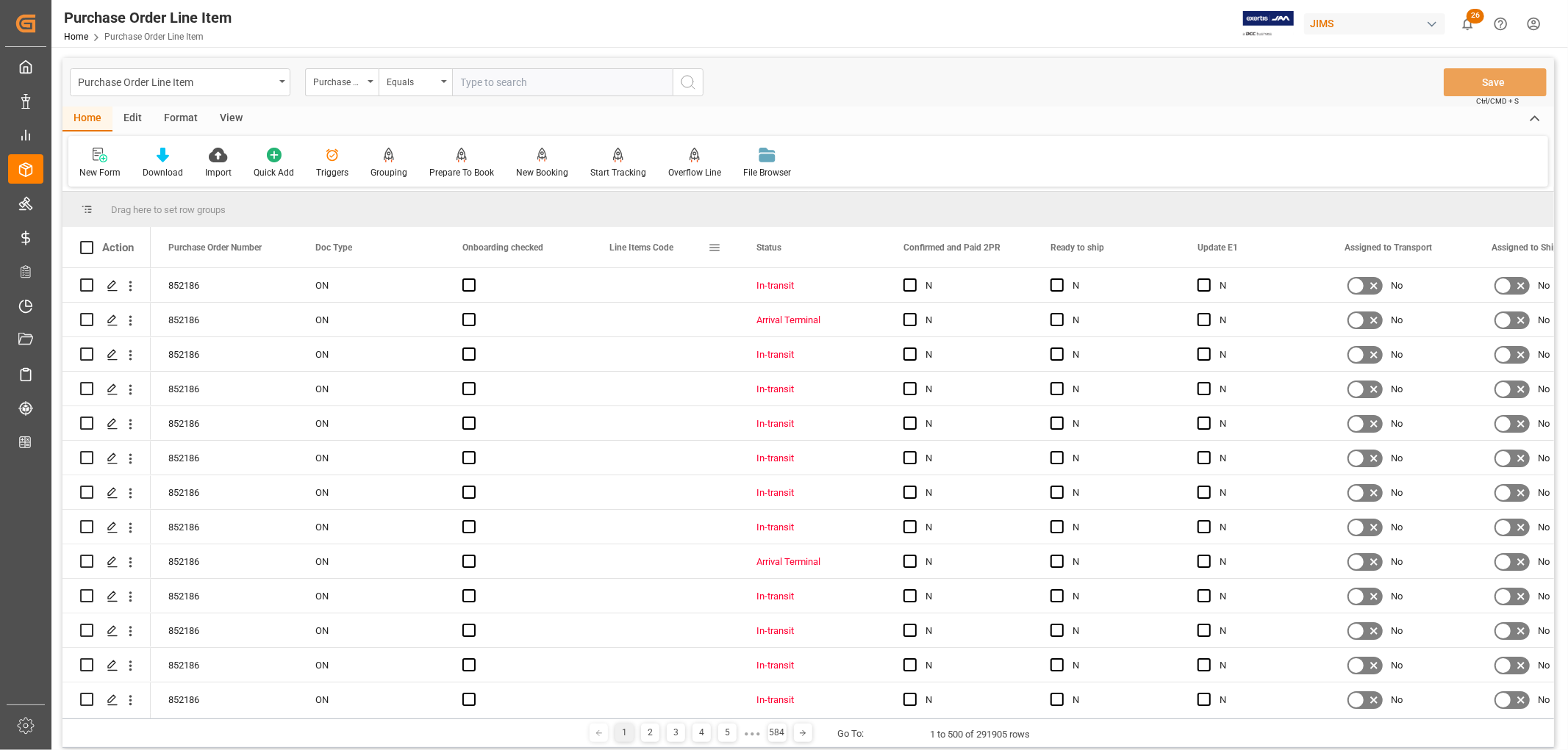
click at [714, 247] on span at bounding box center [714, 247] width 14 height 14
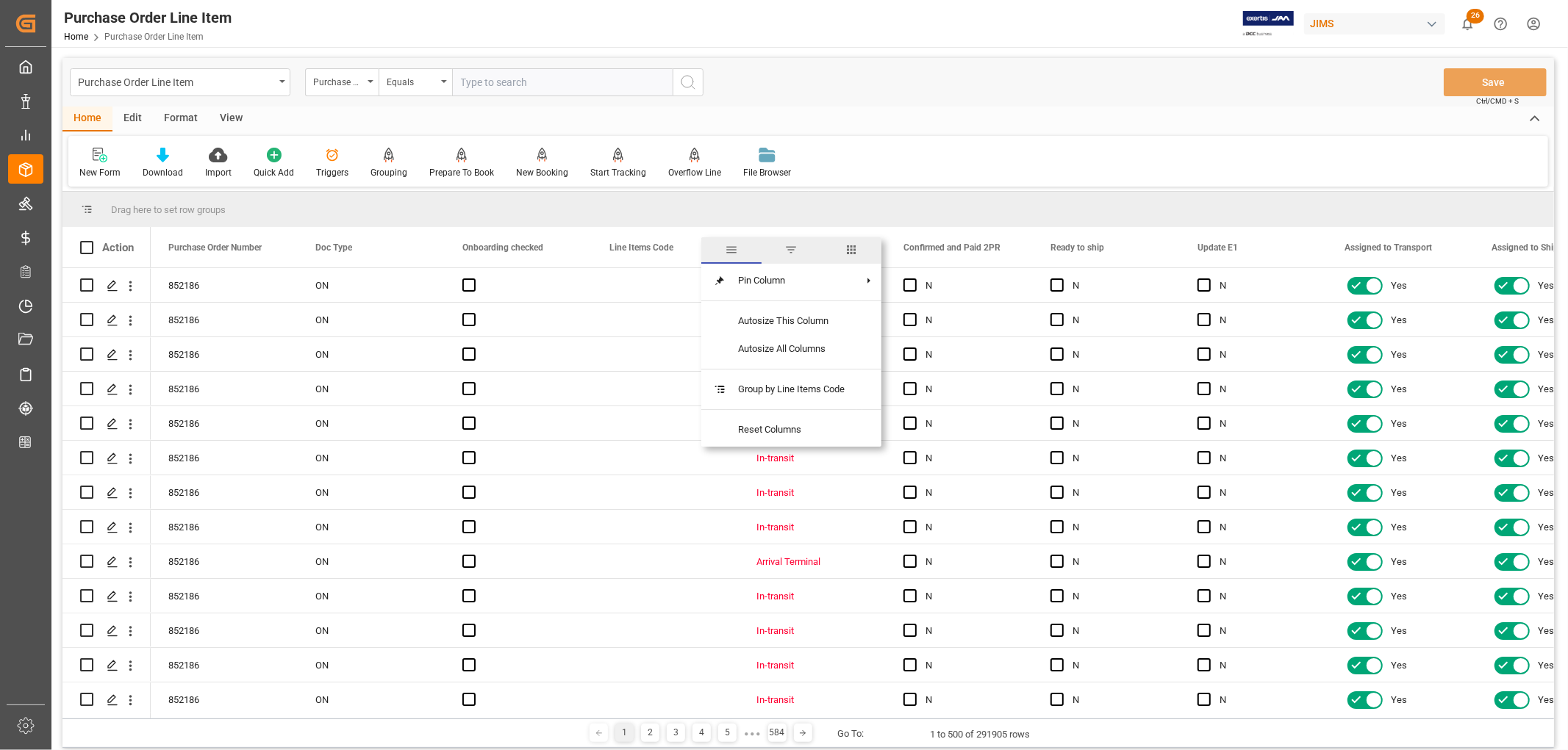
click at [854, 245] on span "columns" at bounding box center [851, 249] width 14 height 14
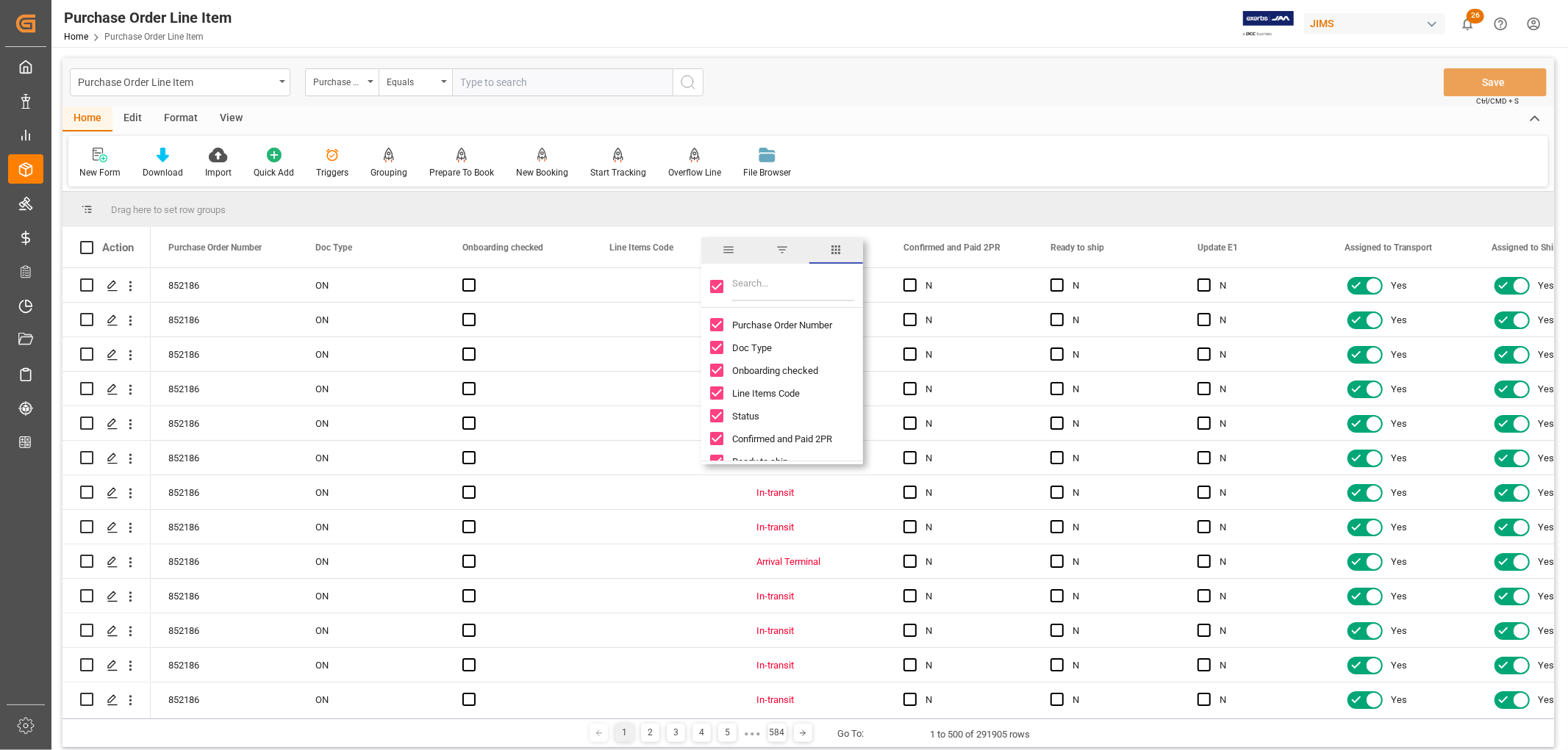
click at [716, 288] on input "Toggle Select All Columns" at bounding box center [716, 286] width 14 height 14
checkbox input "false"
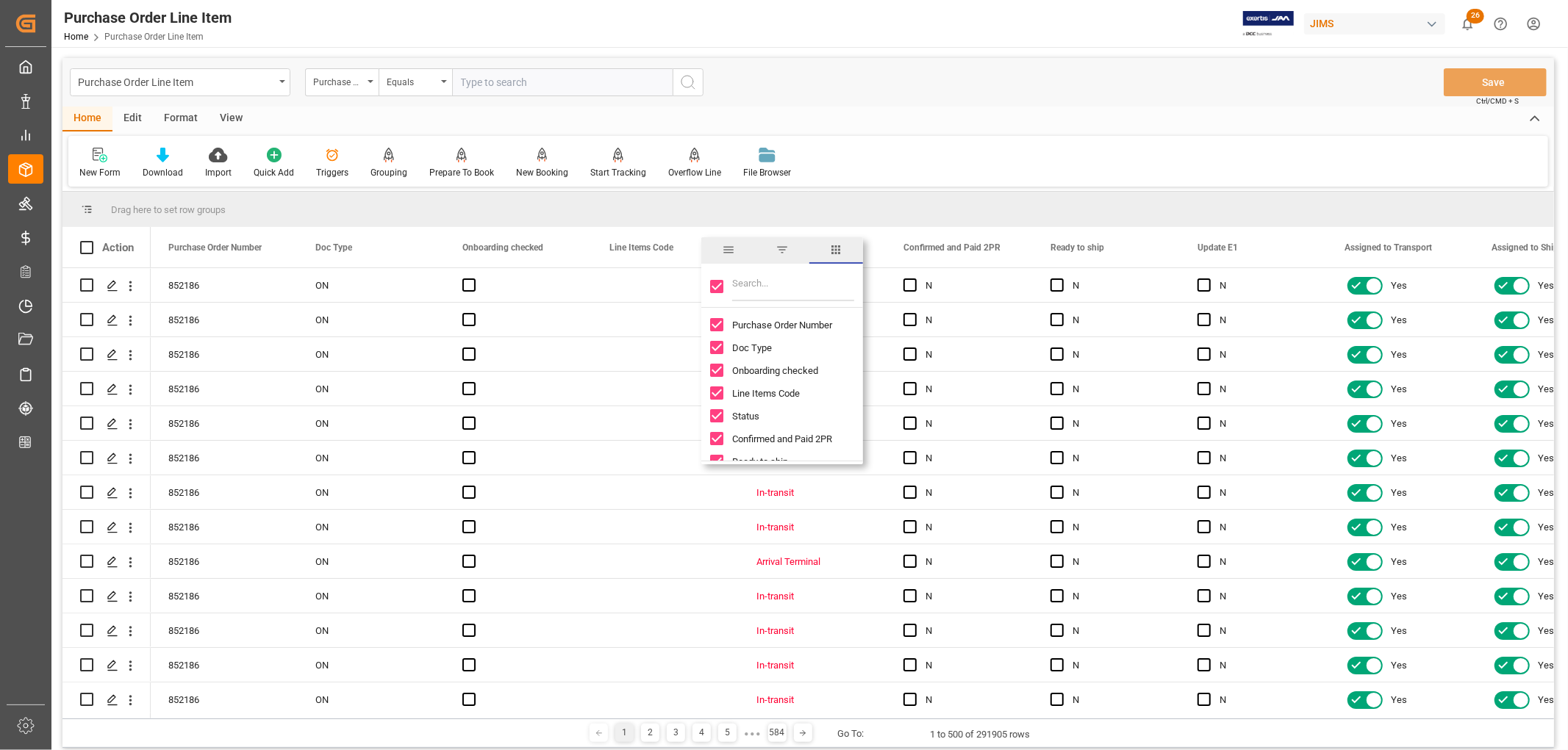
checkbox input "false"
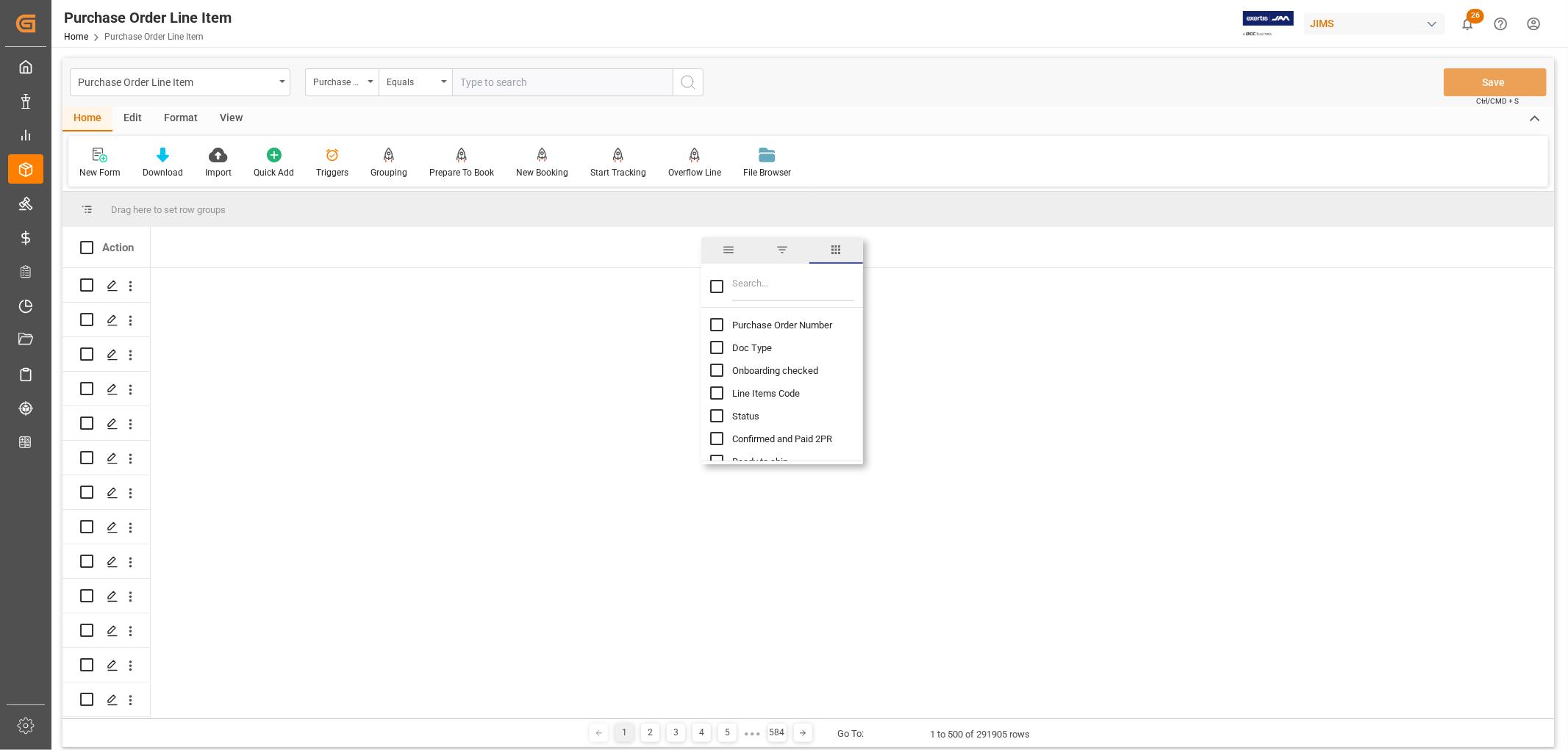
click at [716, 327] on input "Purchase Order Number column toggle visibility (hidden)" at bounding box center [716, 324] width 14 height 14
checkbox input "true"
checkbox input "false"
click at [765, 289] on input "Filter Columns Input" at bounding box center [793, 286] width 122 height 29
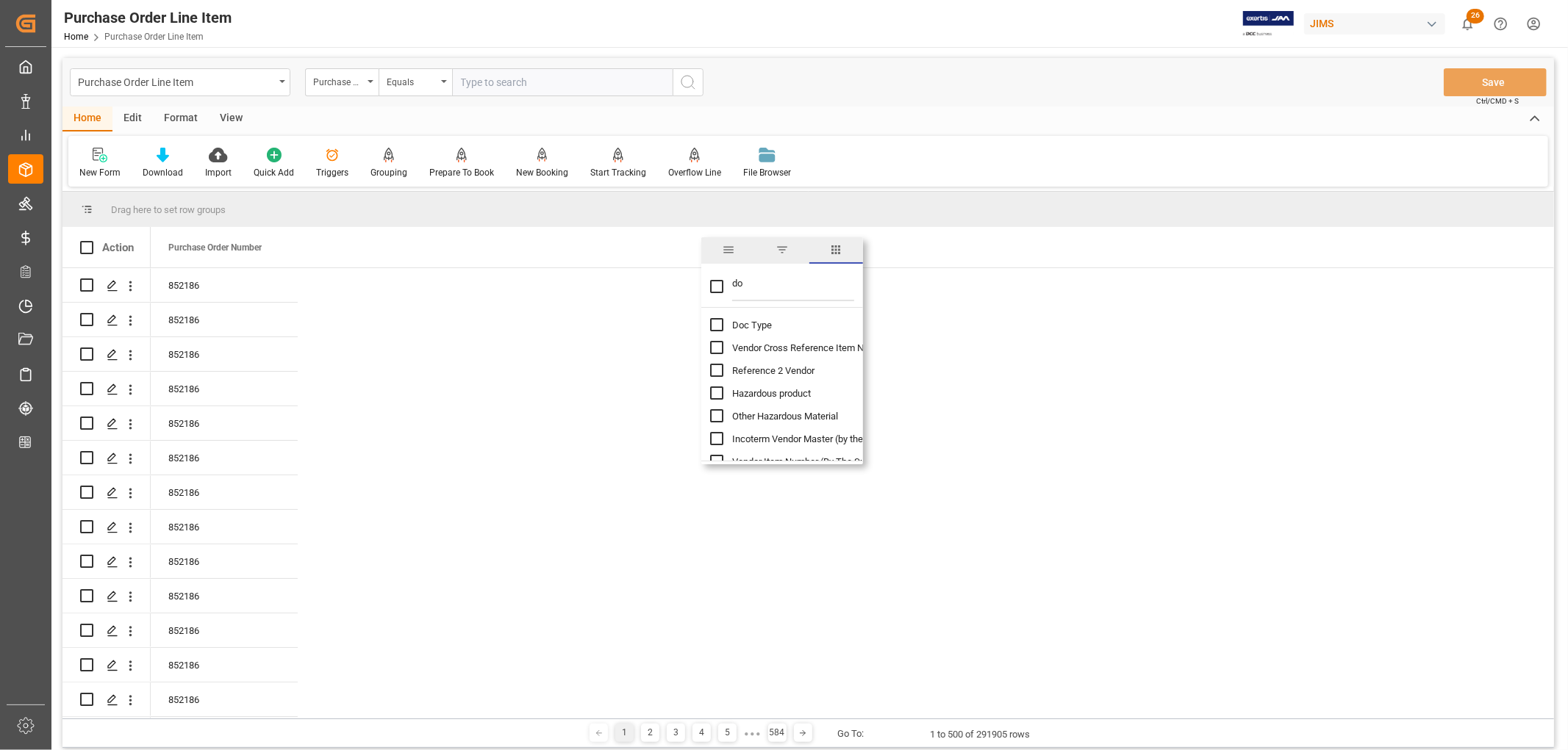
type input "do"
click at [713, 331] on input "Doc Type column toggle visibility (hidden)" at bounding box center [716, 324] width 14 height 14
checkbox input "true"
checkbox input "false"
click at [423, 249] on span at bounding box center [420, 247] width 14 height 14
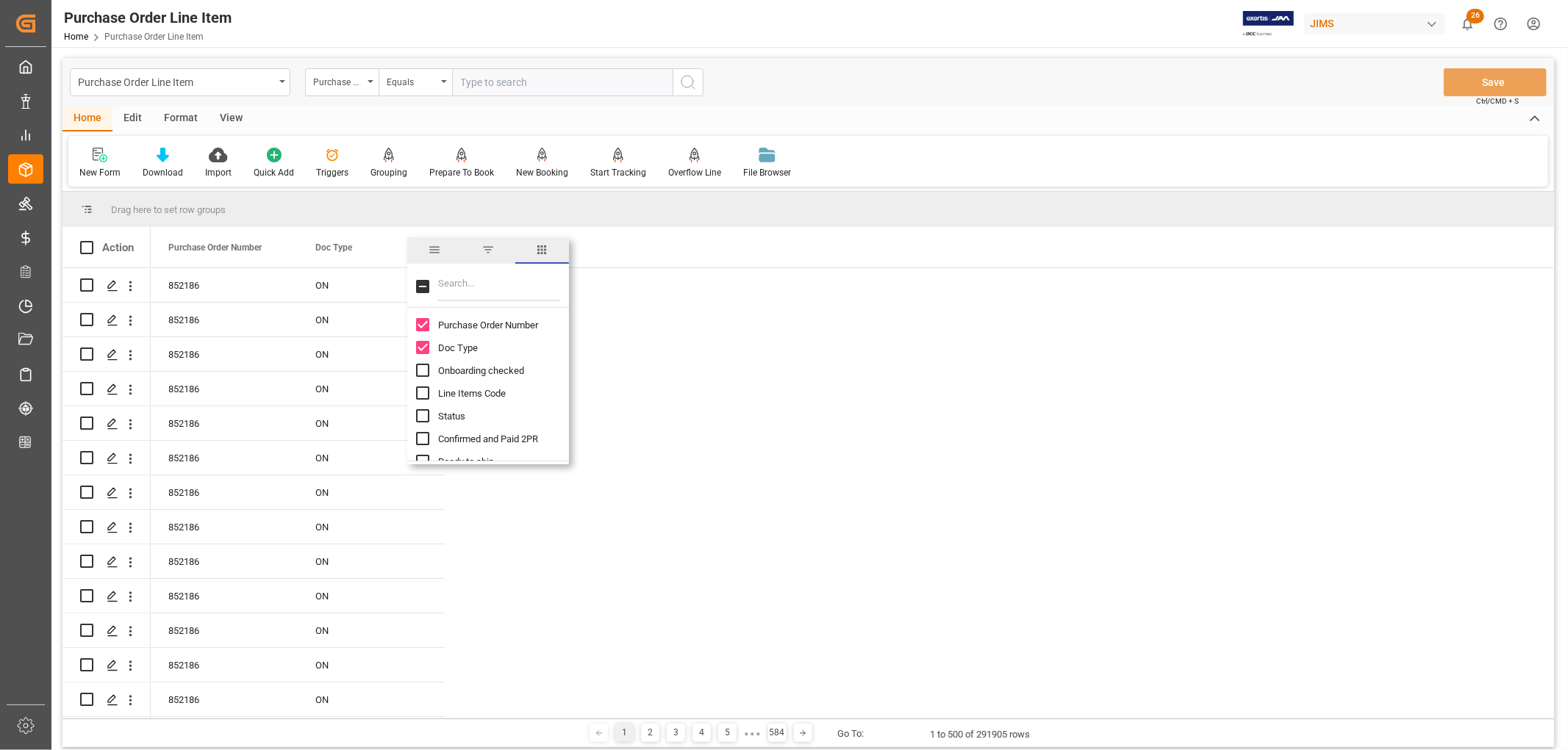
click at [486, 254] on span "filter" at bounding box center [488, 249] width 14 height 14
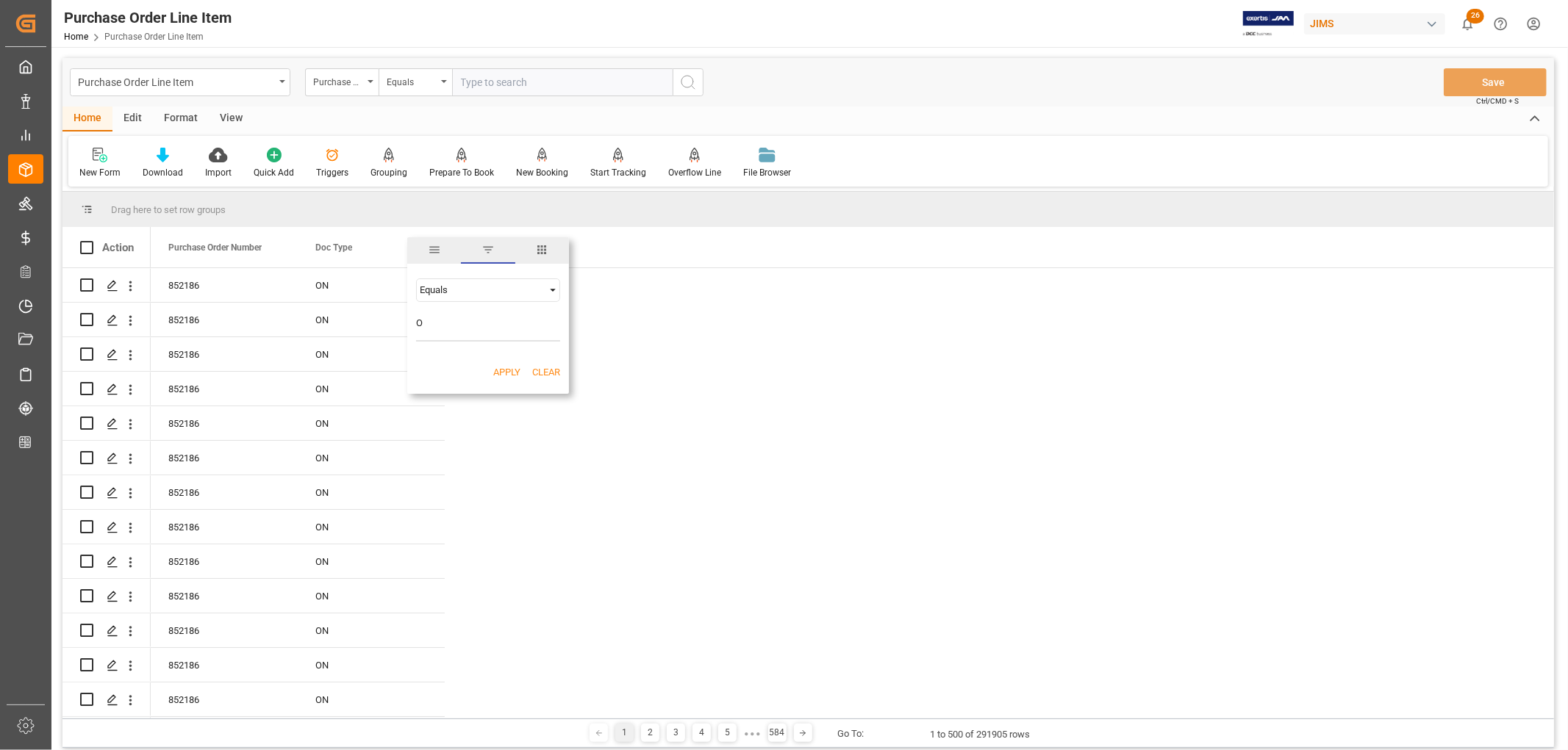
type input "OL"
click at [505, 371] on button "Apply" at bounding box center [507, 373] width 27 height 14
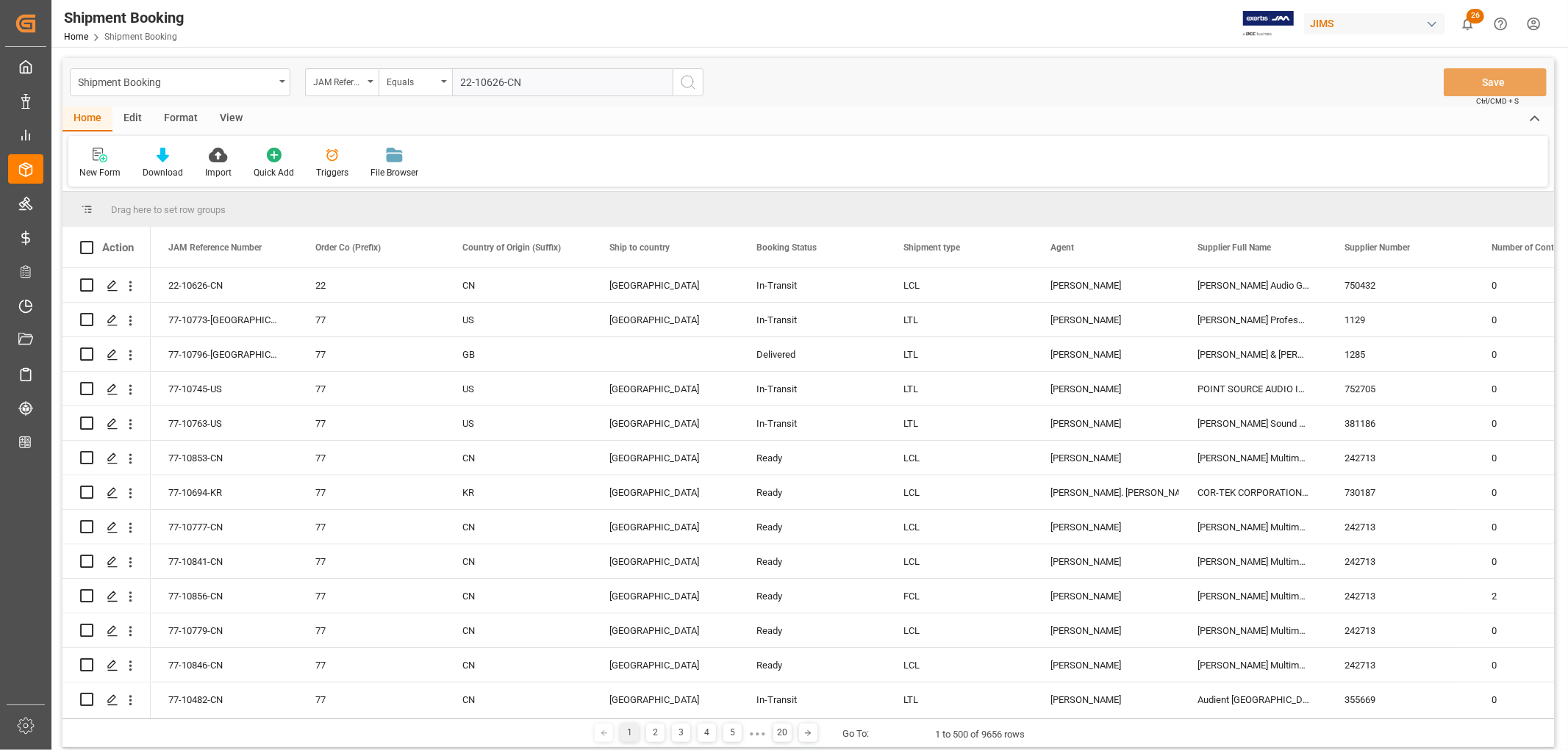
type input "22-10626-CN"
click at [683, 83] on icon "search button" at bounding box center [687, 82] width 17 height 17
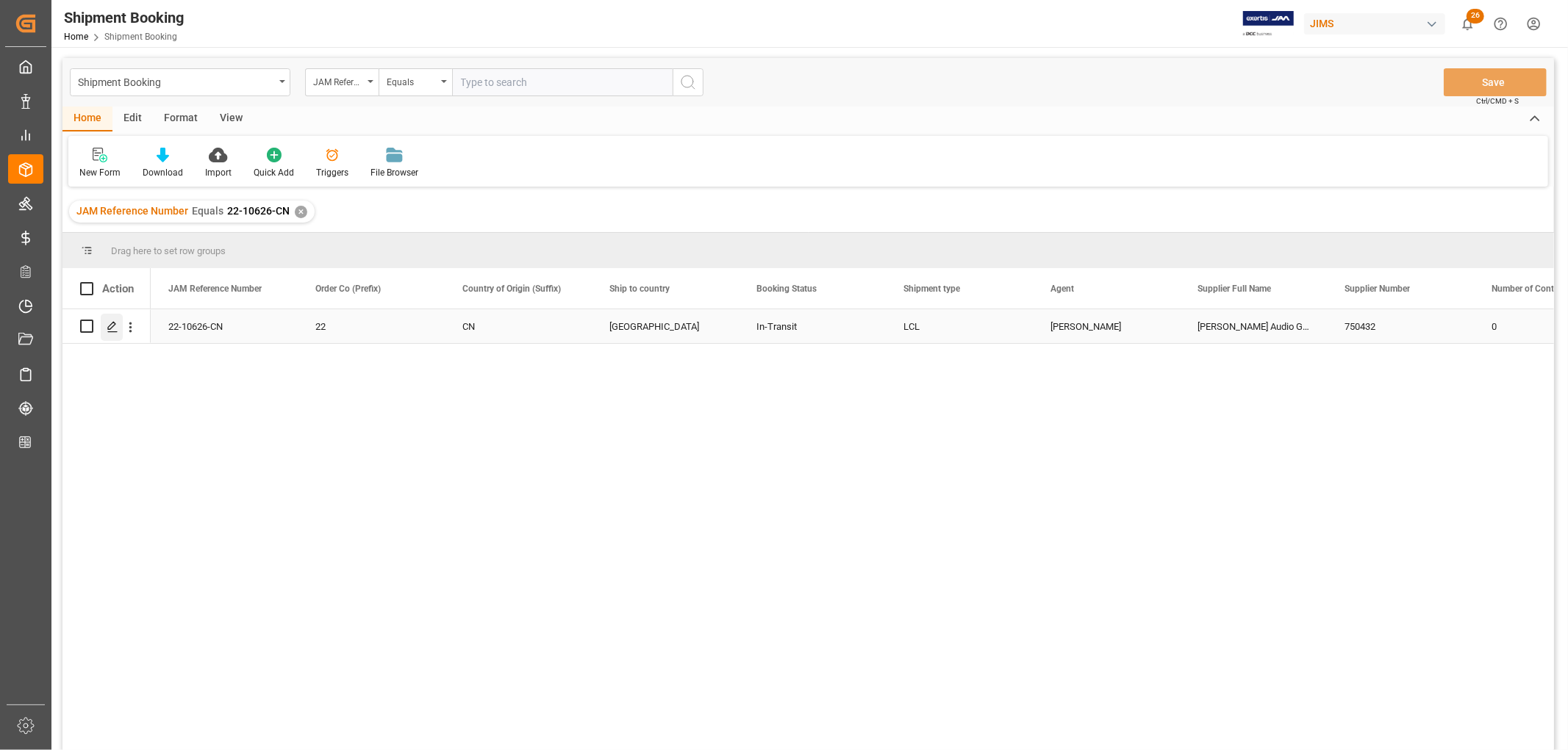
click at [108, 326] on icon "Press SPACE to select this row." at bounding box center [112, 327] width 12 height 12
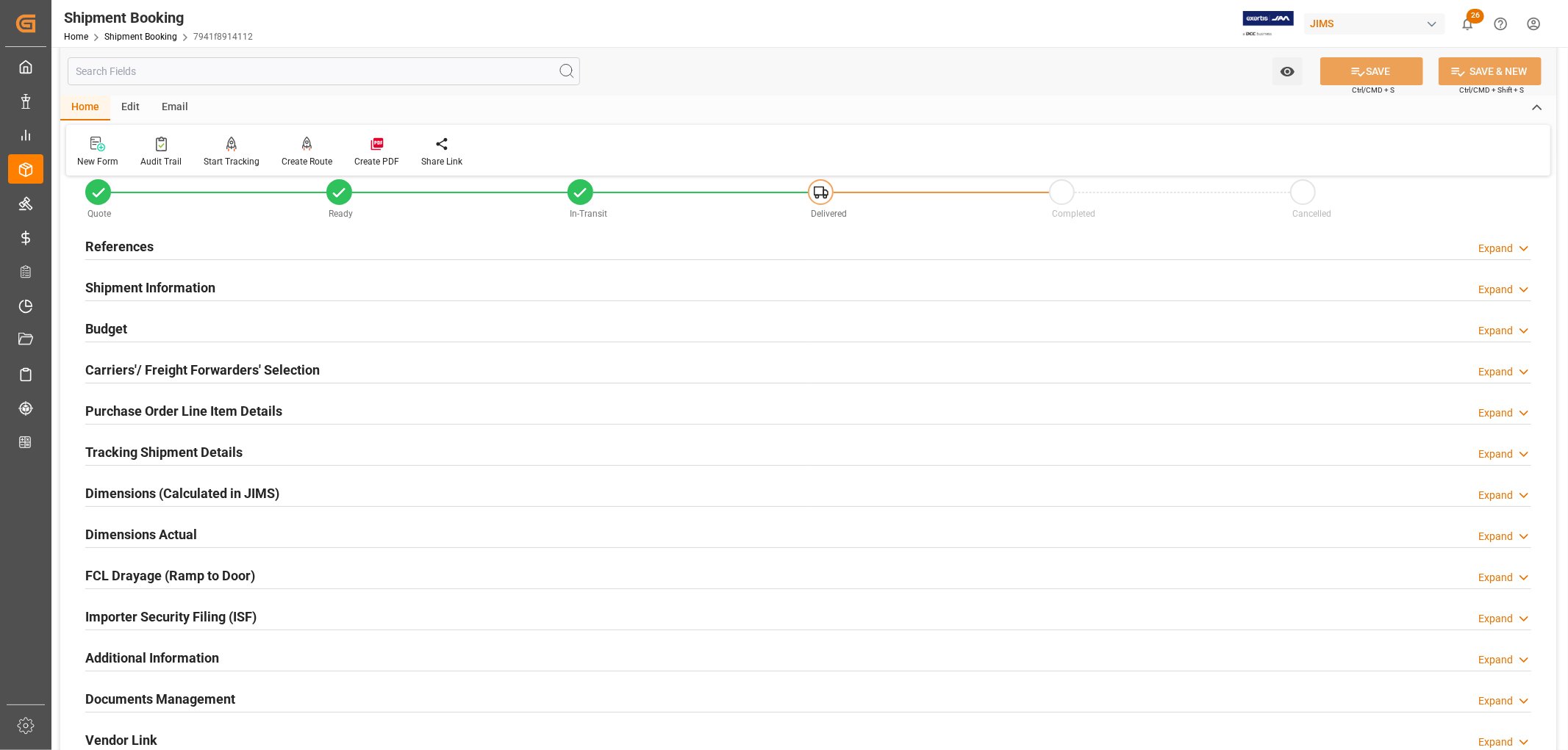
scroll to position [82, 0]
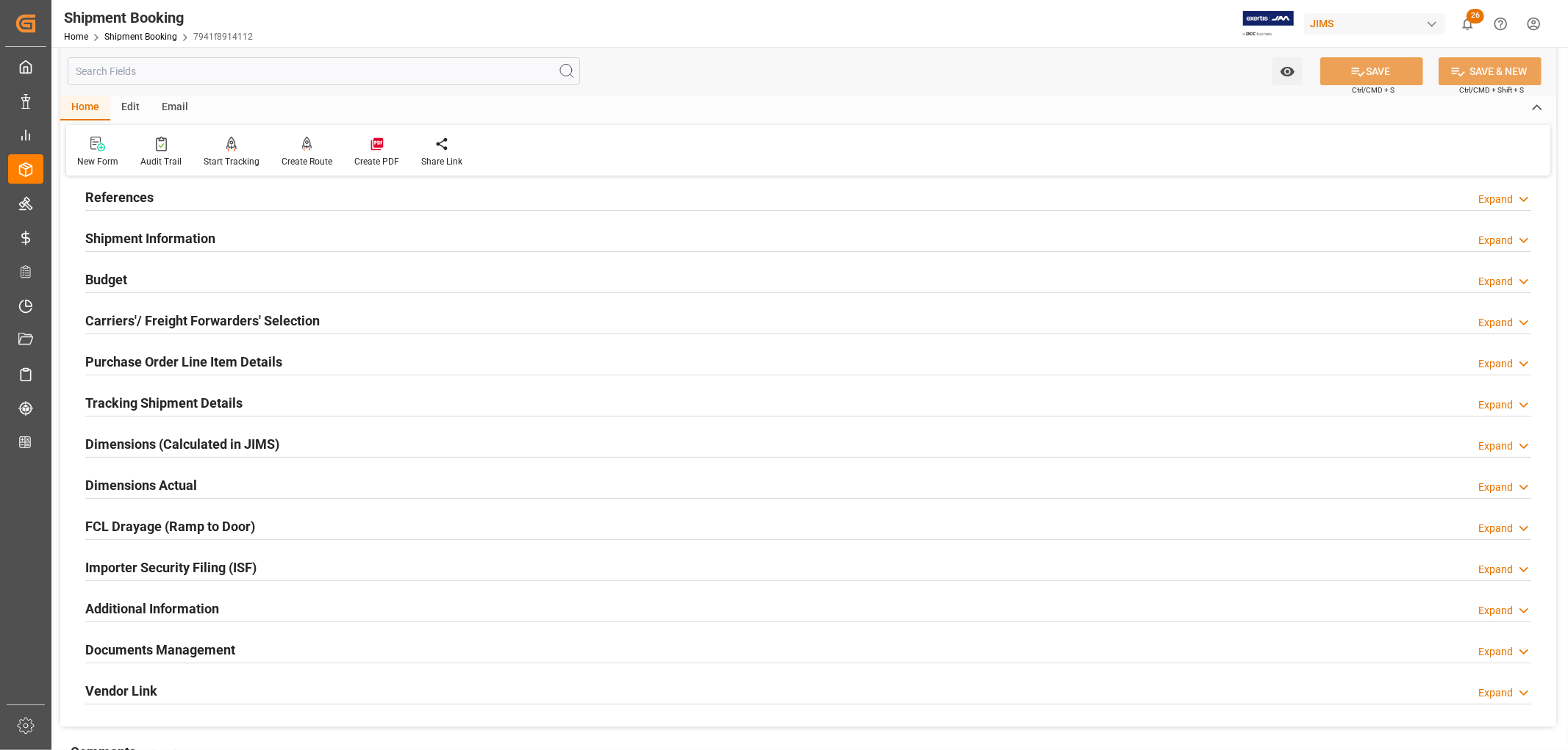
click at [158, 67] on input "text" at bounding box center [323, 71] width 513 height 28
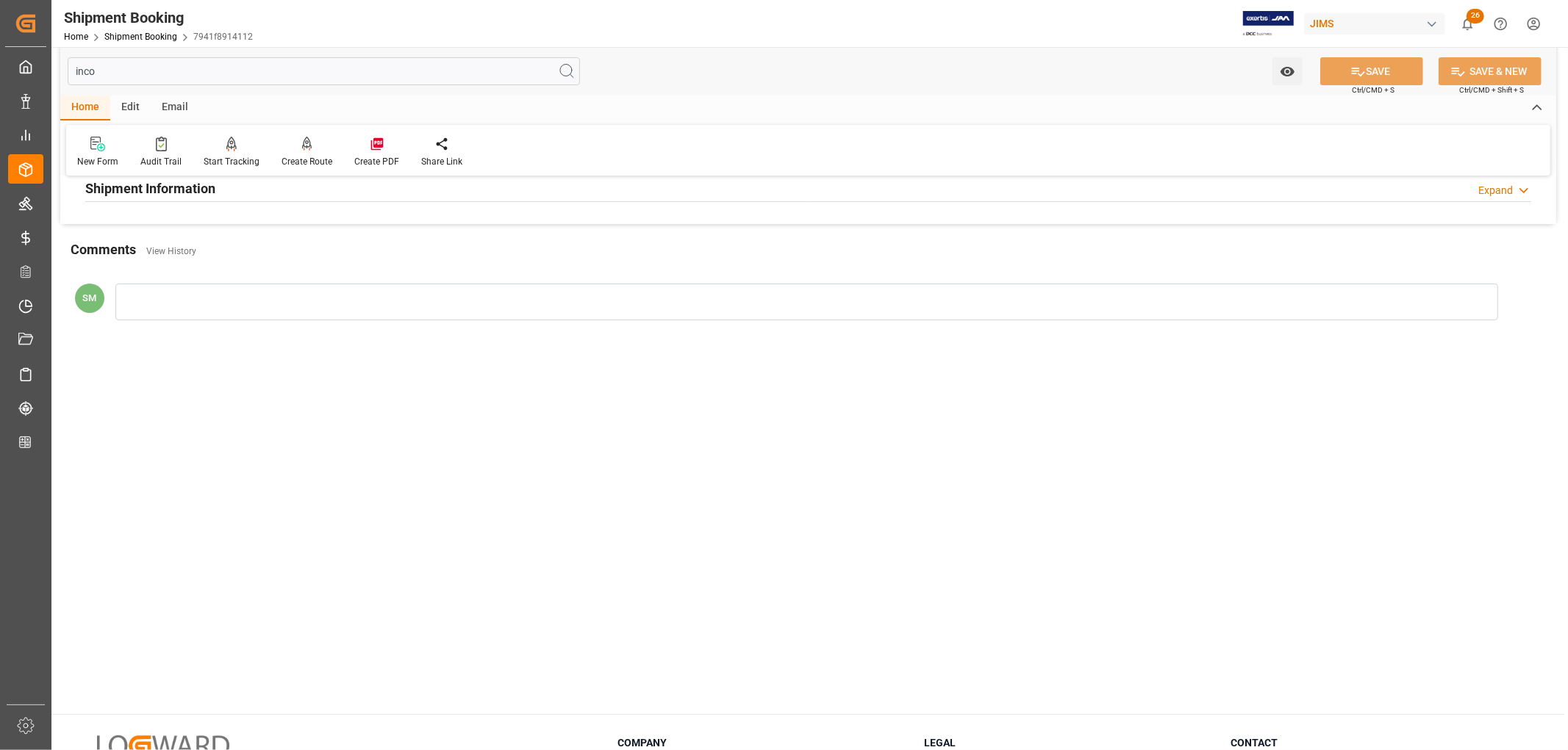
scroll to position [0, 0]
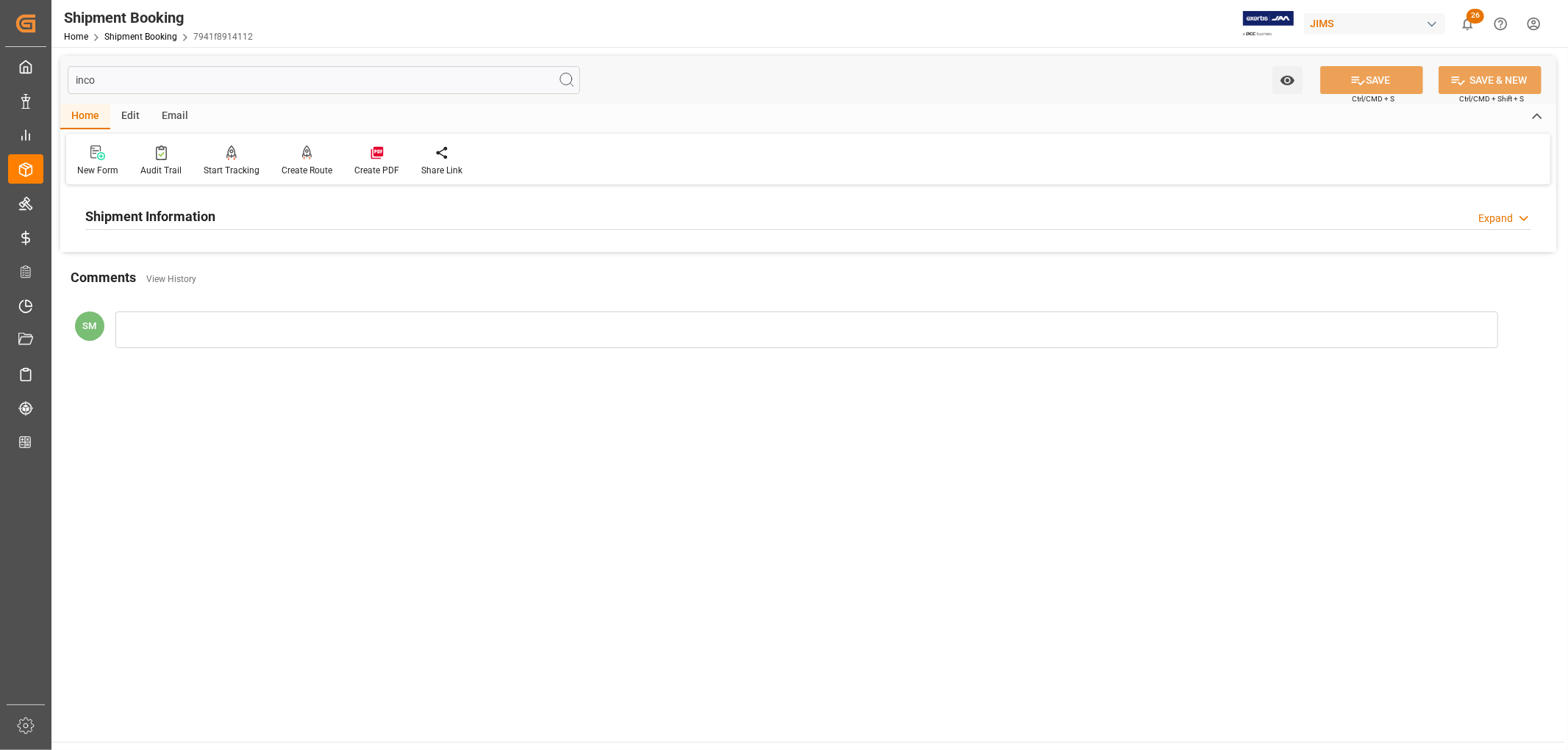
type input "inco"
click at [129, 221] on h2 "Shipment Information" at bounding box center [150, 216] width 130 height 20
click at [128, 222] on h2 "Shipment Information" at bounding box center [150, 216] width 130 height 20
click at [91, 81] on input "inco" at bounding box center [323, 79] width 513 height 28
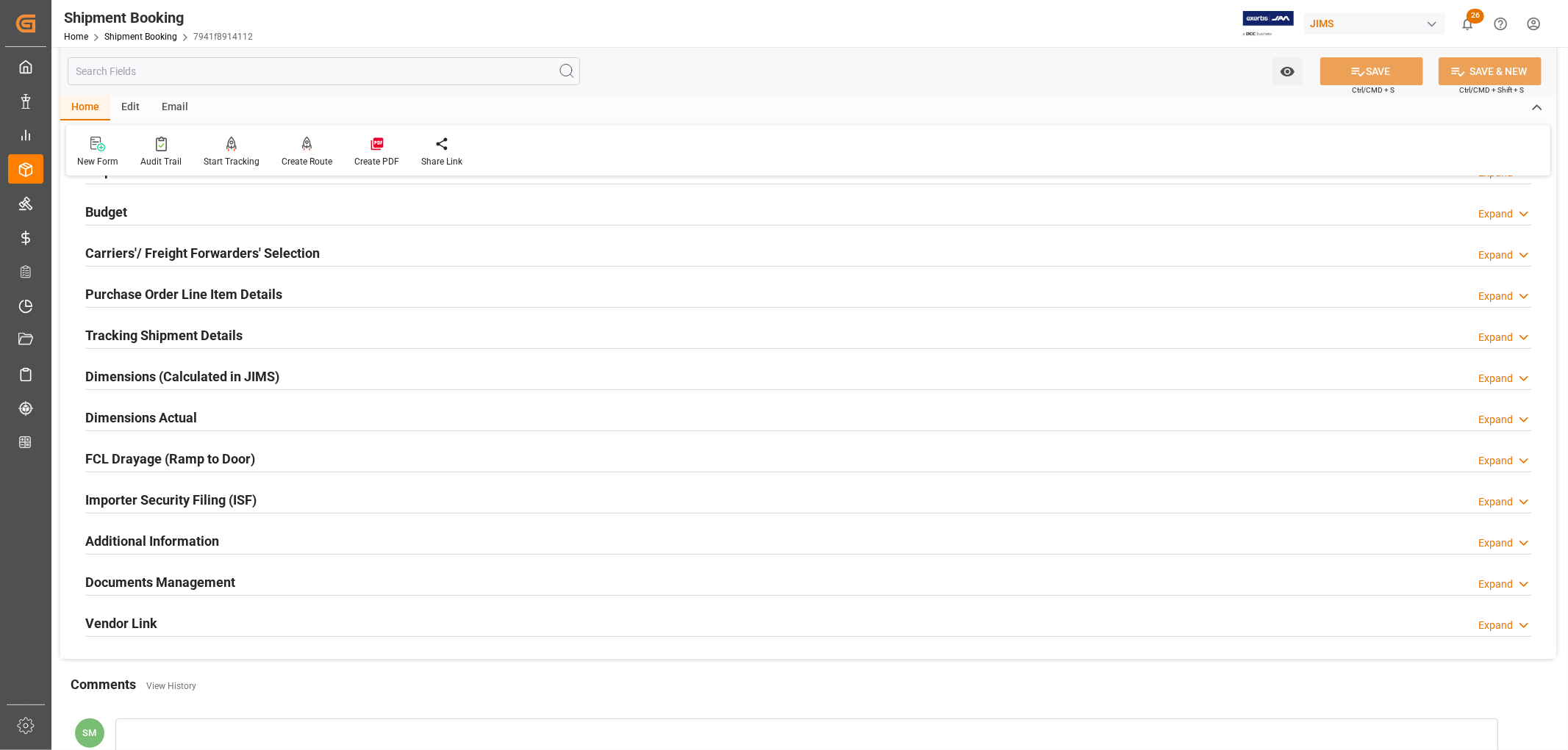
scroll to position [163, 0]
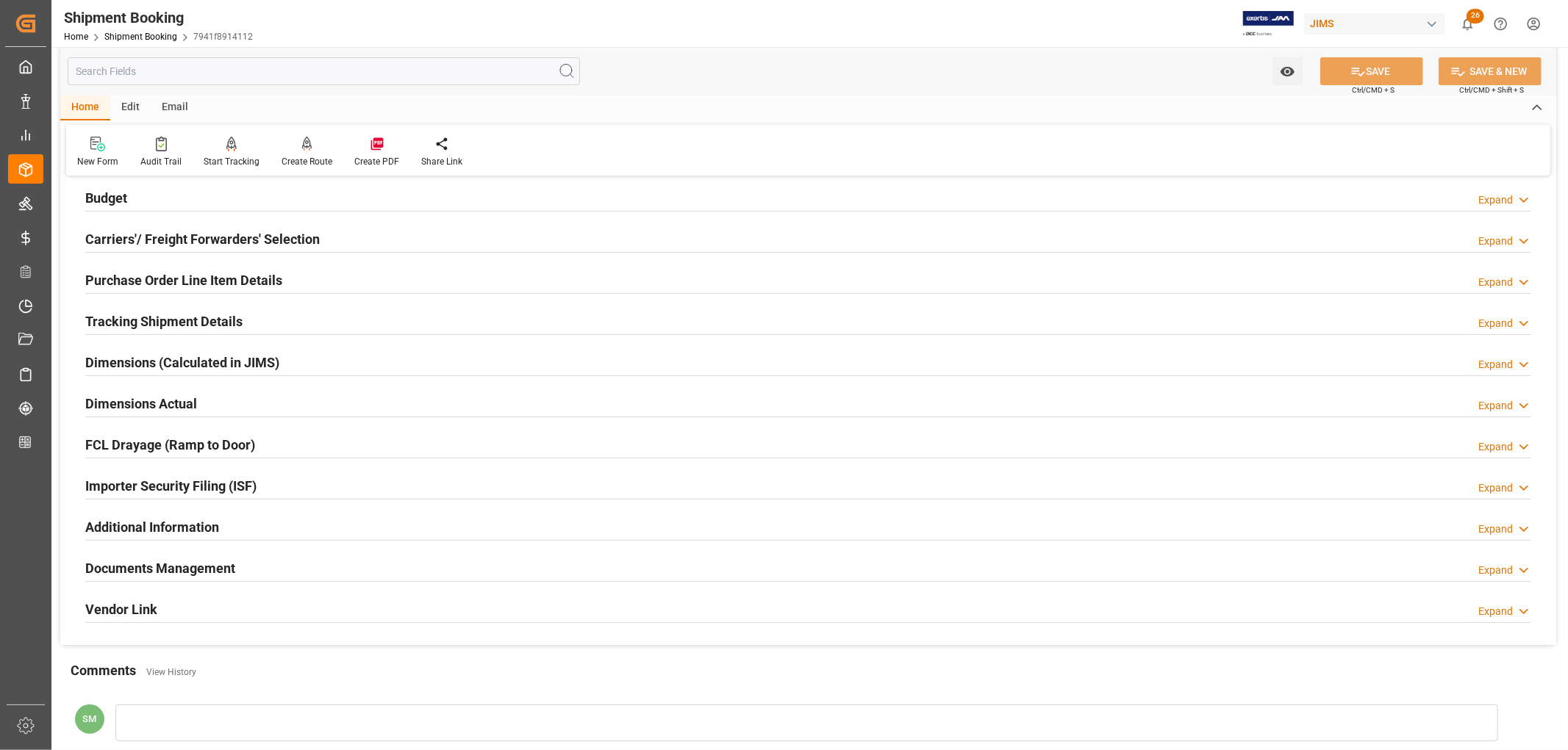
click at [163, 273] on h2 "Purchase Order Line Item Details" at bounding box center [184, 280] width 197 height 20
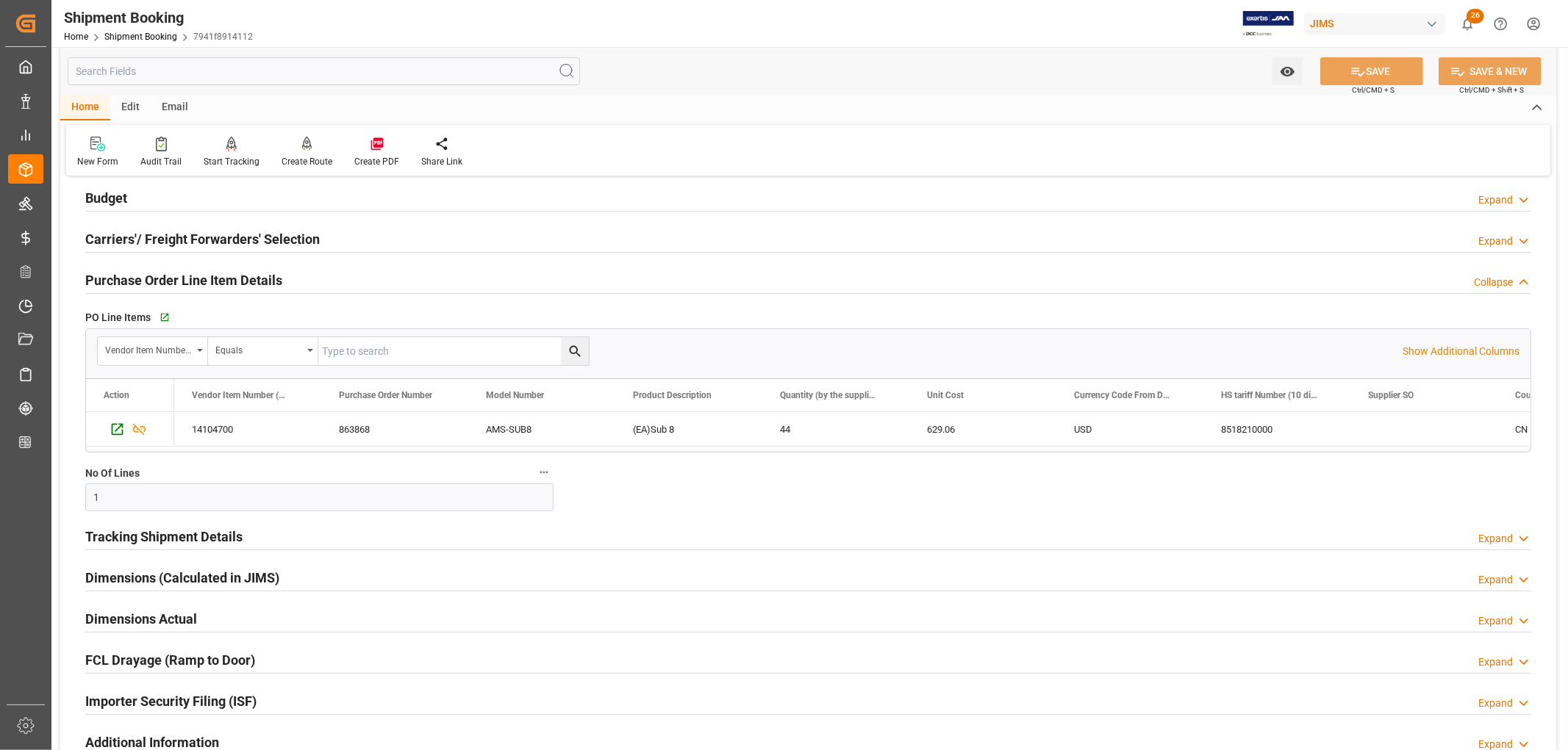
click at [161, 278] on h2 "Purchase Order Line Item Details" at bounding box center [184, 280] width 197 height 20
